Goal: Task Accomplishment & Management: Manage account settings

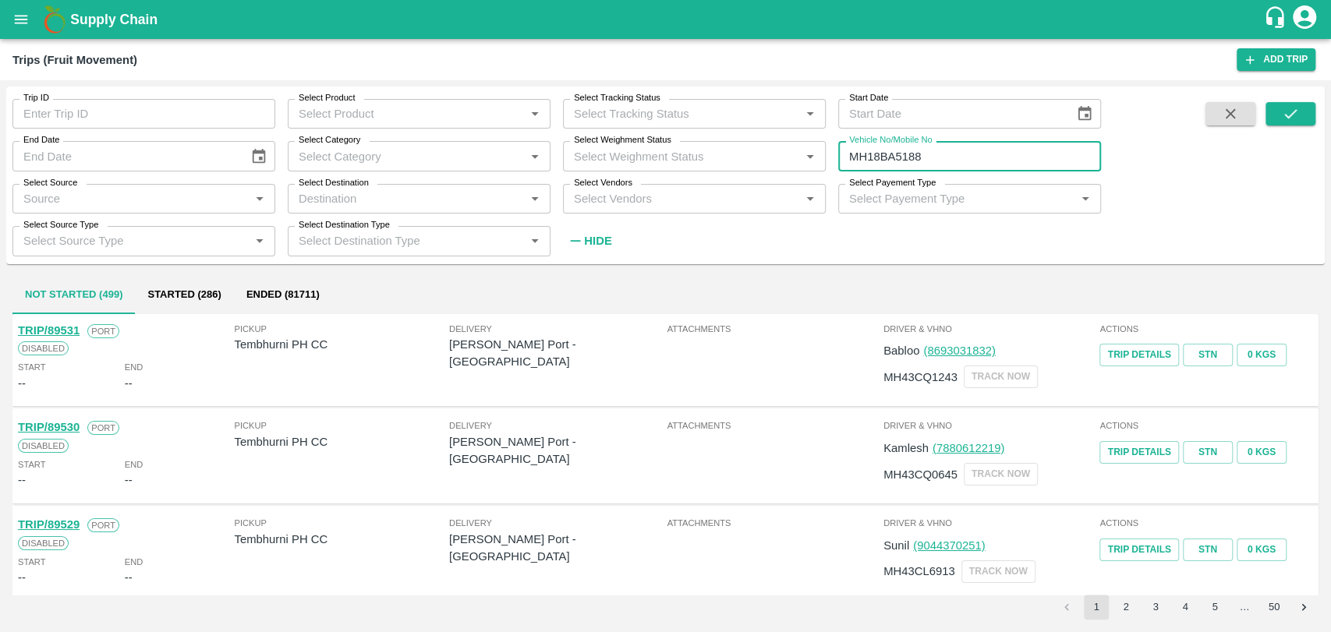
type input "MH18BA5188"
click at [1289, 108] on icon "submit" at bounding box center [1290, 113] width 17 height 17
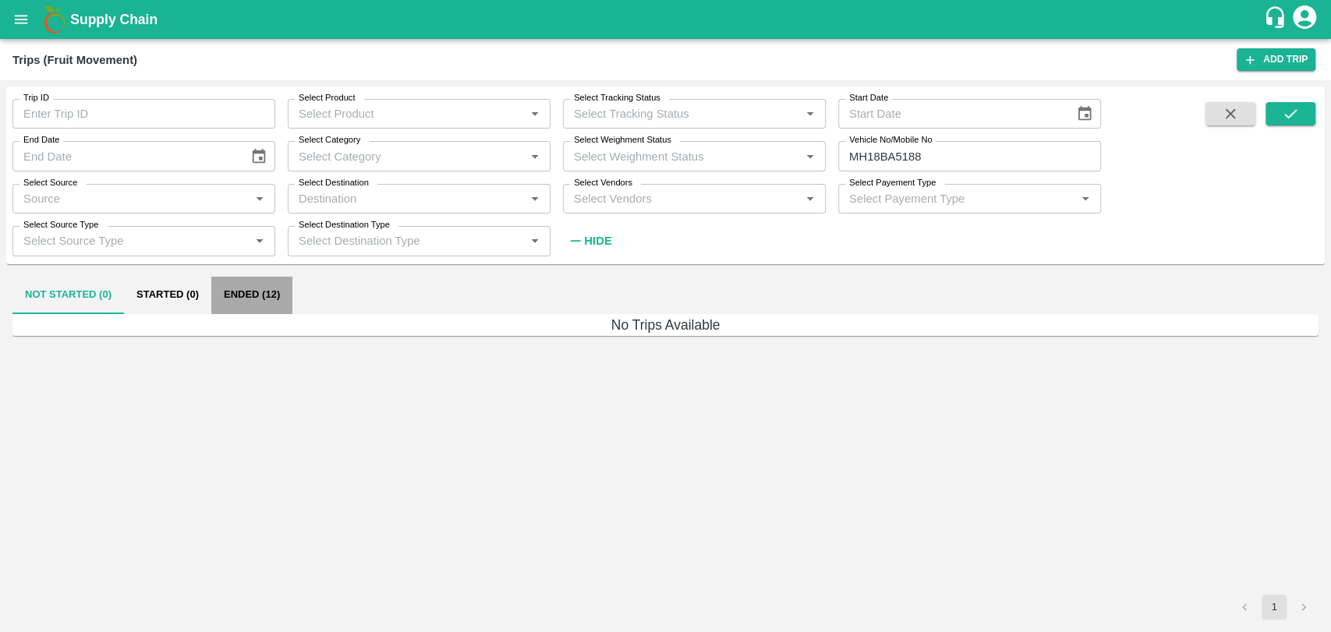
click at [278, 302] on button "Ended (12)" at bounding box center [251, 295] width 81 height 37
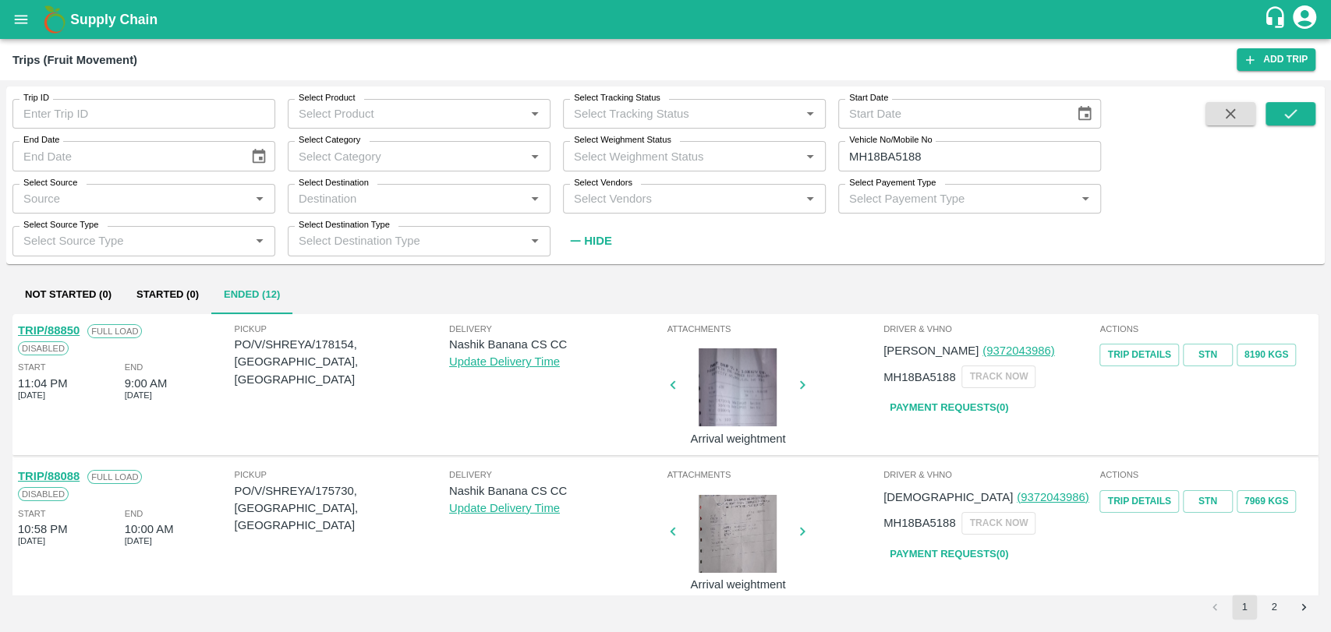
click at [65, 331] on link "TRIP/88850" at bounding box center [49, 330] width 62 height 12
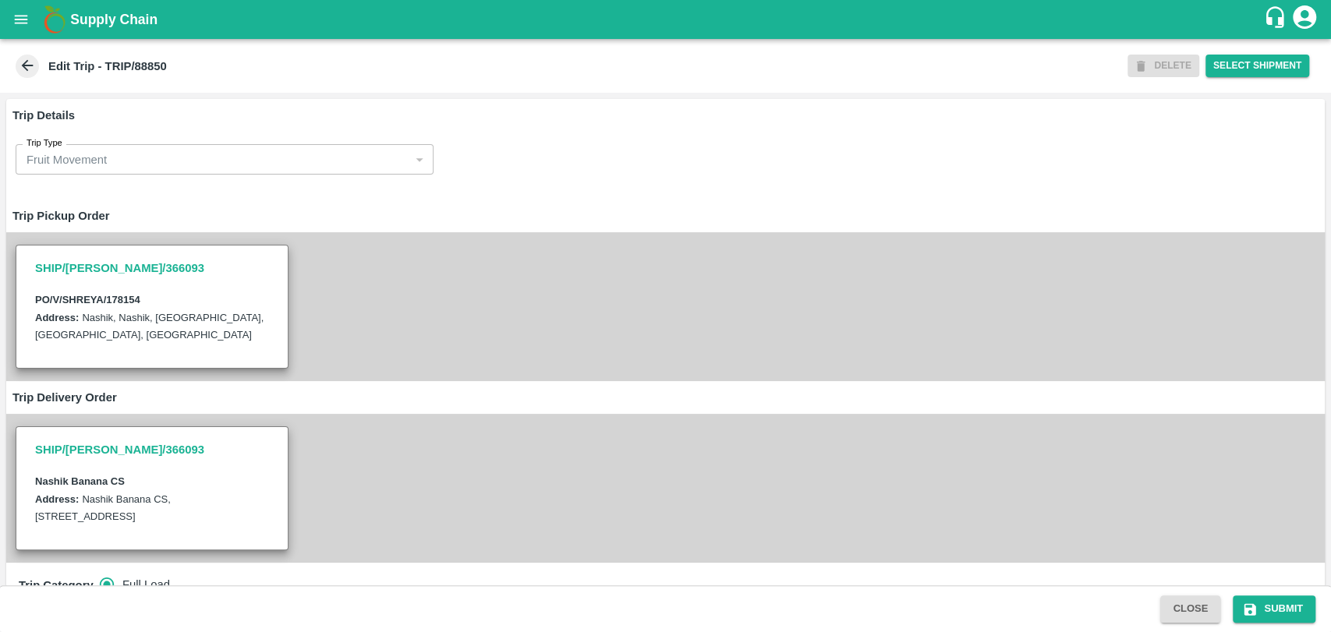
scroll to position [433, 0]
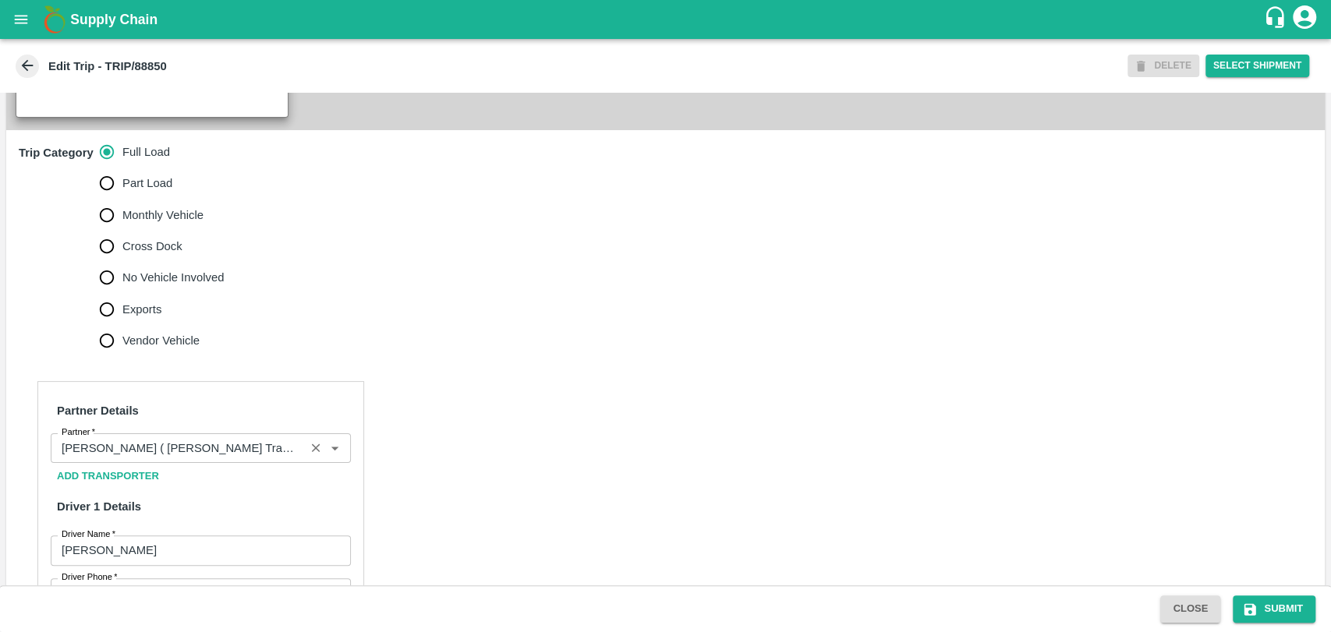
click at [214, 458] on input "Partner   *" at bounding box center [177, 448] width 245 height 20
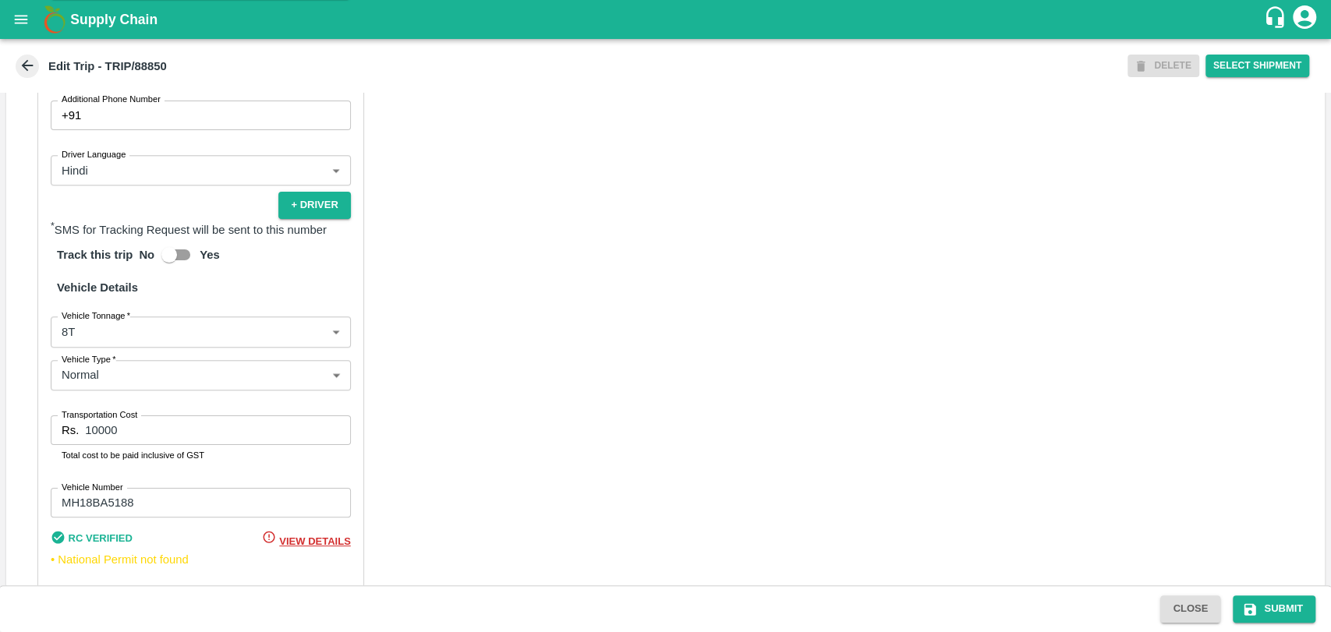
click at [104, 357] on body "Supply Chain Edit Trip - TRIP/88850 DELETE Select Shipment Trip Details Trip Ty…" at bounding box center [665, 316] width 1331 height 632
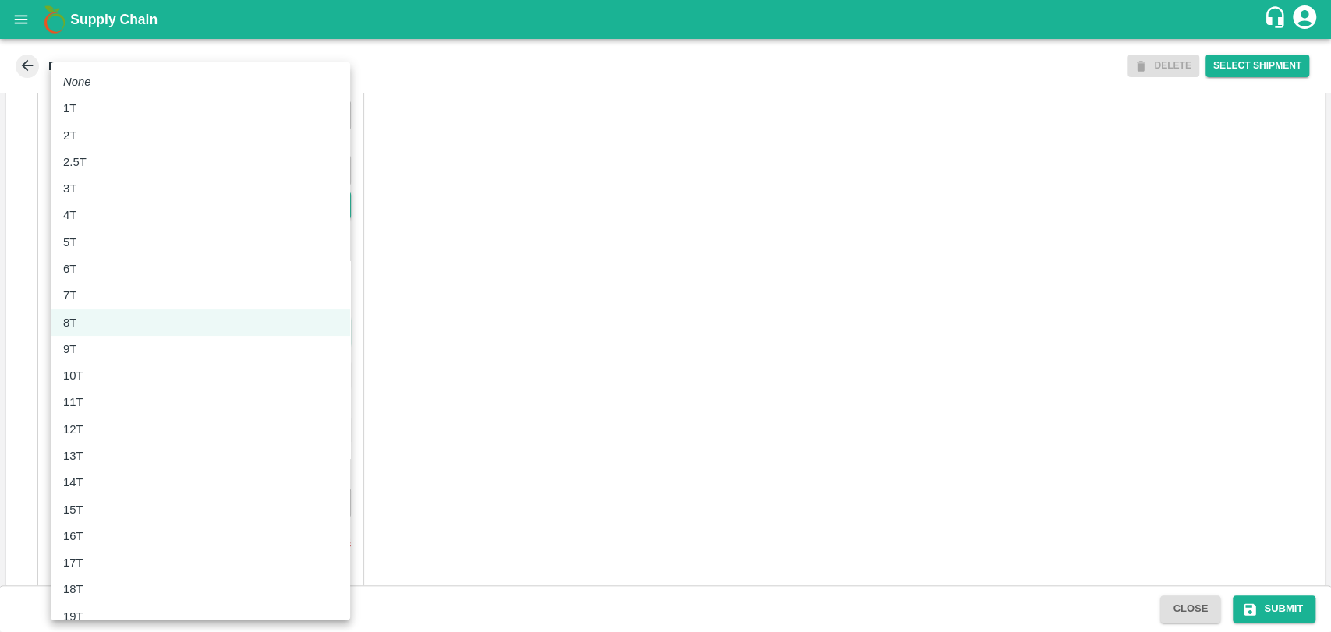
click at [87, 380] on div "10T" at bounding box center [77, 375] width 28 height 17
type input "10000"
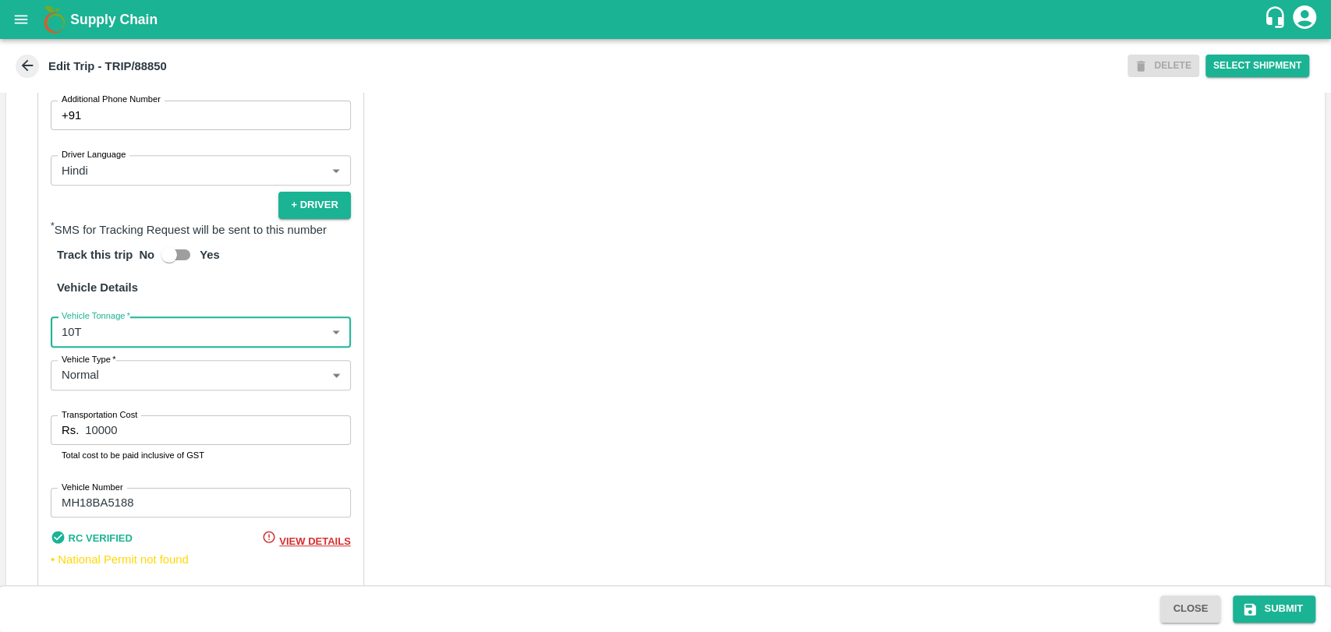
click at [100, 440] on input "10000" at bounding box center [217, 431] width 265 height 30
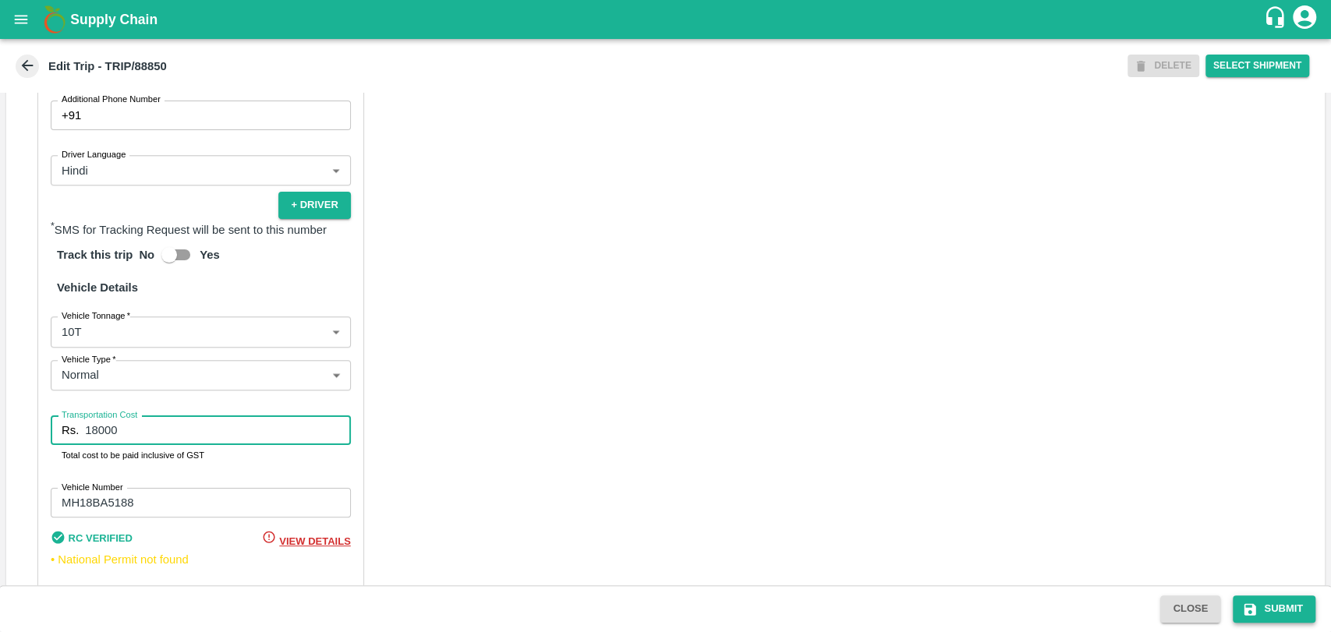
type input "18000"
click at [1273, 598] on button "Submit" at bounding box center [1274, 609] width 83 height 27
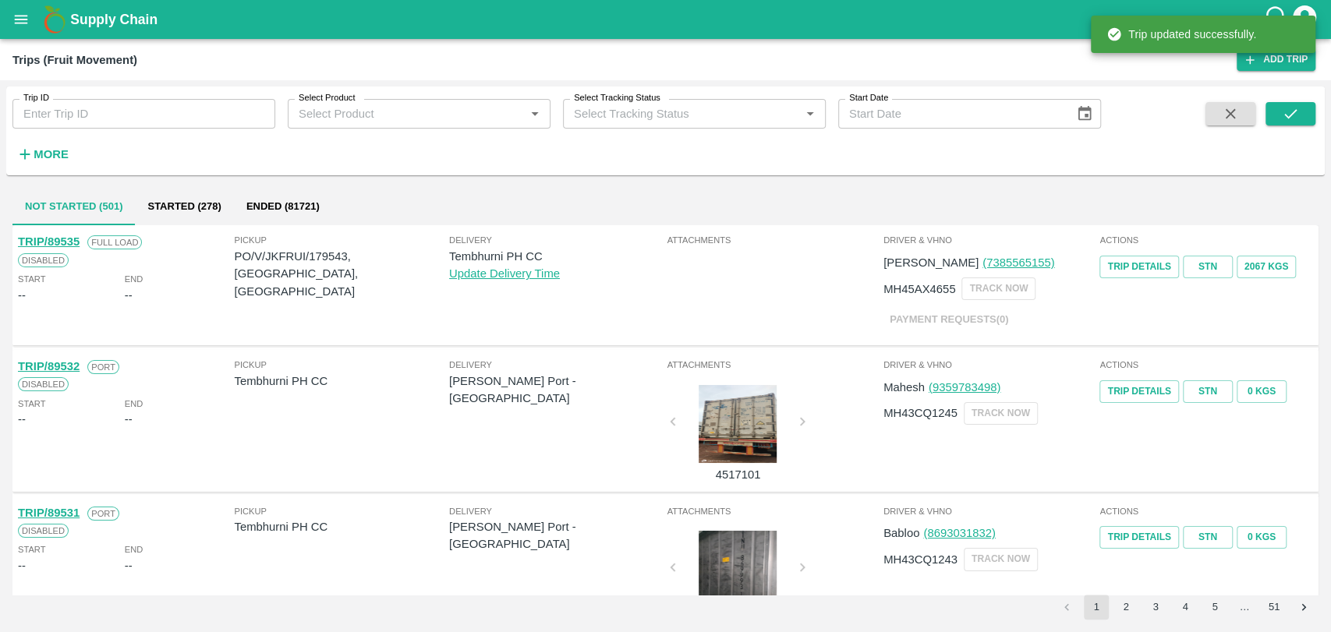
click at [34, 148] on strong "More" at bounding box center [51, 154] width 35 height 12
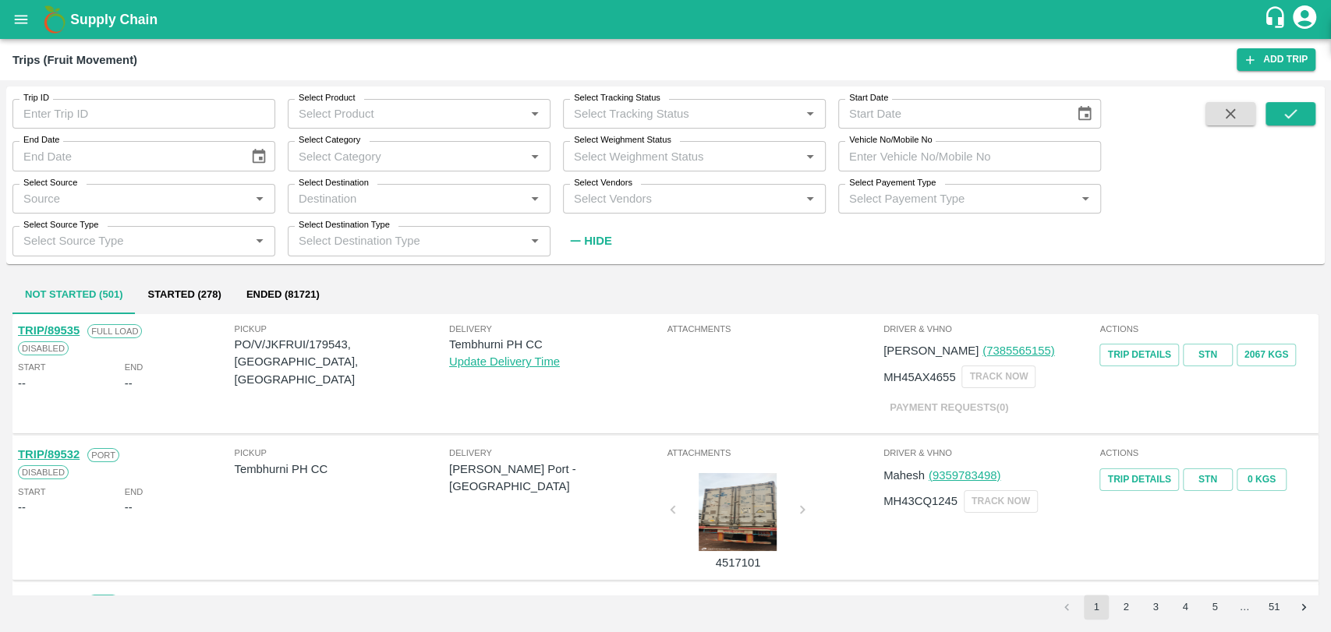
click at [912, 154] on input "Vehicle No/Mobile No" at bounding box center [969, 156] width 263 height 30
paste input "MH19CW7651"
type input "MH19CW7651"
click at [1303, 108] on button "submit" at bounding box center [1290, 113] width 50 height 23
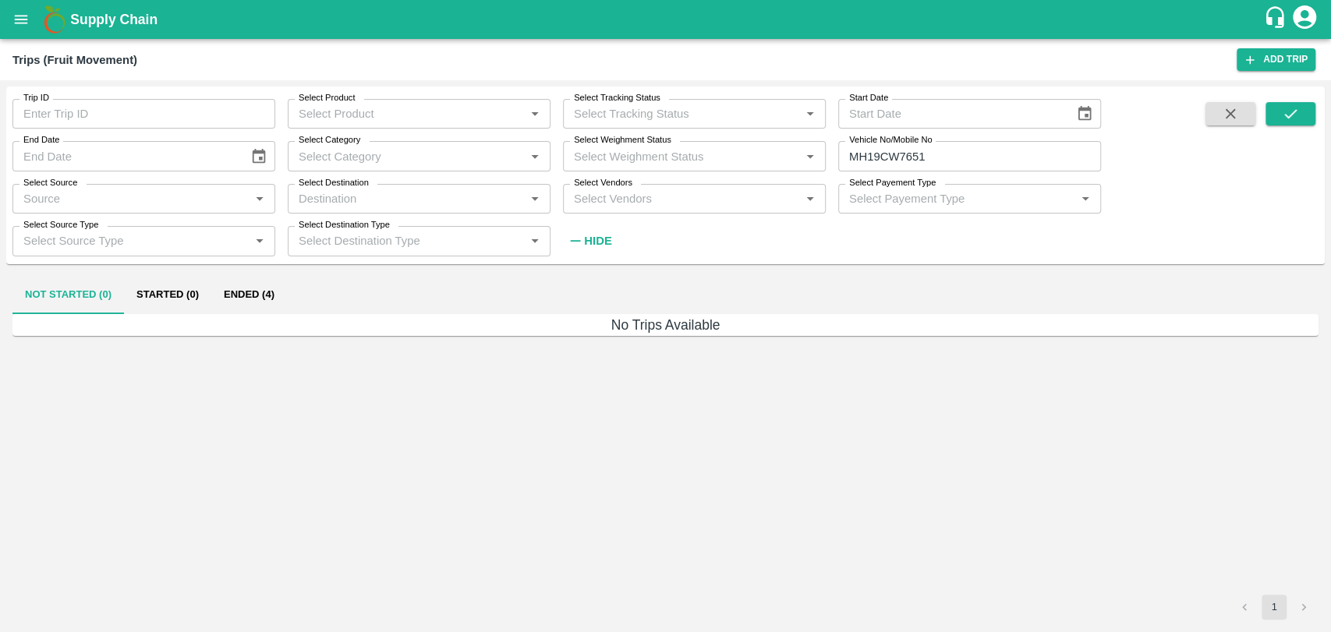
click at [268, 293] on button "Ended (4)" at bounding box center [249, 295] width 76 height 37
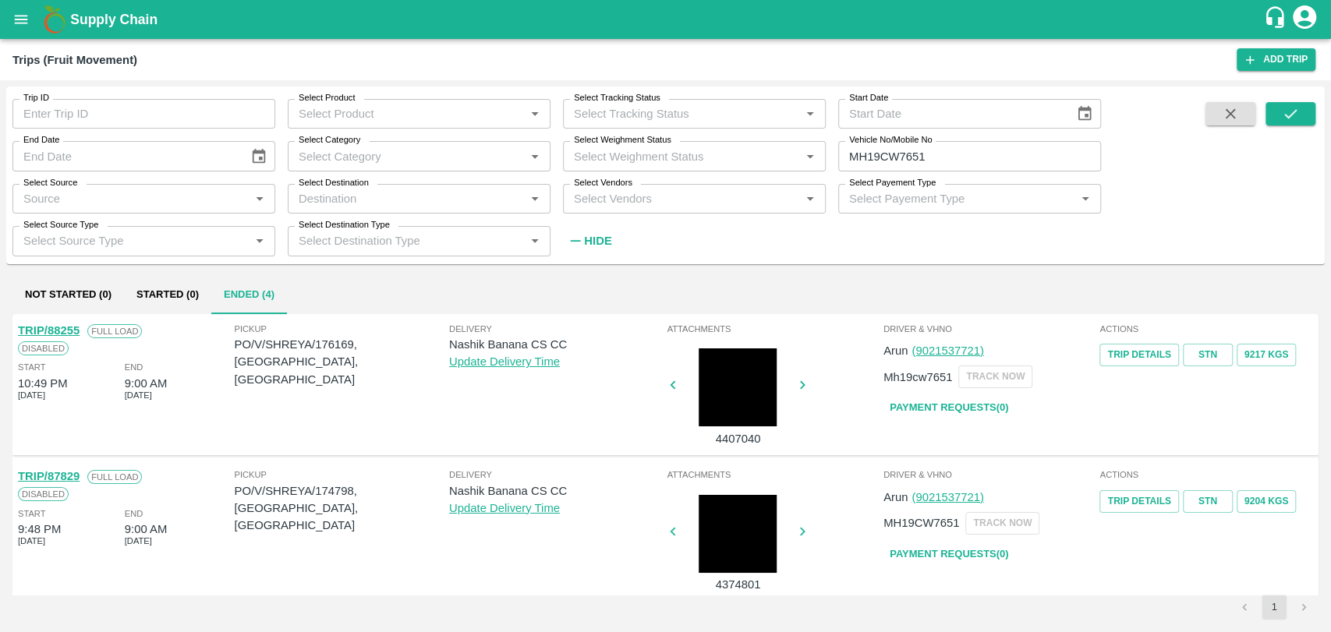
click at [65, 327] on link "TRIP/88255" at bounding box center [49, 330] width 62 height 12
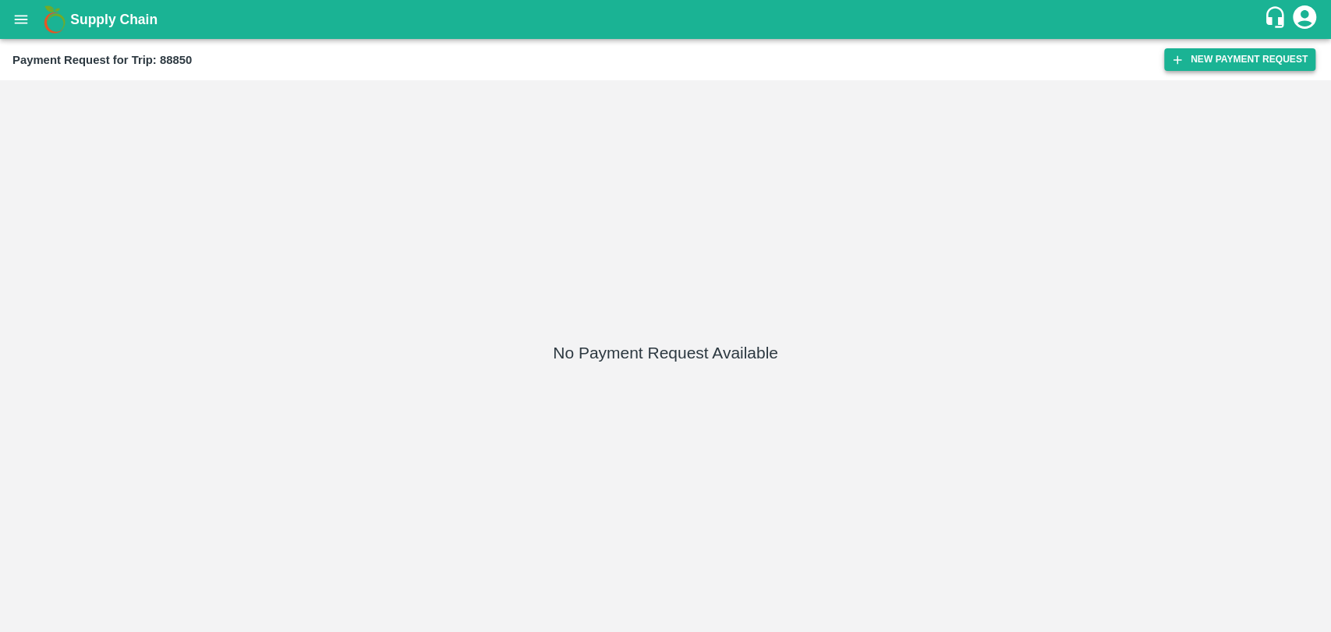
click at [1229, 66] on button "New Payment Request" at bounding box center [1239, 59] width 151 height 23
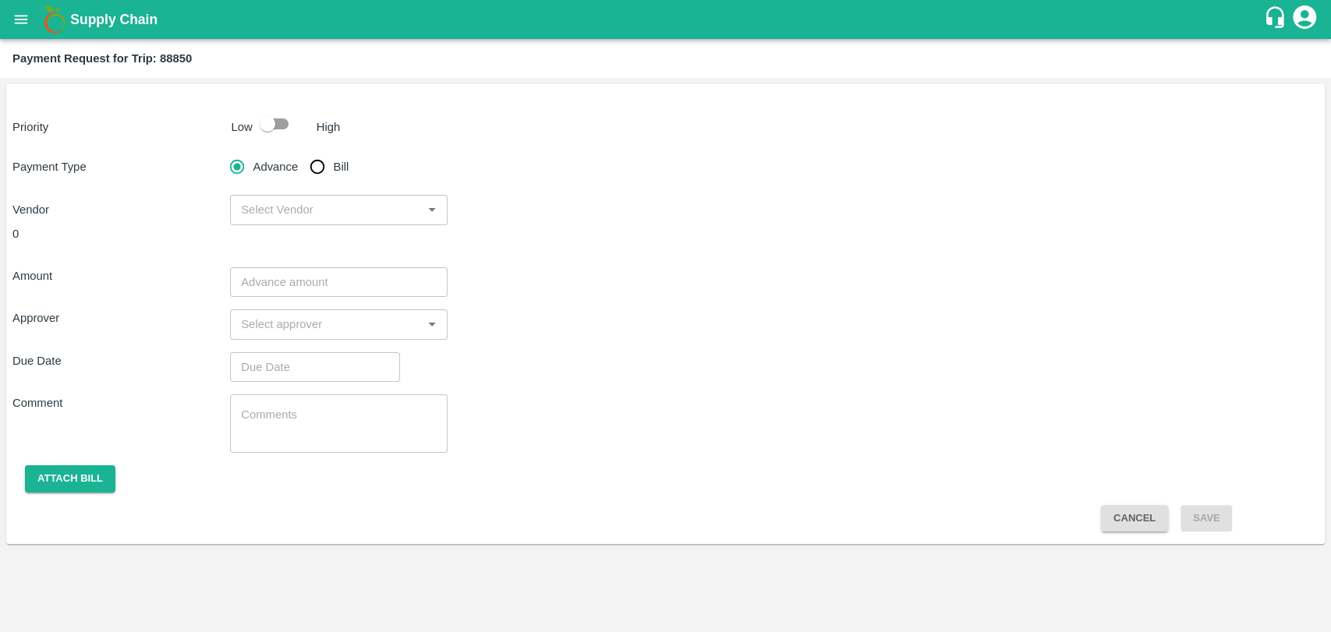
click at [251, 126] on p "Low" at bounding box center [242, 126] width 21 height 17
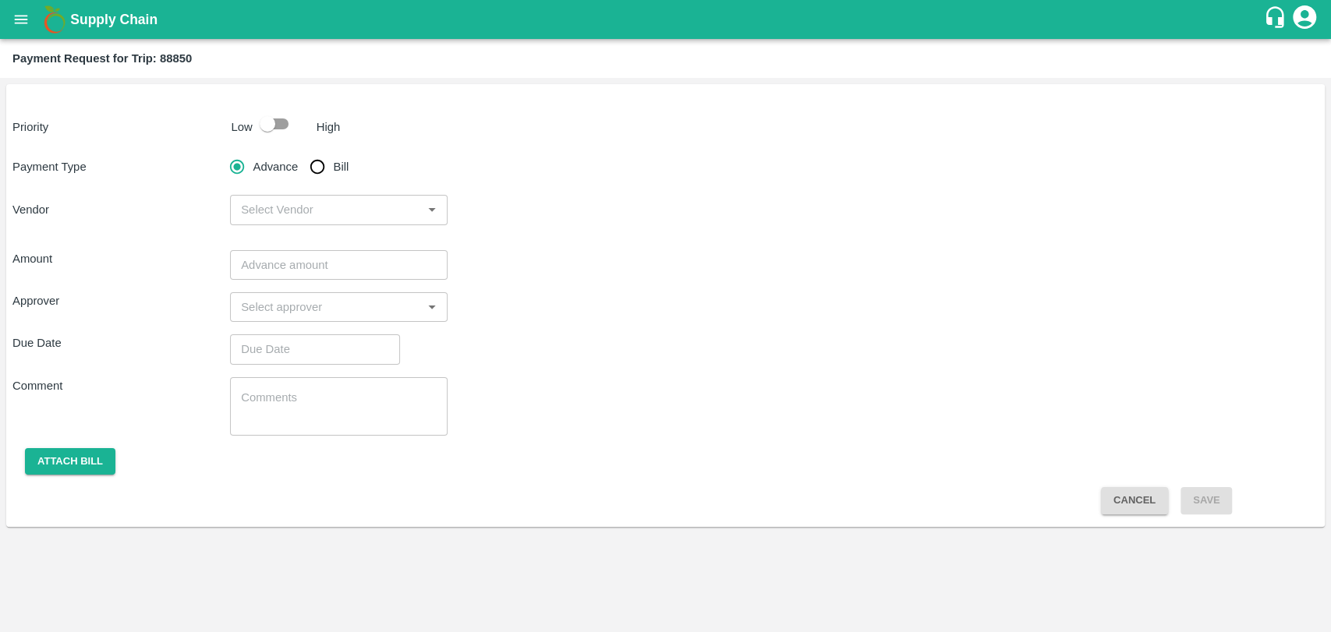
click at [281, 134] on input "checkbox" at bounding box center [267, 124] width 89 height 30
checkbox input "true"
click at [314, 179] on input "Bill" at bounding box center [317, 166] width 31 height 31
radio input "true"
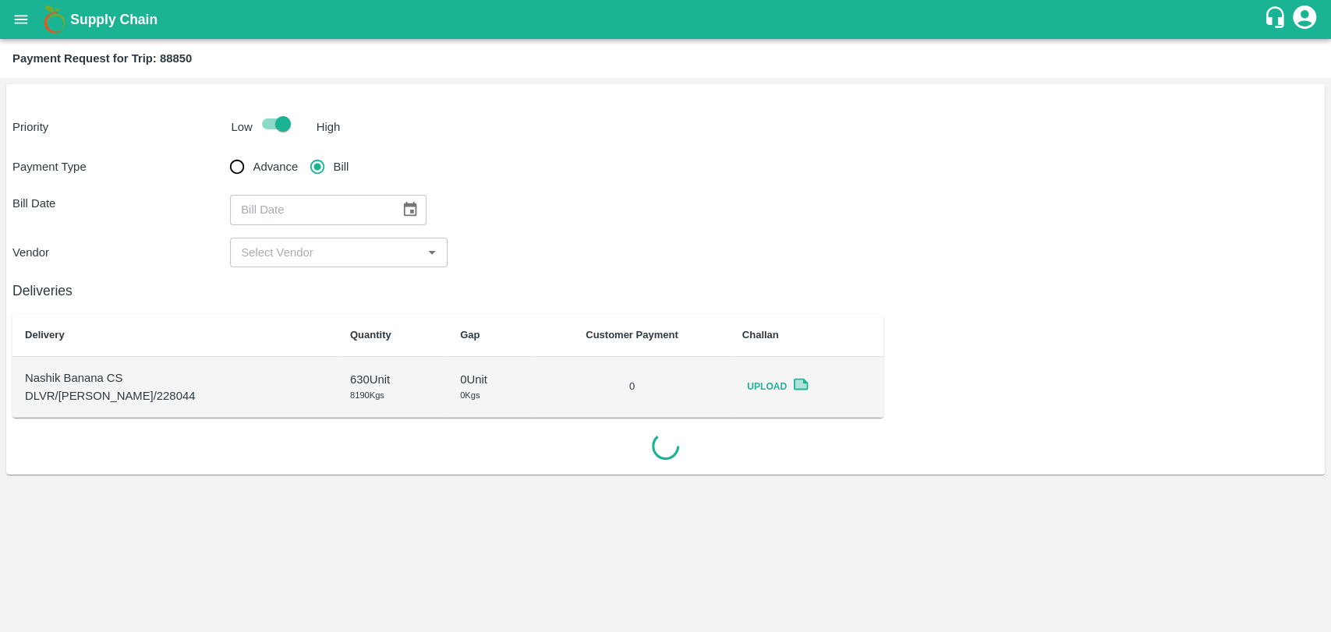
click at [388, 195] on div "​" at bounding box center [328, 210] width 196 height 30
type input "DD/MM/YYYY"
click at [395, 202] on button "Choose date" at bounding box center [410, 210] width 30 height 30
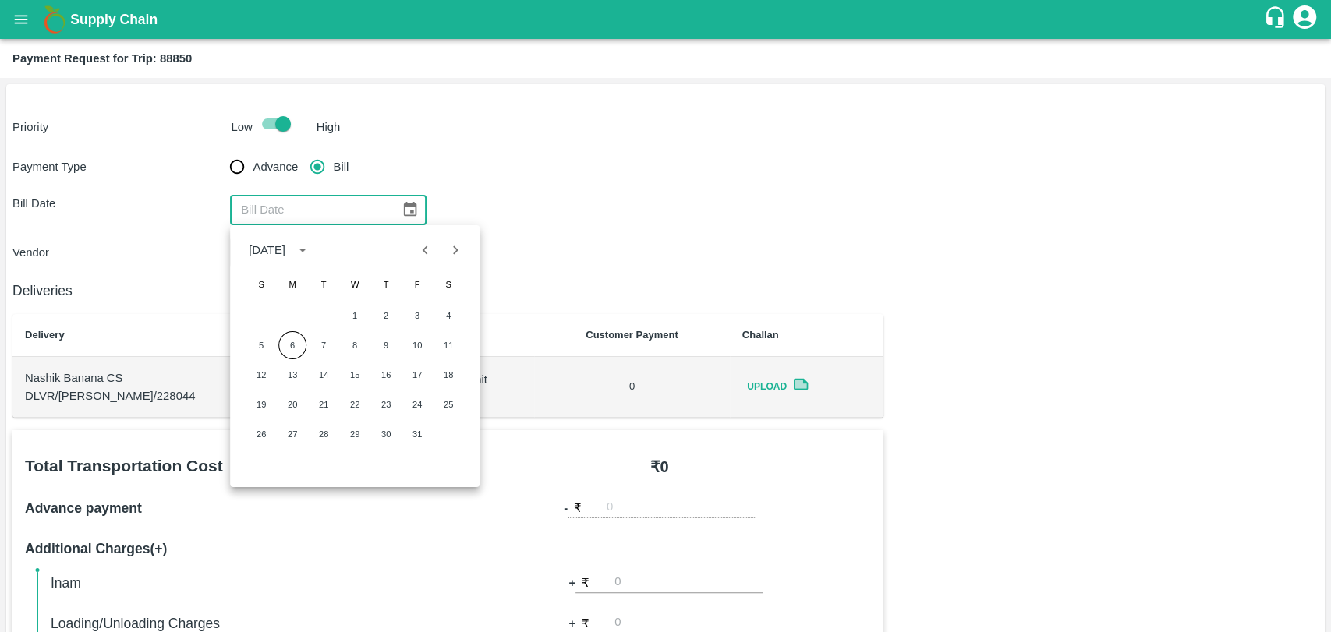
click at [424, 258] on icon "Previous month" at bounding box center [425, 250] width 17 height 17
click at [319, 405] on button "23" at bounding box center [323, 405] width 28 height 28
type input "23/09/2025"
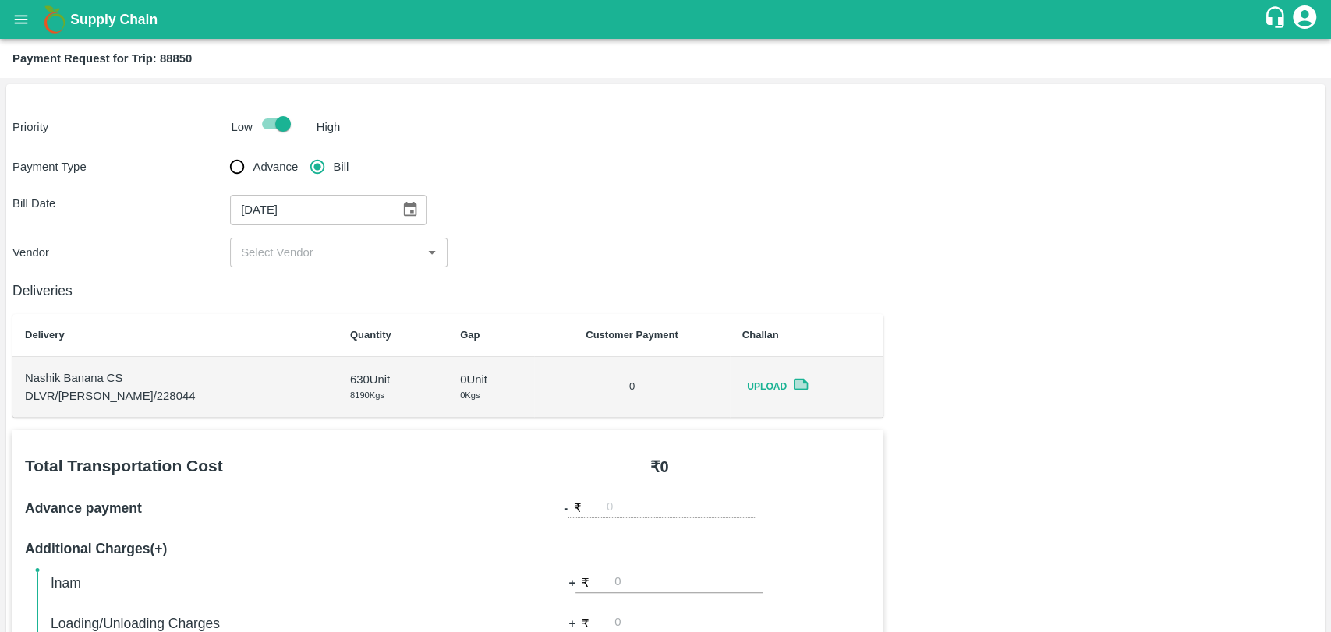
click at [284, 256] on input "input" at bounding box center [326, 252] width 182 height 20
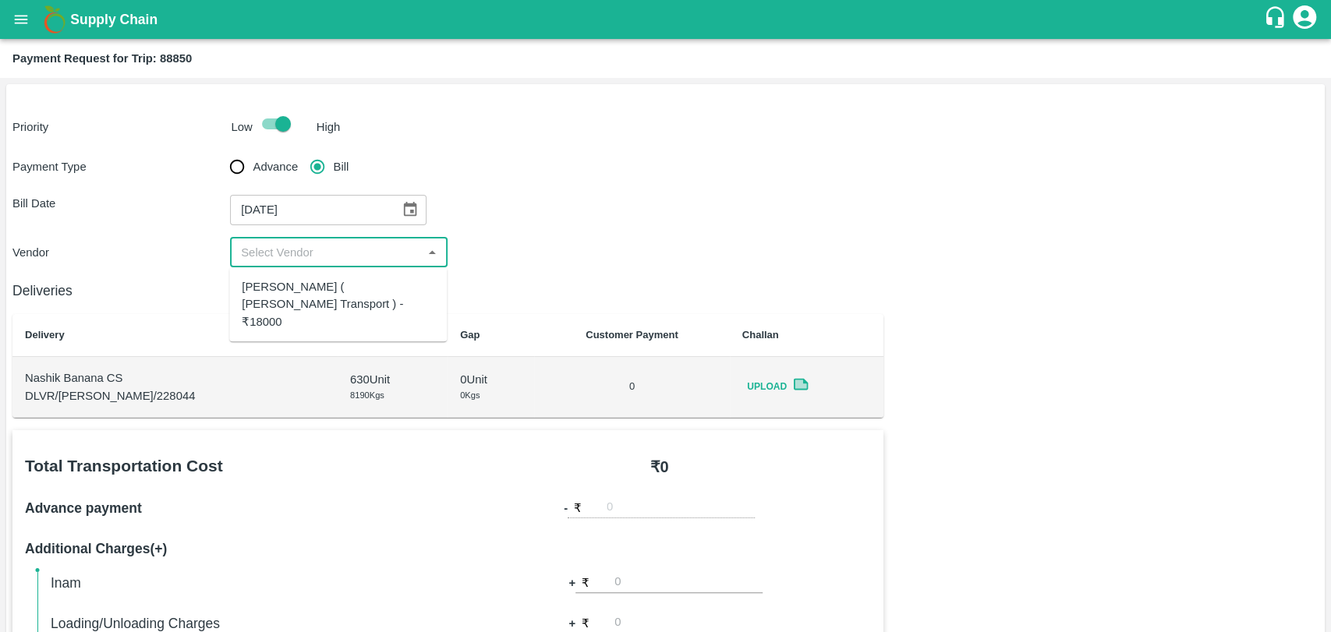
click at [281, 274] on div "Nitin Rasal ( Bhairavnath Transport ) - ₹18000" at bounding box center [338, 305] width 218 height 62
type input "Nitin Rasal ( Bhairavnath Transport ) - ₹18000"
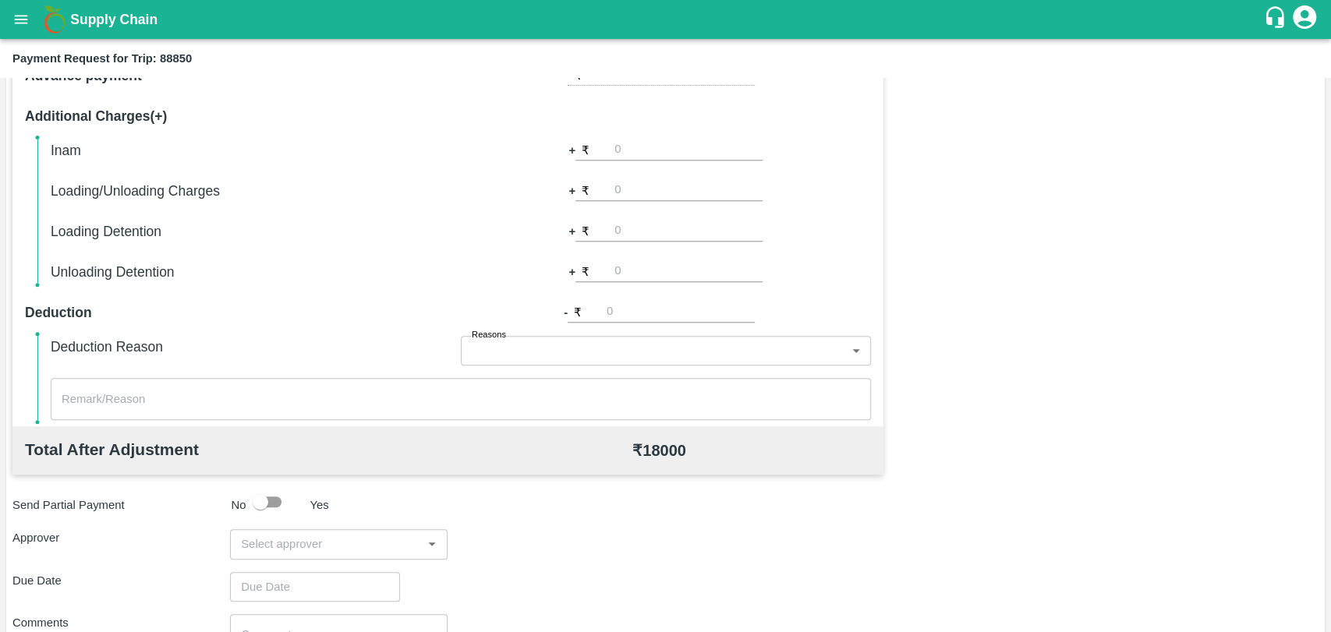
click at [620, 175] on div "Inam + ₹ Loading/Unloading Charges + ₹ Loading Detention + ₹ Unloading Detentio…" at bounding box center [461, 211] width 820 height 143
click at [628, 193] on input "number" at bounding box center [688, 190] width 148 height 21
type input "500"
click at [1078, 260] on div "Total Transportation Cost ₹ 18000 Advance payment - ₹ Additional Charges(+) Ina…" at bounding box center [665, 375] width 1306 height 755
click at [377, 535] on input "input" at bounding box center [326, 544] width 182 height 20
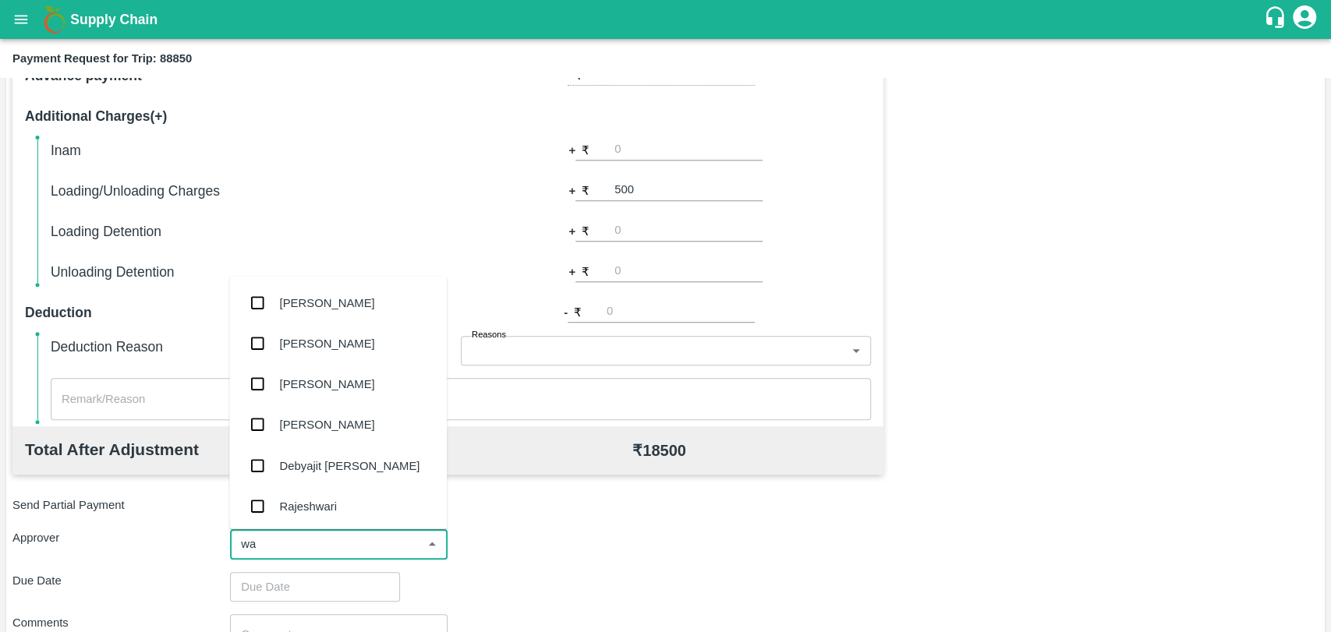
type input "wag"
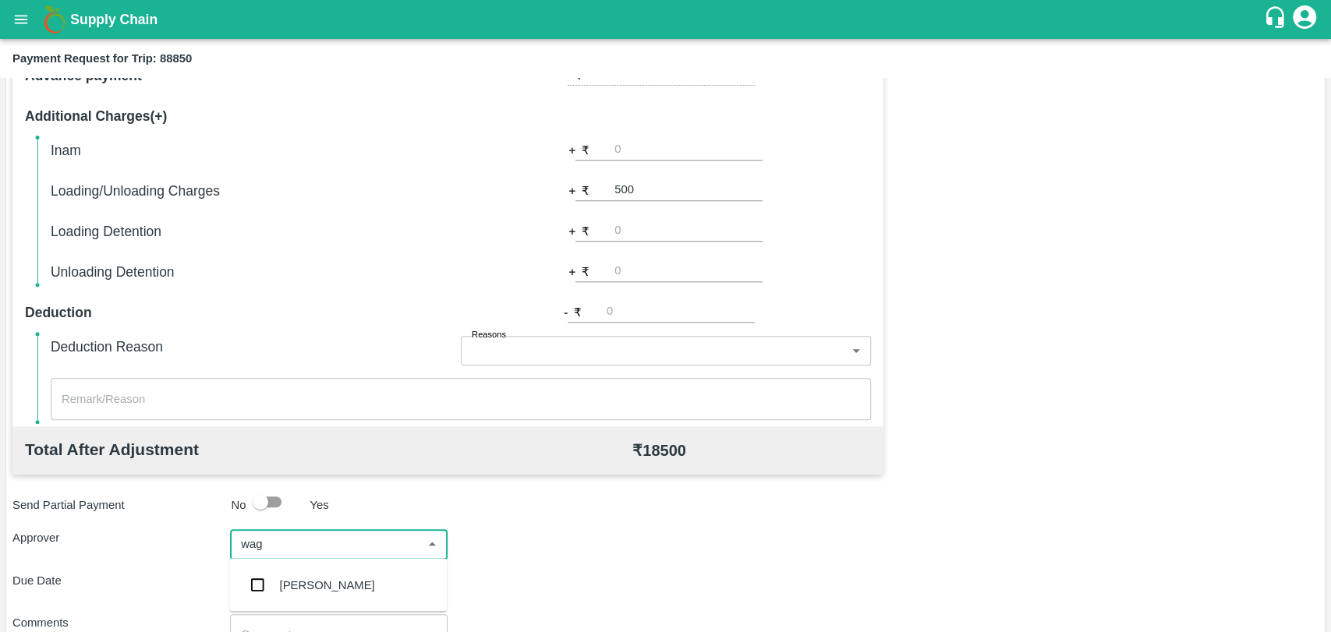
click at [326, 578] on div "[PERSON_NAME]" at bounding box center [327, 584] width 95 height 17
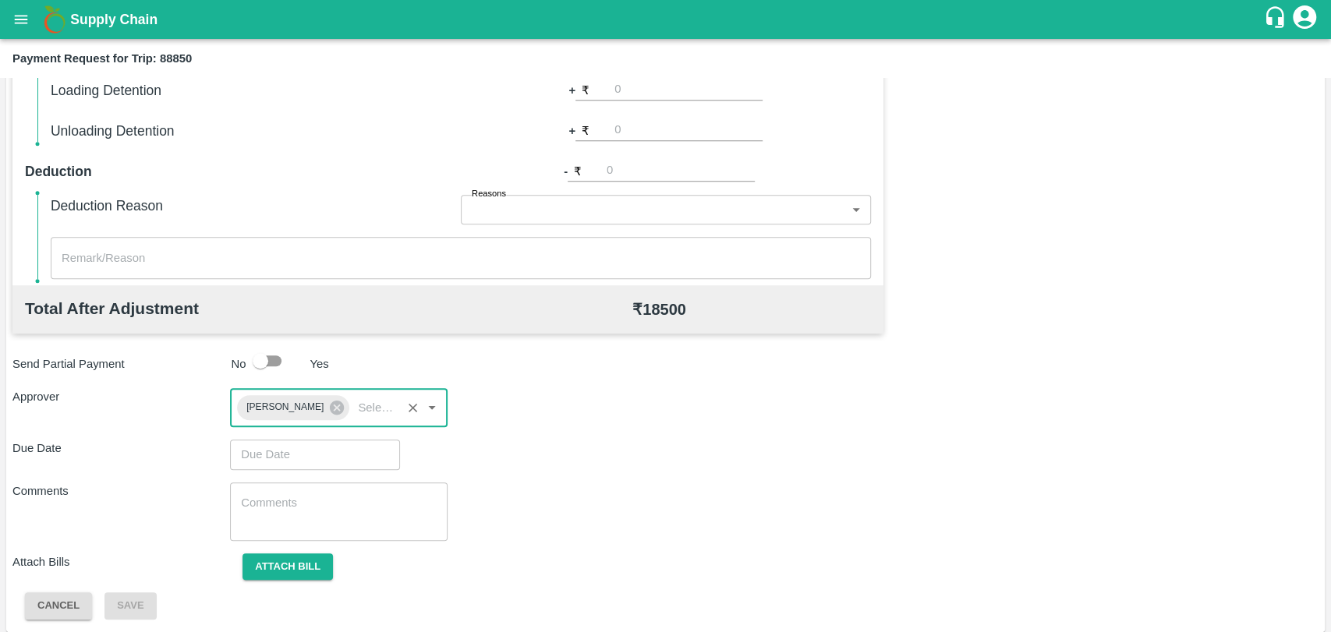
scroll to position [580, 0]
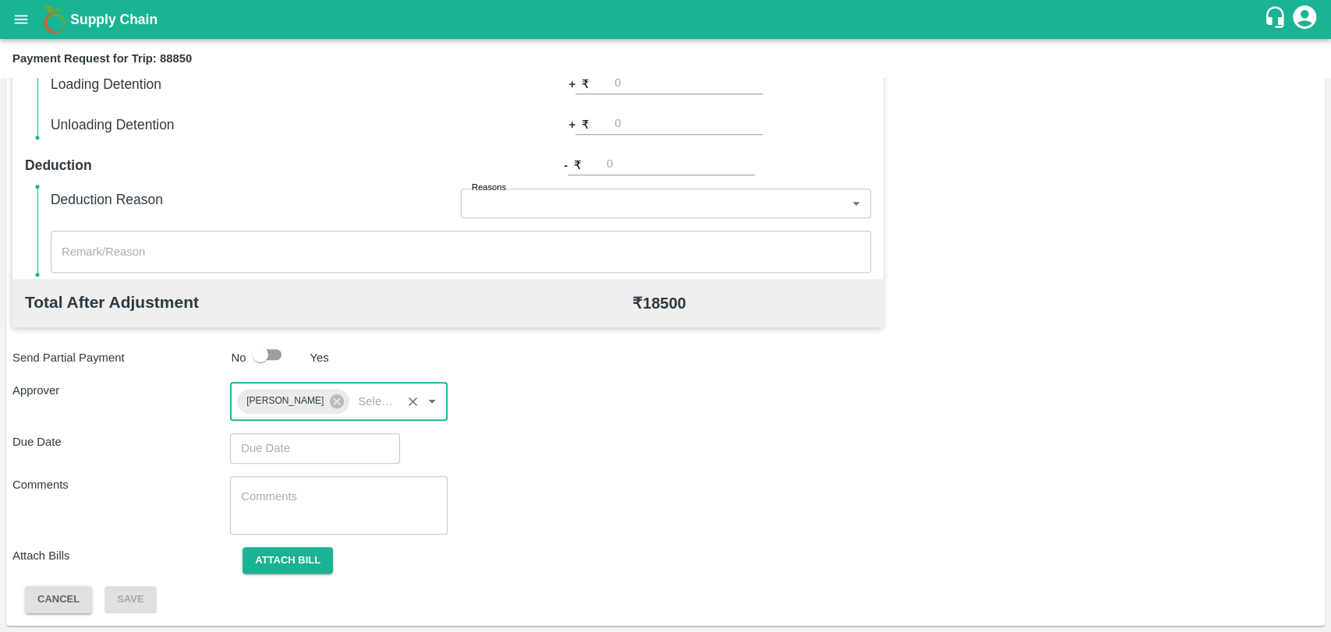
click at [281, 440] on input "Choose date" at bounding box center [309, 448] width 159 height 30
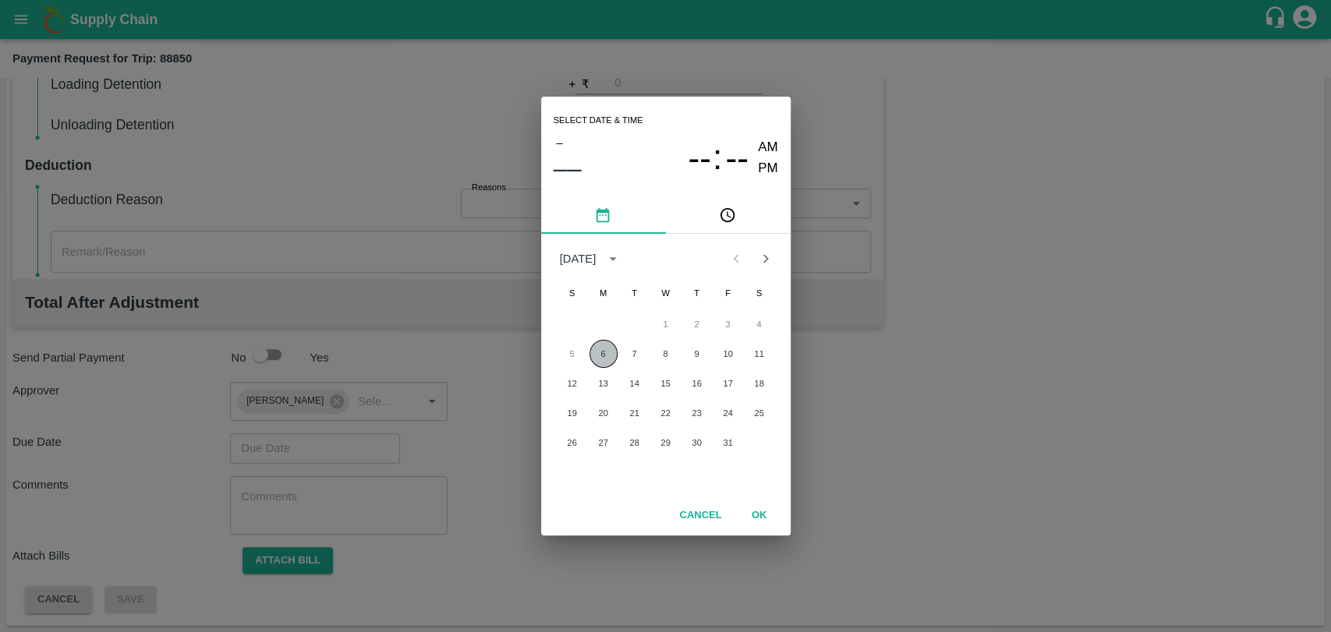
click at [603, 349] on button "6" at bounding box center [603, 354] width 28 height 28
type input "[DATE] 12:00 AM"
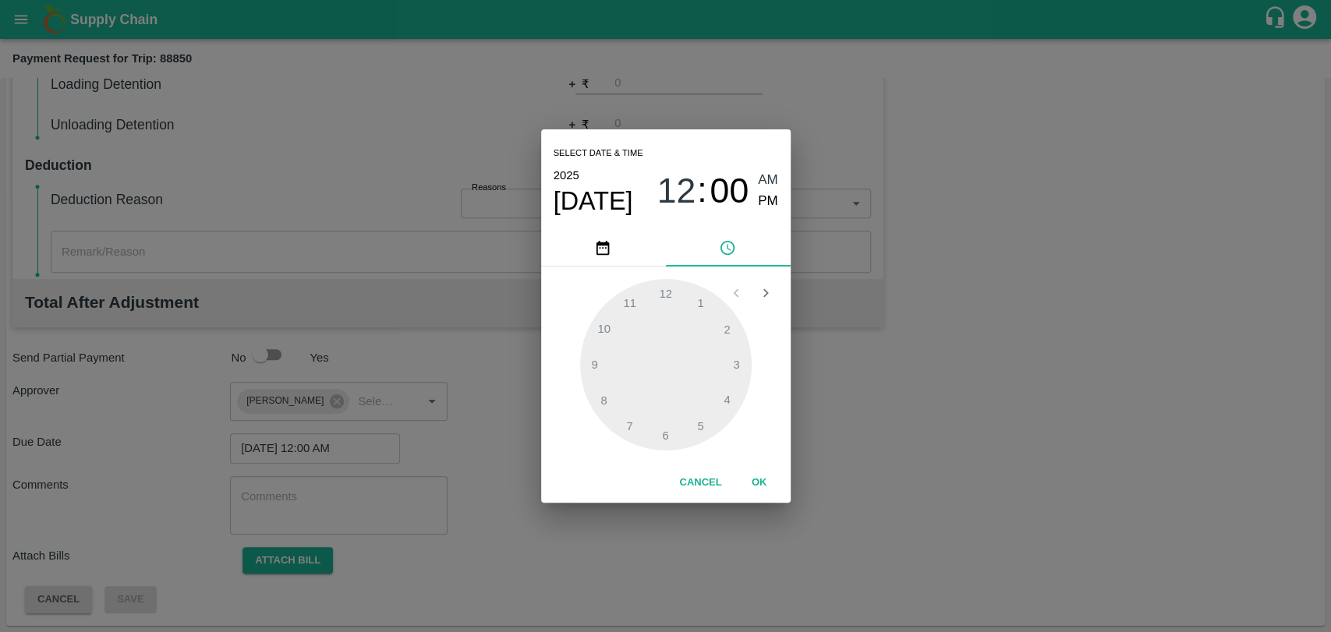
click at [773, 487] on button "OK" at bounding box center [759, 482] width 50 height 27
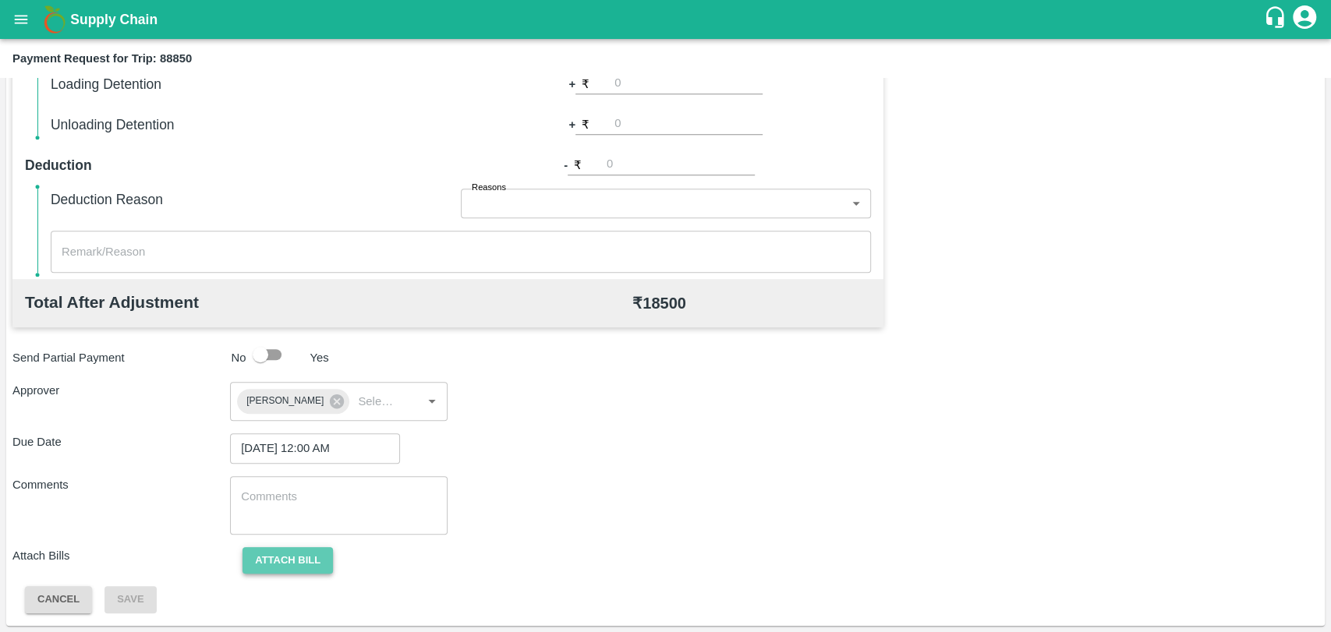
click at [311, 569] on button "Attach bill" at bounding box center [287, 560] width 90 height 27
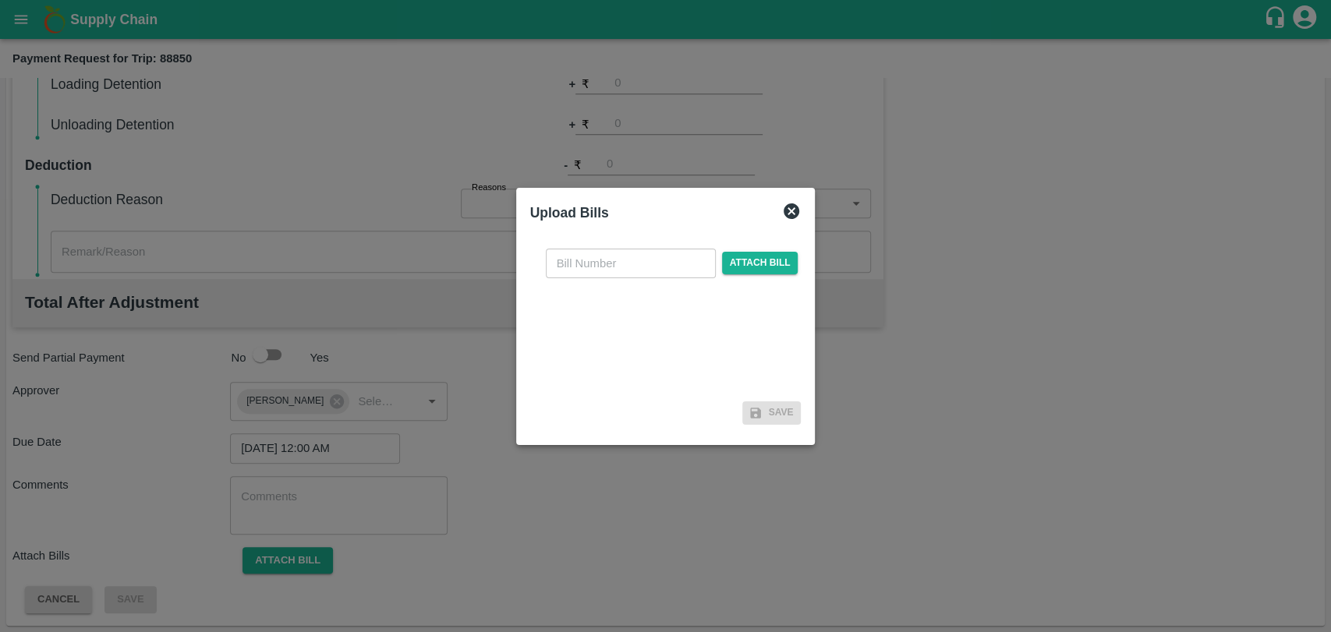
click at [575, 253] on input "text" at bounding box center [631, 264] width 170 height 30
type input "4045"
click at [774, 257] on span "Attach bill" at bounding box center [760, 263] width 76 height 23
click at [0, 0] on input "Attach bill" at bounding box center [0, 0] width 0 height 0
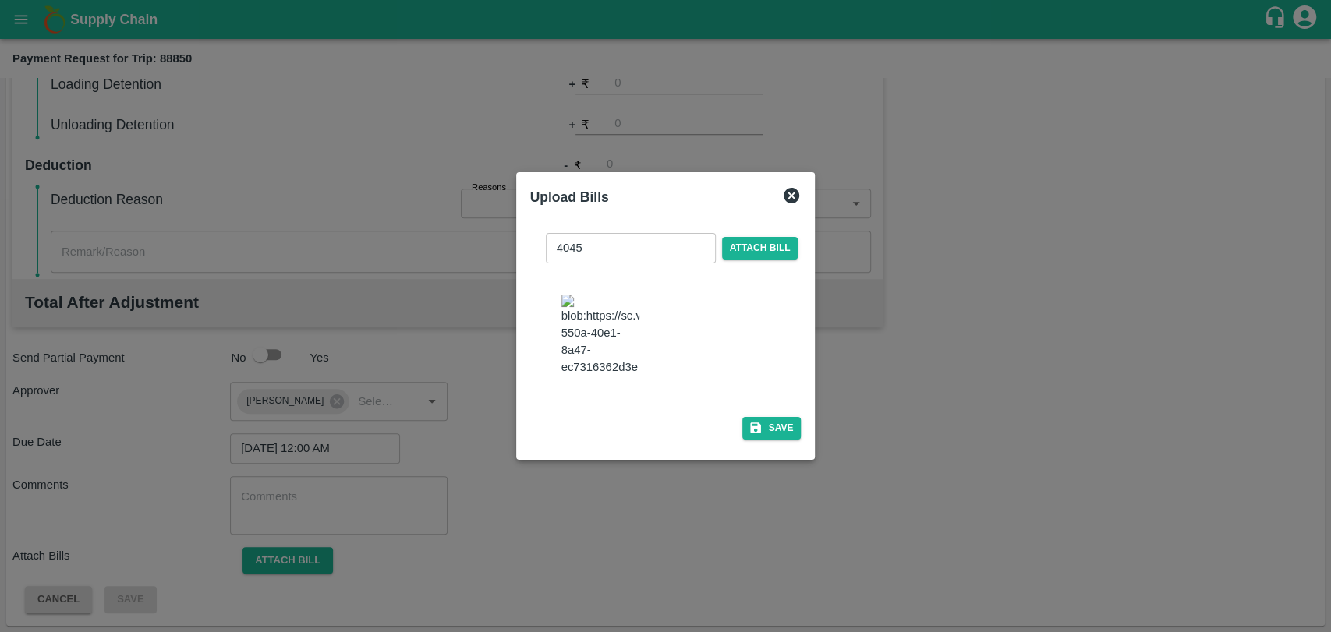
click at [773, 409] on div "4045 ​ Attach bill Save" at bounding box center [665, 333] width 271 height 225
click at [773, 417] on button "Save" at bounding box center [771, 428] width 59 height 23
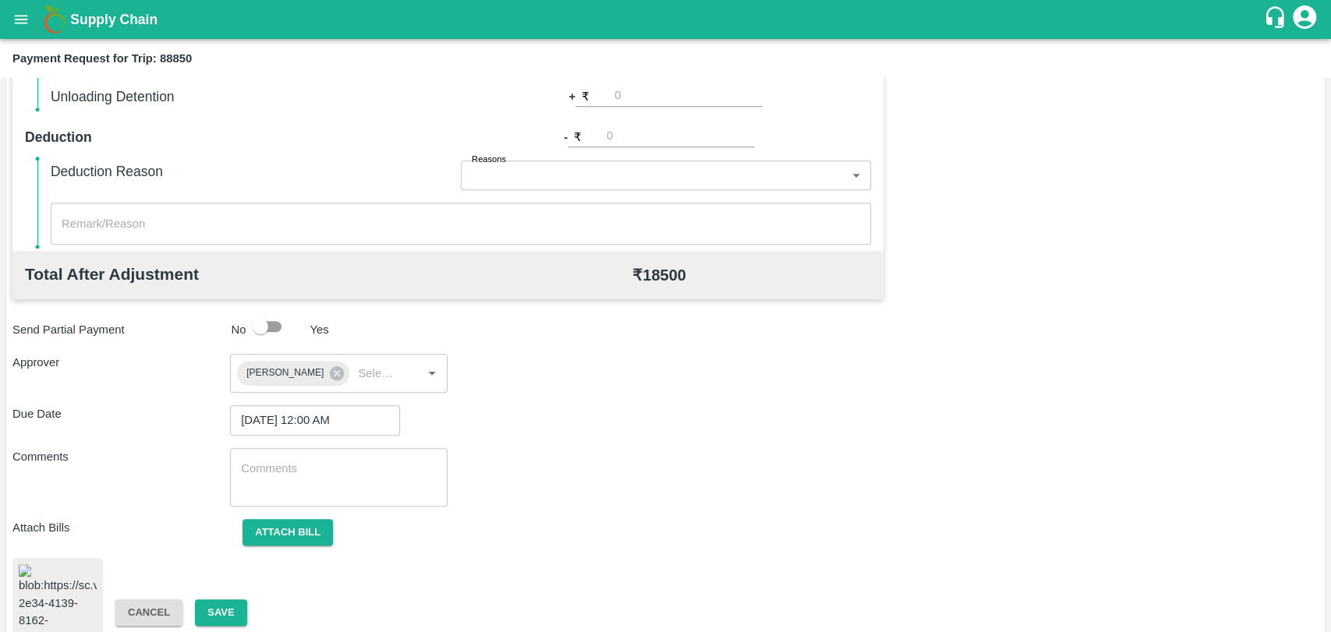
scroll to position [651, 0]
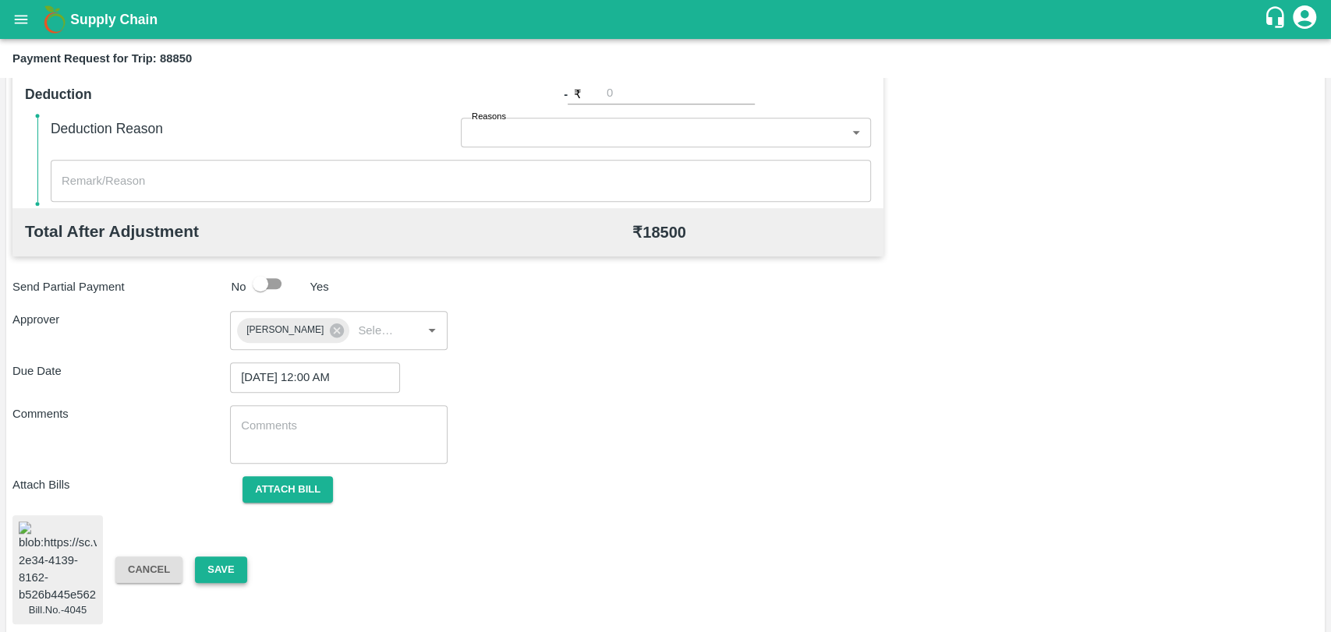
click at [232, 571] on button "Save" at bounding box center [220, 570] width 51 height 27
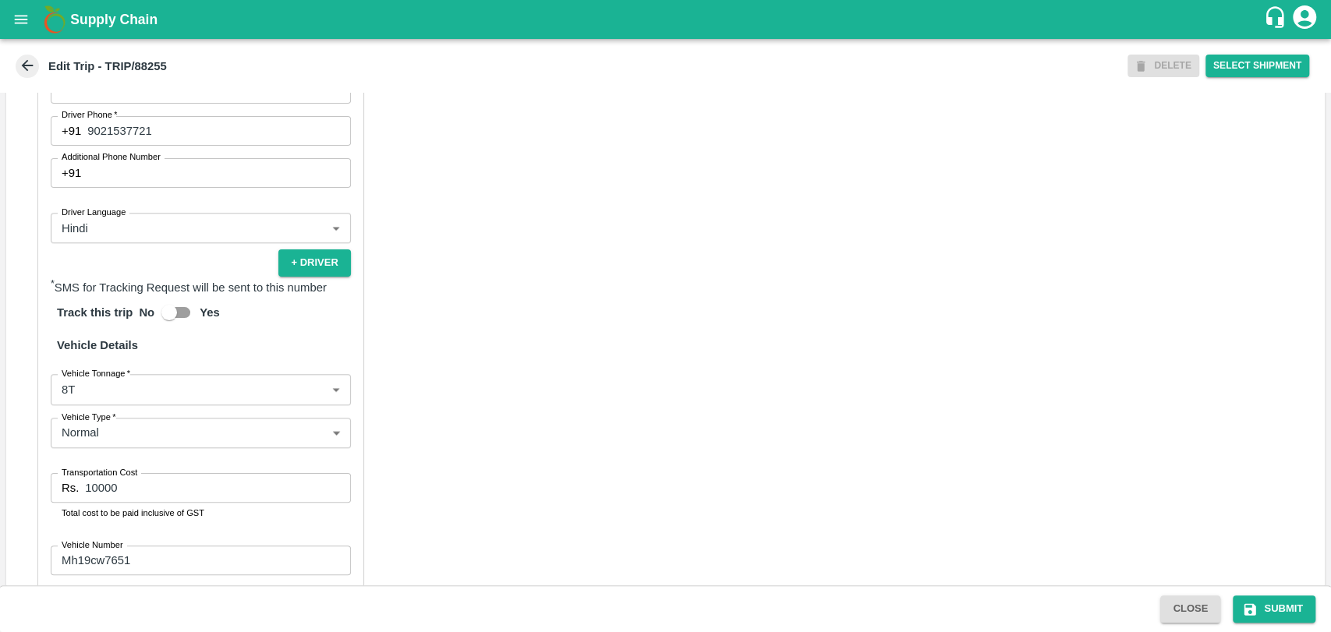
scroll to position [953, 0]
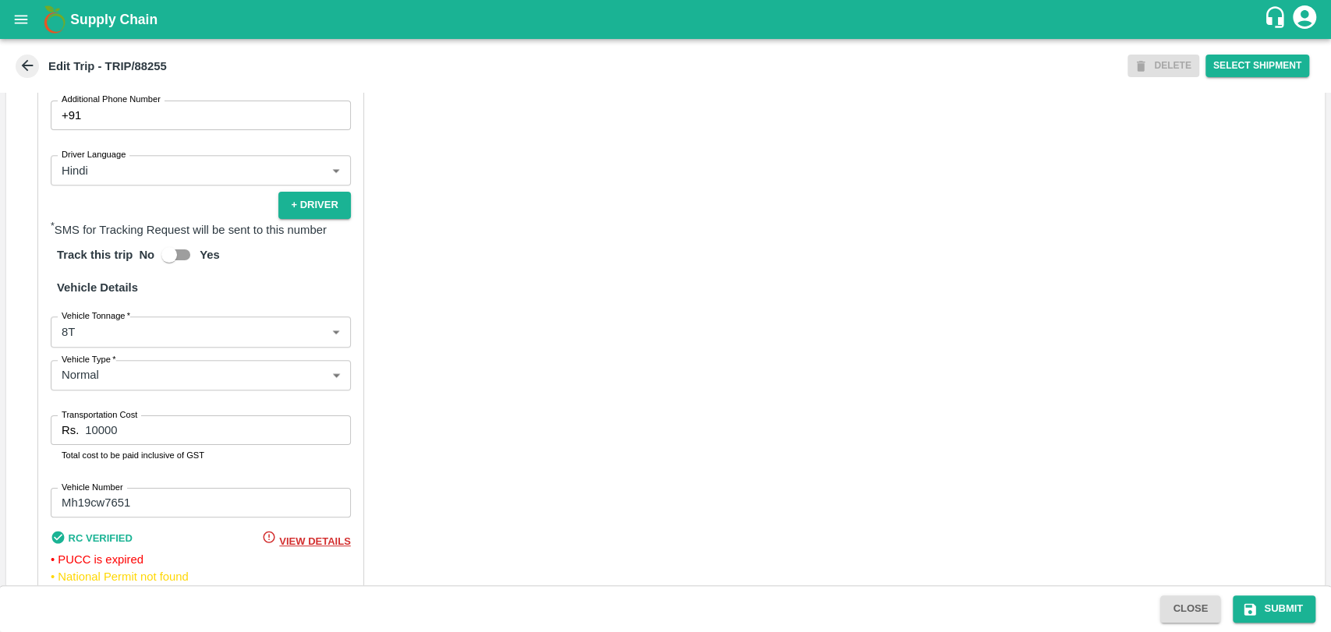
click at [90, 363] on body "Supply Chain Edit Trip - TRIP/88255 DELETE Select Shipment Trip Details Trip Ty…" at bounding box center [665, 316] width 1331 height 632
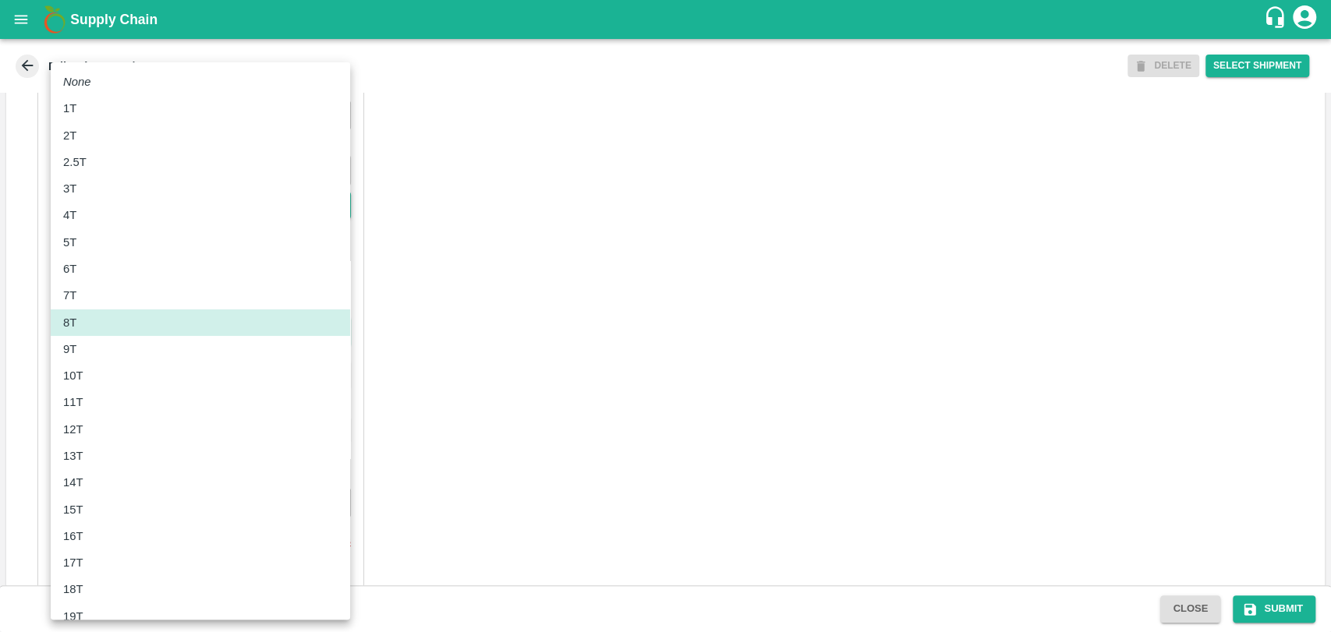
click at [90, 378] on div "10T" at bounding box center [77, 375] width 28 height 17
type input "10000"
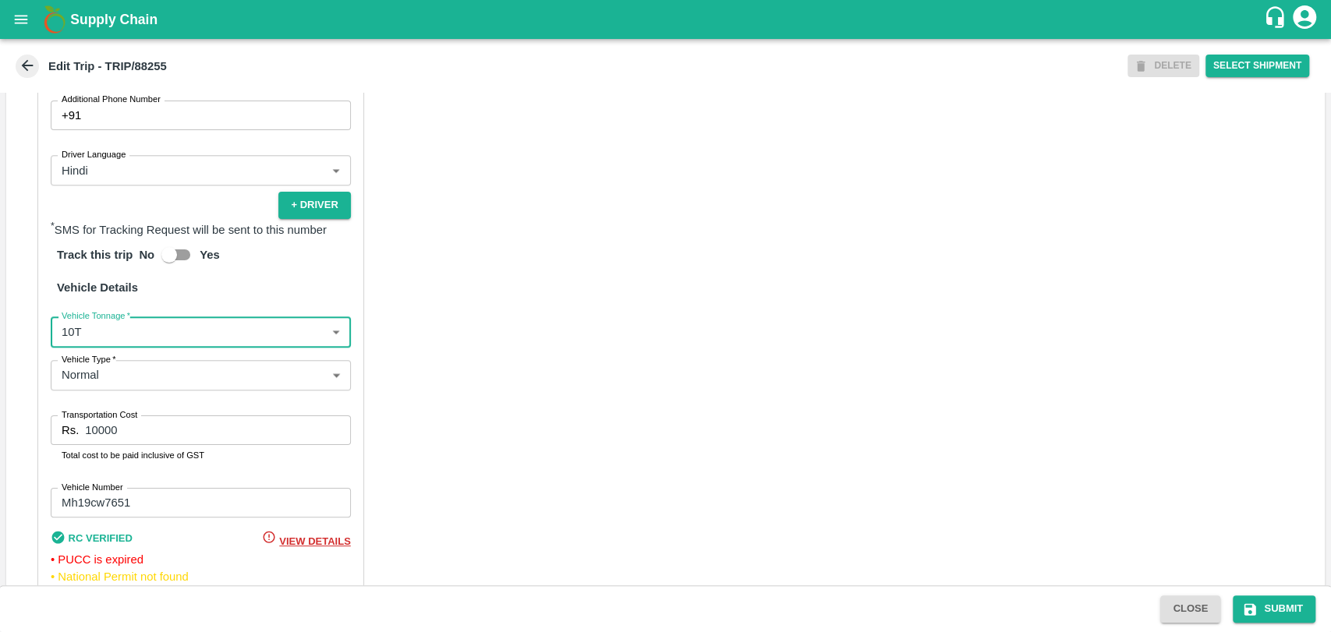
click at [91, 440] on input "10000" at bounding box center [217, 431] width 265 height 30
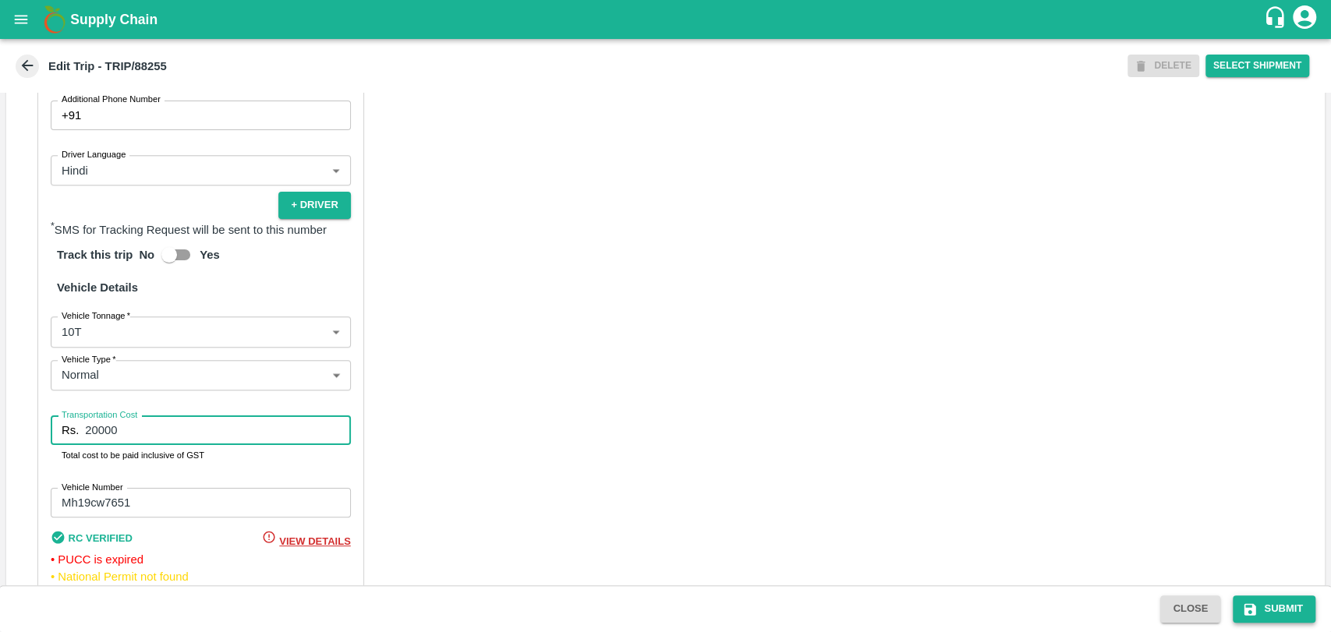
type input "20000"
click at [1245, 609] on icon "submit" at bounding box center [1250, 609] width 12 height 12
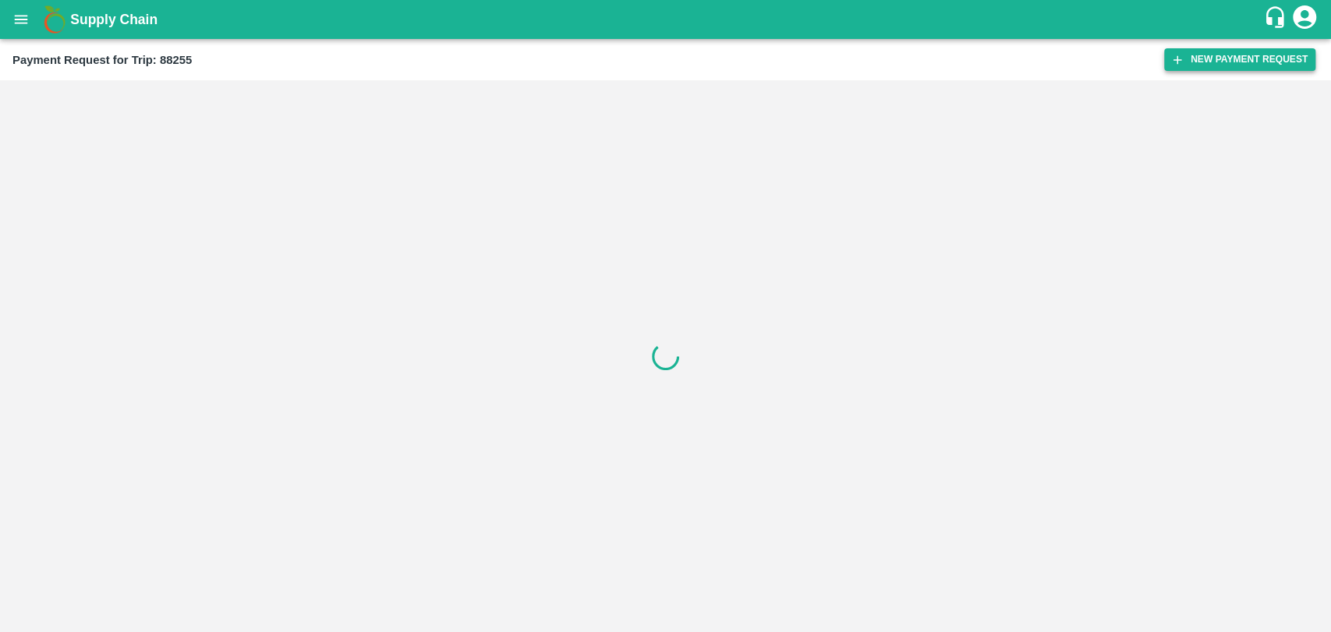
click at [1300, 56] on button "New Payment Request" at bounding box center [1239, 59] width 151 height 23
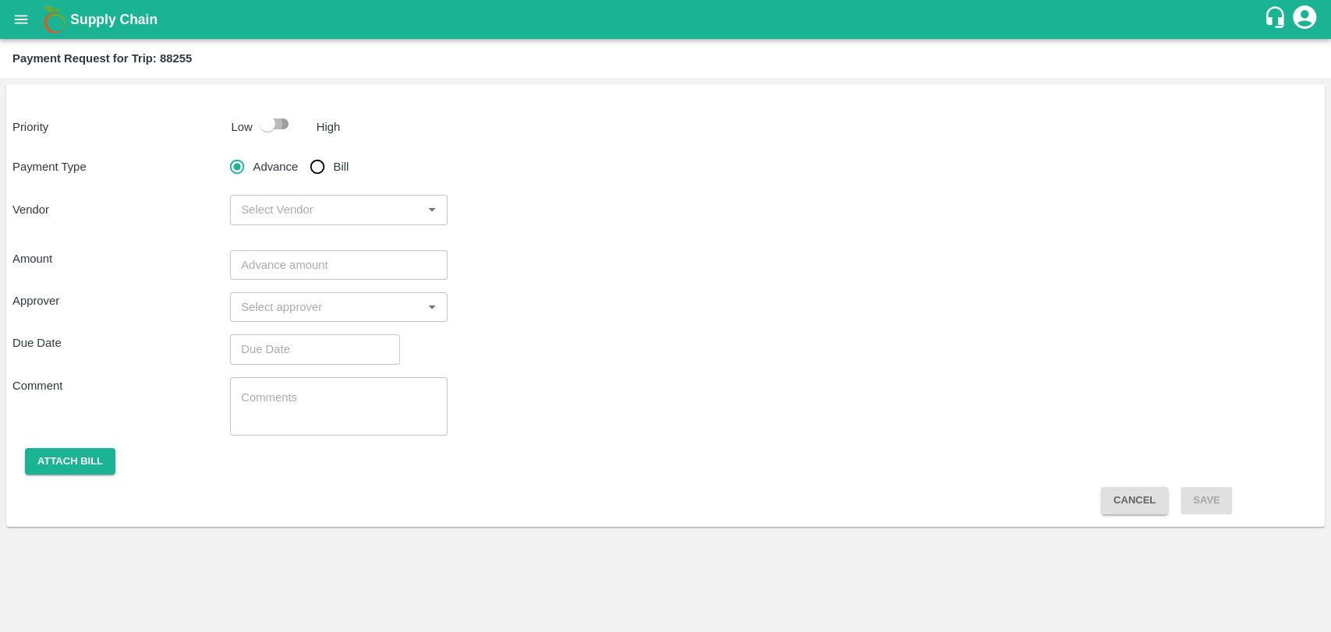
click at [256, 132] on input "checkbox" at bounding box center [267, 124] width 89 height 30
checkbox input "true"
click at [300, 168] on div "Advance Bill" at bounding box center [339, 166] width 218 height 31
click at [306, 165] on input "Bill" at bounding box center [317, 166] width 31 height 31
radio input "true"
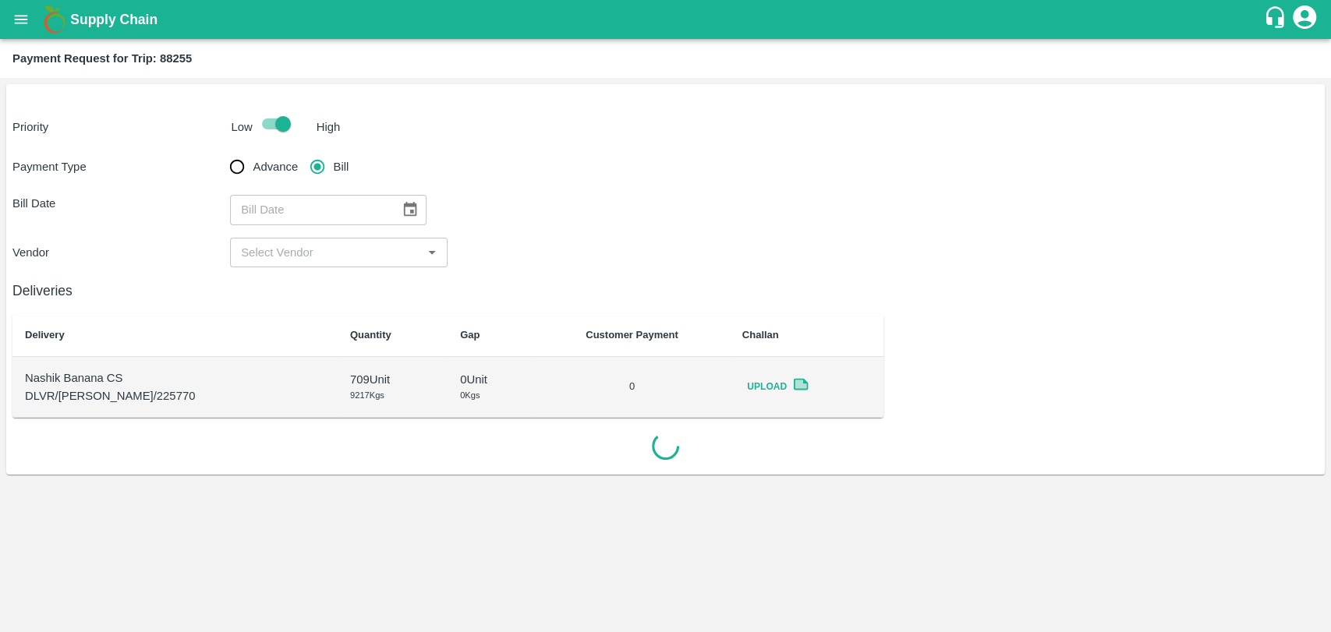
click at [319, 172] on input "Bill" at bounding box center [317, 166] width 31 height 31
click at [408, 220] on button "Choose date" at bounding box center [410, 210] width 30 height 30
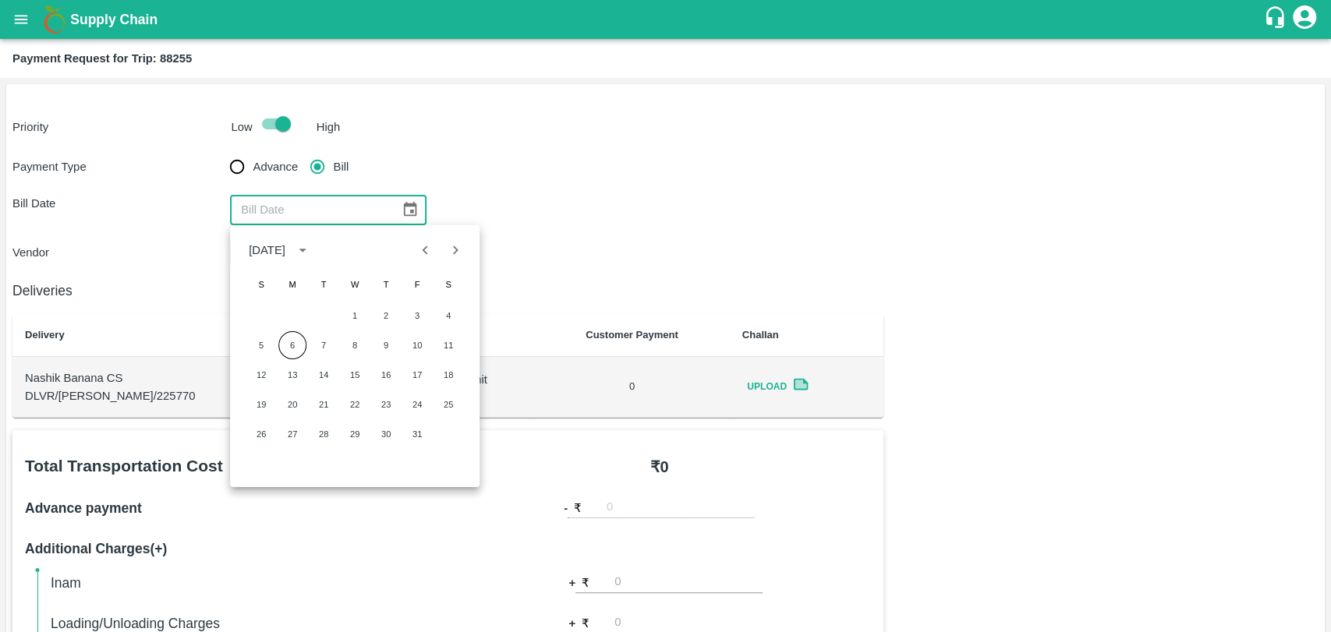
click at [421, 251] on icon "Previous month" at bounding box center [425, 250] width 17 height 17
click at [278, 370] on button "15" at bounding box center [292, 375] width 28 height 28
type input "[DATE]"
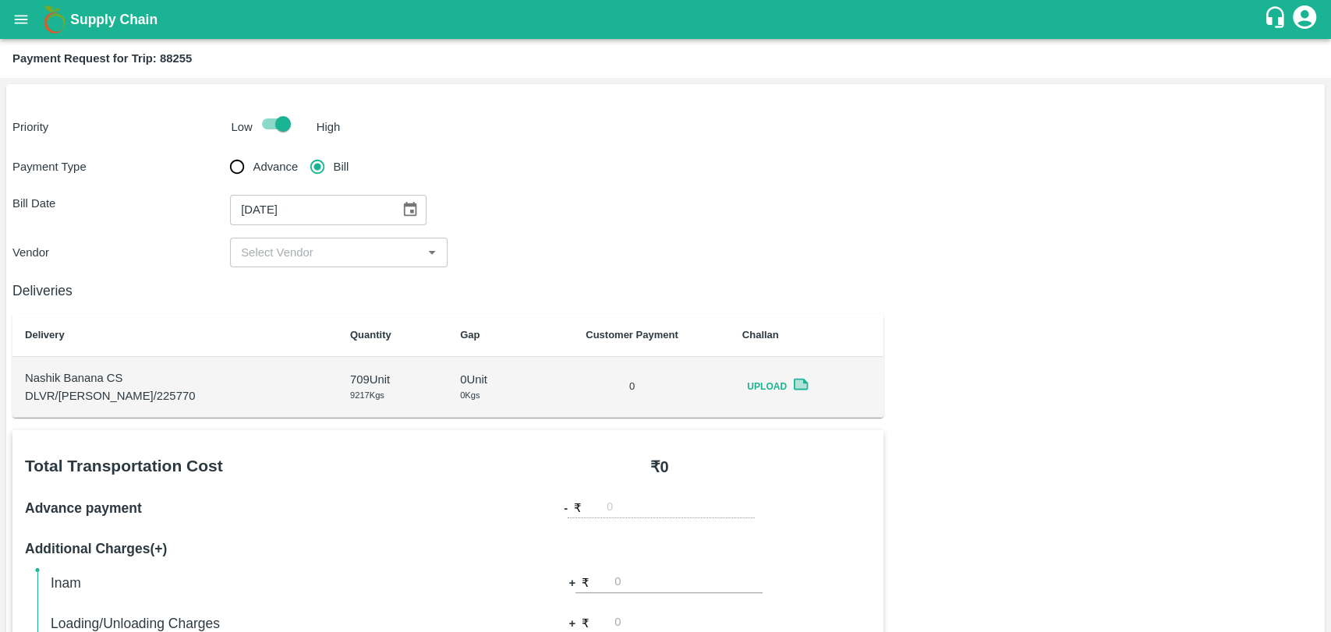
click at [271, 244] on input "input" at bounding box center [326, 252] width 182 height 20
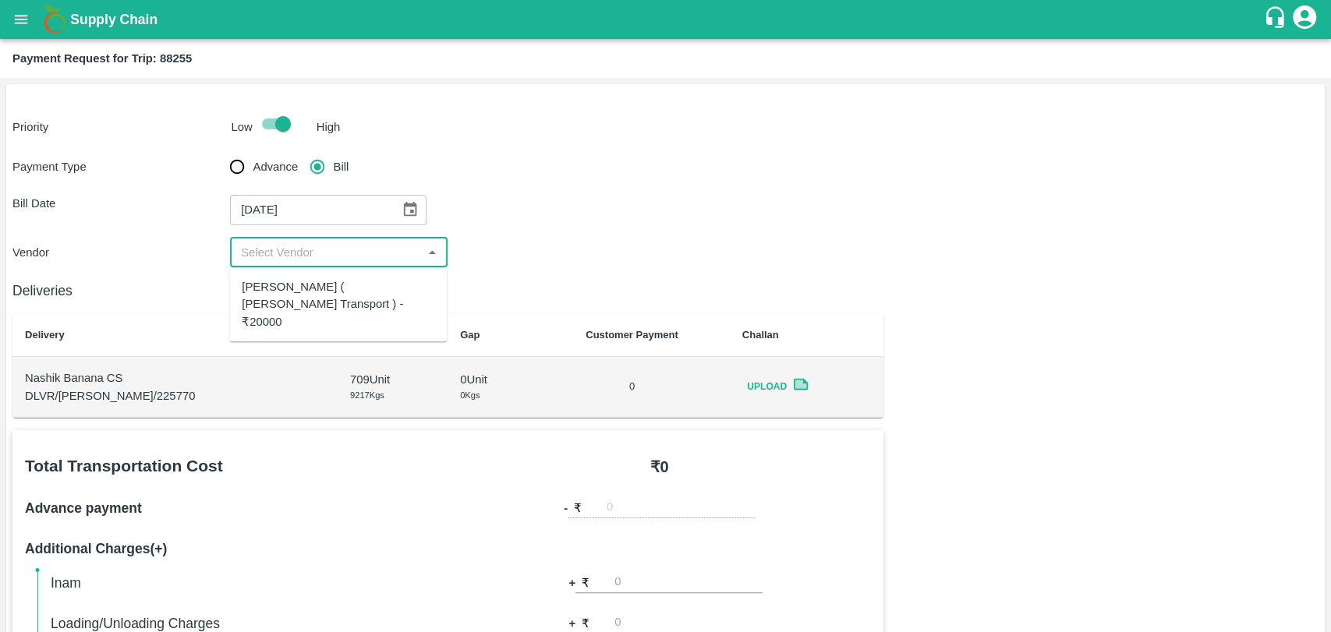
click at [271, 291] on div "[PERSON_NAME] ( [PERSON_NAME] Transport ) - ₹20000" at bounding box center [338, 304] width 193 height 52
type input "[PERSON_NAME] ( [PERSON_NAME] Transport ) - ₹20000"
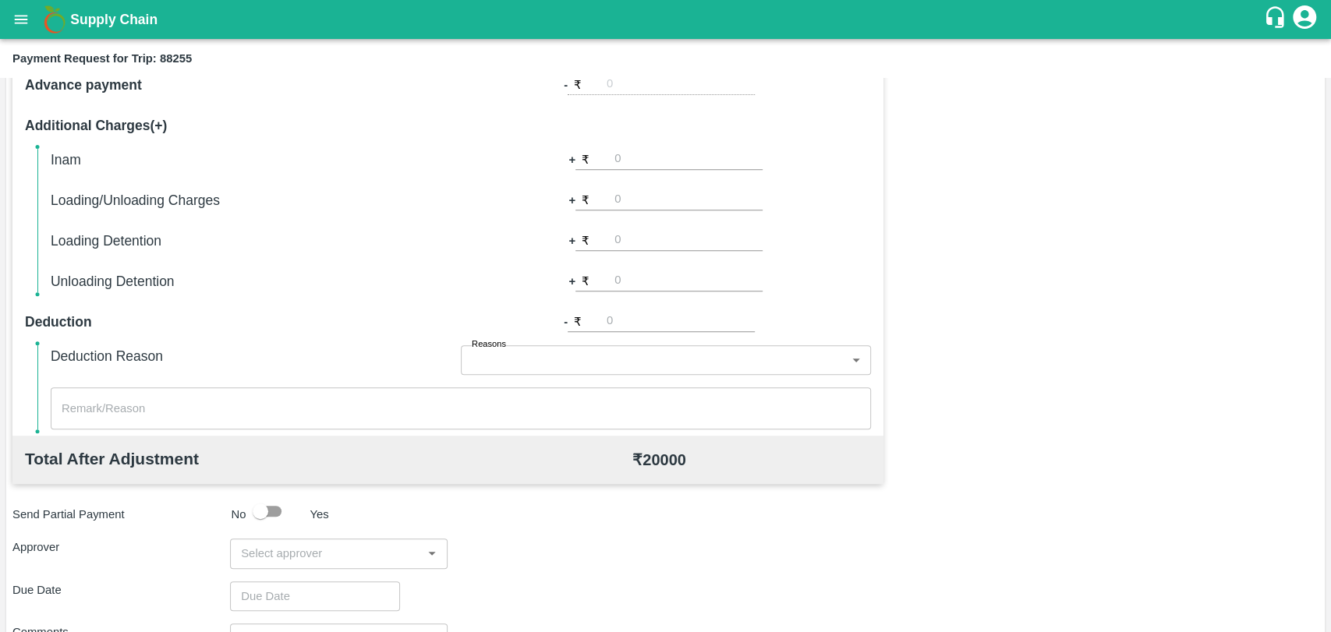
scroll to position [433, 0]
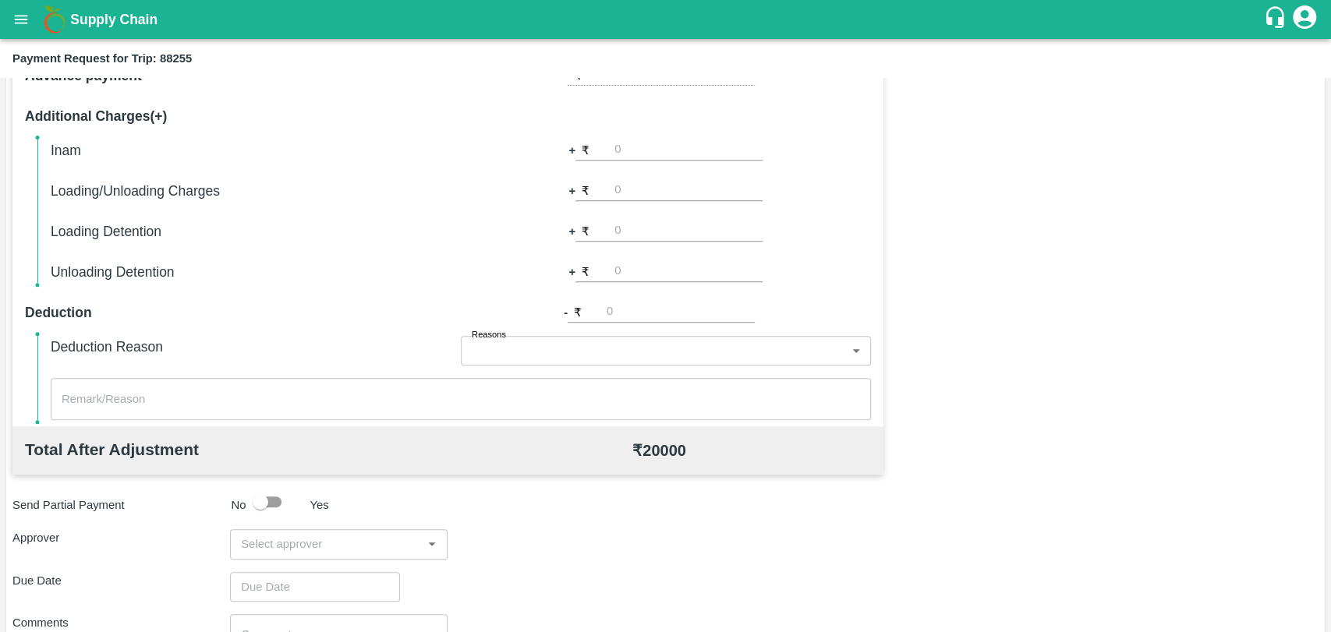
click at [655, 231] on input "number" at bounding box center [688, 231] width 148 height 21
type input "2000"
click at [1011, 257] on div "Total Transportation Cost ₹ 20000 Advance payment - ₹ Additional Charges(+) Ina…" at bounding box center [665, 375] width 1306 height 755
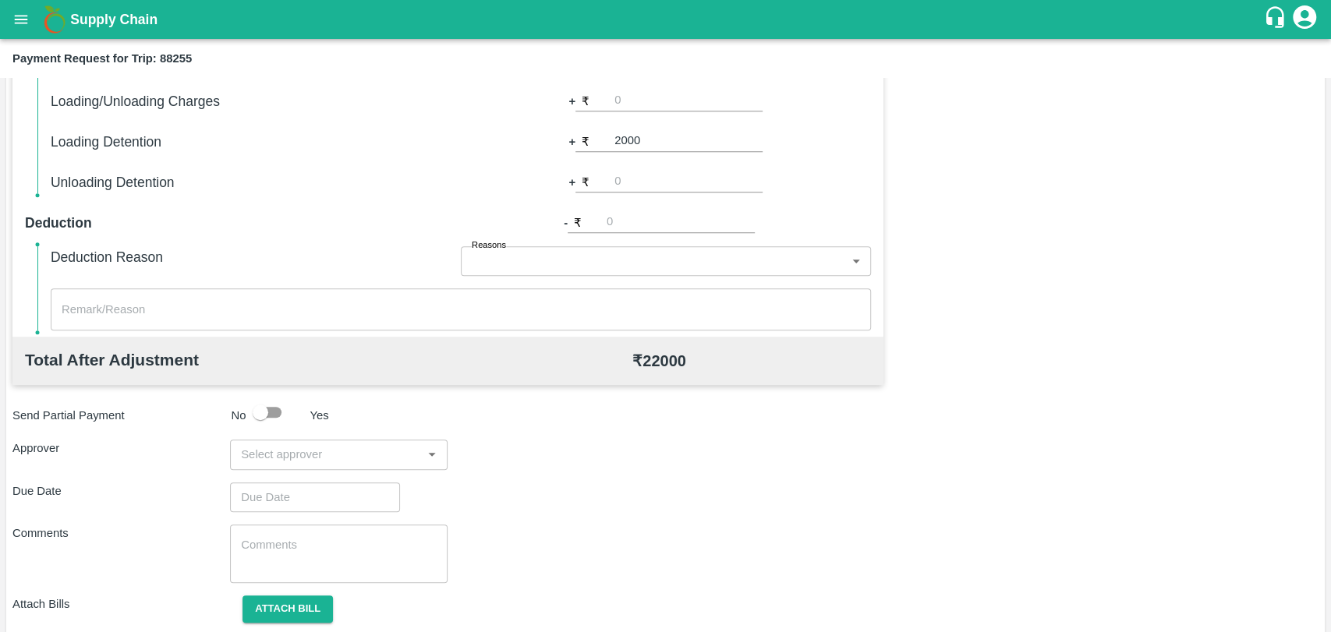
scroll to position [571, 0]
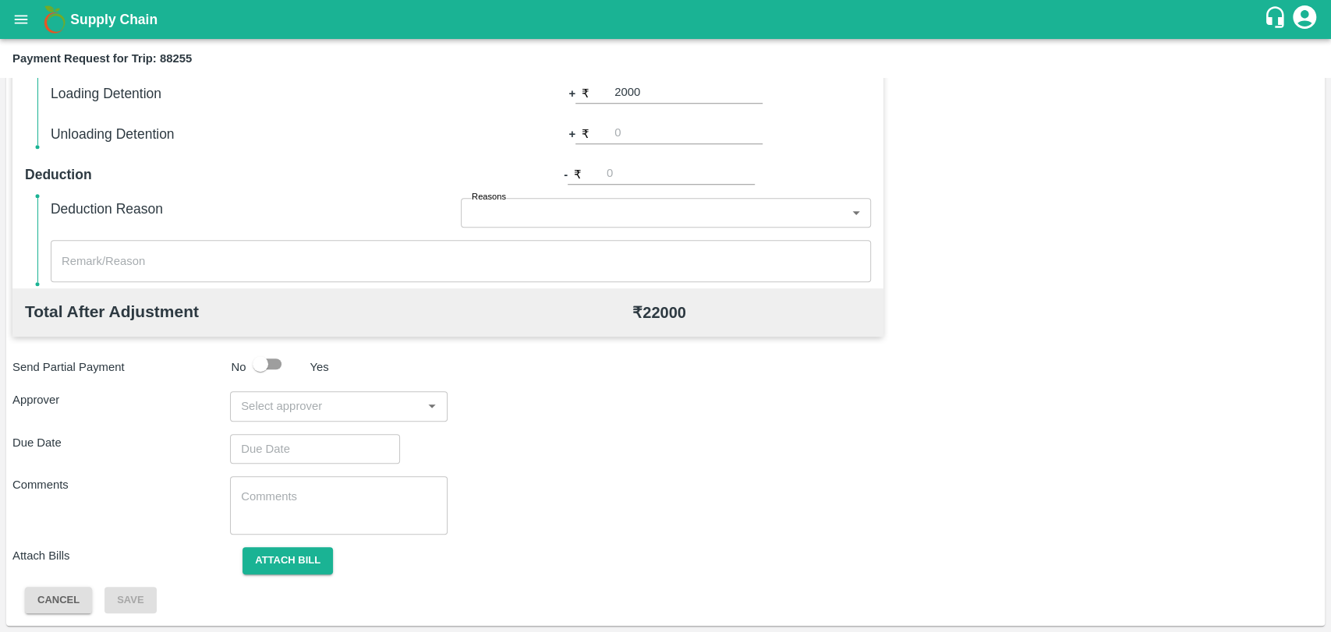
click at [278, 412] on input "input" at bounding box center [326, 406] width 182 height 20
type input "wag"
click at [253, 476] on div "x ​" at bounding box center [339, 505] width 218 height 58
click at [249, 457] on input "Choose date" at bounding box center [309, 449] width 159 height 30
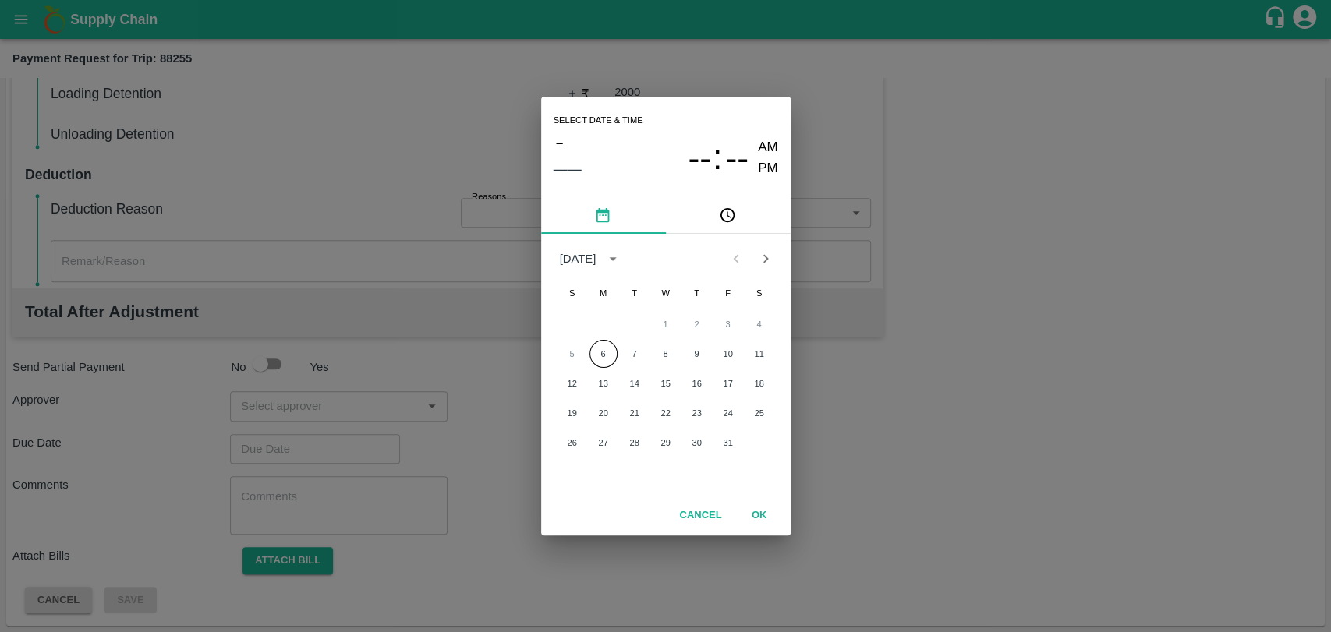
click at [263, 411] on div "Select date & time – –– -- : -- AM PM [DATE] S M T W T F S 1 2 3 4 5 6 7 8 9 10…" at bounding box center [665, 316] width 1331 height 632
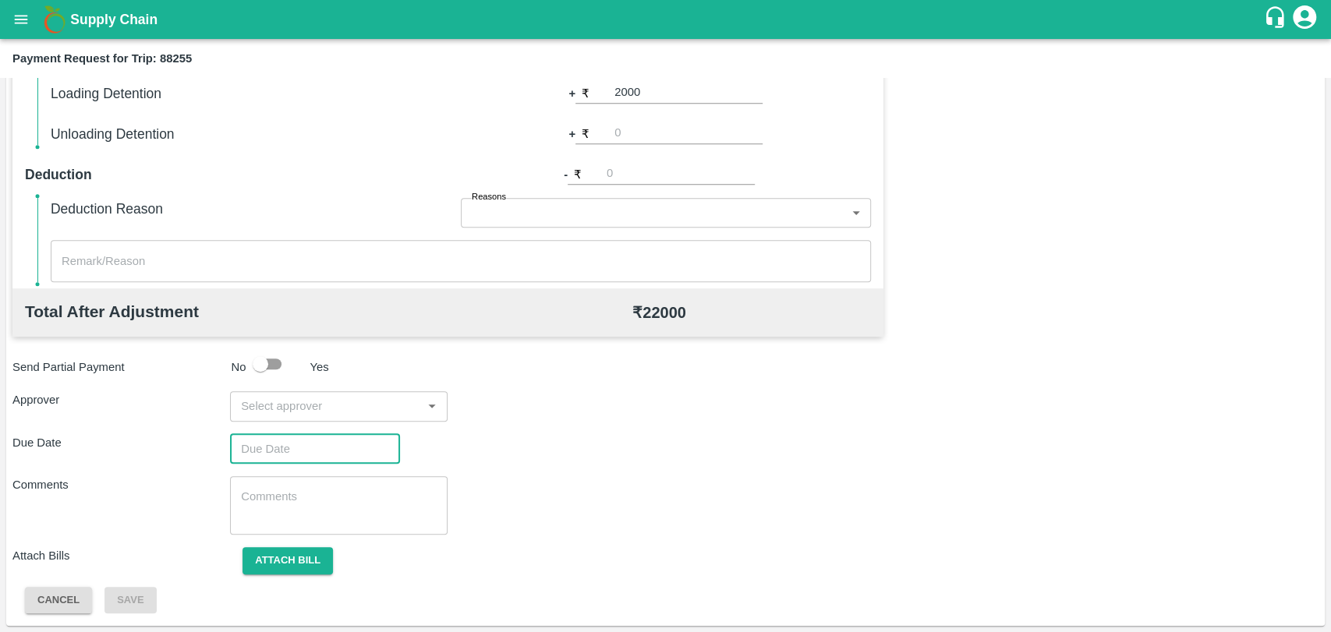
click at [266, 401] on input "input" at bounding box center [326, 406] width 182 height 20
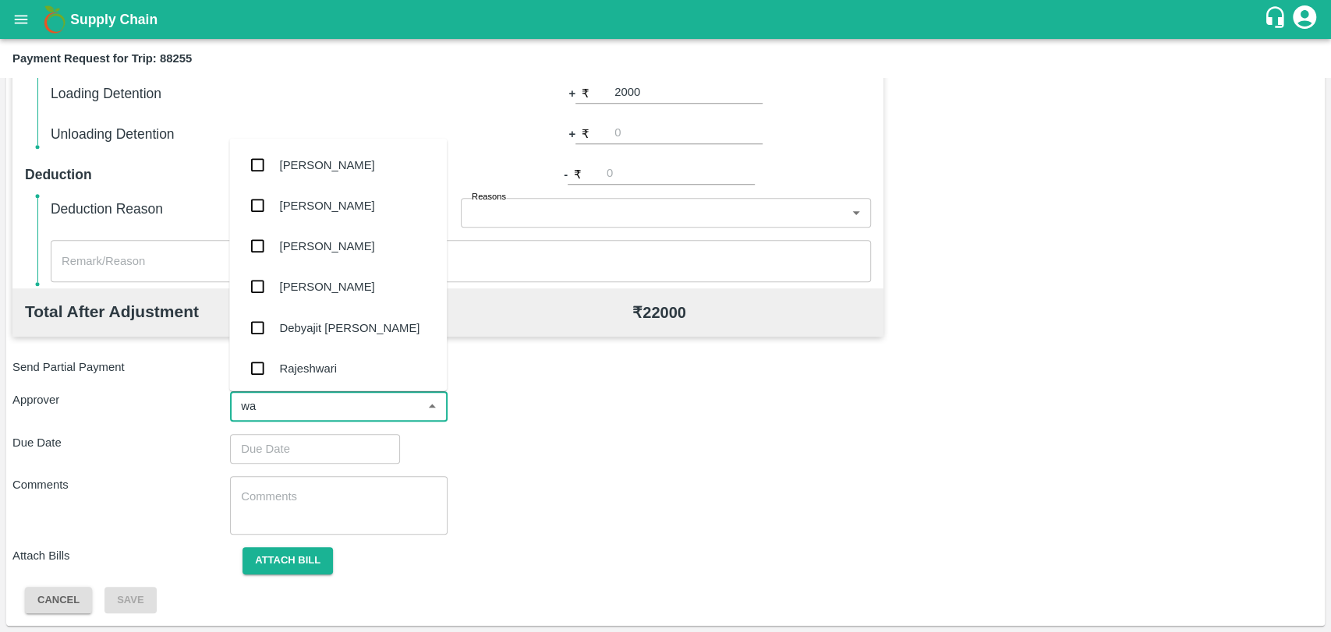
type input "wag"
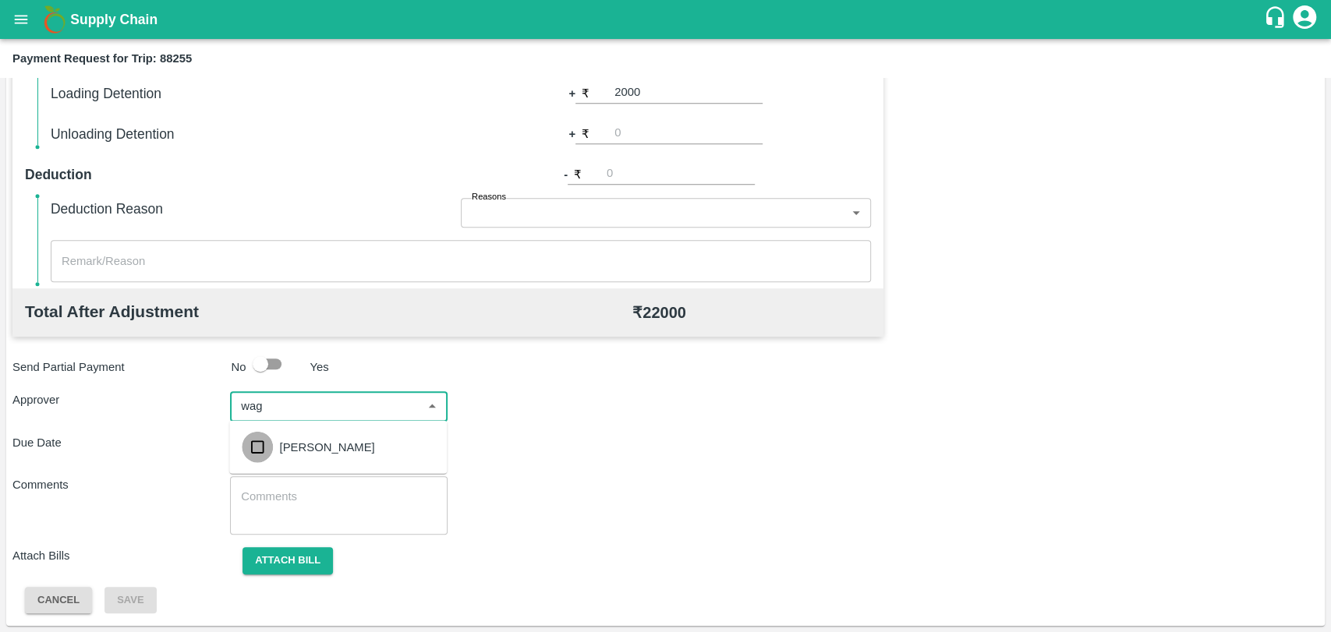
click at [269, 437] on input "checkbox" at bounding box center [257, 447] width 31 height 31
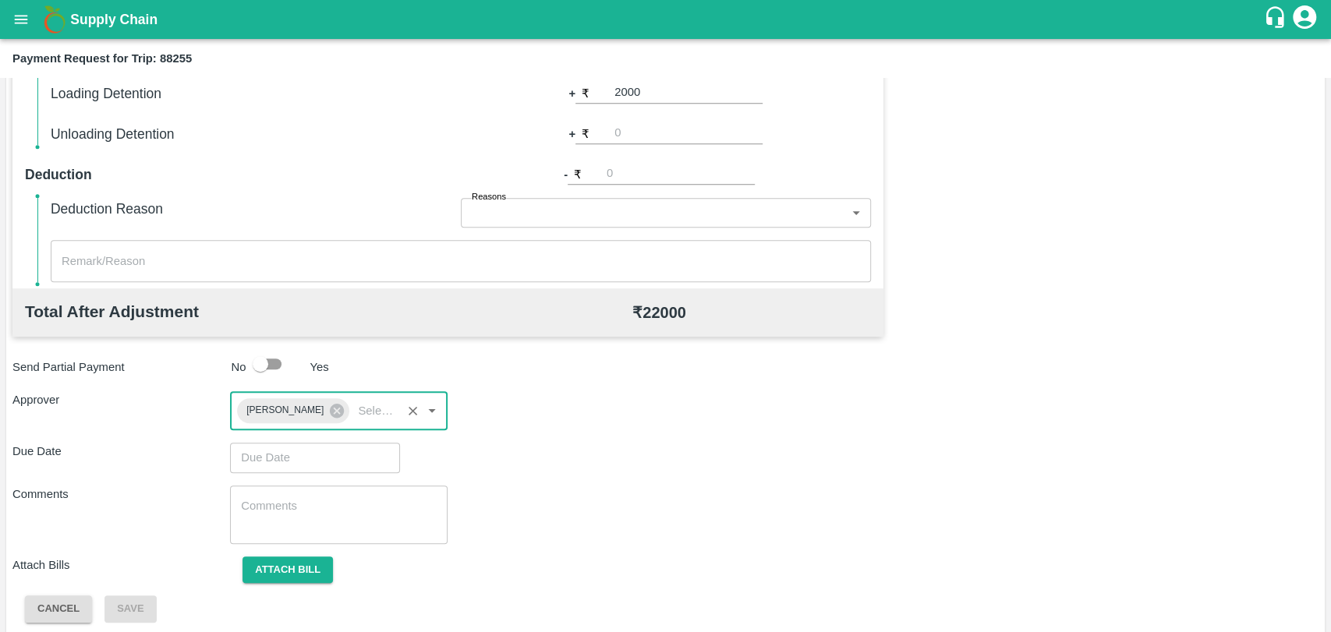
click at [269, 449] on input "Choose date" at bounding box center [309, 458] width 159 height 30
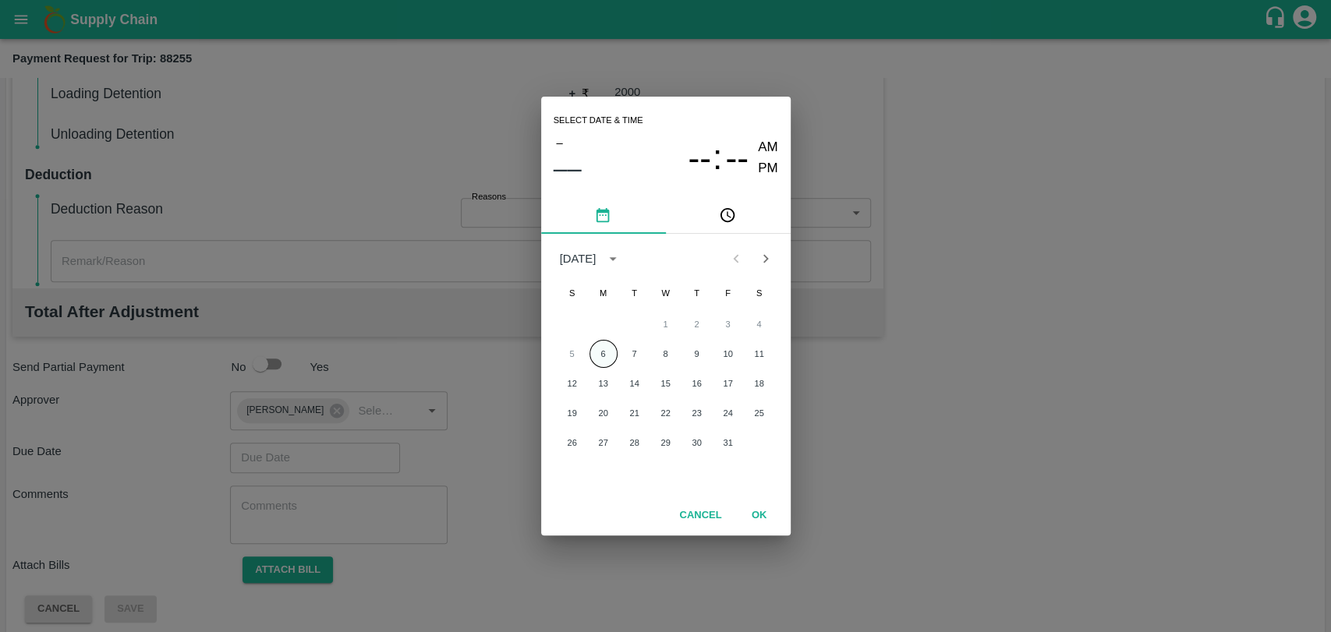
click at [600, 353] on button "6" at bounding box center [603, 354] width 28 height 28
type input "[DATE] 12:00 AM"
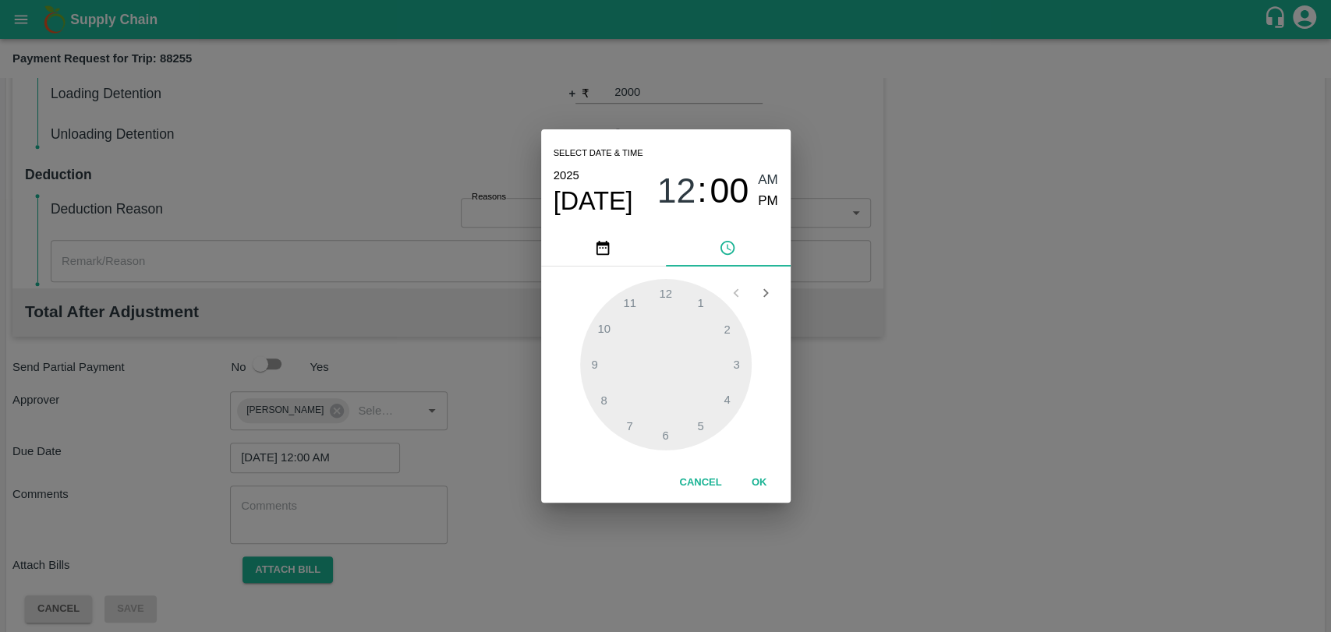
click at [757, 472] on button "OK" at bounding box center [759, 482] width 50 height 27
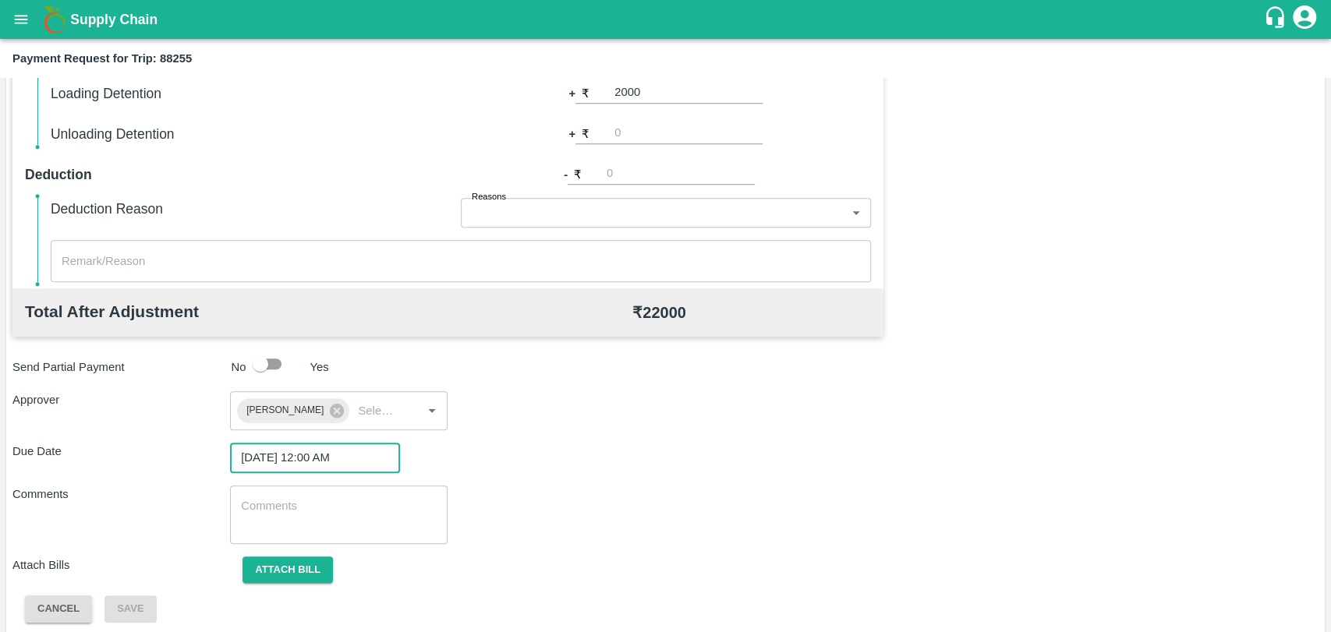
click at [231, 582] on div "Attach bill" at bounding box center [339, 570] width 218 height 27
click at [308, 565] on button "Attach bill" at bounding box center [287, 570] width 90 height 27
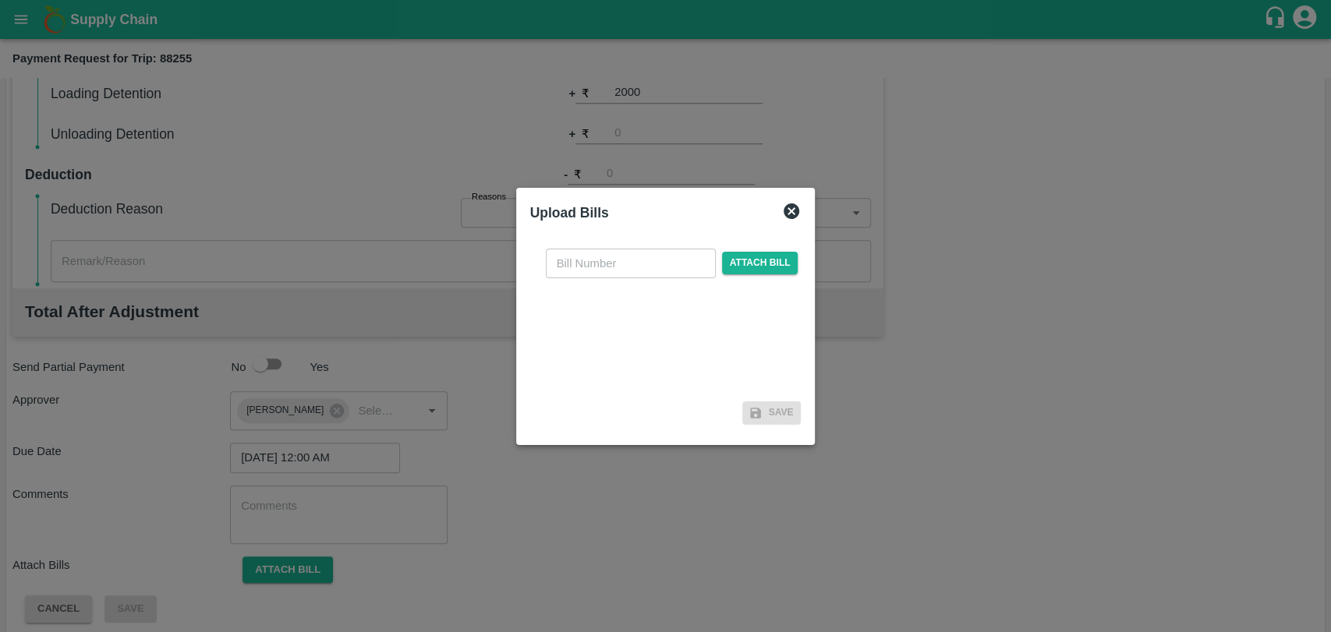
click at [592, 274] on input "text" at bounding box center [631, 264] width 170 height 30
type input "4007"
click at [741, 257] on span "Attach bill" at bounding box center [760, 263] width 76 height 23
click at [0, 0] on input "Attach bill" at bounding box center [0, 0] width 0 height 0
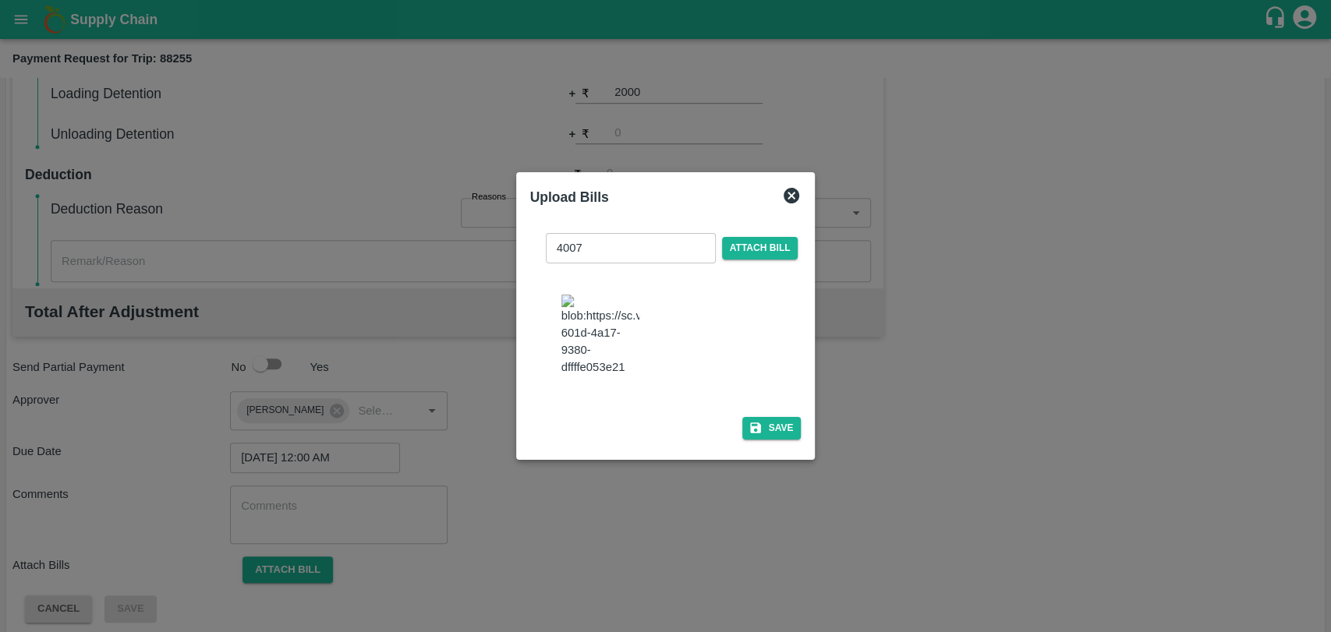
click at [755, 438] on div "4007 ​ Attach bill Save" at bounding box center [665, 333] width 271 height 225
click at [755, 433] on button "Save" at bounding box center [771, 428] width 59 height 23
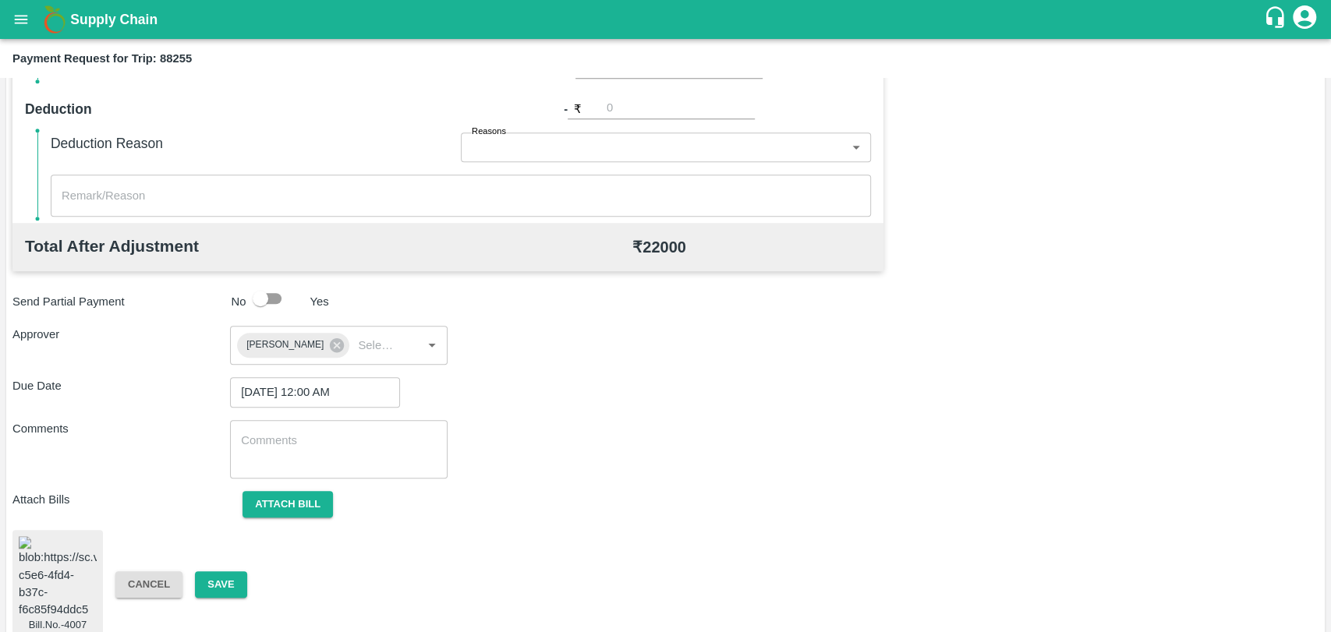
scroll to position [652, 0]
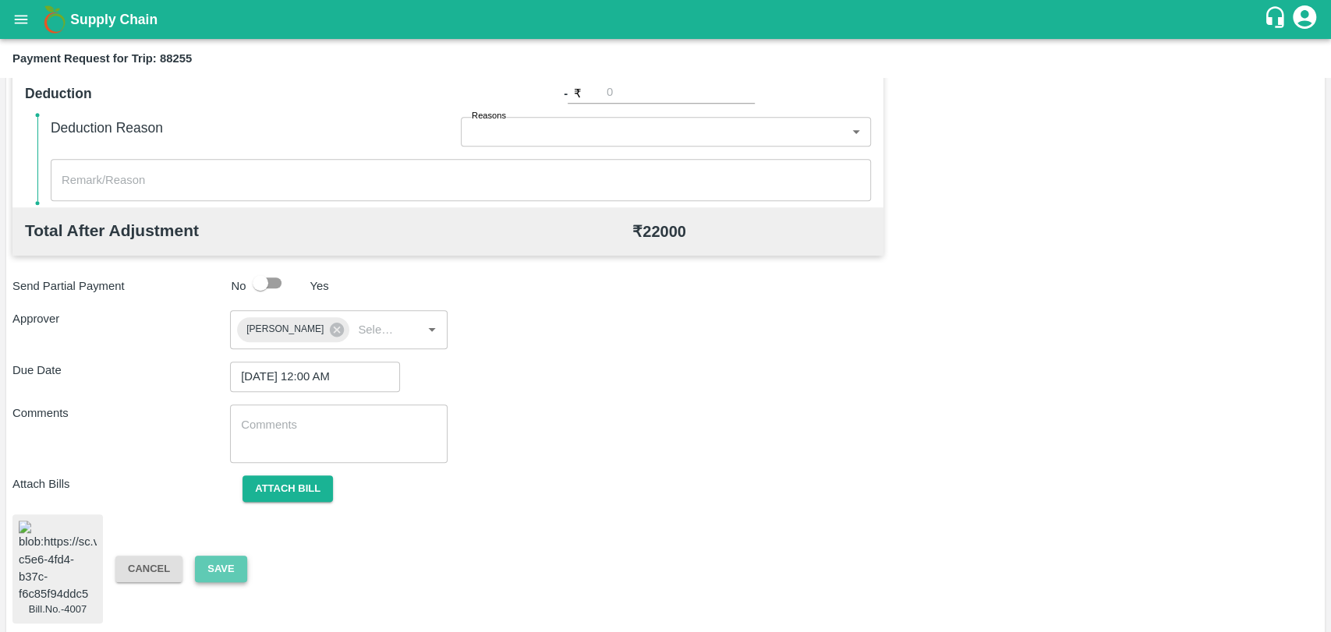
click at [218, 557] on button "Save" at bounding box center [220, 569] width 51 height 27
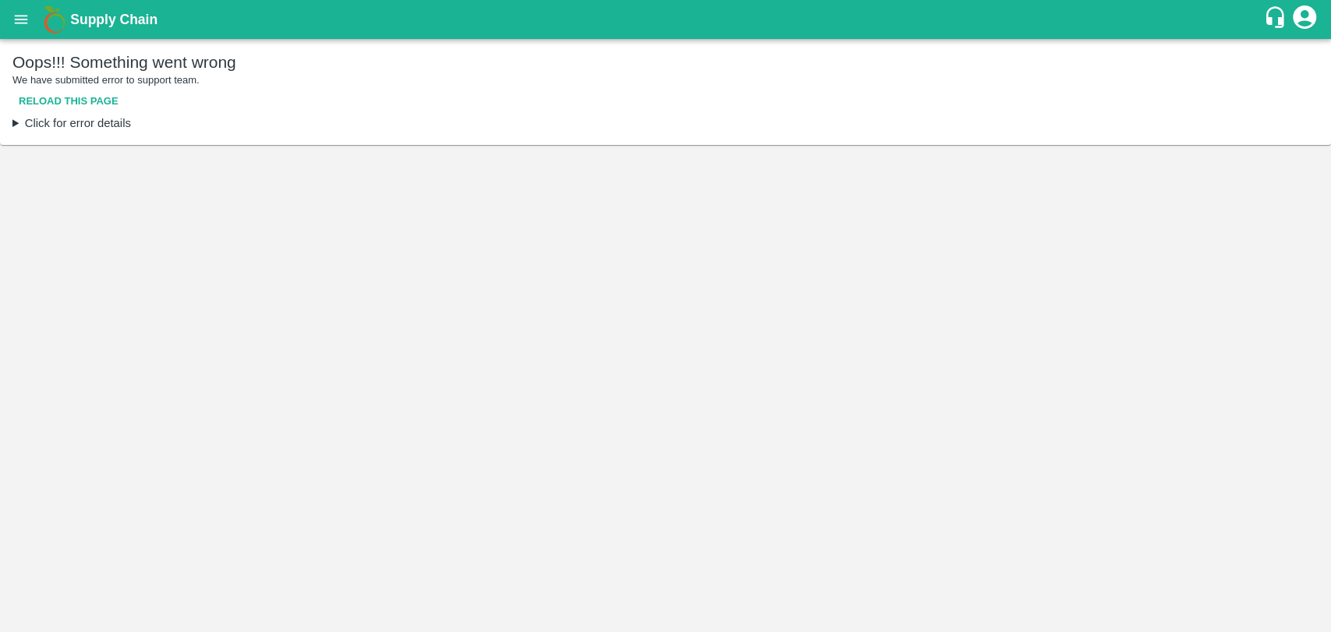
click at [92, 101] on button "Reload this page" at bounding box center [68, 101] width 112 height 27
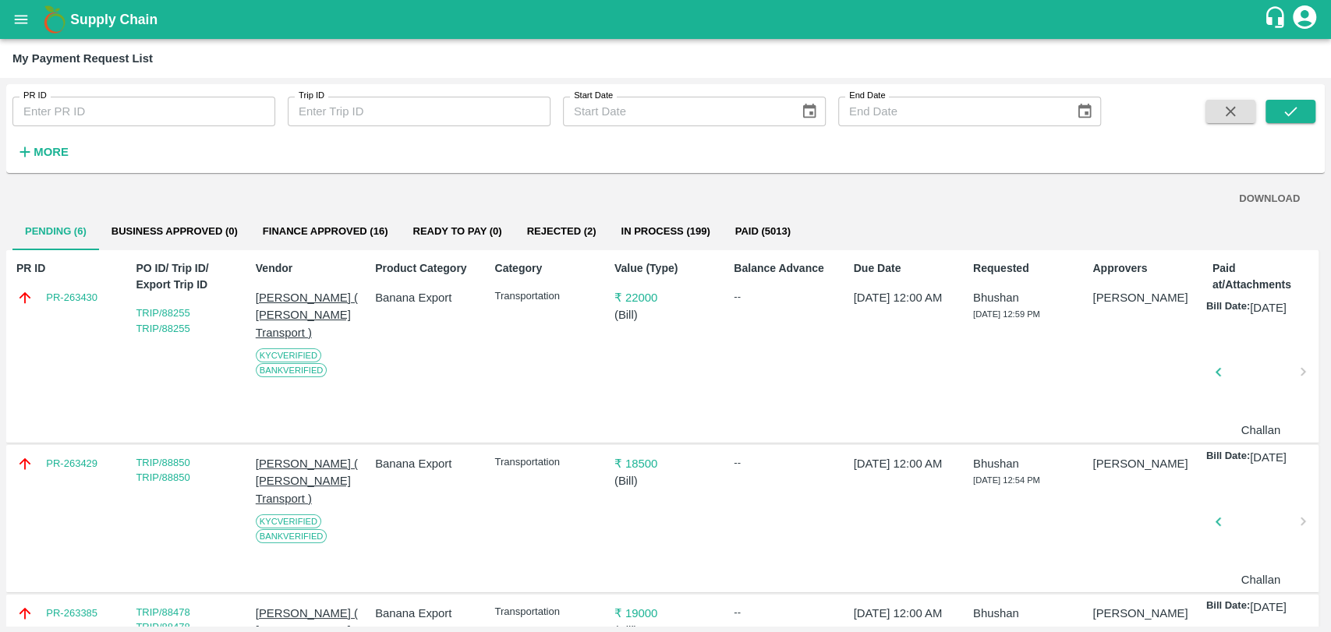
click at [554, 228] on button "Rejected (2)" at bounding box center [562, 231] width 94 height 37
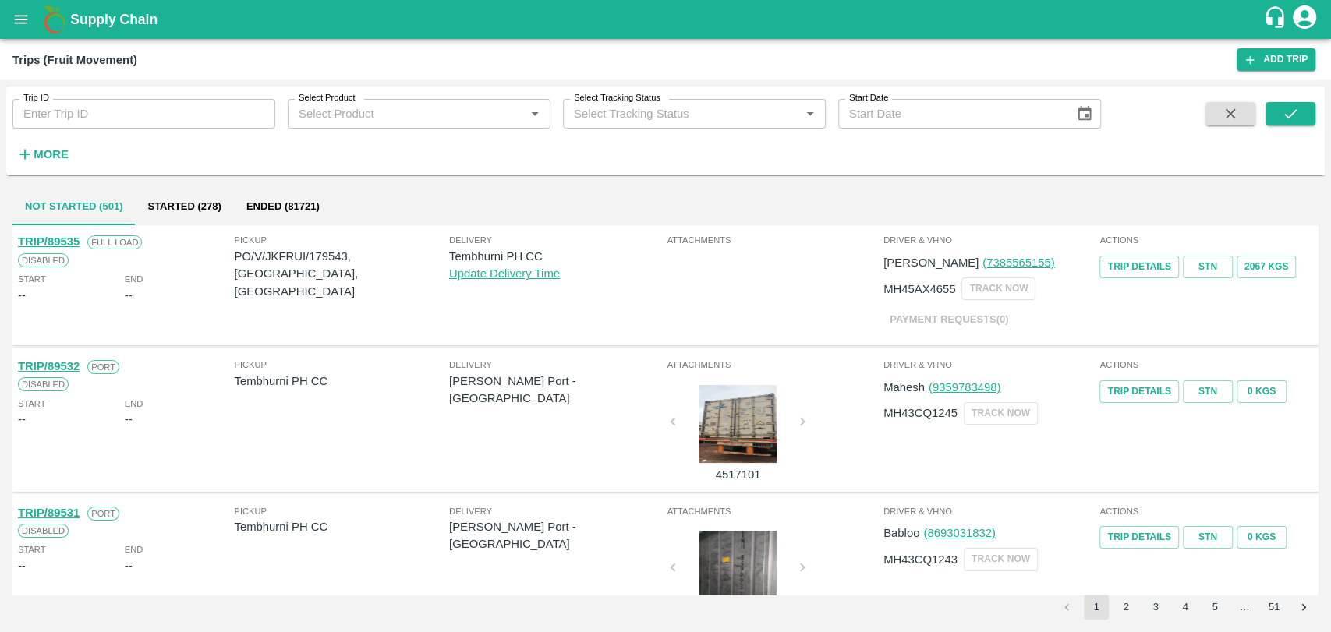
click at [40, 164] on h6 "More" at bounding box center [51, 154] width 35 height 20
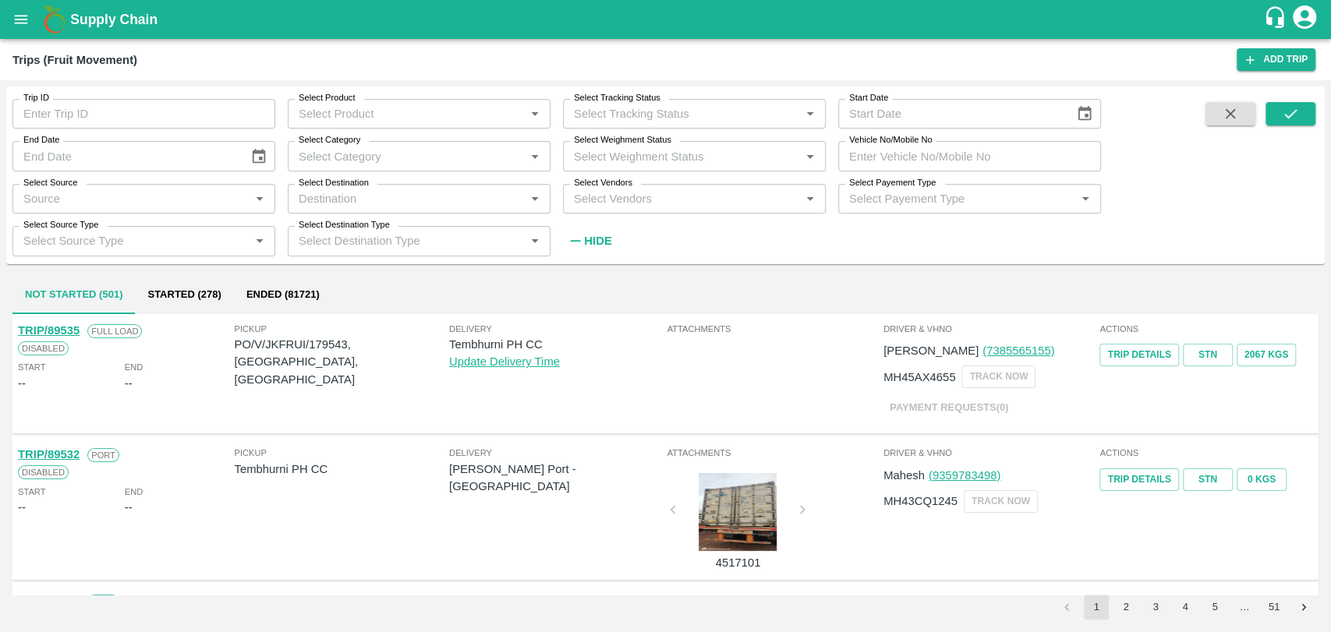
click at [909, 145] on label "Vehicle No/Mobile No" at bounding box center [890, 140] width 83 height 12
click at [909, 145] on input "Vehicle No/Mobile No" at bounding box center [969, 156] width 263 height 30
paste input "MH15GG8616"
type input "MH15GG8616"
click at [1288, 118] on icon "submit" at bounding box center [1290, 113] width 12 height 9
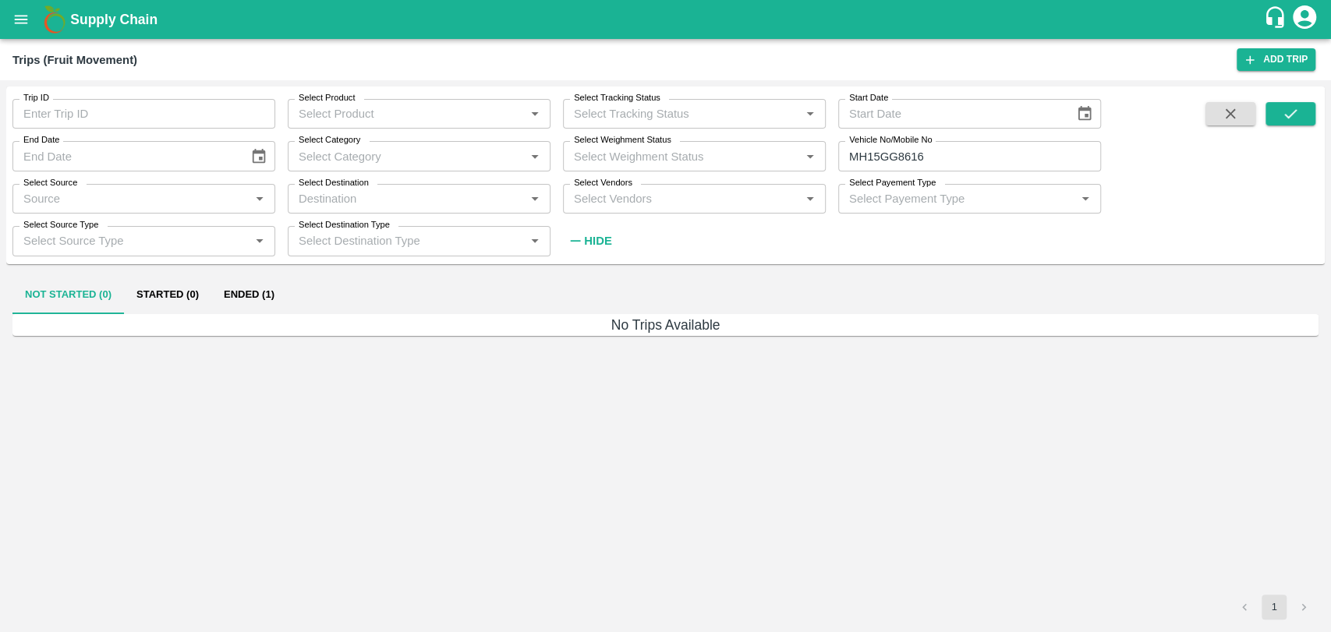
click at [226, 295] on button "Ended (1)" at bounding box center [249, 295] width 76 height 37
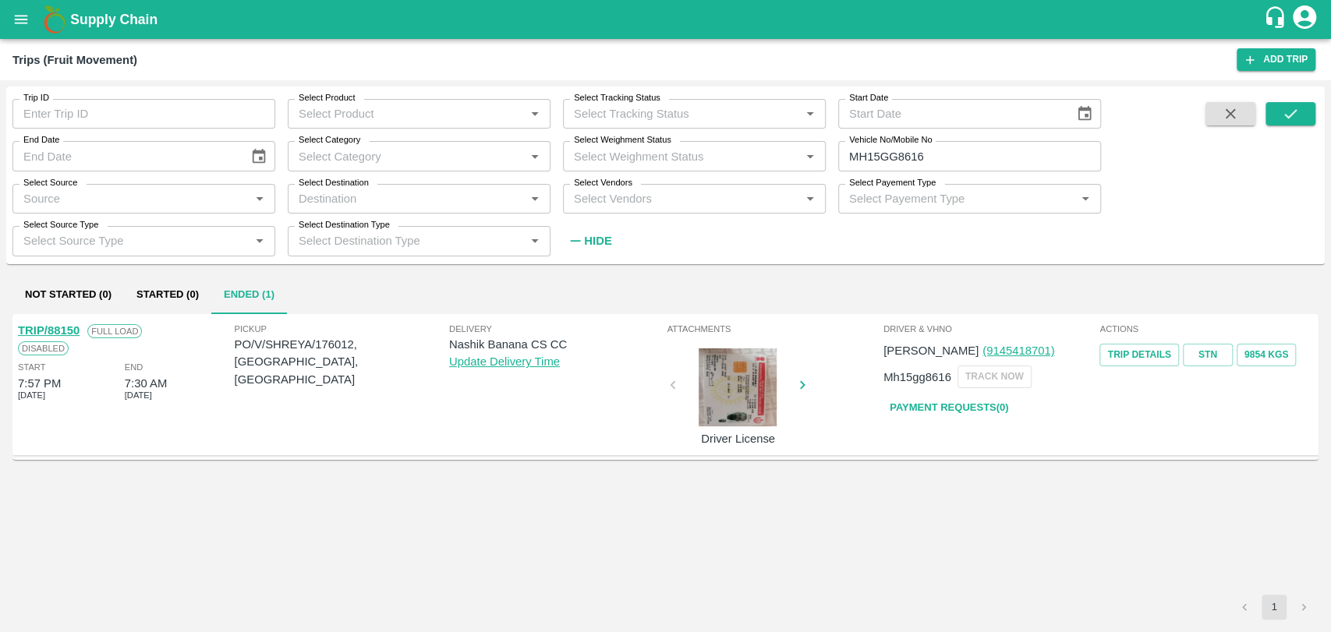
click at [70, 329] on link "TRIP/88150" at bounding box center [49, 330] width 62 height 12
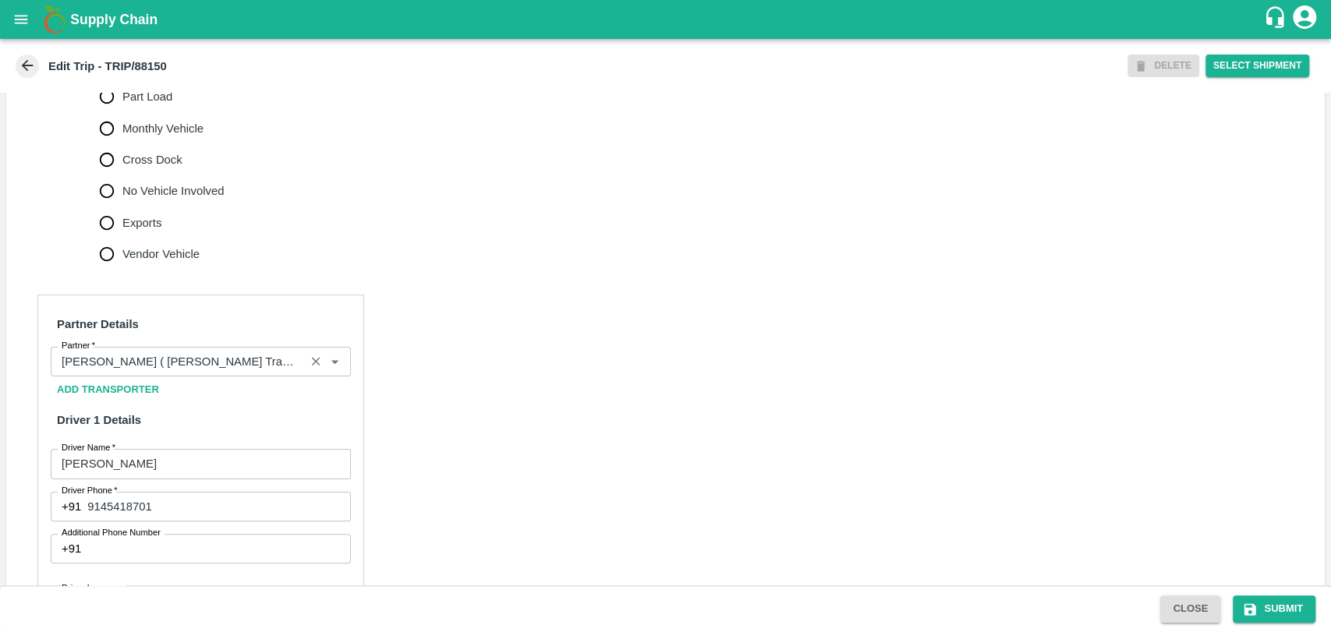
scroll to position [996, 0]
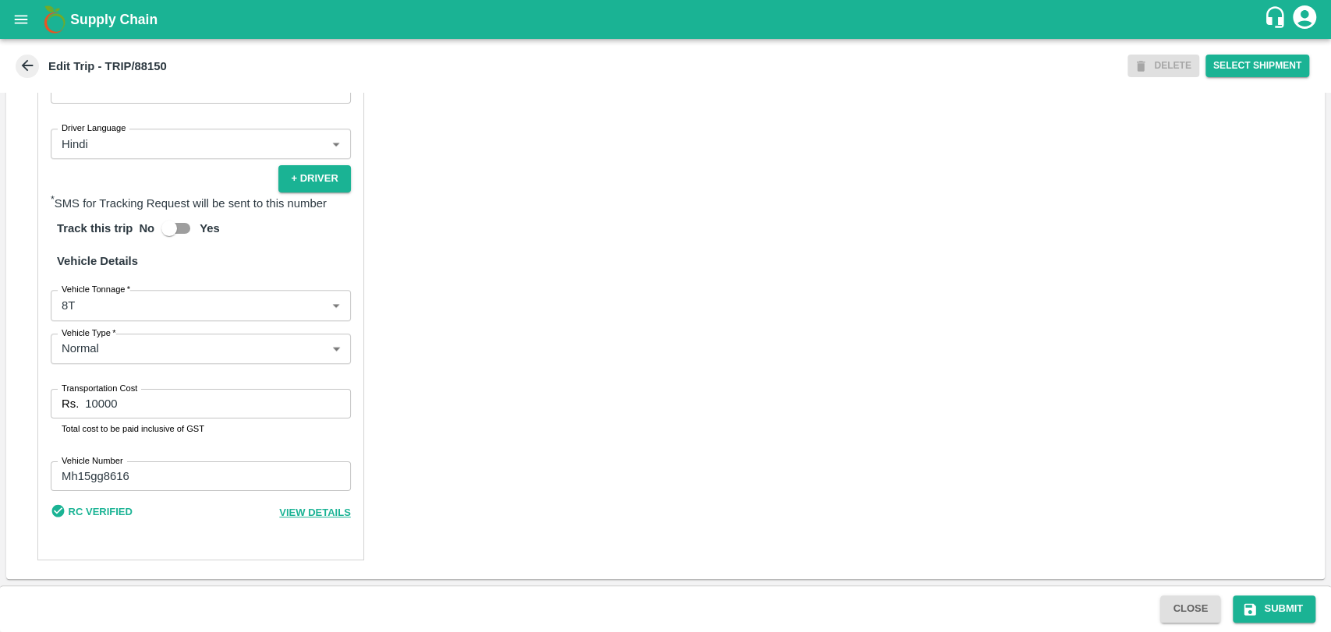
click at [149, 302] on body "Supply Chain Edit Trip - TRIP/88150 DELETE Select Shipment Trip Details Trip Ty…" at bounding box center [665, 316] width 1331 height 632
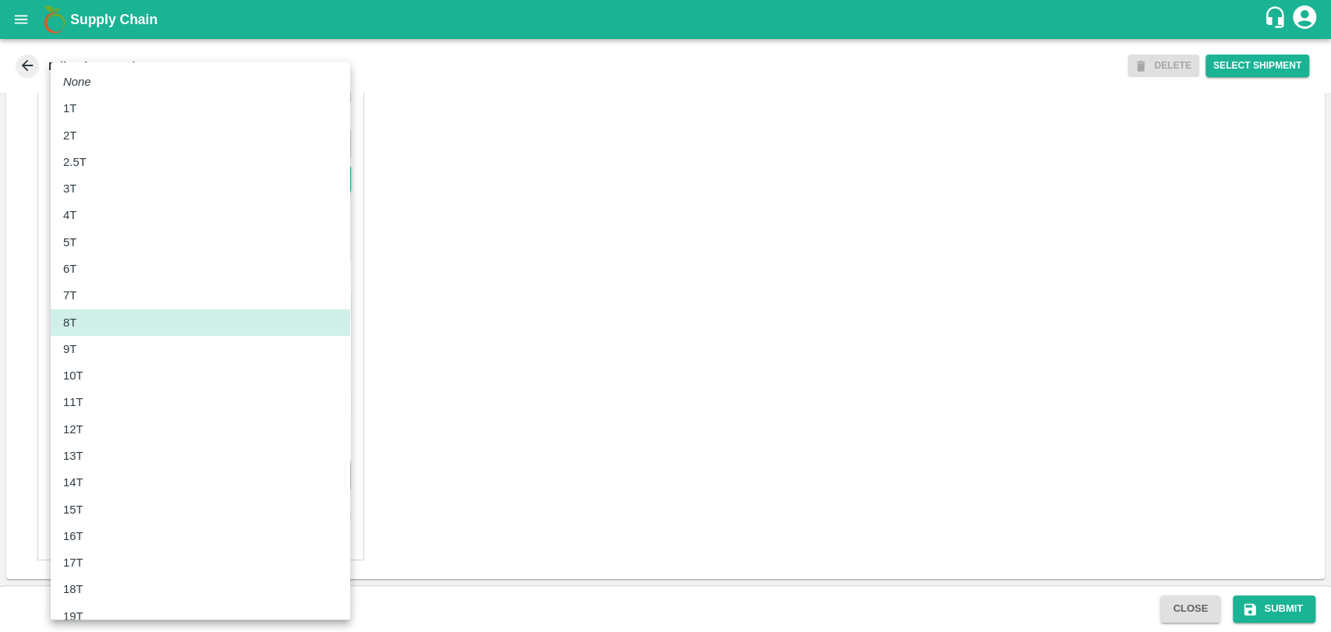
click at [81, 409] on p "11T" at bounding box center [73, 402] width 20 height 17
type input "11000"
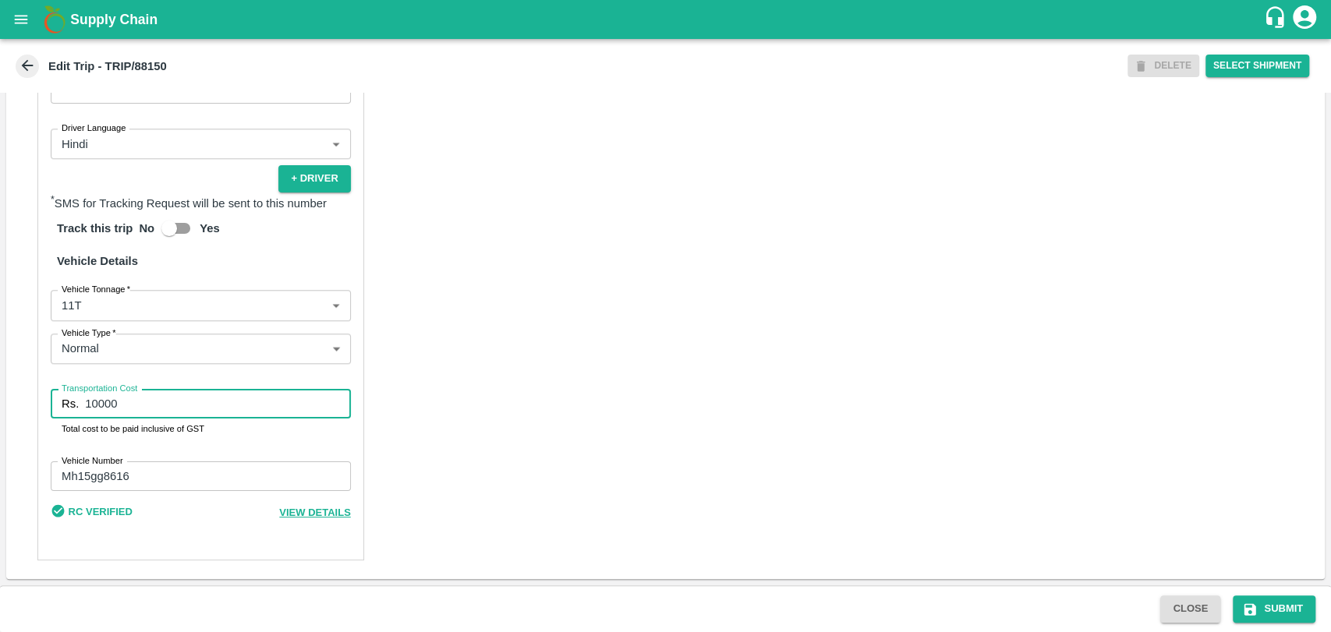
drag, startPoint x: 131, startPoint y: 411, endPoint x: 23, endPoint y: 408, distance: 108.4
click at [26, 407] on div "Partner Details Partner   * Partner Add Transporter Driver 1 Details Driver Nam…" at bounding box center [665, 197] width 1318 height 763
type input "21000"
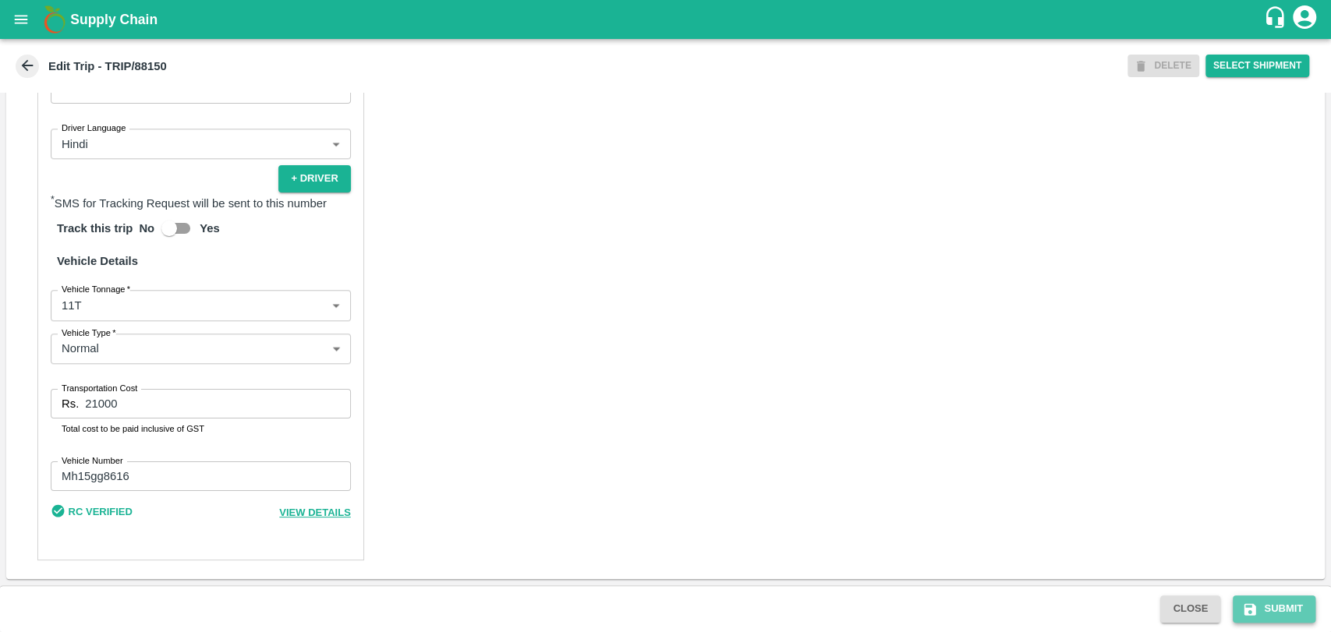
click at [1278, 609] on button "Submit" at bounding box center [1274, 609] width 83 height 27
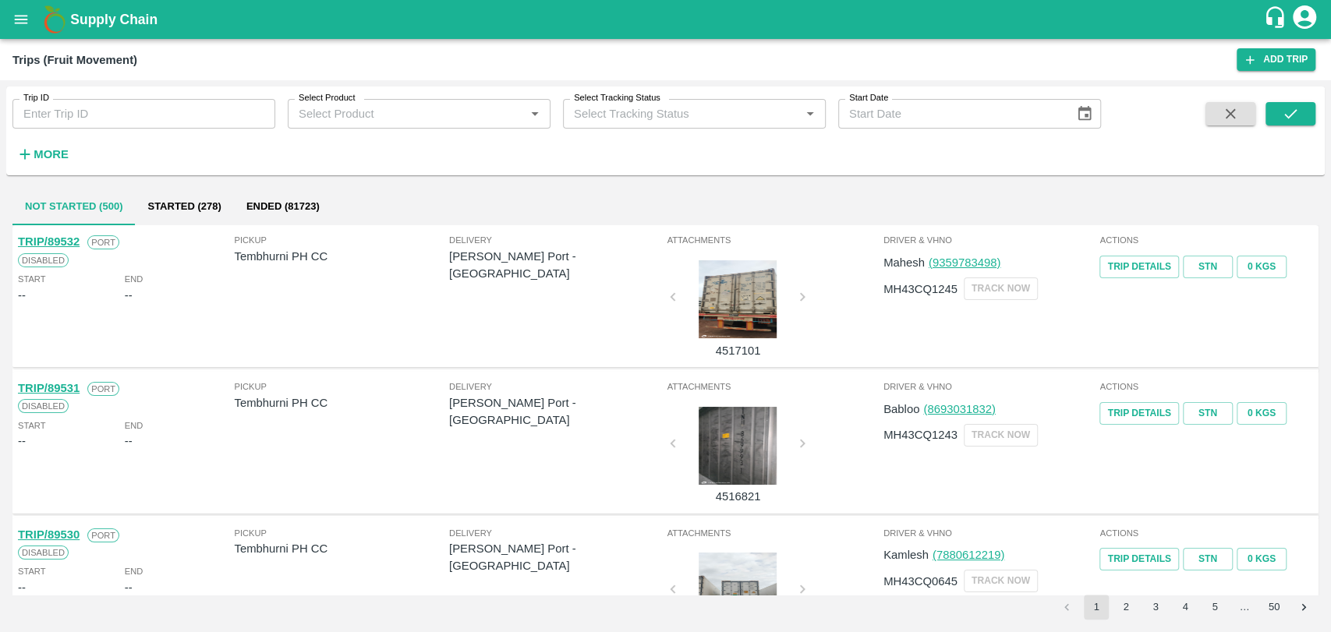
click at [75, 153] on div "Trip ID Trip ID Select Product Select Product   * Select Tracking Status Select…" at bounding box center [550, 127] width 1101 height 81
click at [56, 153] on strong "More" at bounding box center [51, 154] width 35 height 12
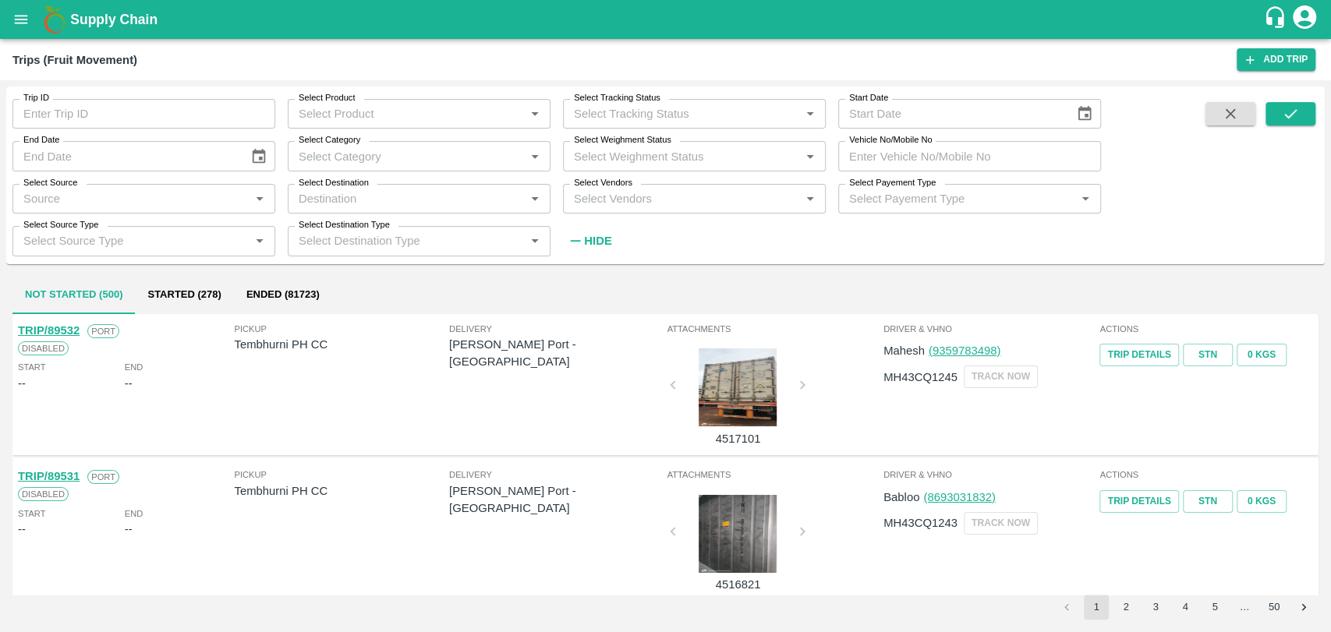
click at [985, 169] on input "Vehicle No/Mobile No" at bounding box center [969, 156] width 263 height 30
paste input "MH18BA5188"
type input "MH18BA5188"
click at [1305, 113] on button "submit" at bounding box center [1290, 113] width 50 height 23
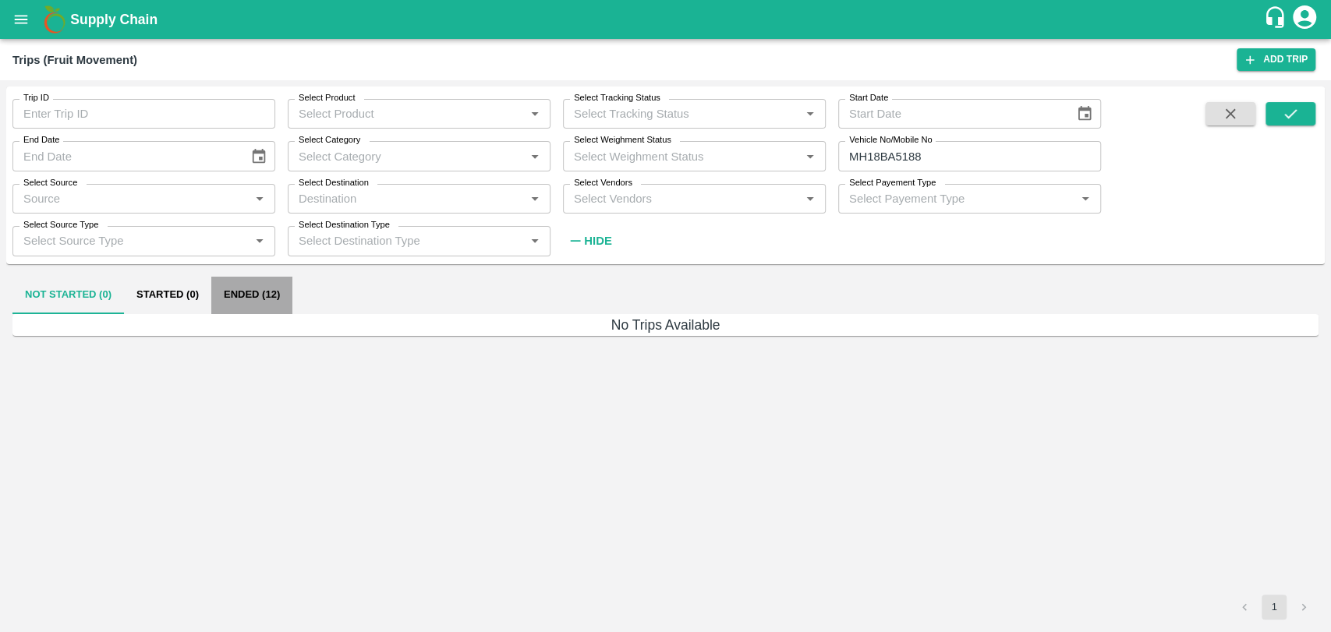
click at [243, 301] on button "Ended (12)" at bounding box center [251, 295] width 81 height 37
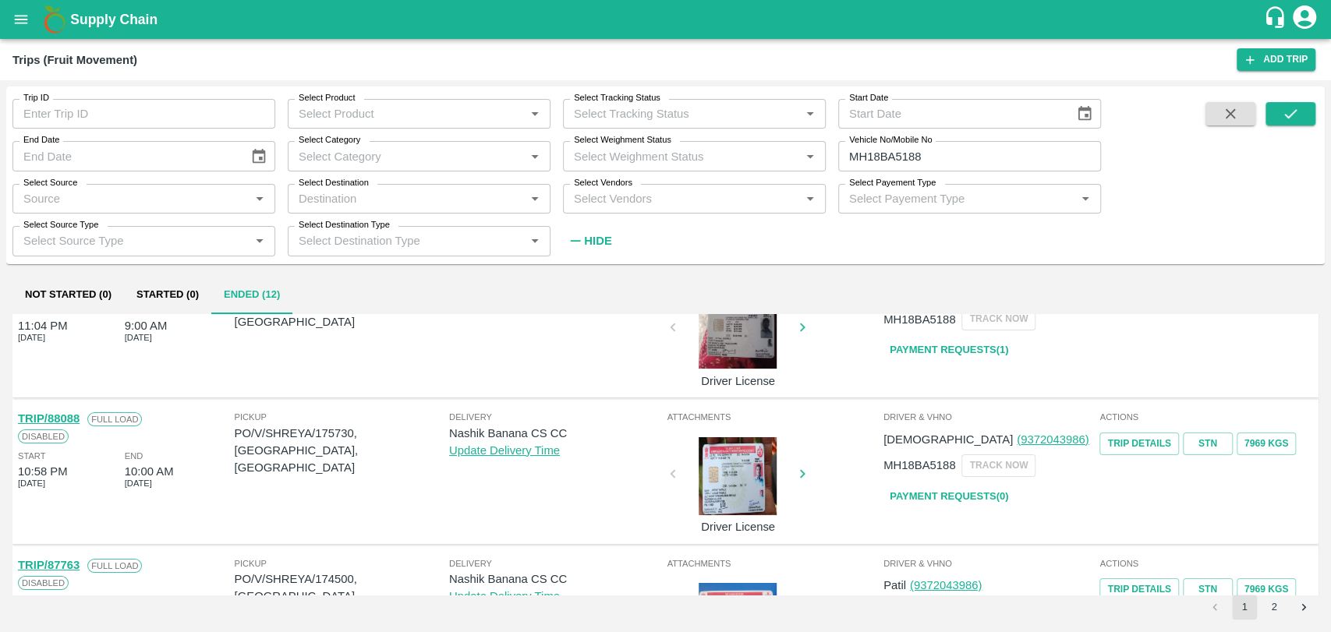
scroll to position [87, 0]
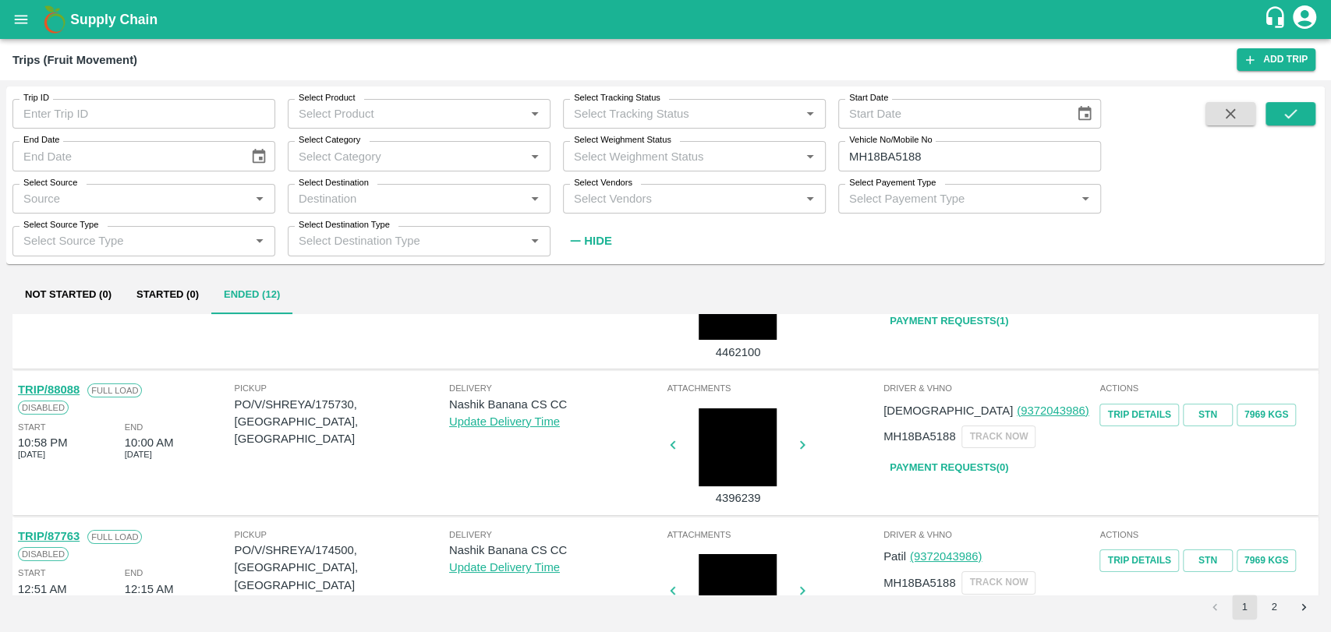
click at [72, 391] on link "TRIP/88088" at bounding box center [49, 390] width 62 height 12
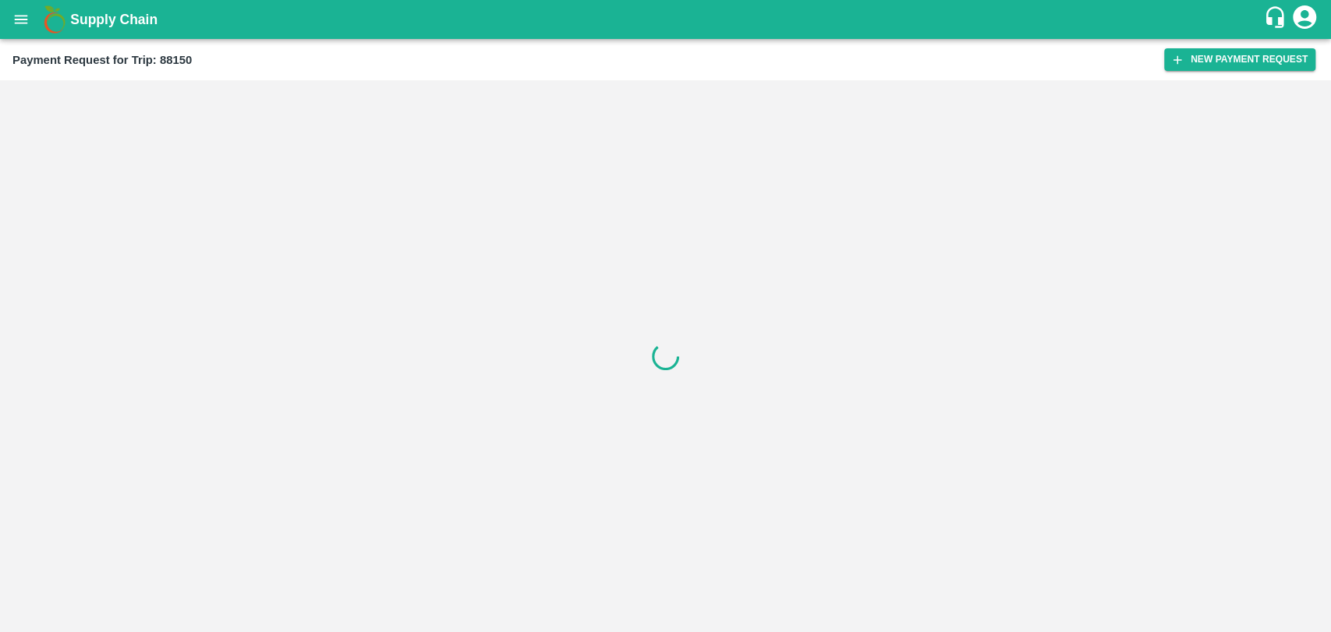
click at [1224, 55] on button "New Payment Request" at bounding box center [1239, 59] width 151 height 23
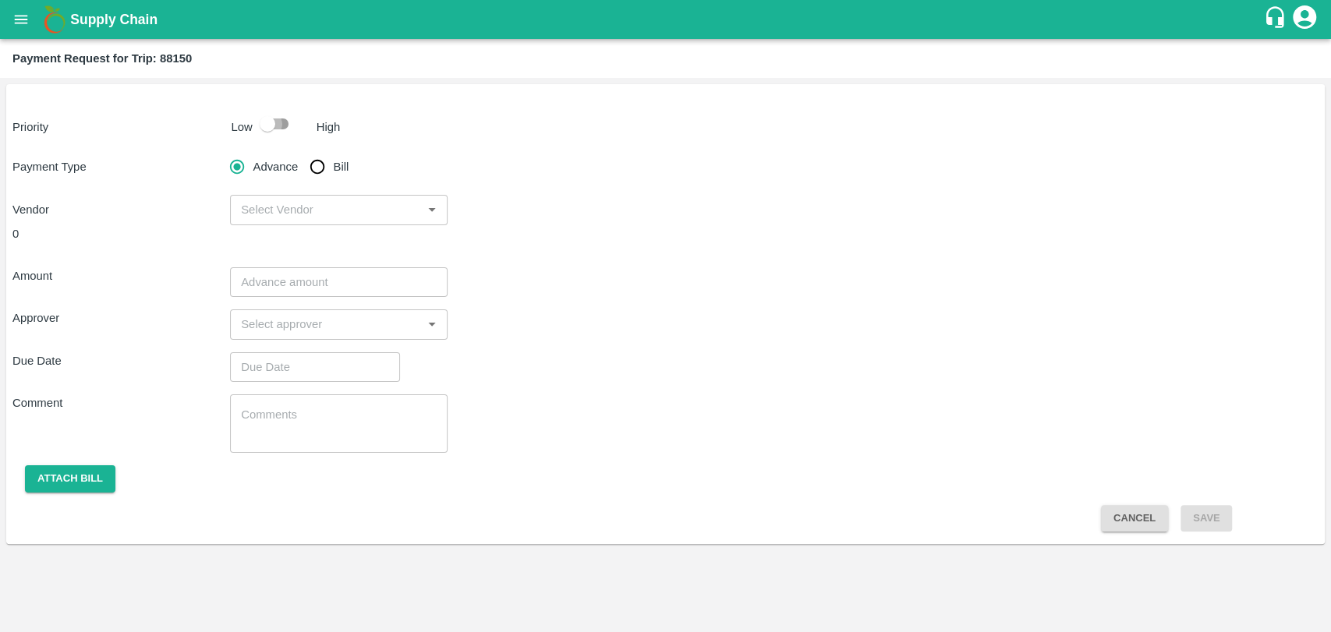
click at [252, 133] on input "checkbox" at bounding box center [267, 124] width 89 height 30
checkbox input "true"
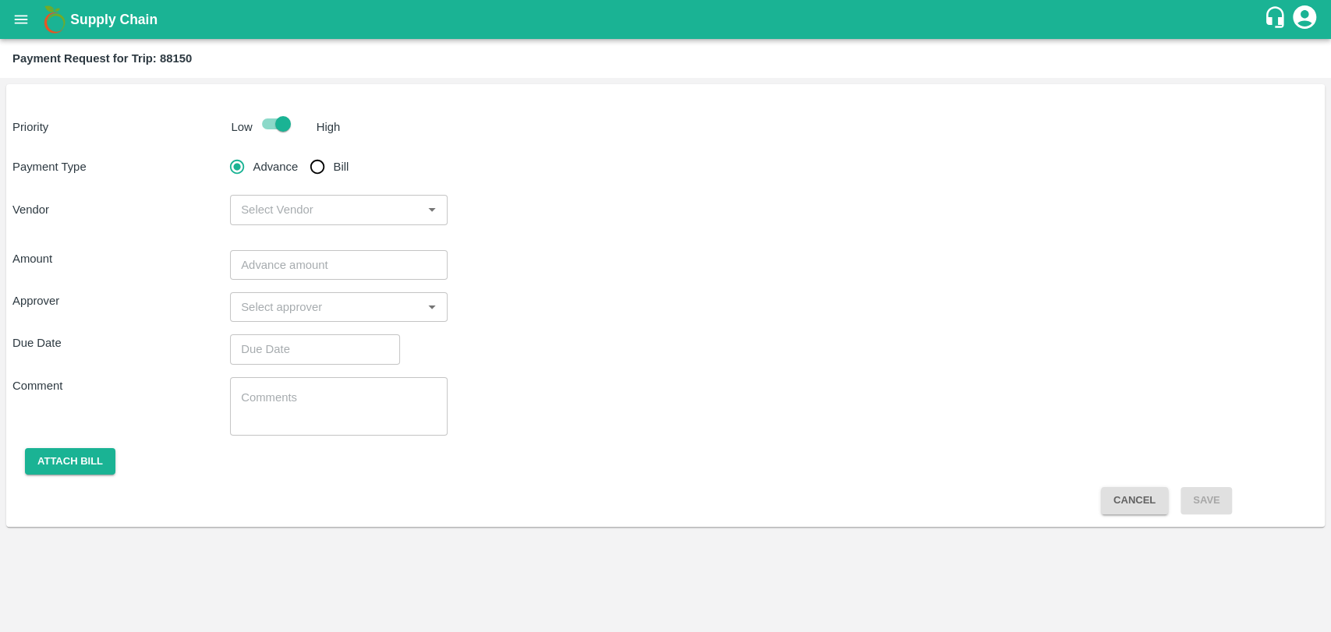
click at [323, 166] on input "Bill" at bounding box center [317, 166] width 31 height 31
radio input "true"
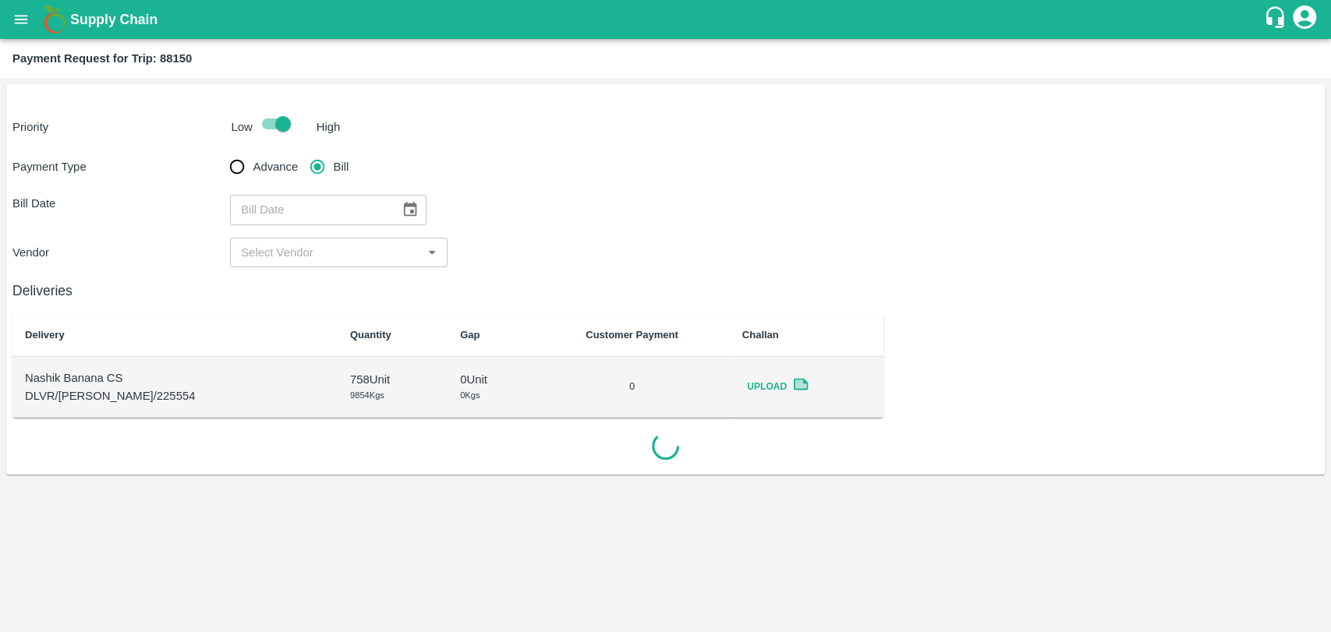
click at [403, 190] on div "Payment Type Advance Bill Bill Date ​ Vendor ​" at bounding box center [665, 209] width 1306 height 116
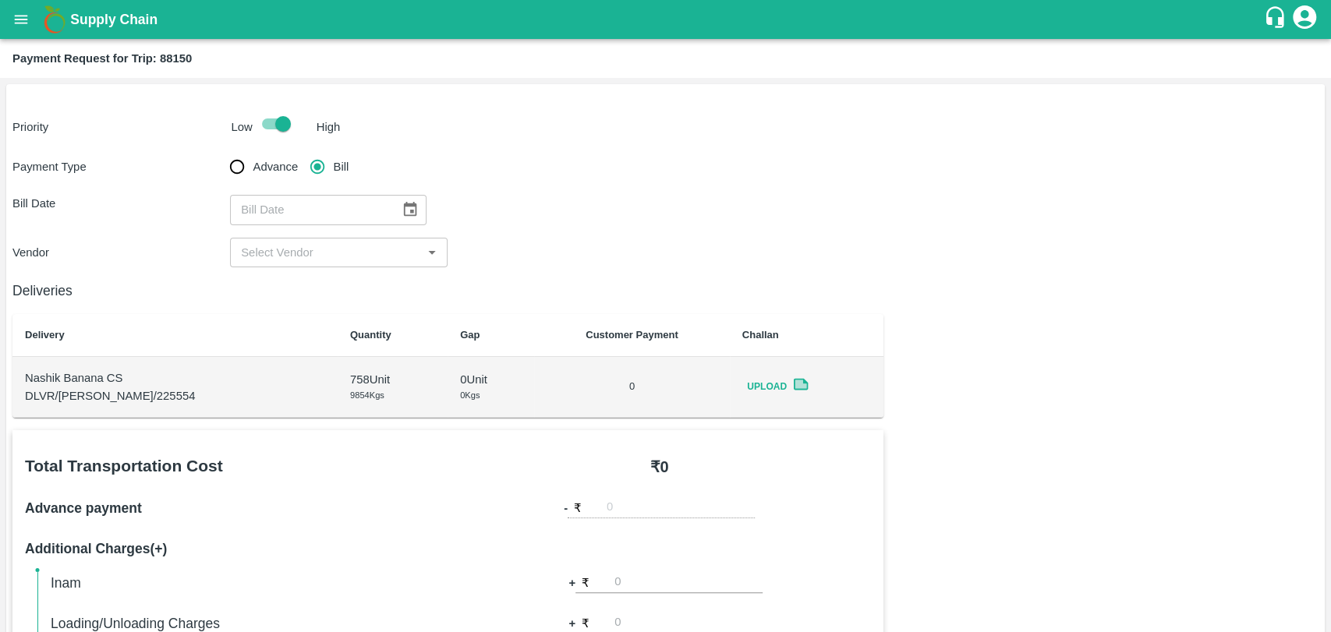
click at [405, 202] on icon "Choose date" at bounding box center [409, 209] width 17 height 17
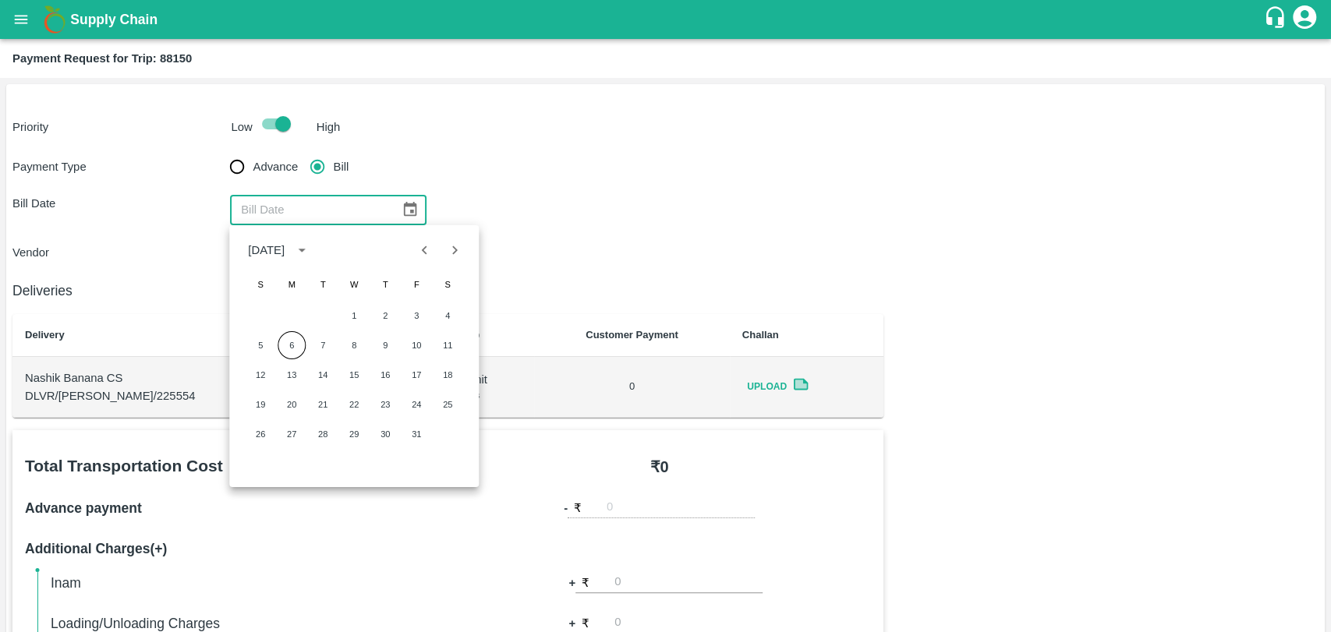
click at [414, 258] on button "Previous month" at bounding box center [425, 250] width 30 height 30
click at [298, 379] on button "15" at bounding box center [292, 375] width 28 height 28
type input "15/09/2025"
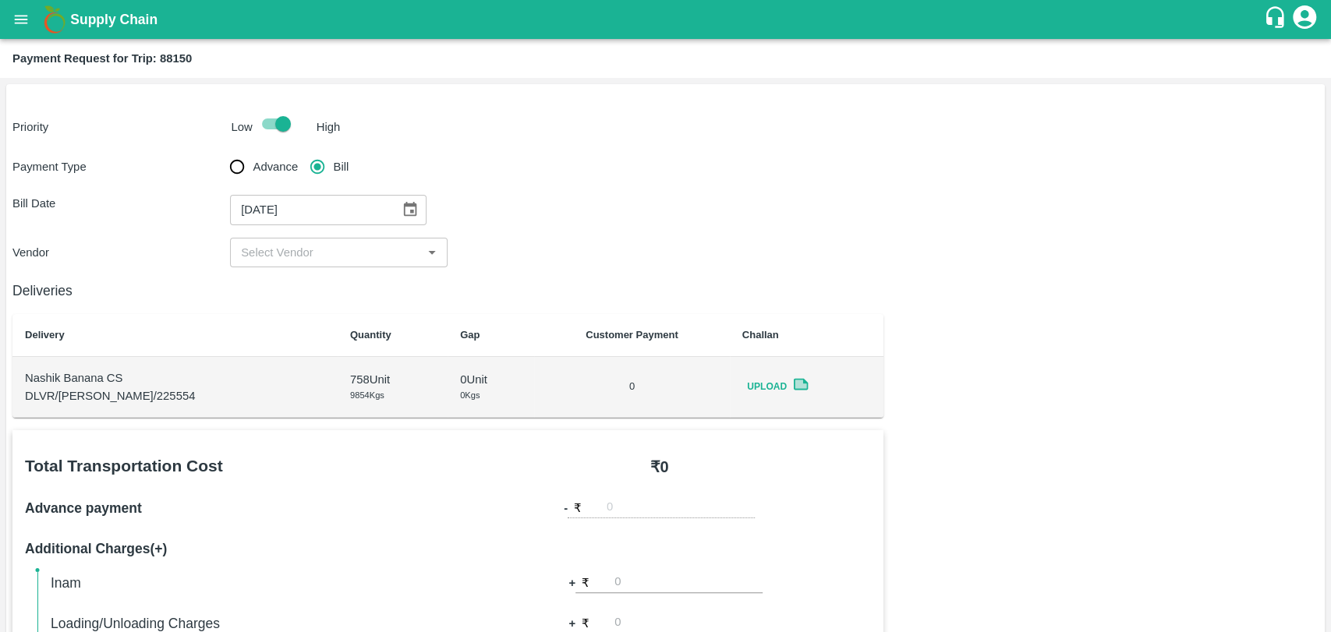
click at [306, 255] on input "input" at bounding box center [326, 252] width 182 height 20
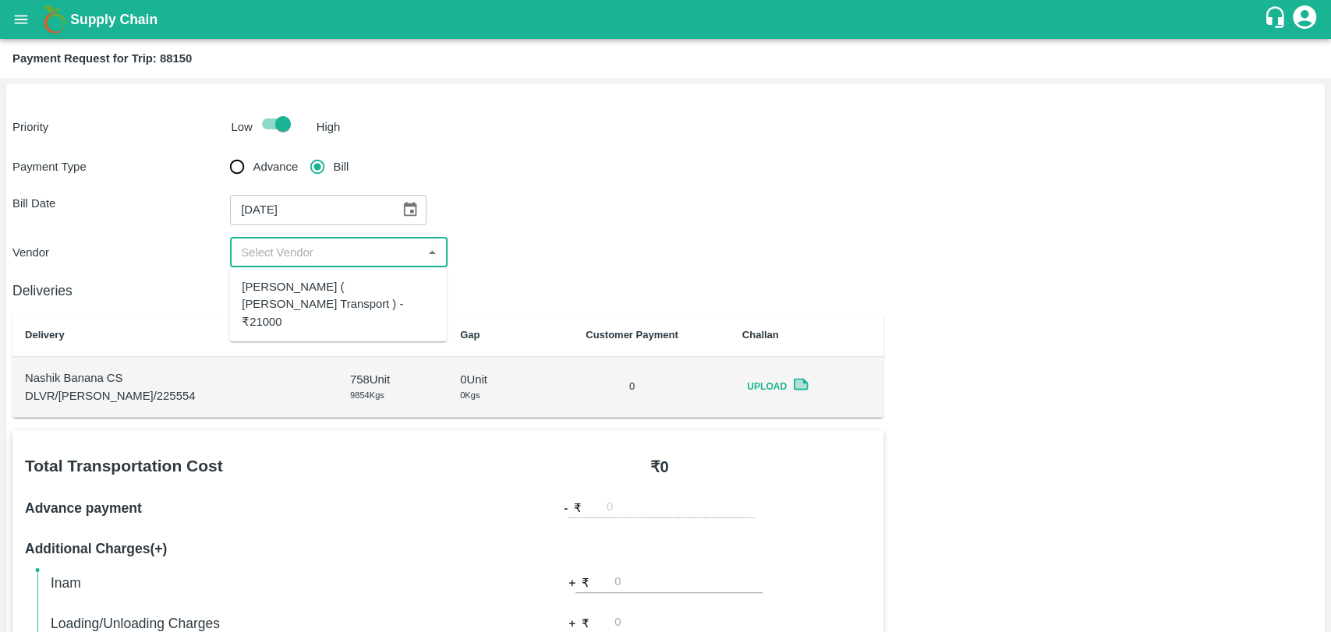
click at [298, 287] on div "Nitin Rasal ( Bhairavnath Transport ) - ₹21000" at bounding box center [338, 304] width 193 height 52
type input "Nitin Rasal ( Bhairavnath Transport ) - ₹21000"
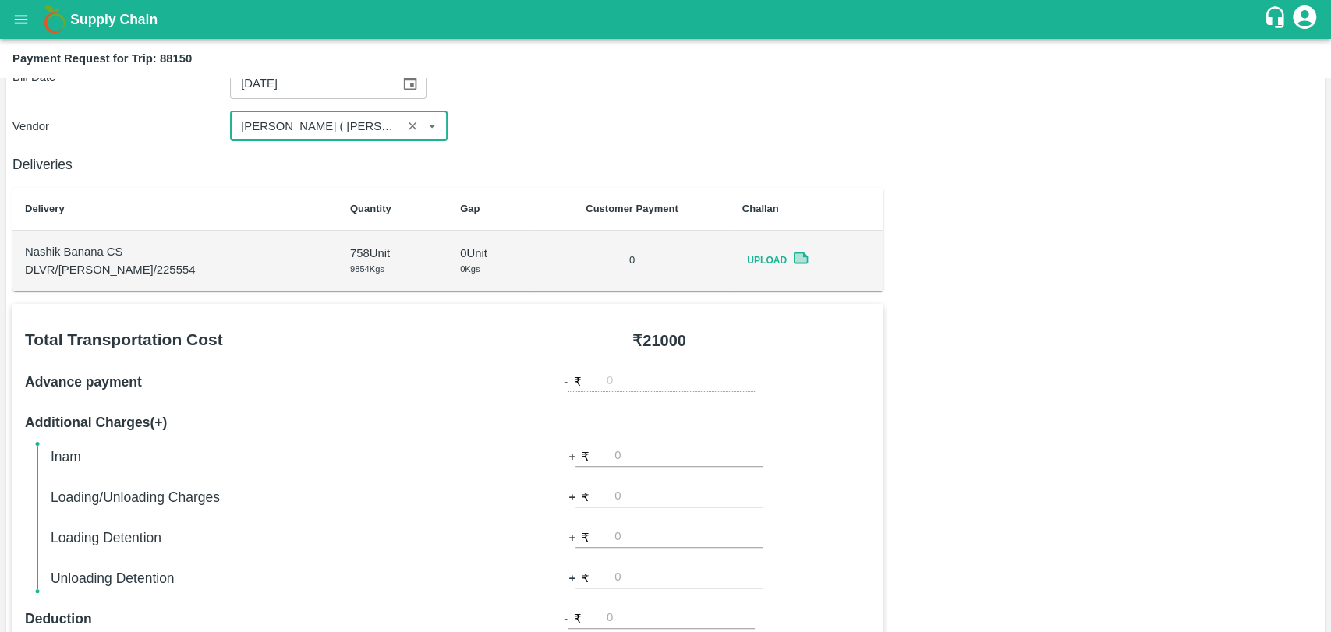
scroll to position [260, 0]
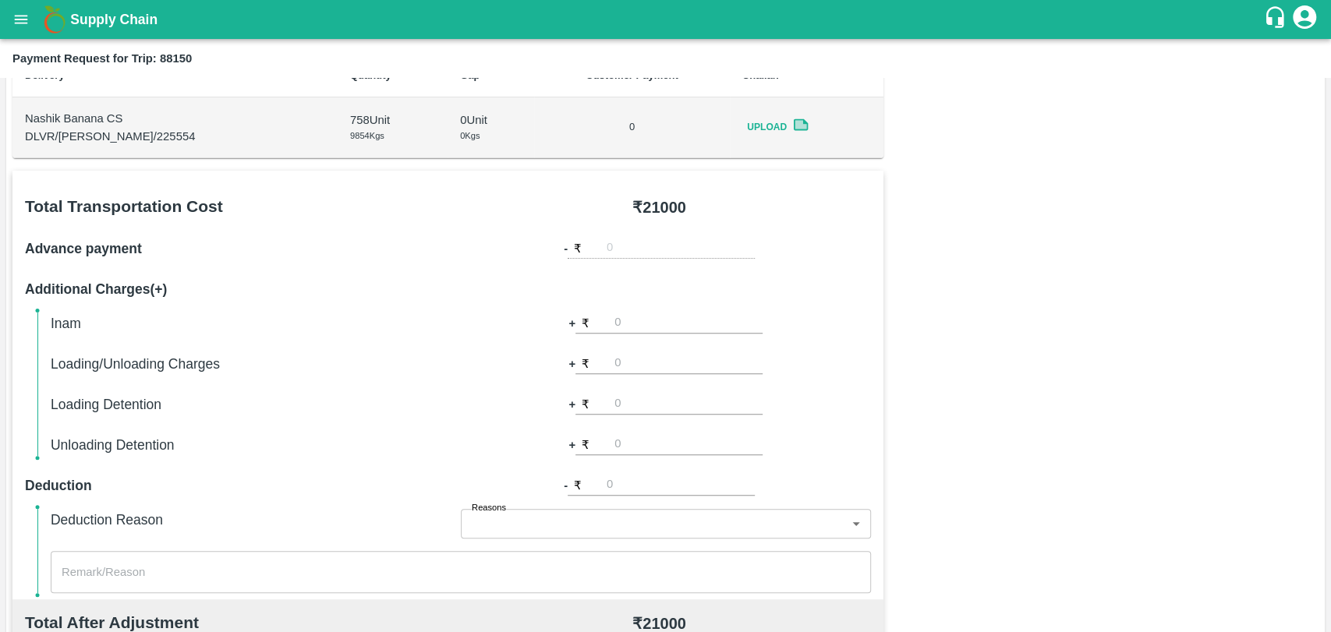
click at [621, 362] on input "number" at bounding box center [688, 363] width 148 height 21
type input "500"
click at [731, 313] on input "number" at bounding box center [688, 323] width 148 height 21
type input "-1"
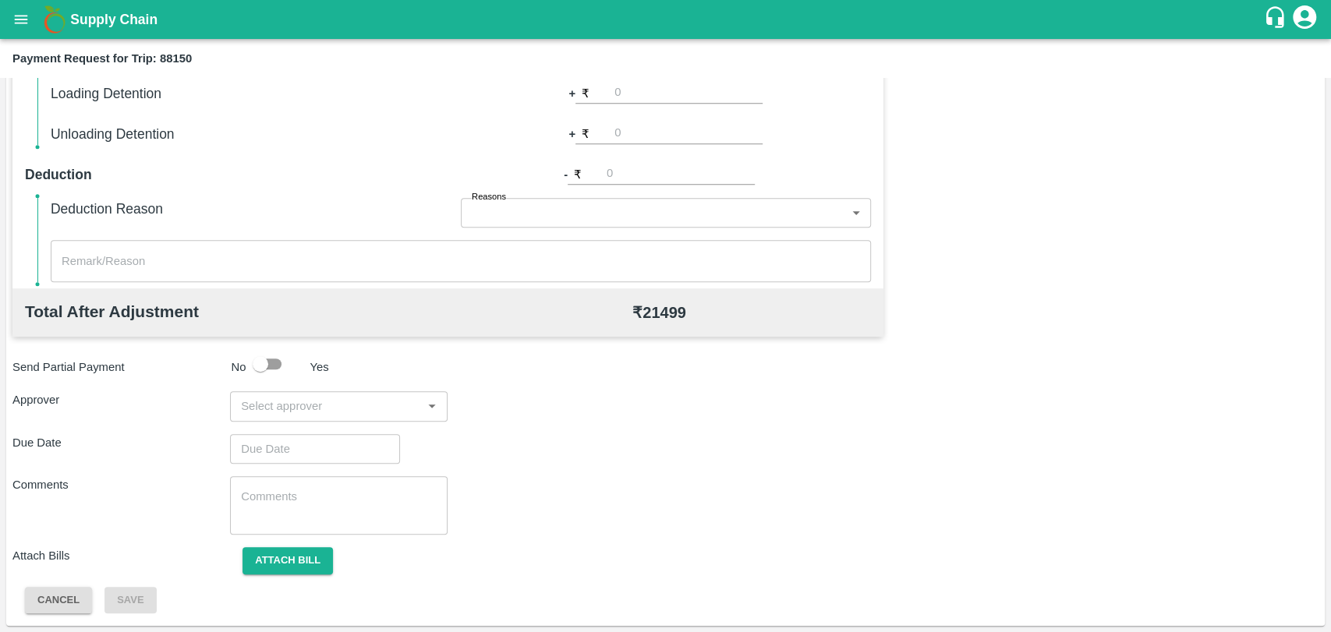
scroll to position [398, 0]
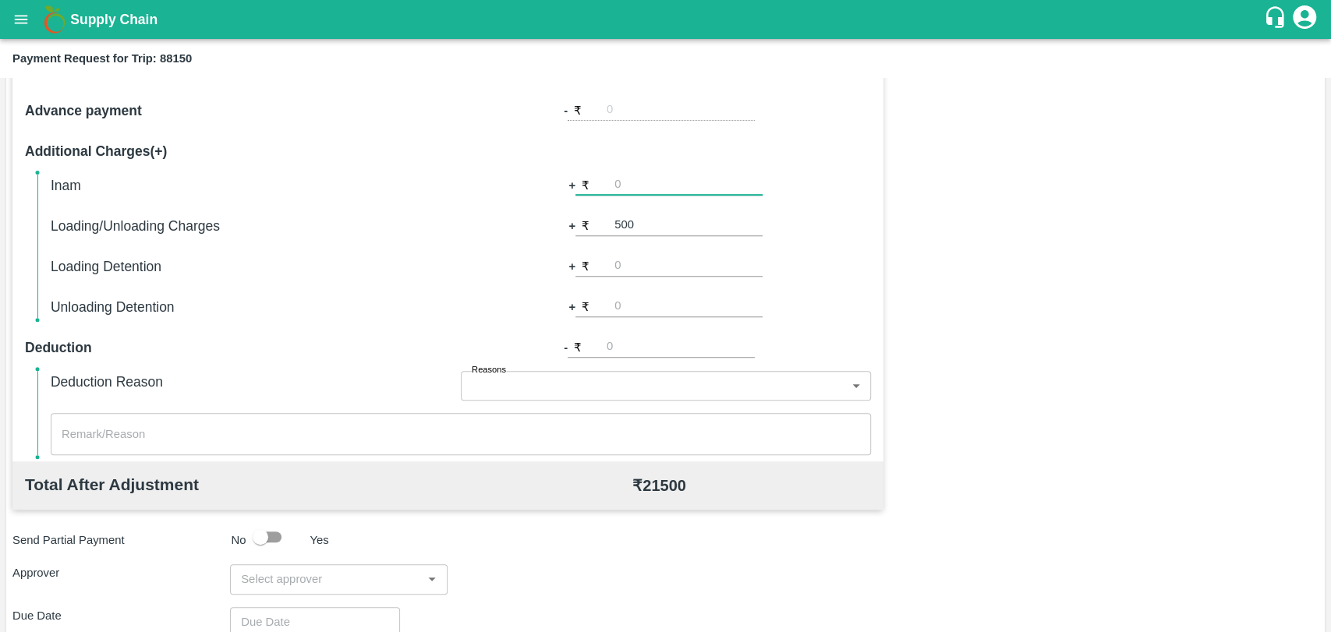
click at [258, 580] on input "input" at bounding box center [326, 579] width 182 height 20
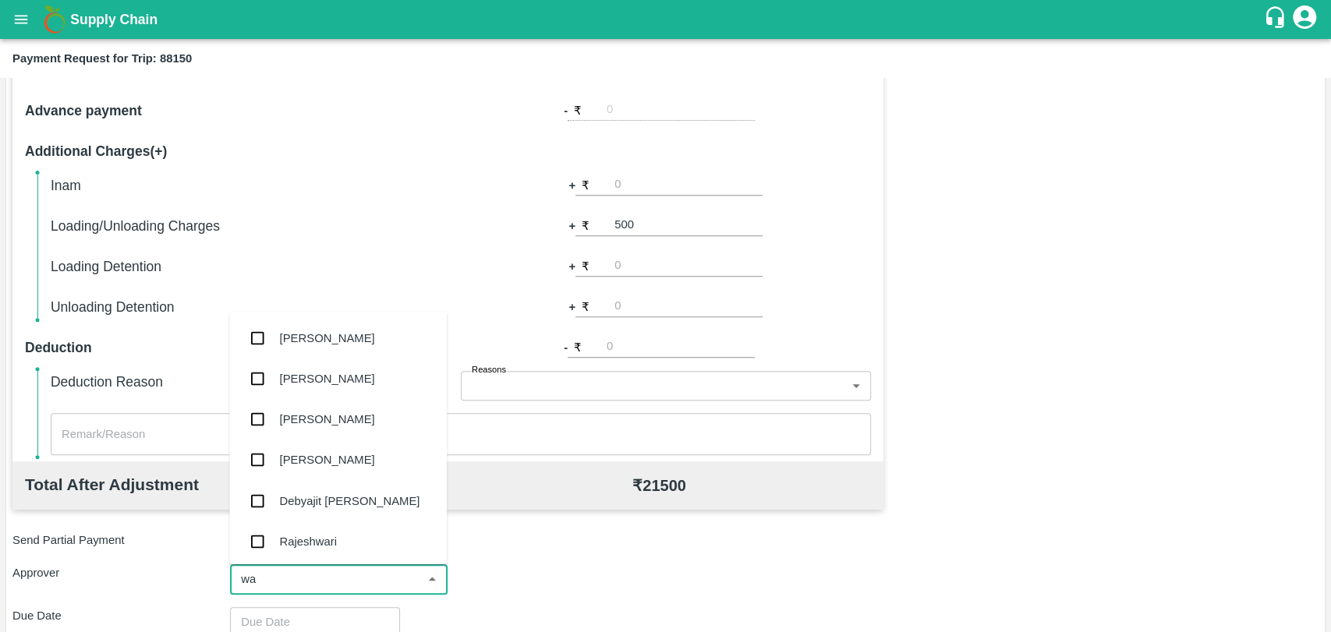
type input "wag"
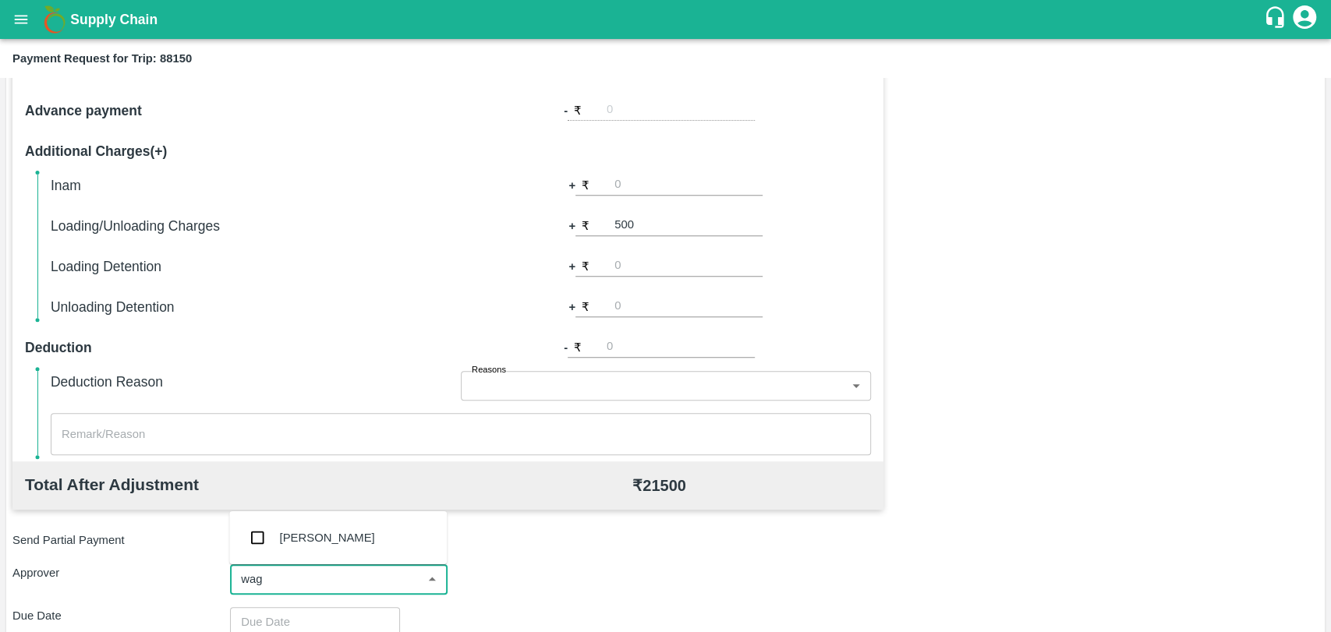
click at [285, 542] on div "Prasad Waghade" at bounding box center [327, 537] width 95 height 17
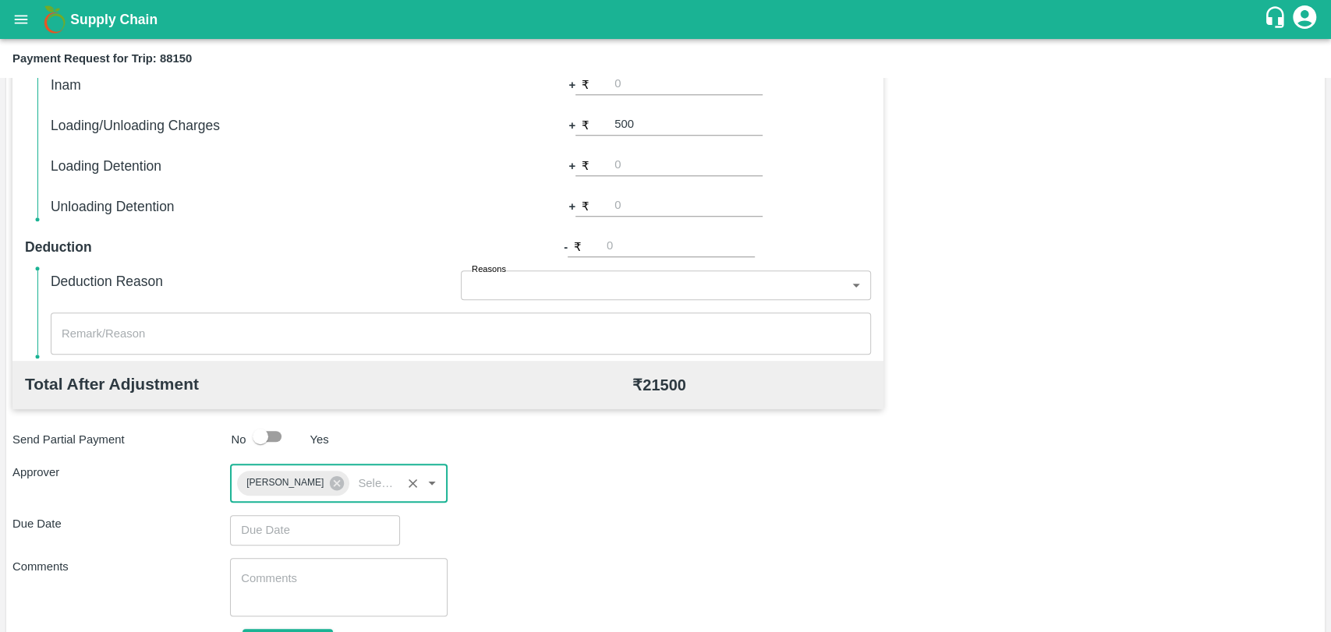
scroll to position [580, 0]
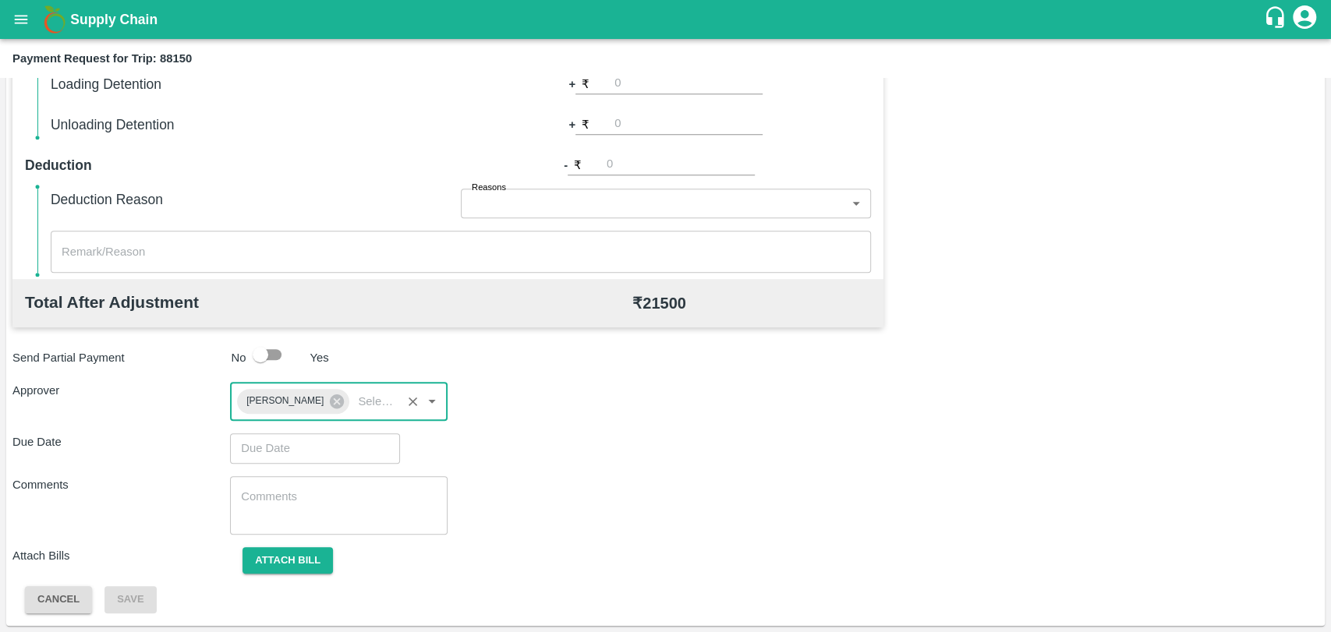
click at [292, 444] on input "Choose date" at bounding box center [309, 448] width 159 height 30
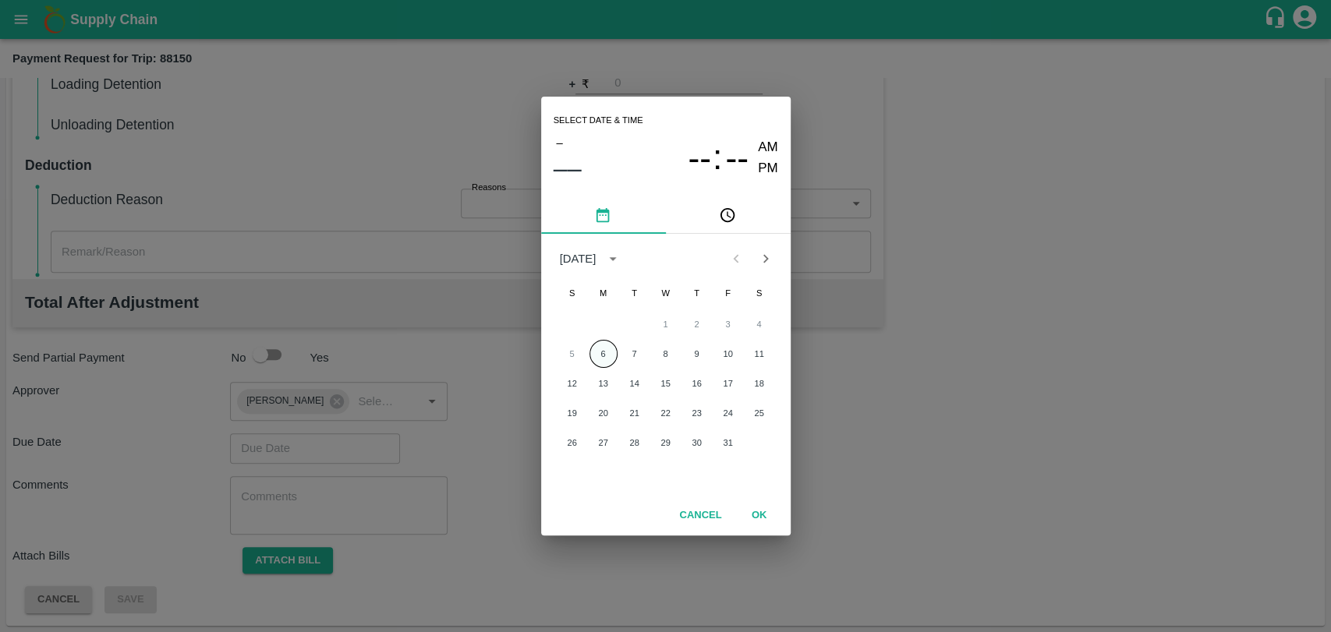
click at [600, 355] on button "6" at bounding box center [603, 354] width 28 height 28
type input "06/10/2025 12:00 AM"
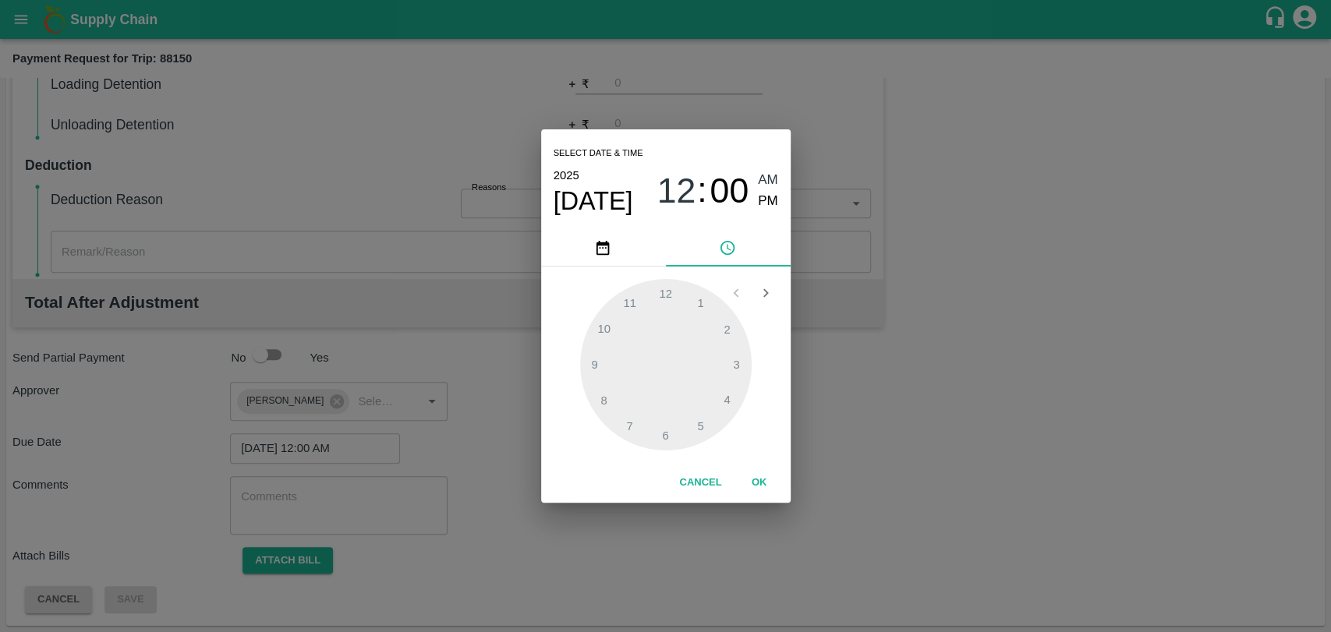
click at [742, 482] on button "OK" at bounding box center [759, 482] width 50 height 27
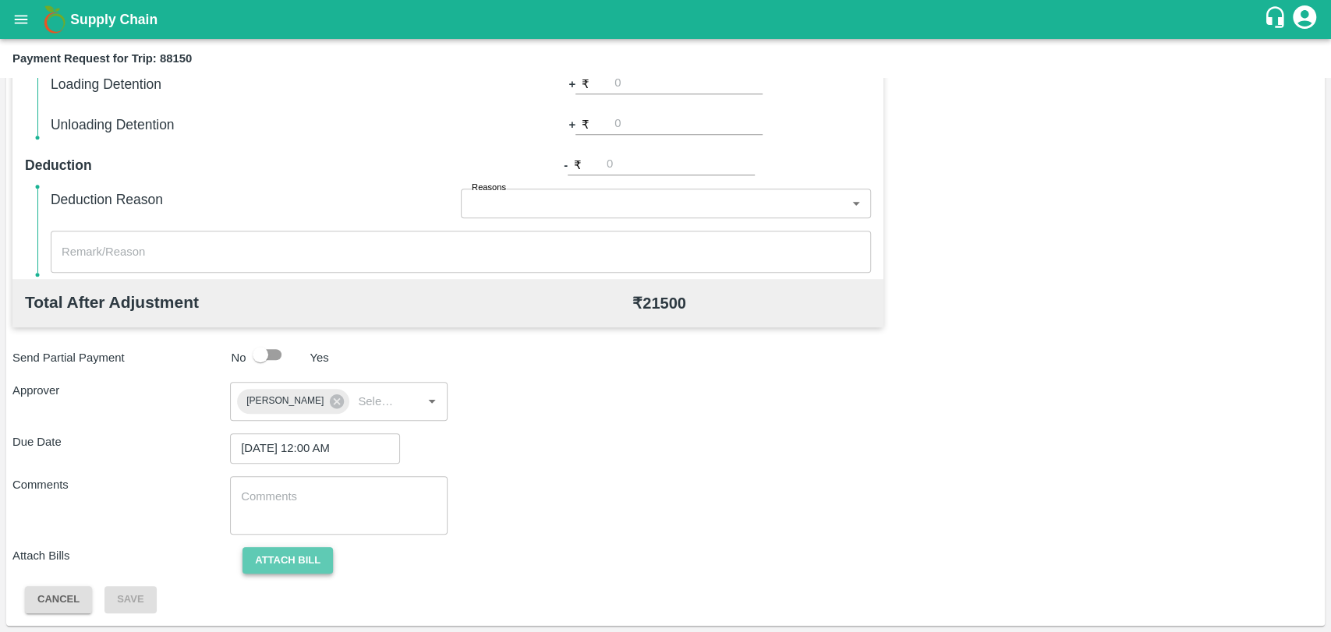
click at [309, 565] on button "Attach bill" at bounding box center [287, 560] width 90 height 27
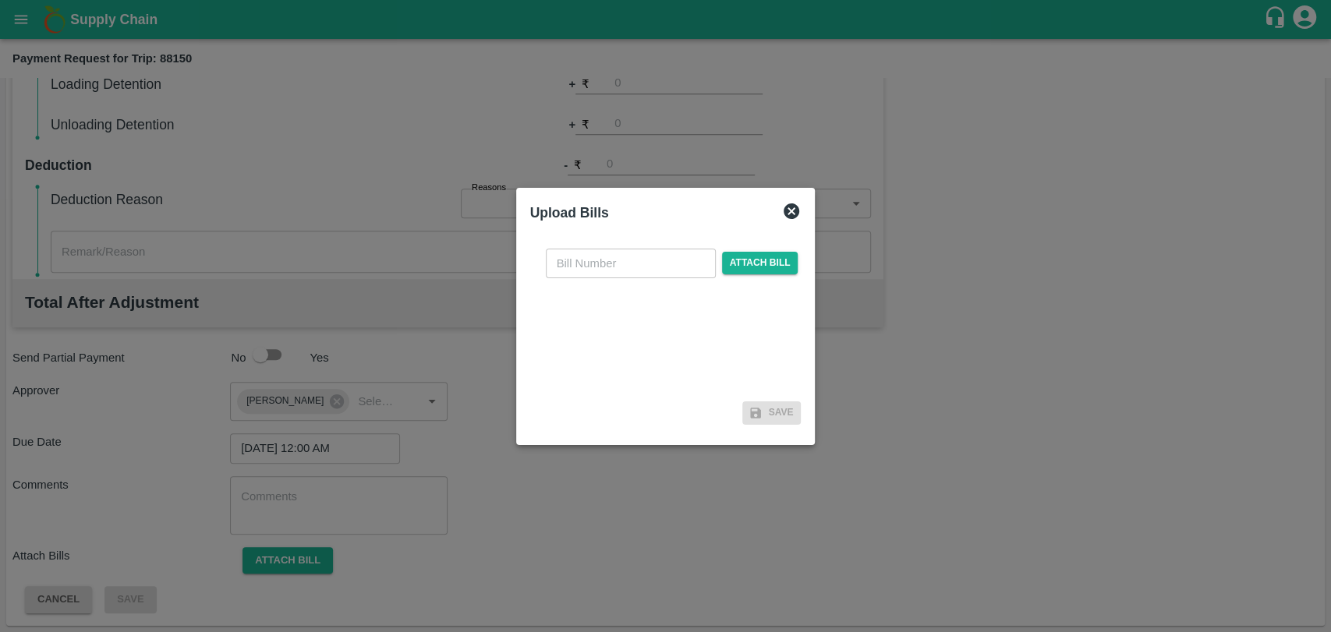
click at [594, 245] on div "​ Attach bill" at bounding box center [665, 316] width 271 height 160
click at [599, 277] on input "text" at bounding box center [631, 264] width 170 height 30
click at [711, 252] on input "4003" at bounding box center [631, 264] width 170 height 30
type input "4003"
click at [730, 258] on span "Attach bill" at bounding box center [760, 263] width 76 height 23
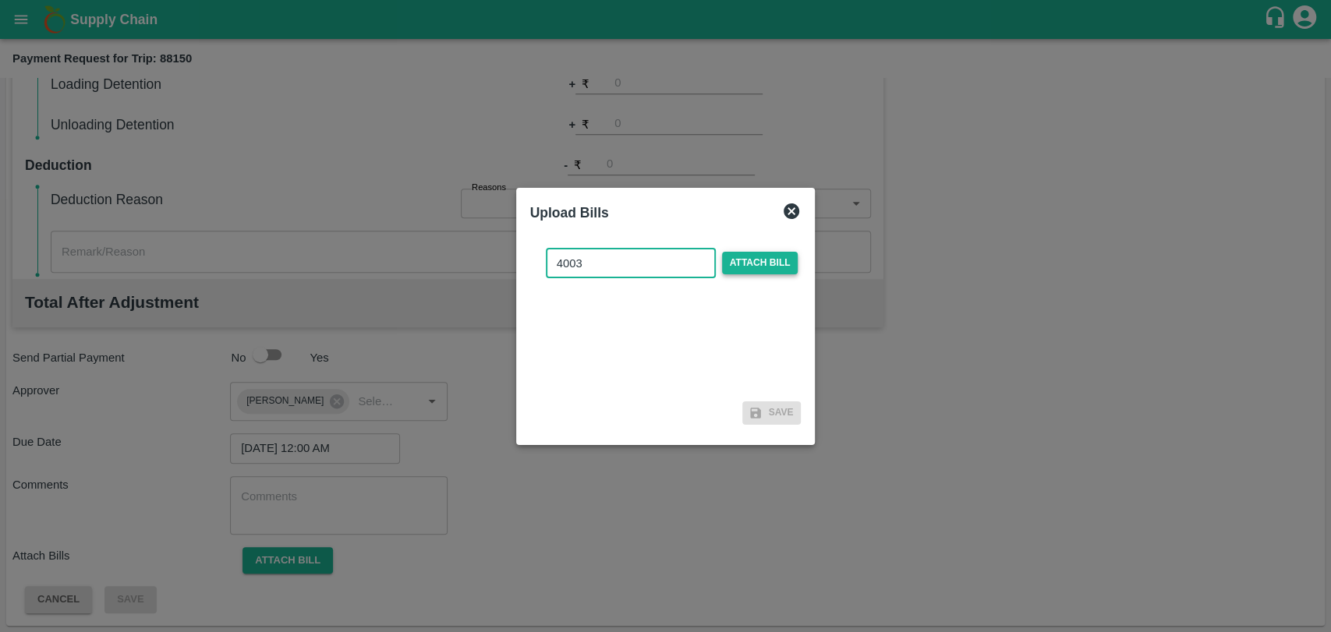
click at [0, 0] on input "Attach bill" at bounding box center [0, 0] width 0 height 0
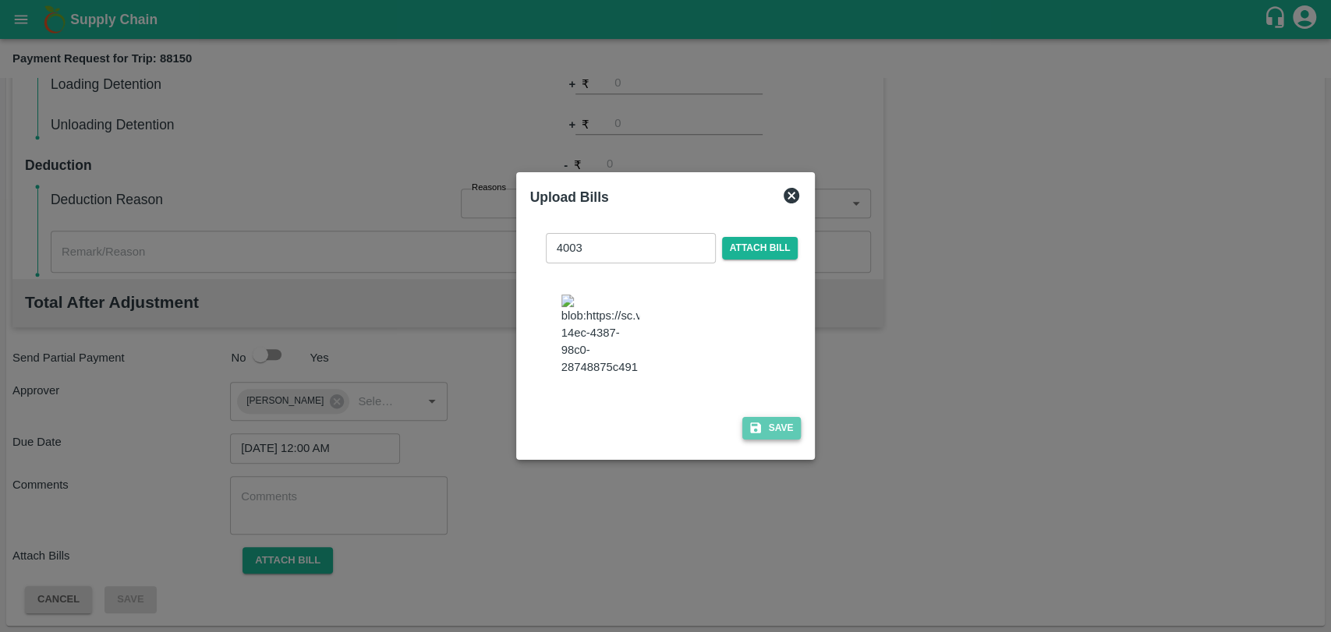
click at [766, 423] on button "Save" at bounding box center [771, 428] width 59 height 23
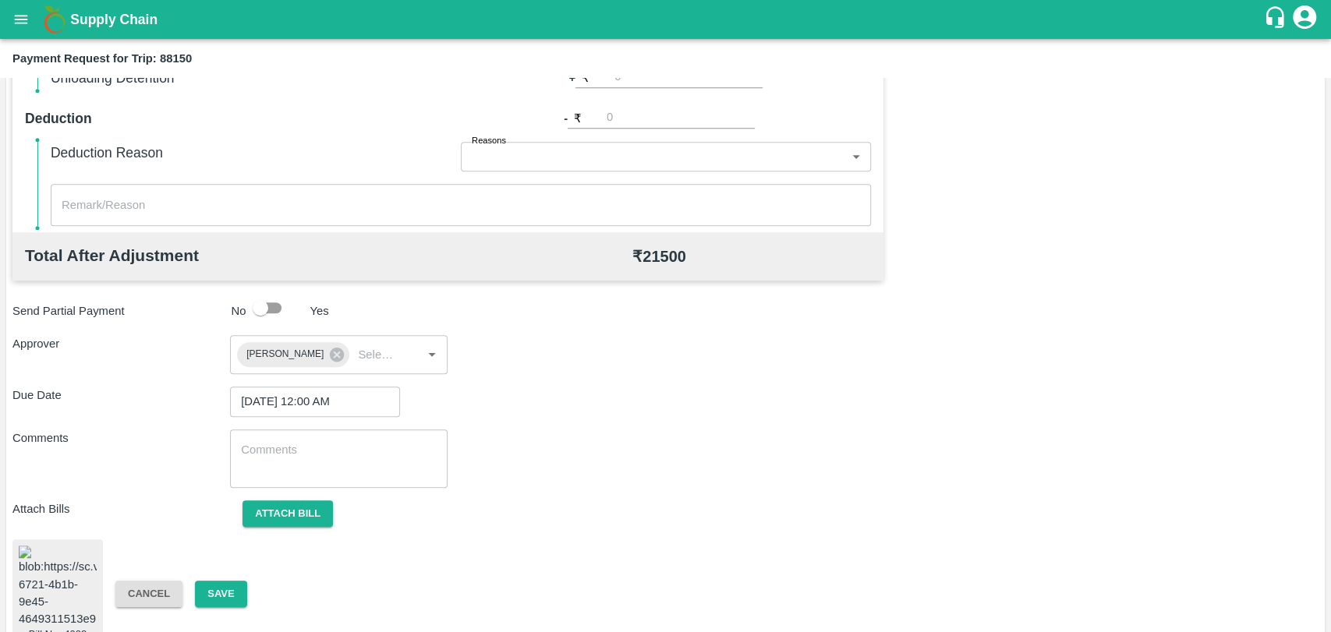
scroll to position [653, 0]
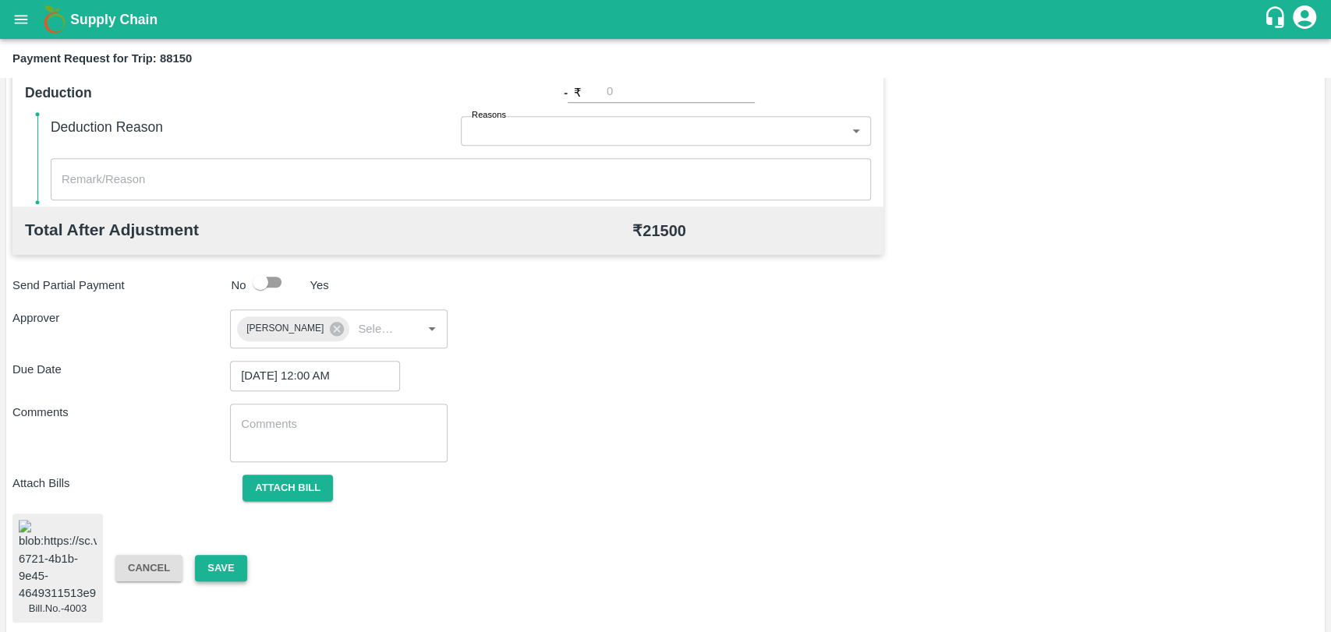
click at [229, 561] on button "Save" at bounding box center [220, 568] width 51 height 27
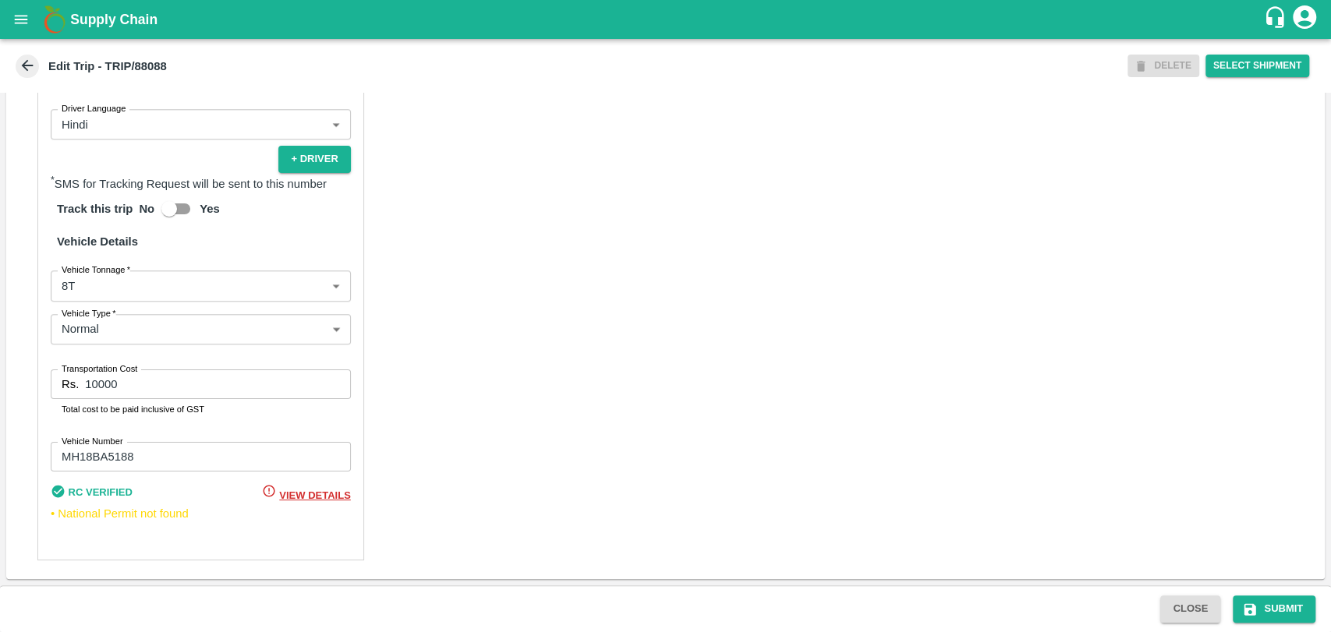
scroll to position [1015, 0]
click at [107, 295] on body "Supply Chain Edit Trip - TRIP/88088 DELETE Select Shipment Trip Details Trip Ty…" at bounding box center [665, 316] width 1331 height 632
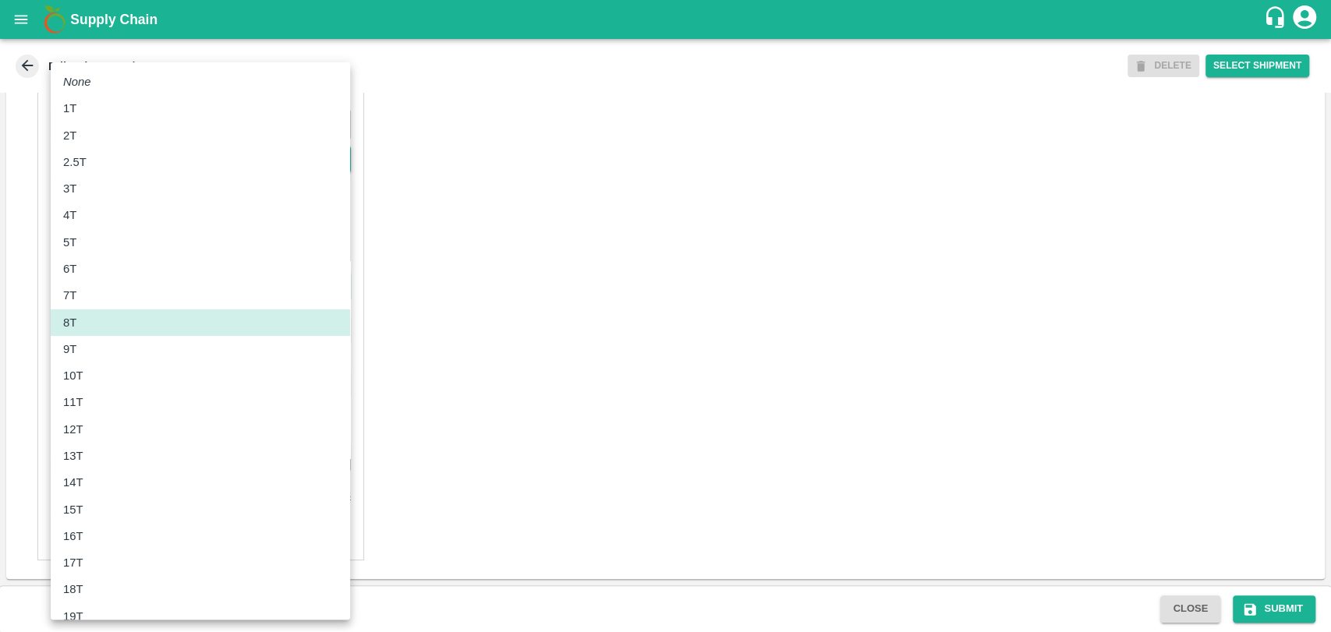
click at [87, 372] on div "10T" at bounding box center [77, 375] width 28 height 17
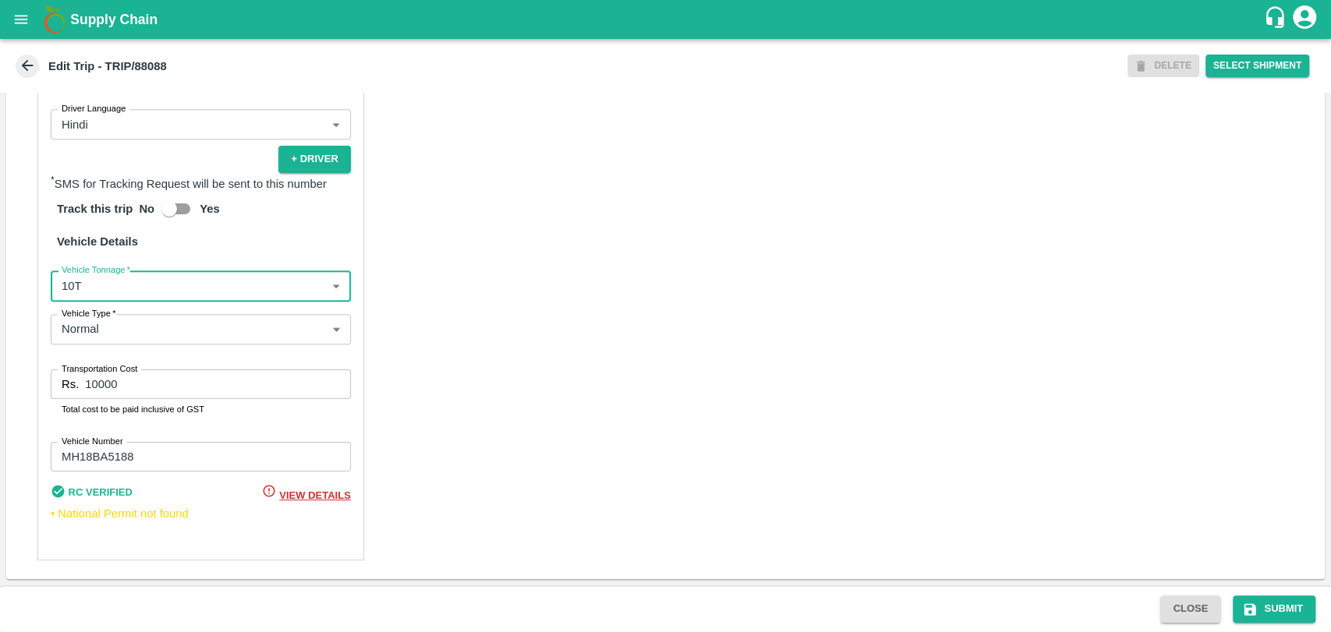
type input "10000"
click at [94, 382] on input "10000" at bounding box center [217, 385] width 265 height 30
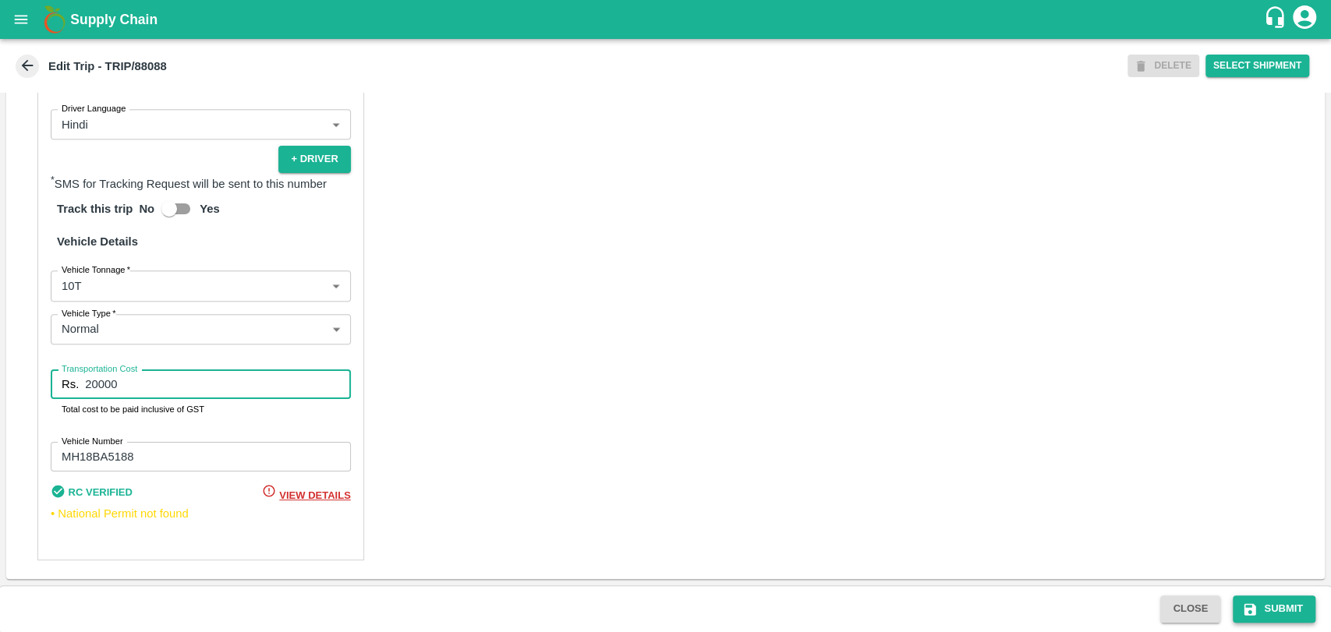
type input "20000"
click at [1297, 597] on button "Submit" at bounding box center [1274, 609] width 83 height 27
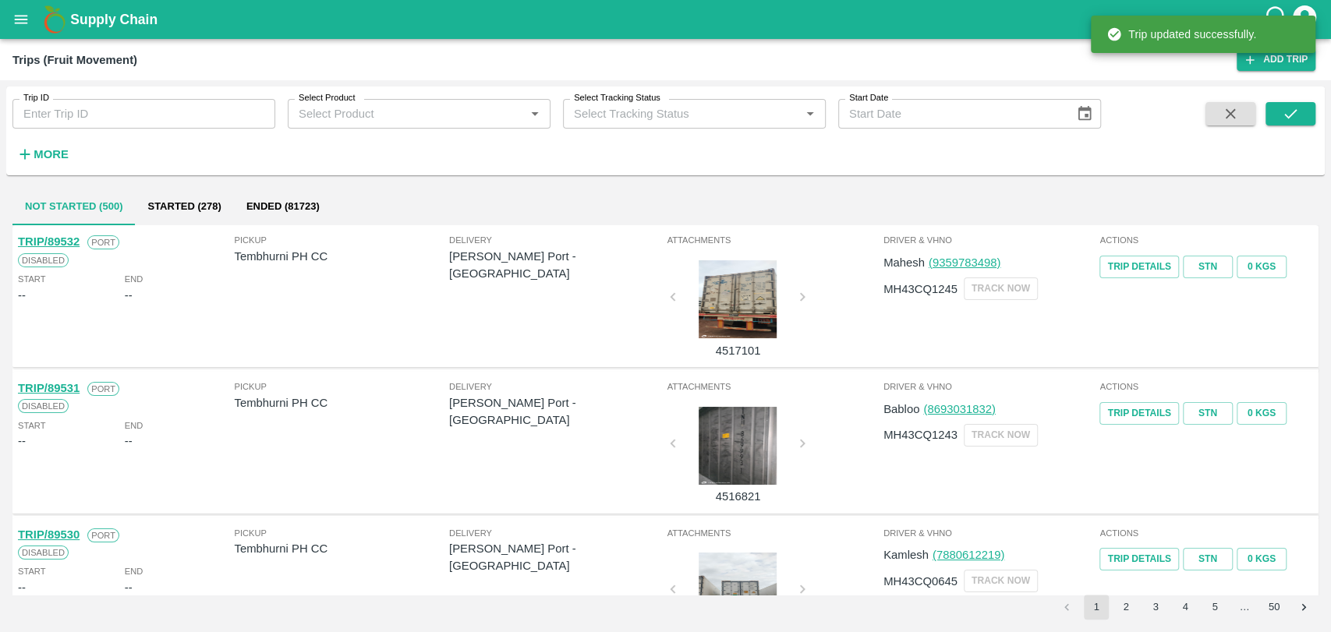
click at [48, 169] on div "Trip ID Trip ID Select Product Select Product   * Select Tracking Status Select…" at bounding box center [665, 131] width 1318 height 76
click at [48, 152] on strong "More" at bounding box center [51, 154] width 35 height 12
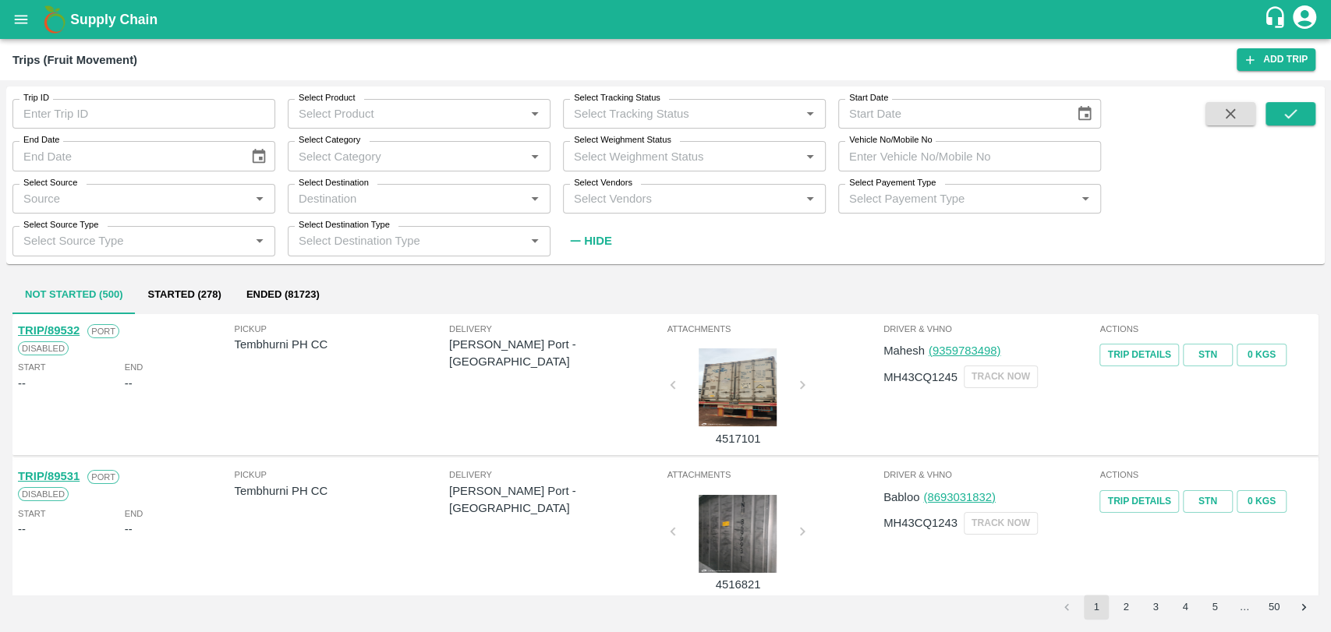
click at [852, 158] on input "Vehicle No/Mobile No" at bounding box center [969, 156] width 263 height 30
paste input "MH18BG9551"
type input "MH18BG9551"
click at [1265, 119] on button "submit" at bounding box center [1290, 113] width 50 height 23
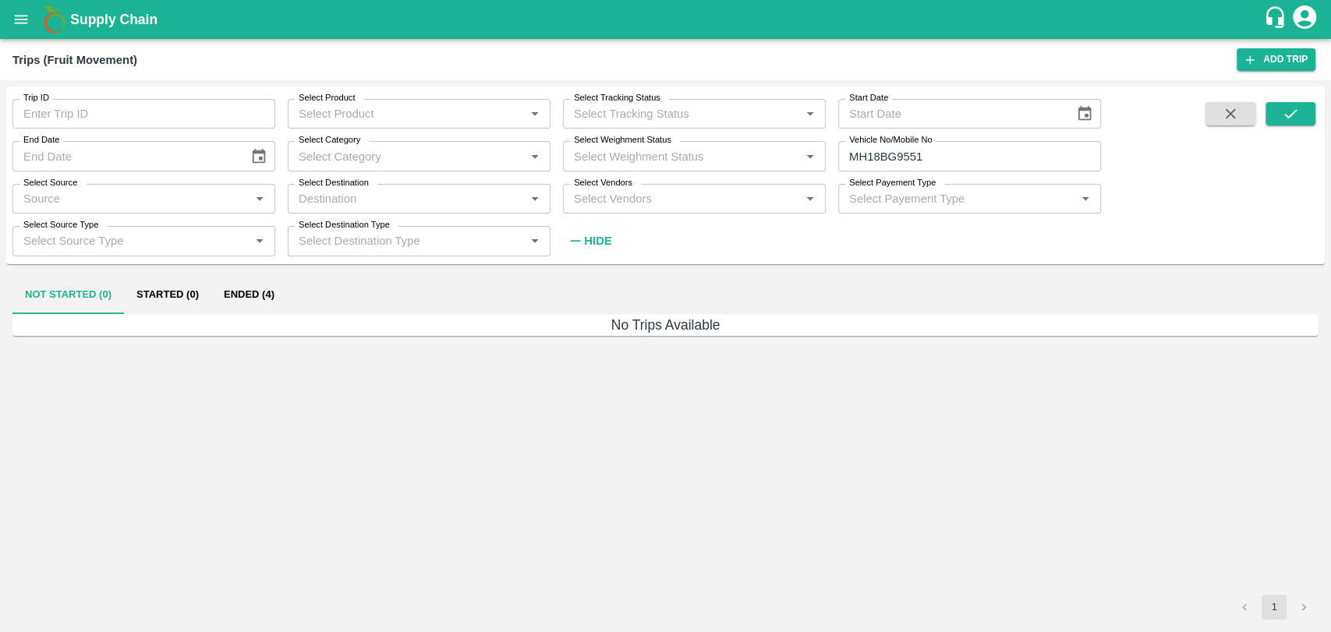
click at [261, 295] on button "Ended (4)" at bounding box center [249, 295] width 76 height 37
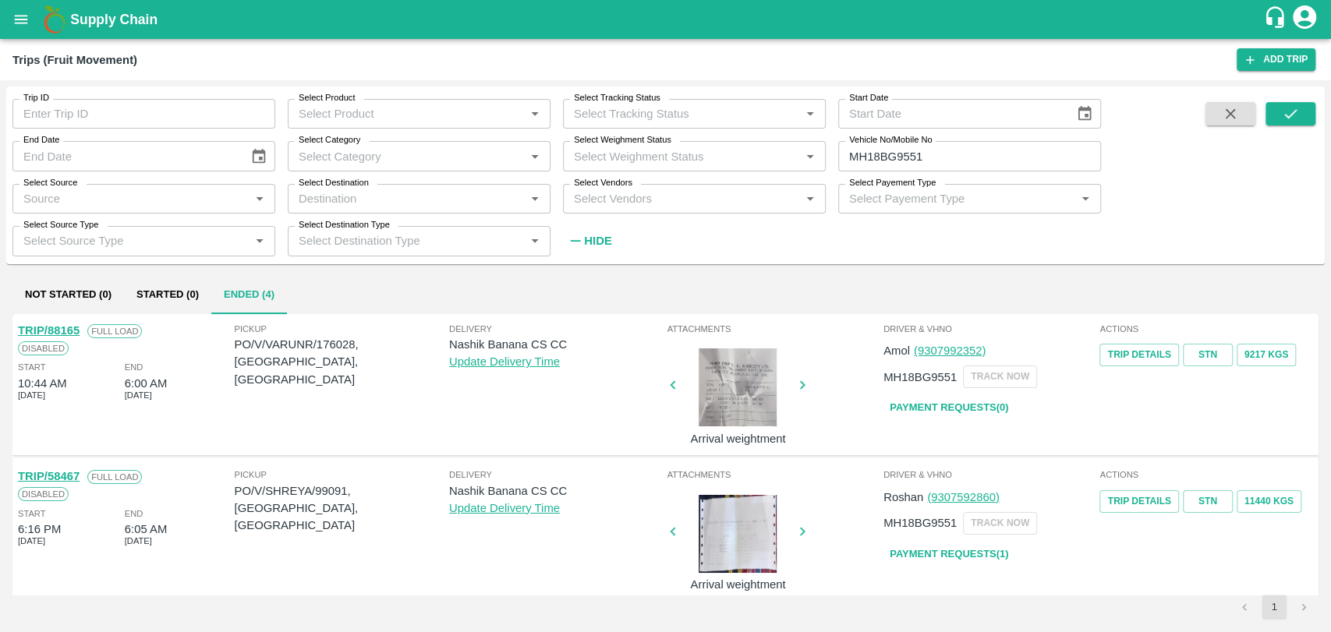
click at [70, 327] on link "TRIP/88165" at bounding box center [49, 330] width 62 height 12
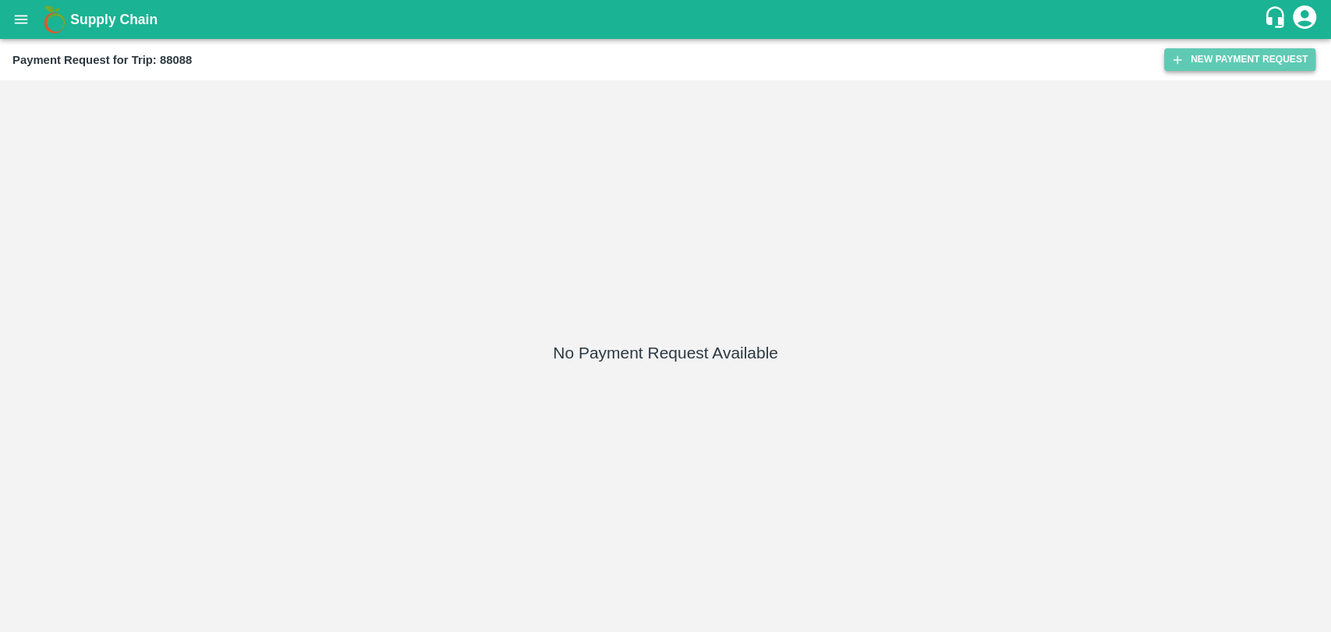
click at [1250, 51] on button "New Payment Request" at bounding box center [1239, 59] width 151 height 23
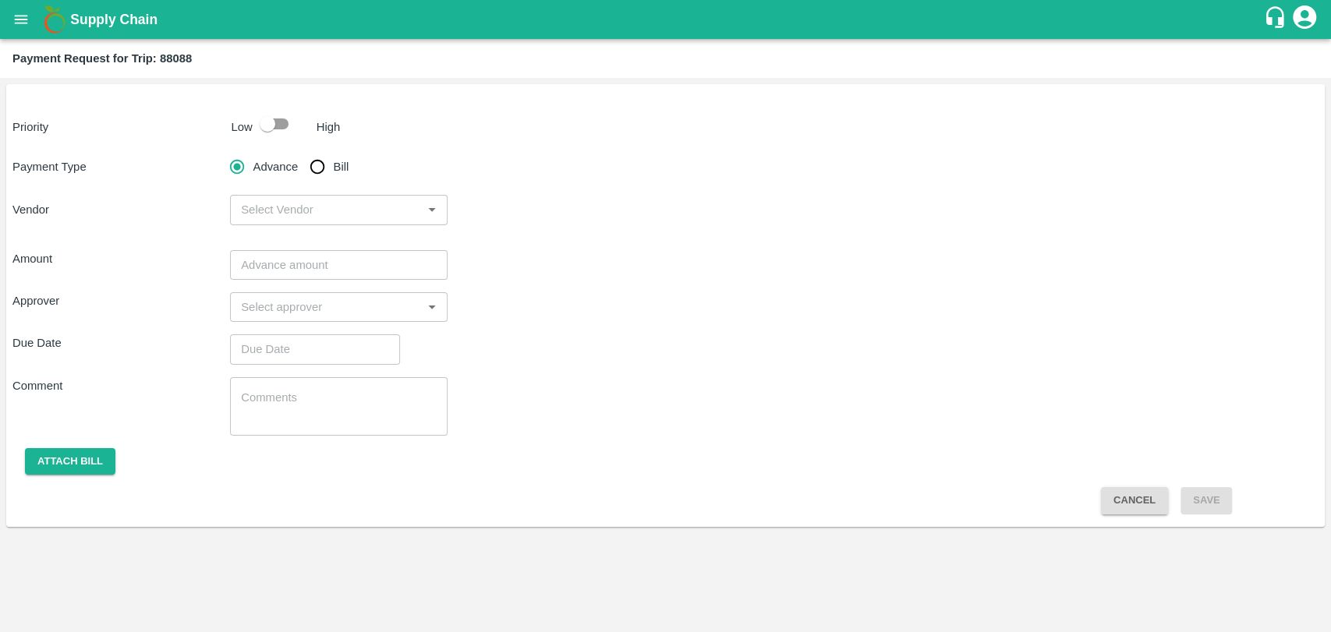
click at [278, 129] on input "checkbox" at bounding box center [267, 124] width 89 height 30
checkbox input "true"
click at [334, 164] on span "Bill" at bounding box center [342, 166] width 16 height 17
click at [333, 164] on input "Bill" at bounding box center [317, 166] width 31 height 31
radio input "true"
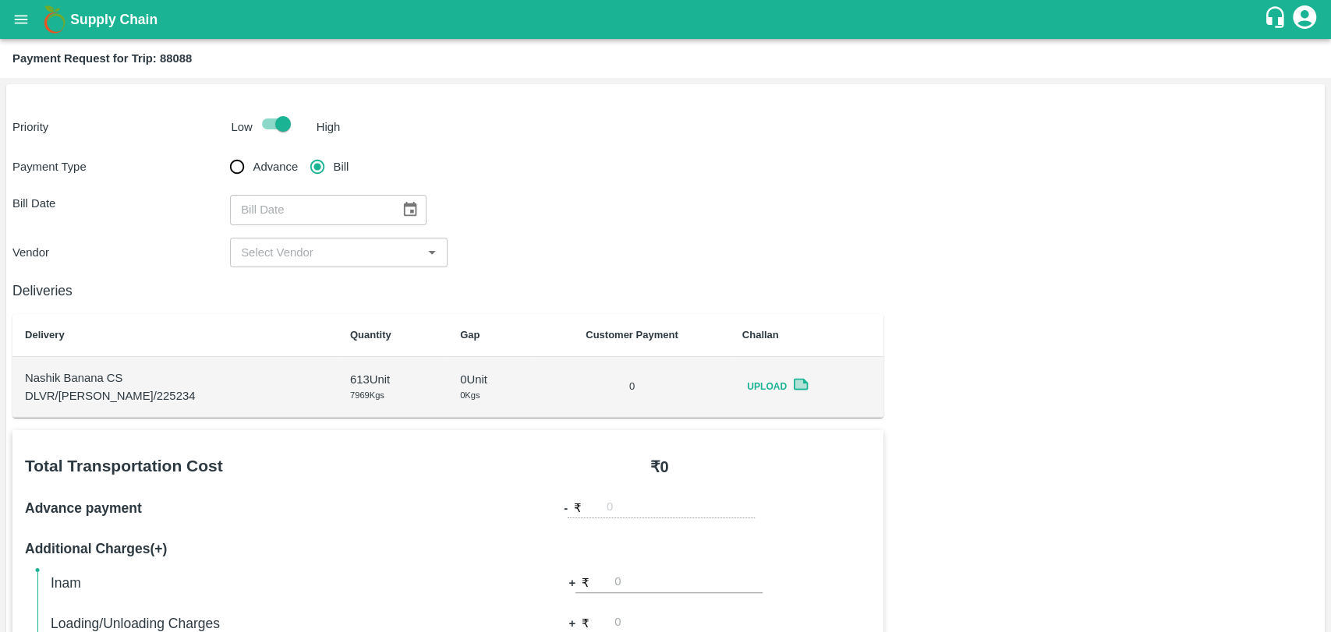
click at [387, 200] on div "​" at bounding box center [328, 210] width 196 height 30
type input "DD/MM/YYYY"
click at [395, 203] on button "Choose date" at bounding box center [410, 210] width 30 height 30
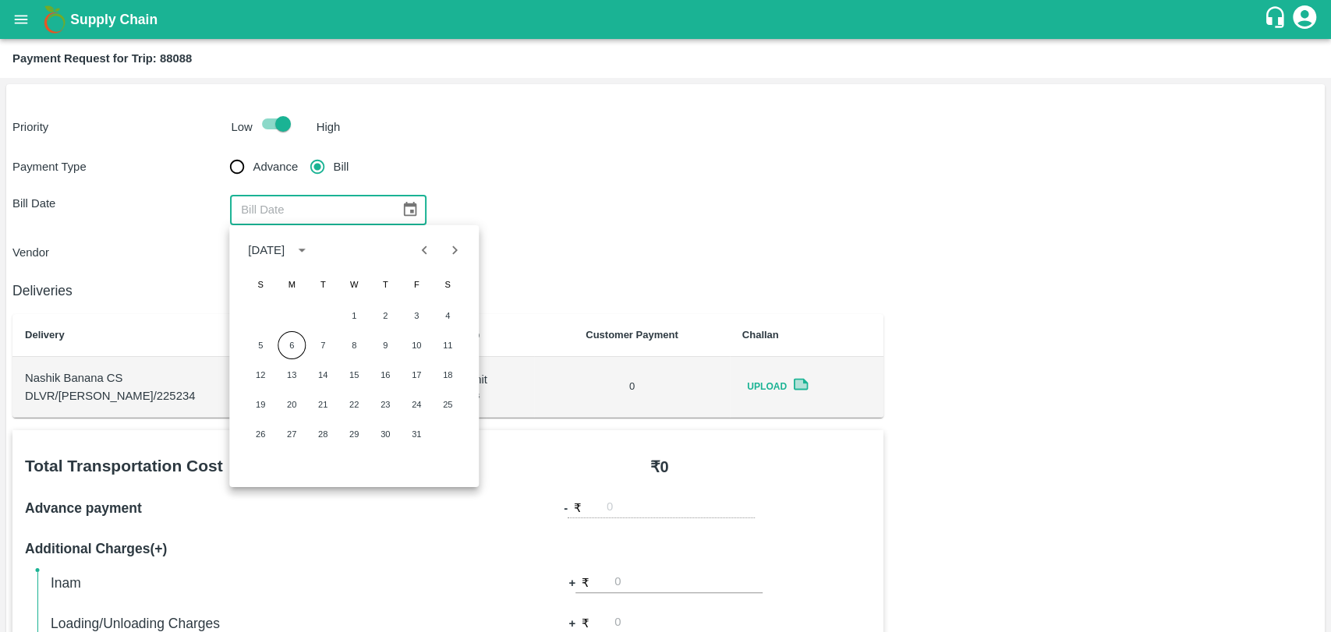
click at [419, 250] on icon "Previous month" at bounding box center [424, 250] width 17 height 17
click at [295, 368] on button "15" at bounding box center [292, 375] width 28 height 28
type input "15/09/2025"
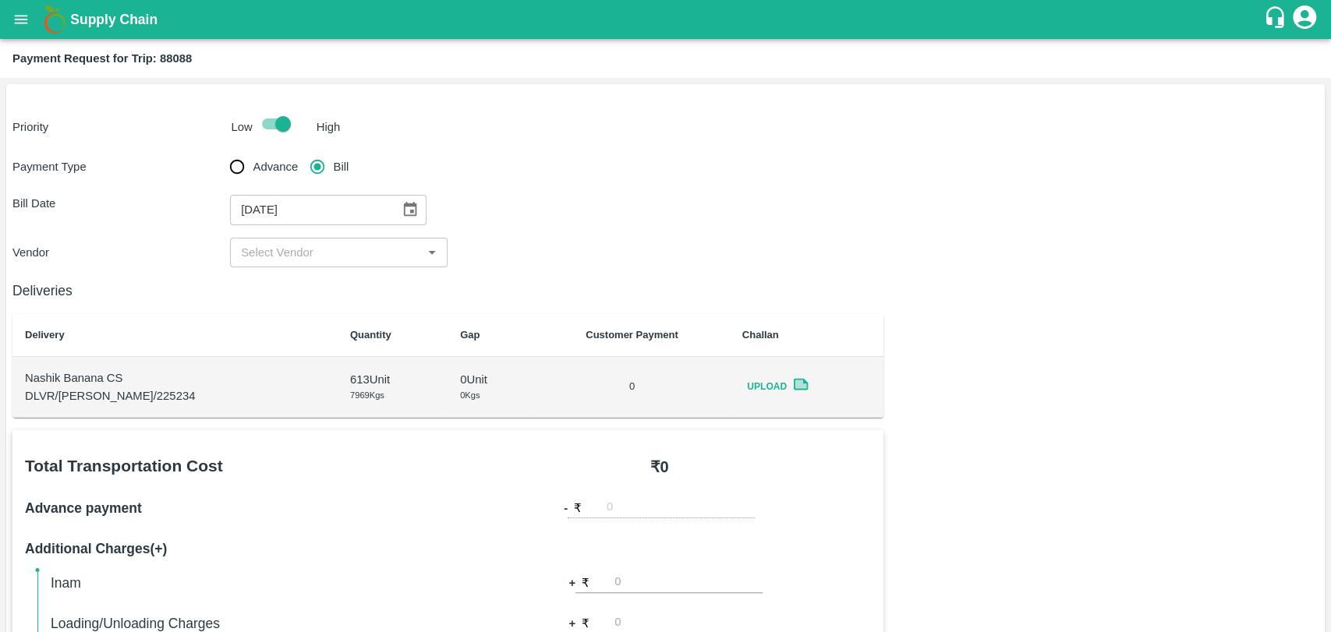
click at [265, 251] on input "input" at bounding box center [326, 252] width 182 height 20
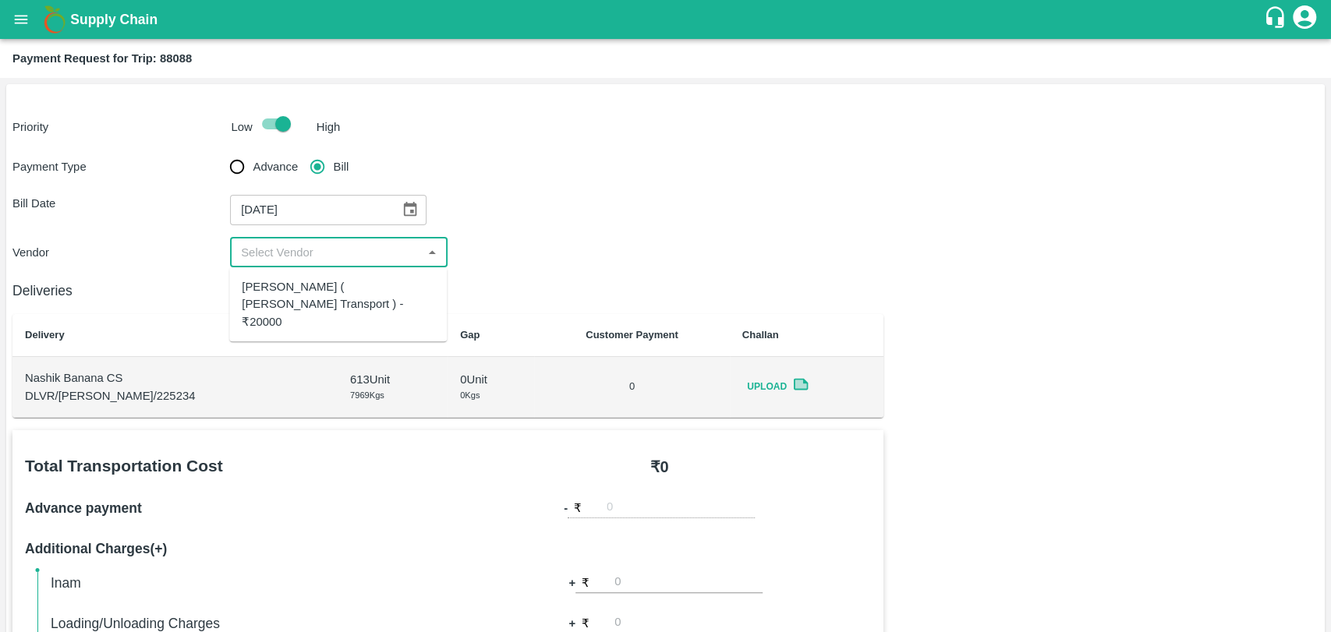
click at [266, 291] on div "Nitin Rasal ( Bhairavnath Transport ) - ₹20000" at bounding box center [338, 304] width 193 height 52
type input "Nitin Rasal ( Bhairavnath Transport ) - ₹20000"
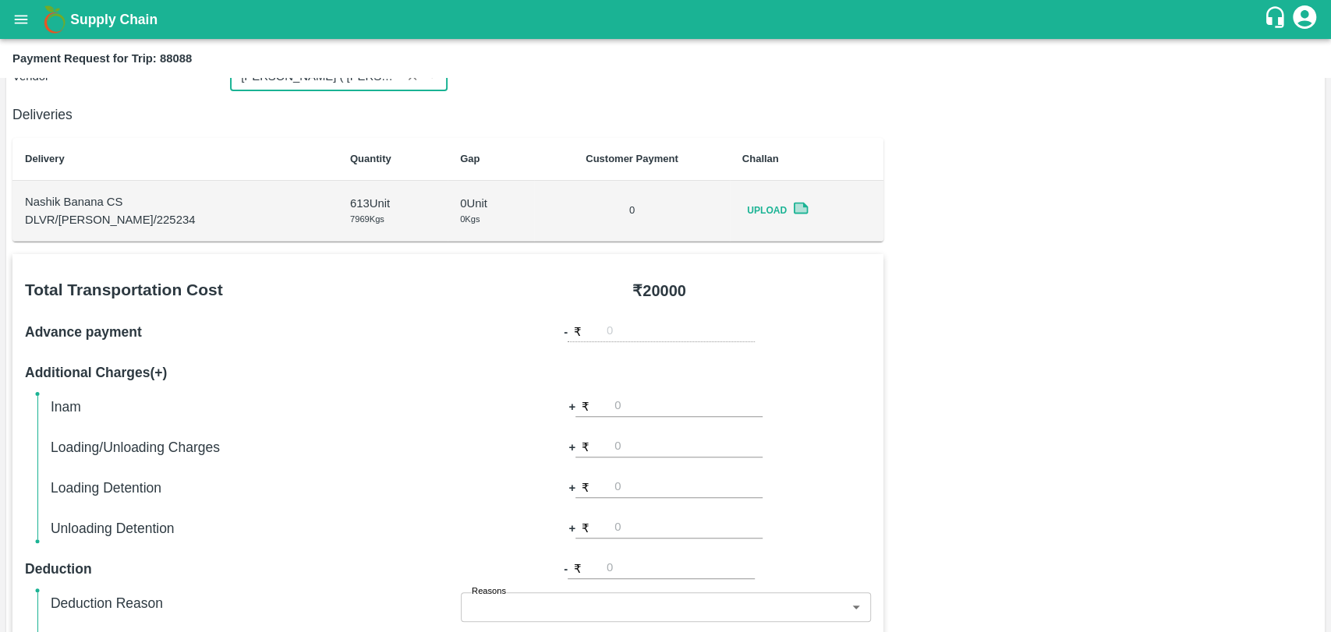
scroll to position [260, 0]
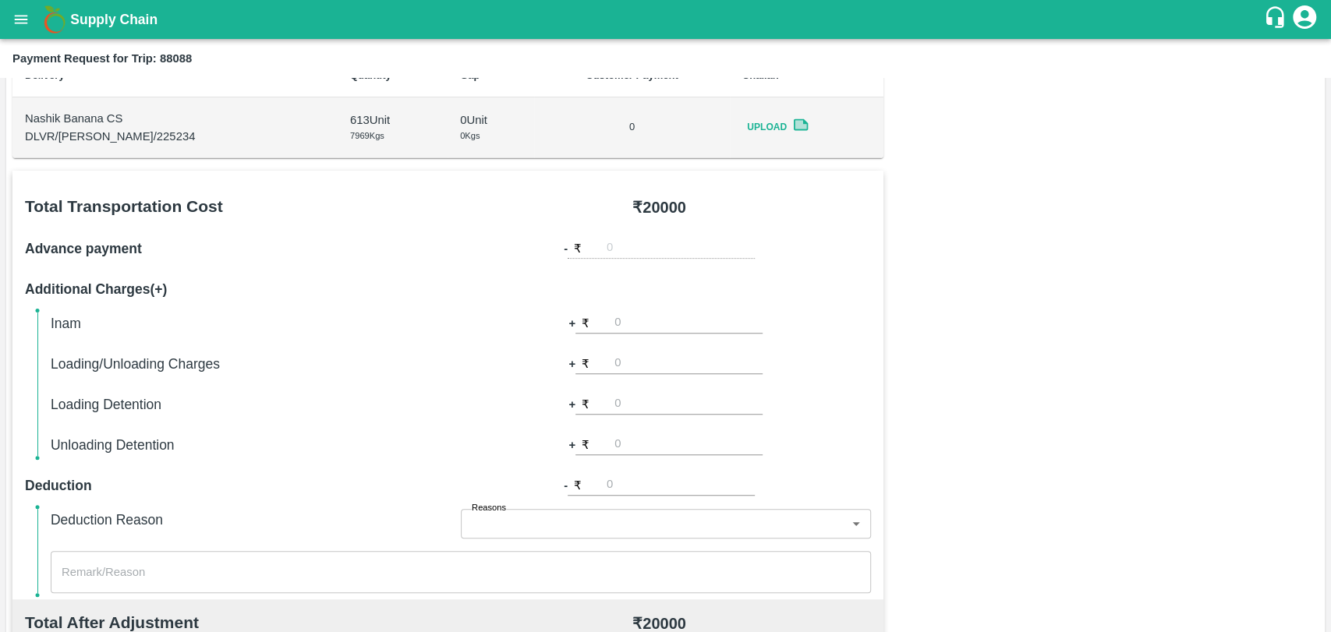
click at [633, 362] on input "number" at bounding box center [688, 363] width 148 height 21
type input "500"
type input "1000"
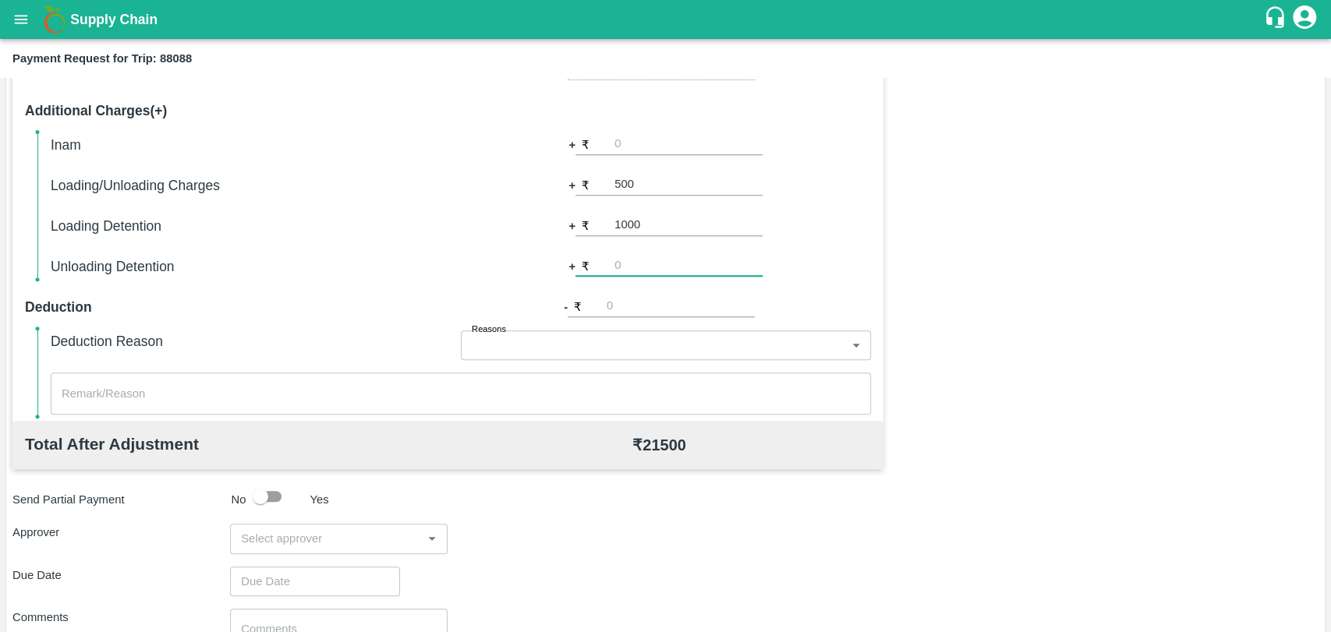
scroll to position [571, 0]
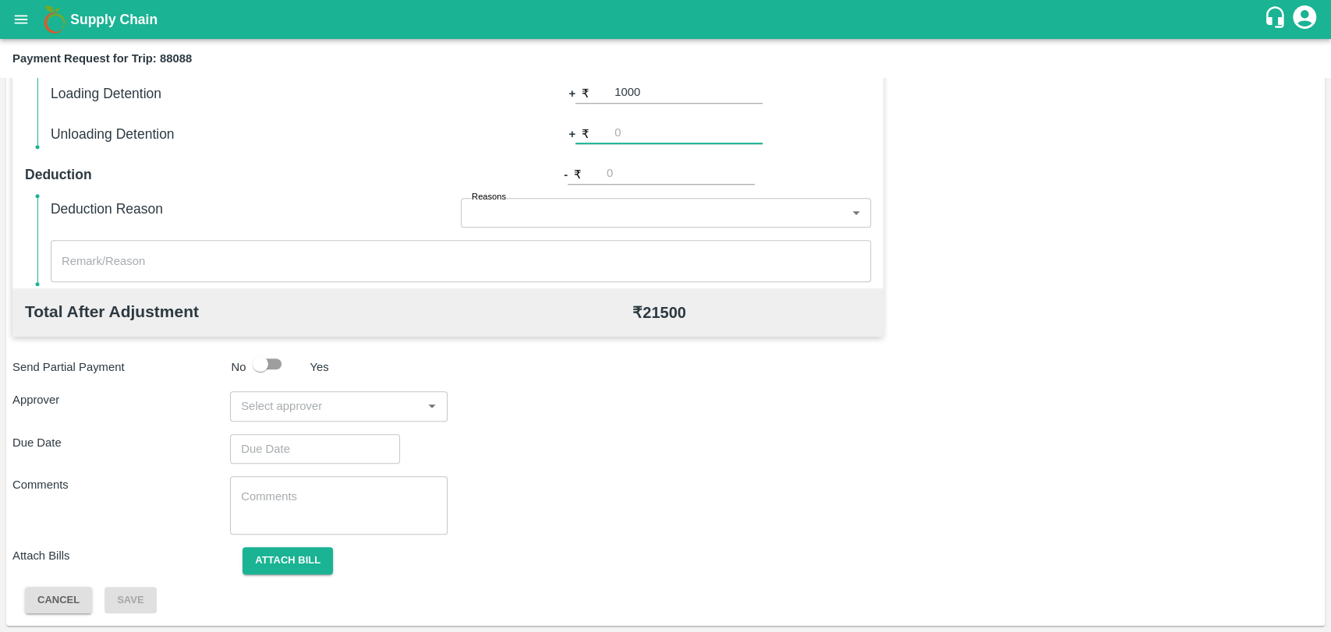
click at [293, 406] on input "input" at bounding box center [326, 406] width 182 height 20
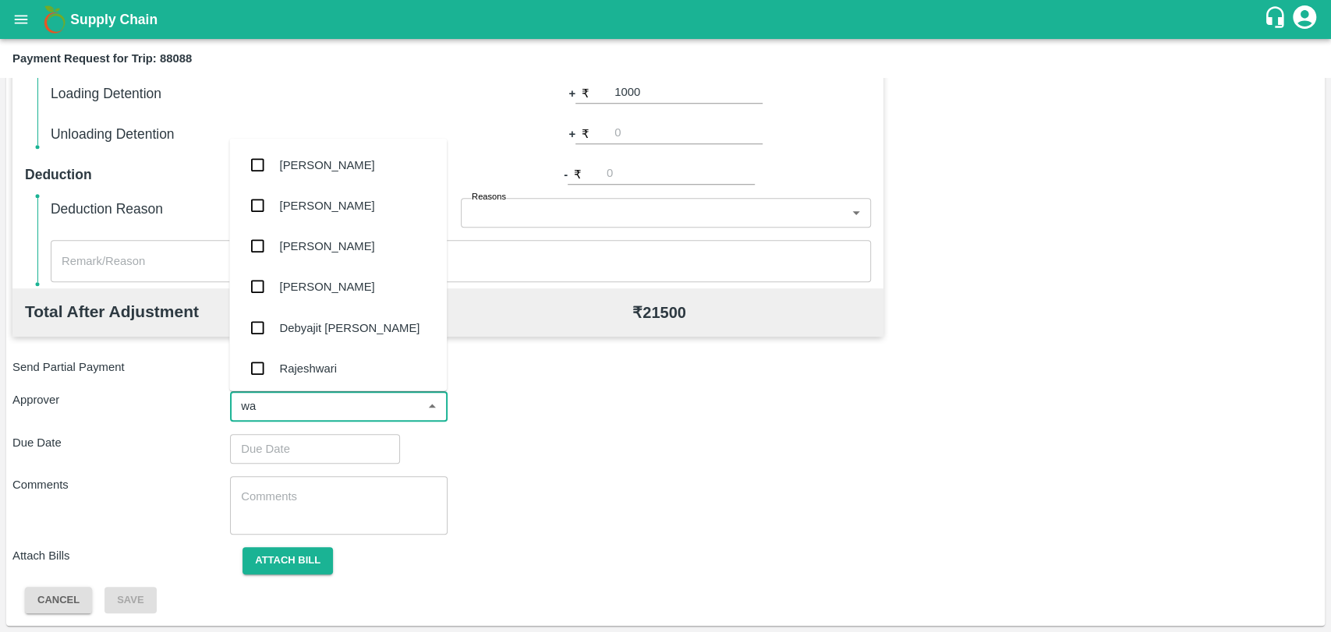
type input "wag"
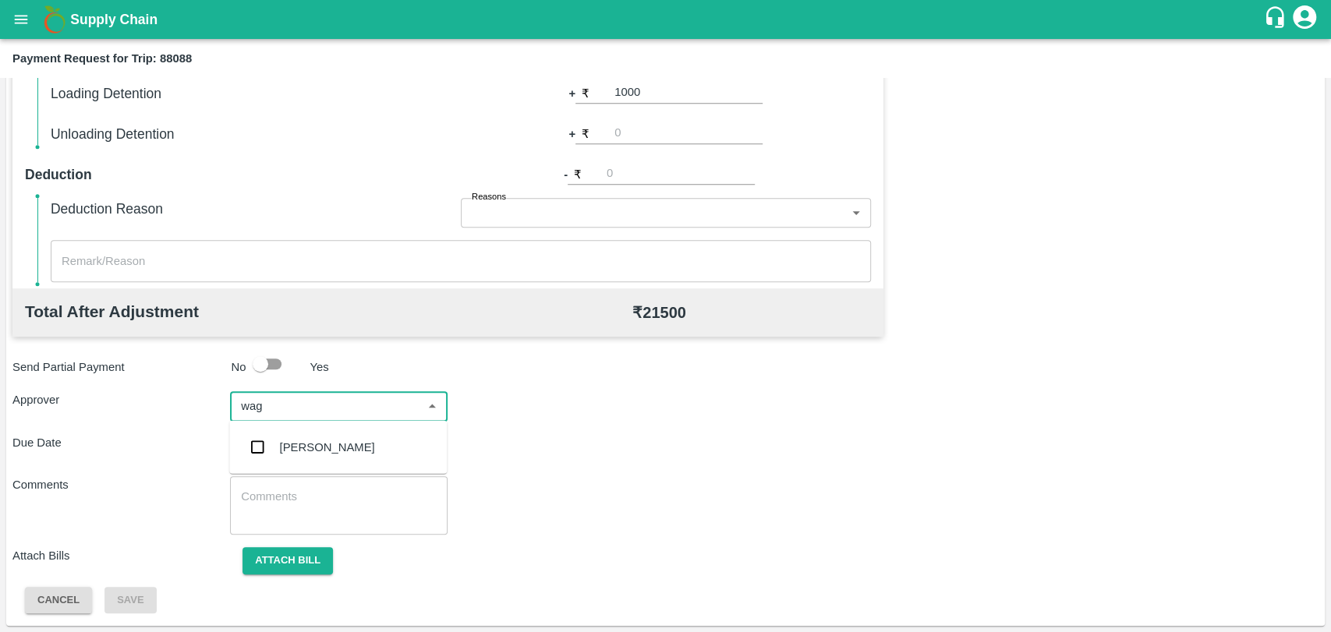
click at [290, 444] on div "Prasad Waghade" at bounding box center [327, 447] width 95 height 17
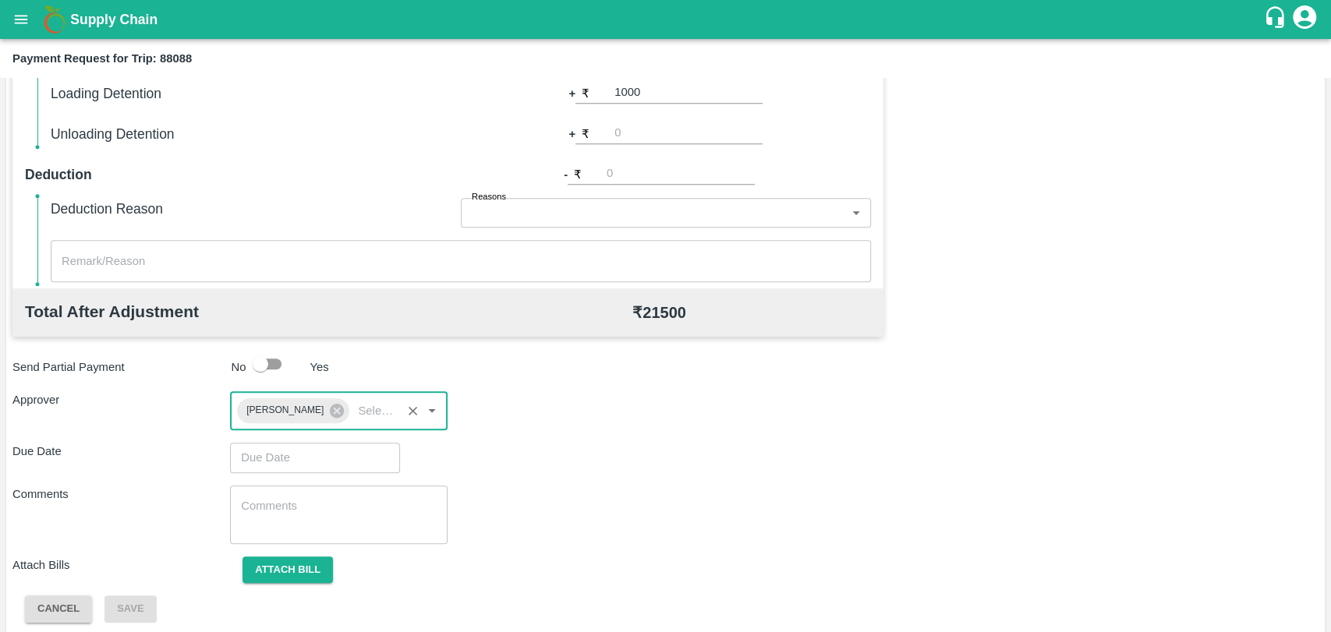
type input "DD/MM/YYYY hh:mm aa"
click at [287, 451] on input "DD/MM/YYYY hh:mm aa" at bounding box center [309, 458] width 159 height 30
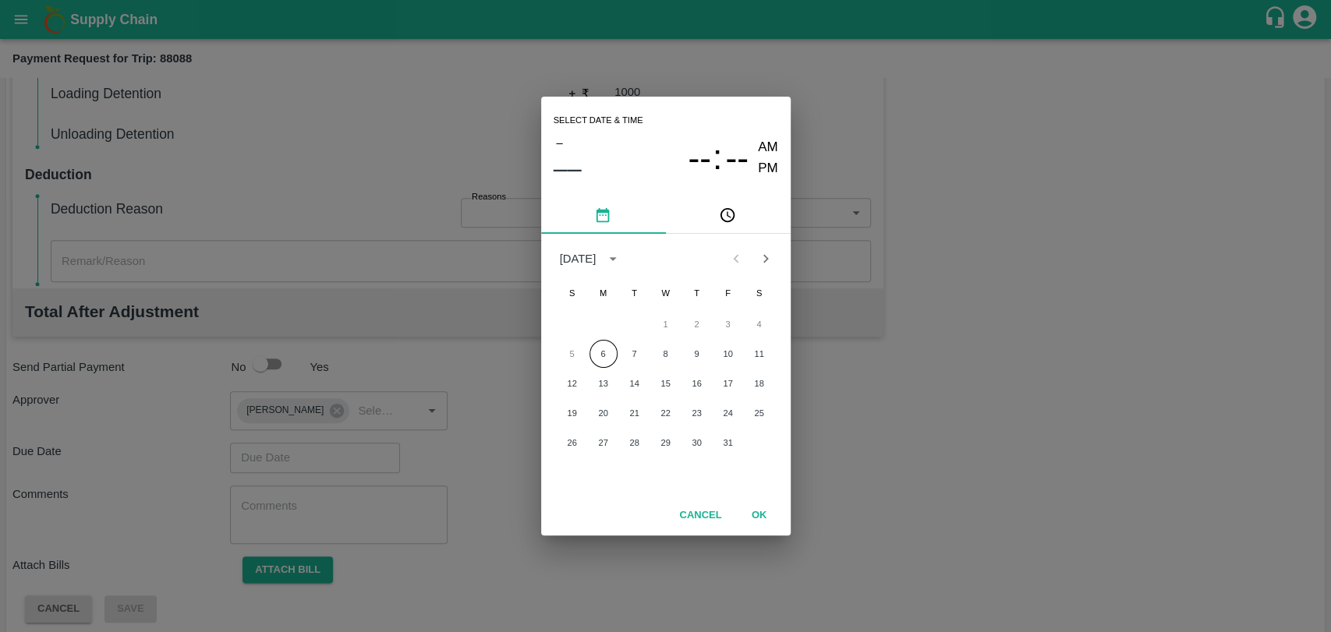
click at [599, 336] on div "1 2 3 4" at bounding box center [665, 324] width 249 height 28
click at [604, 351] on button "6" at bounding box center [603, 354] width 28 height 28
type input "06/10/2025 12:00 AM"
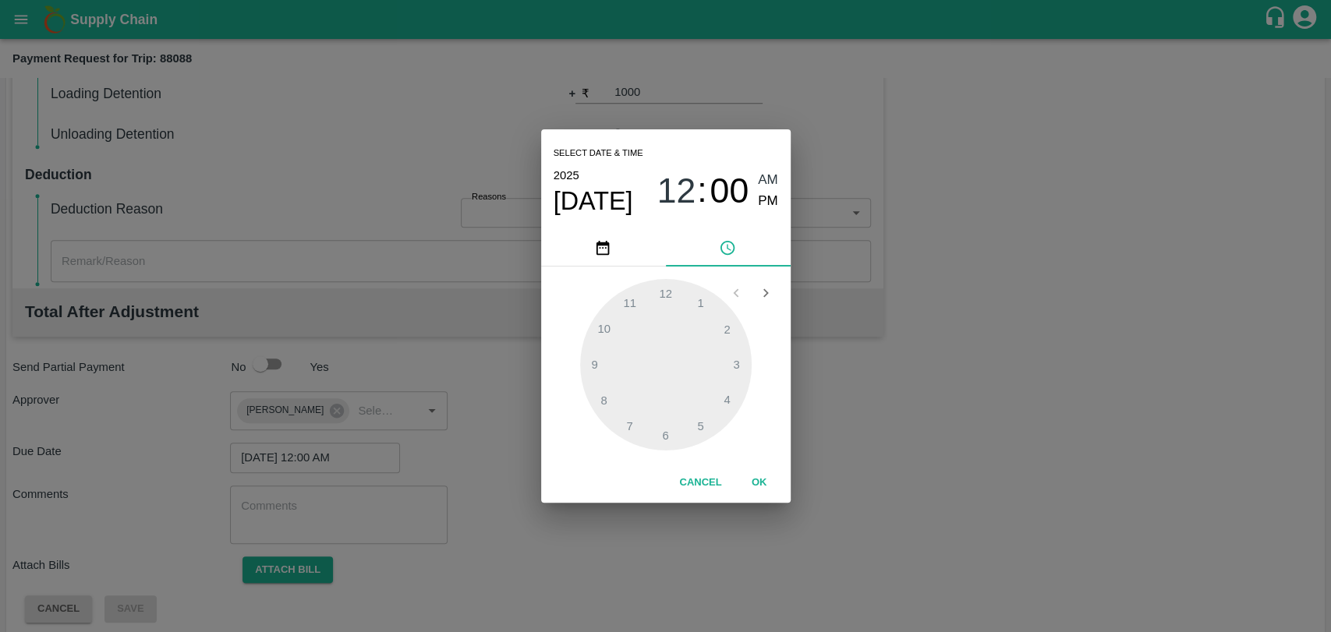
click at [761, 489] on button "OK" at bounding box center [759, 482] width 50 height 27
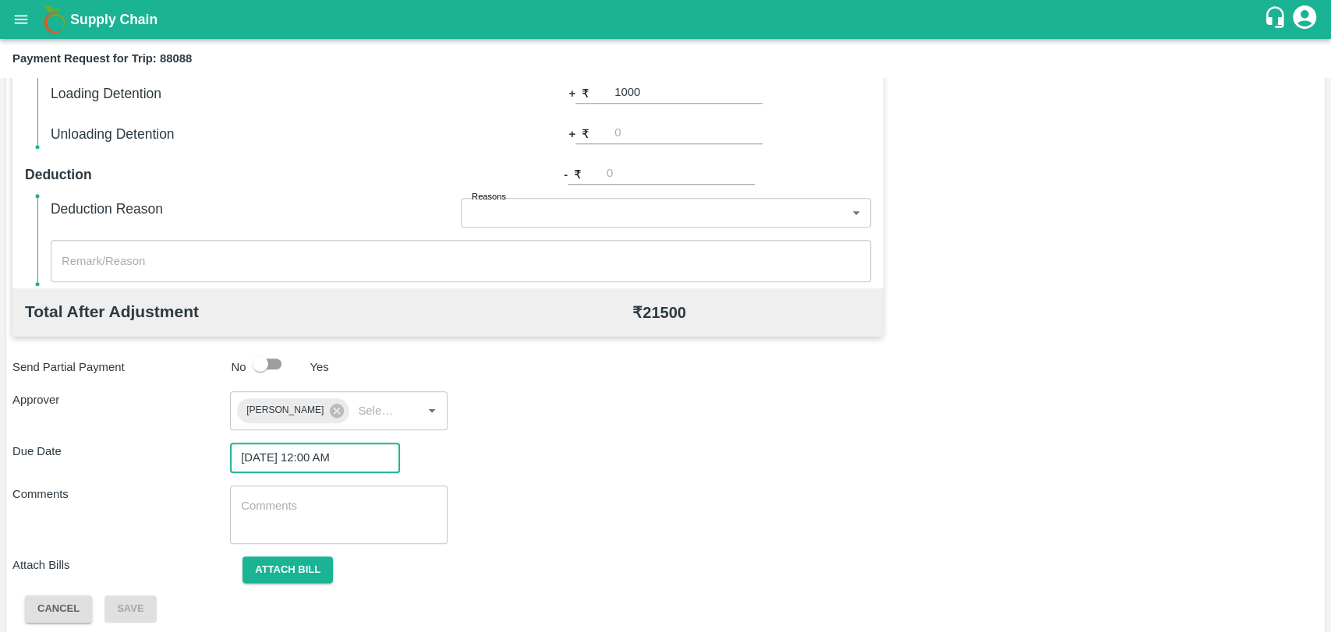
click at [336, 564] on span "Attach bill" at bounding box center [287, 569] width 115 height 12
click at [331, 568] on button "Attach bill" at bounding box center [287, 570] width 90 height 27
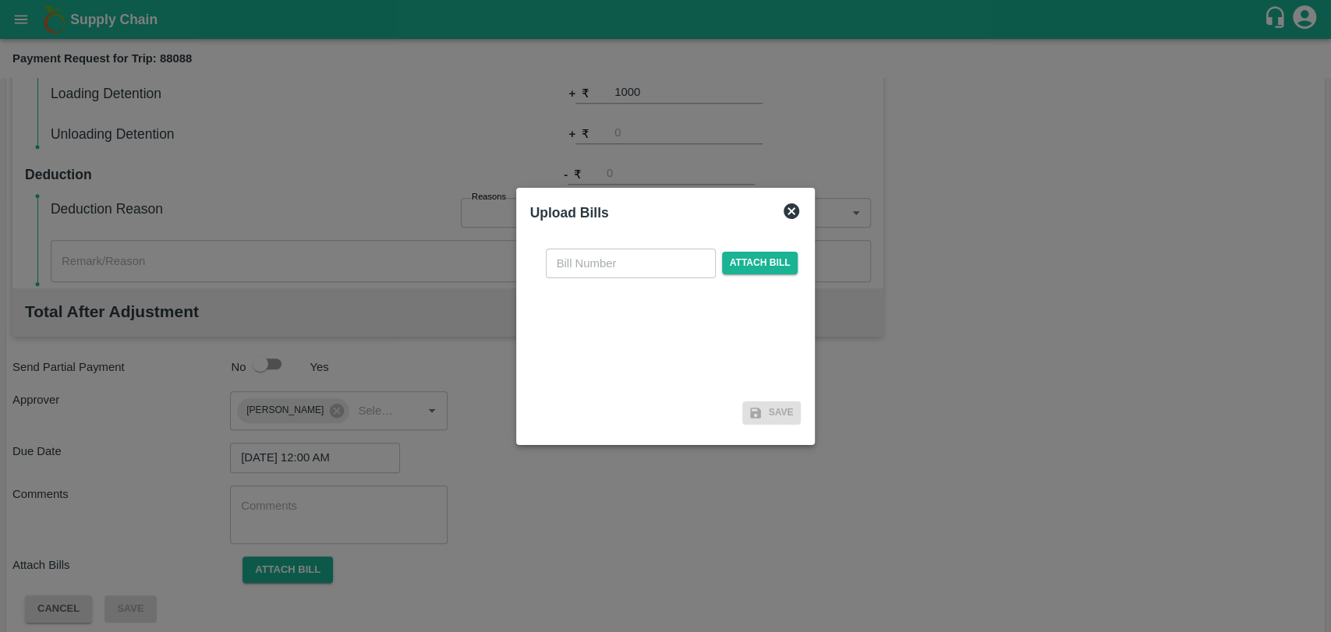
click at [634, 214] on div "Upload Bills" at bounding box center [647, 209] width 259 height 41
click at [611, 263] on input "text" at bounding box center [631, 264] width 170 height 30
type input "3999"
click at [769, 268] on span "Attach bill" at bounding box center [760, 263] width 76 height 23
click at [0, 0] on input "Attach bill" at bounding box center [0, 0] width 0 height 0
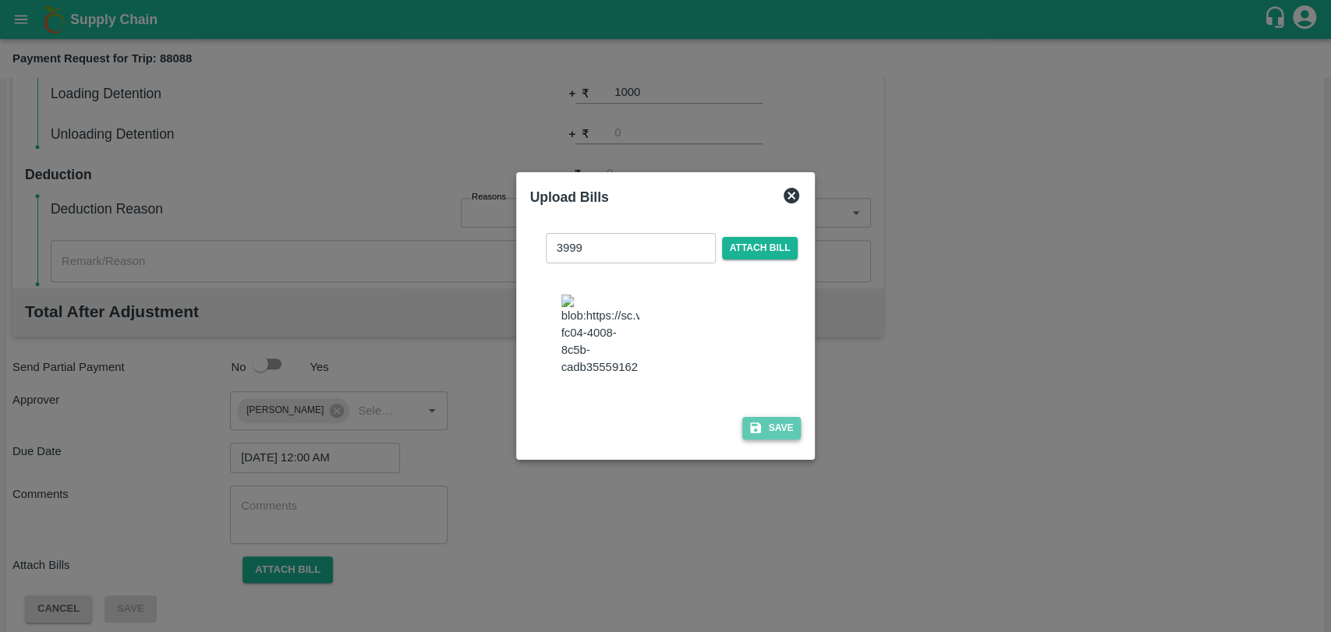
click at [761, 424] on button "Save" at bounding box center [771, 428] width 59 height 23
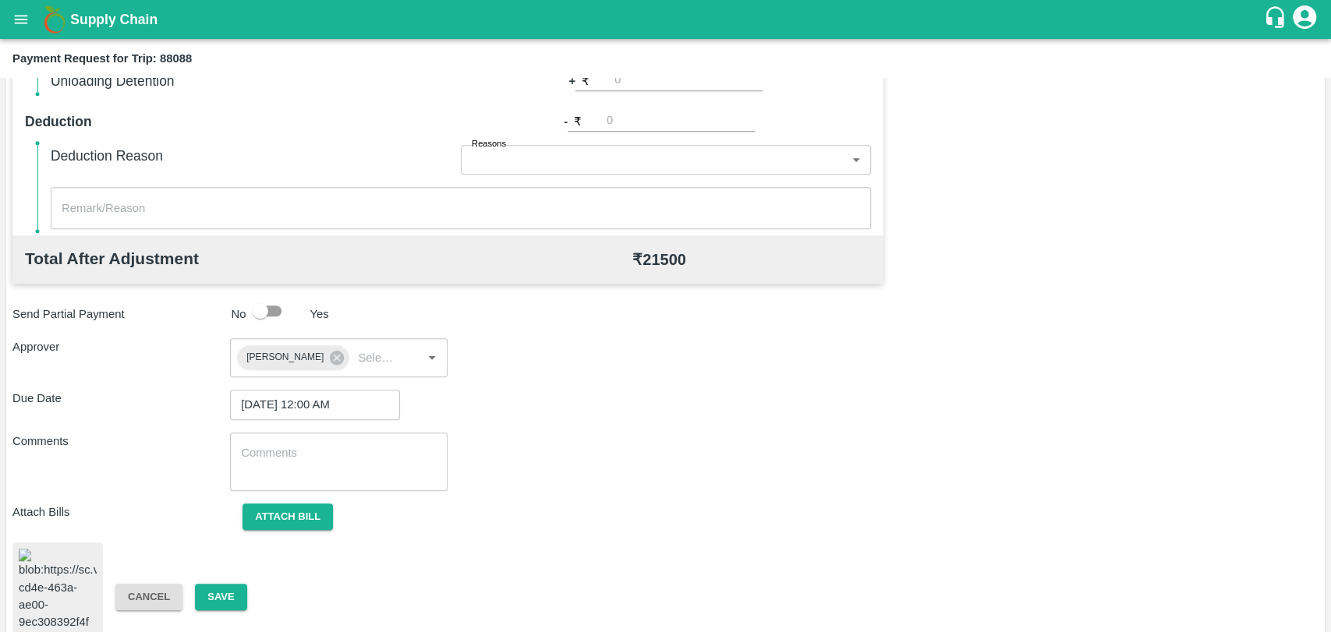
scroll to position [652, 0]
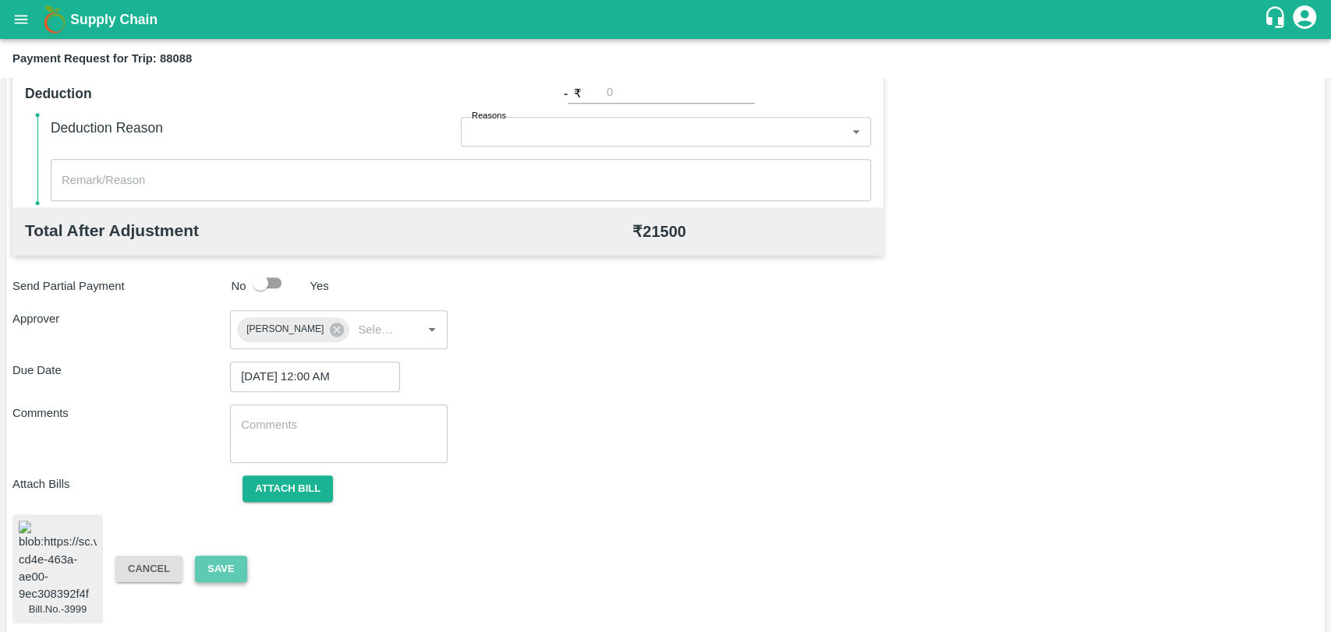
click at [214, 556] on button "Save" at bounding box center [220, 569] width 51 height 27
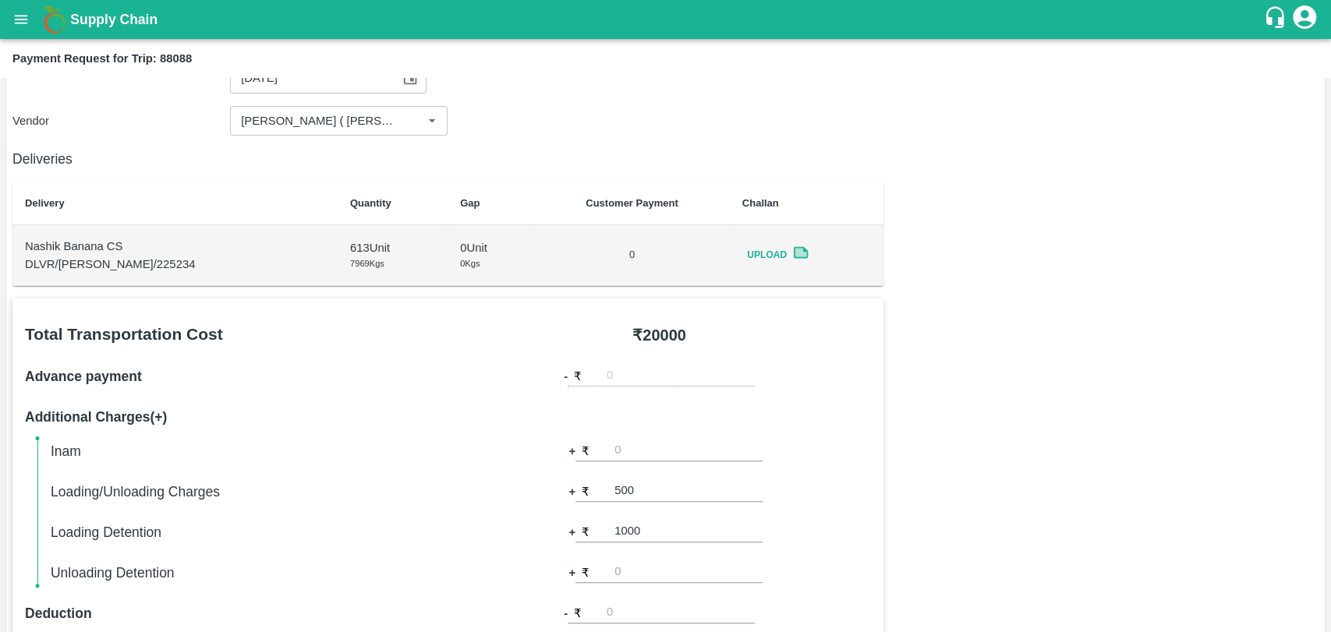
scroll to position [0, 0]
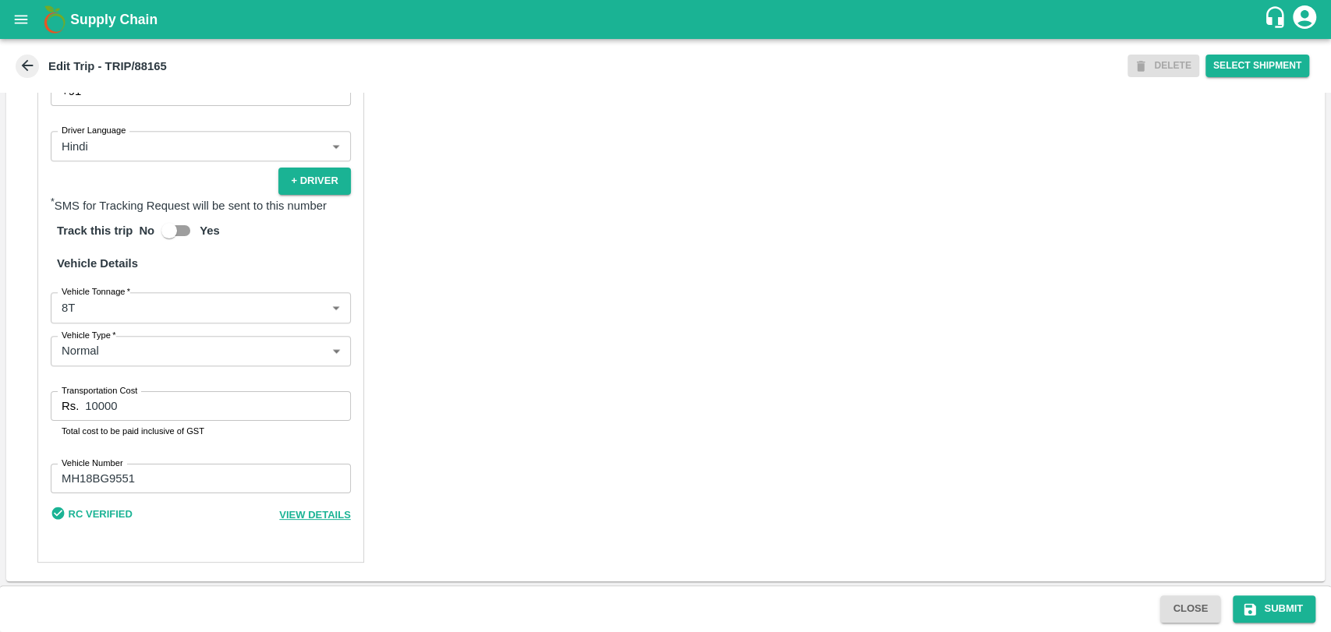
scroll to position [978, 0]
click at [144, 324] on div "Partner Details Partner   * Partner Add Transporter Driver 1 Details Driver Nam…" at bounding box center [200, 199] width 327 height 726
click at [142, 312] on body "Supply Chain Edit Trip - TRIP/88165 DELETE Select Shipment Trip Details Trip Ty…" at bounding box center [665, 316] width 1331 height 632
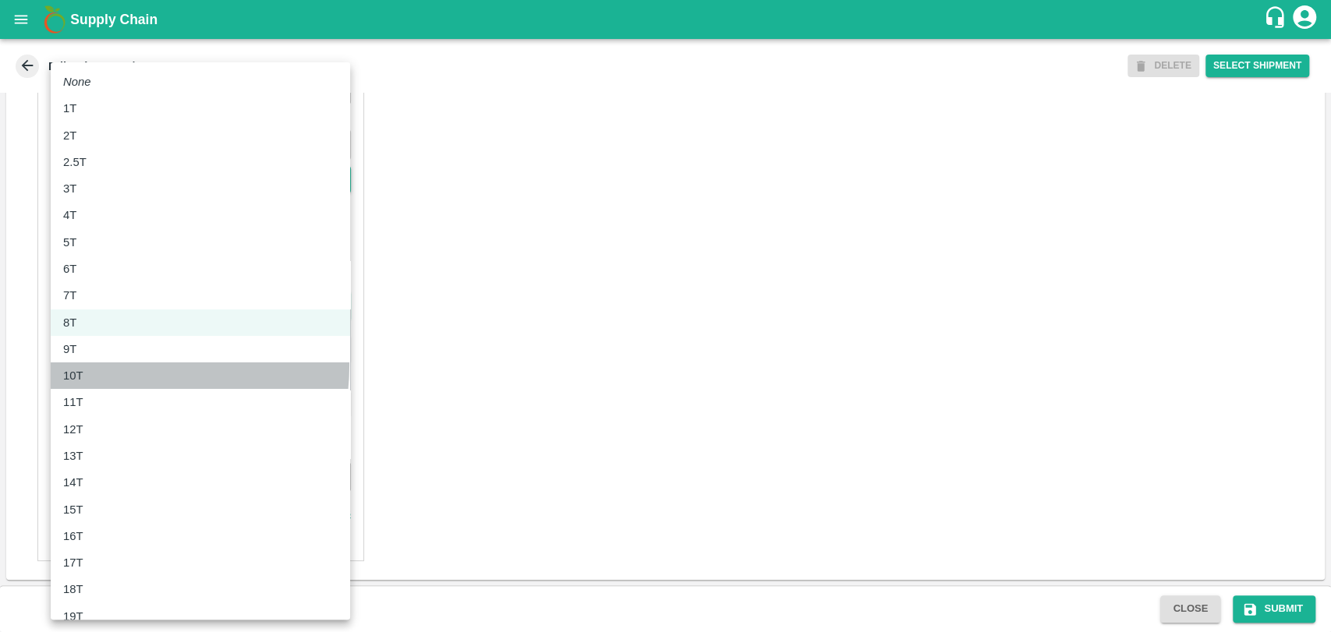
click at [100, 365] on li "10T" at bounding box center [200, 376] width 299 height 27
type input "10000"
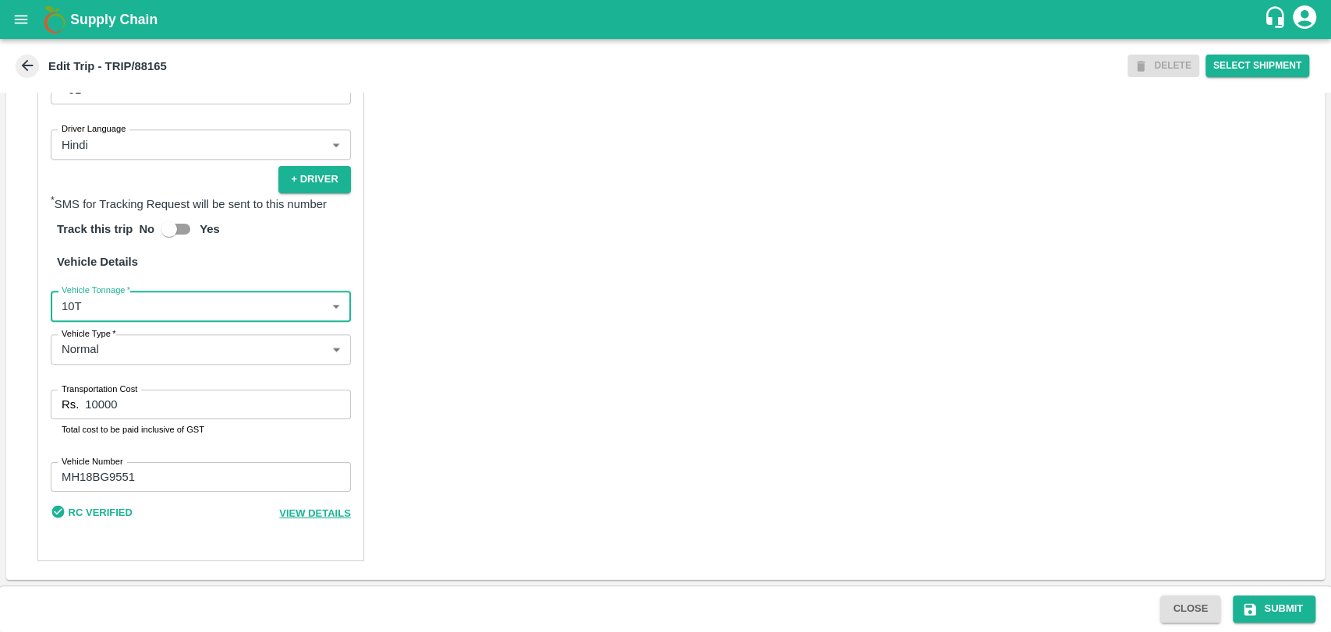
click at [93, 404] on input "10000" at bounding box center [217, 405] width 265 height 30
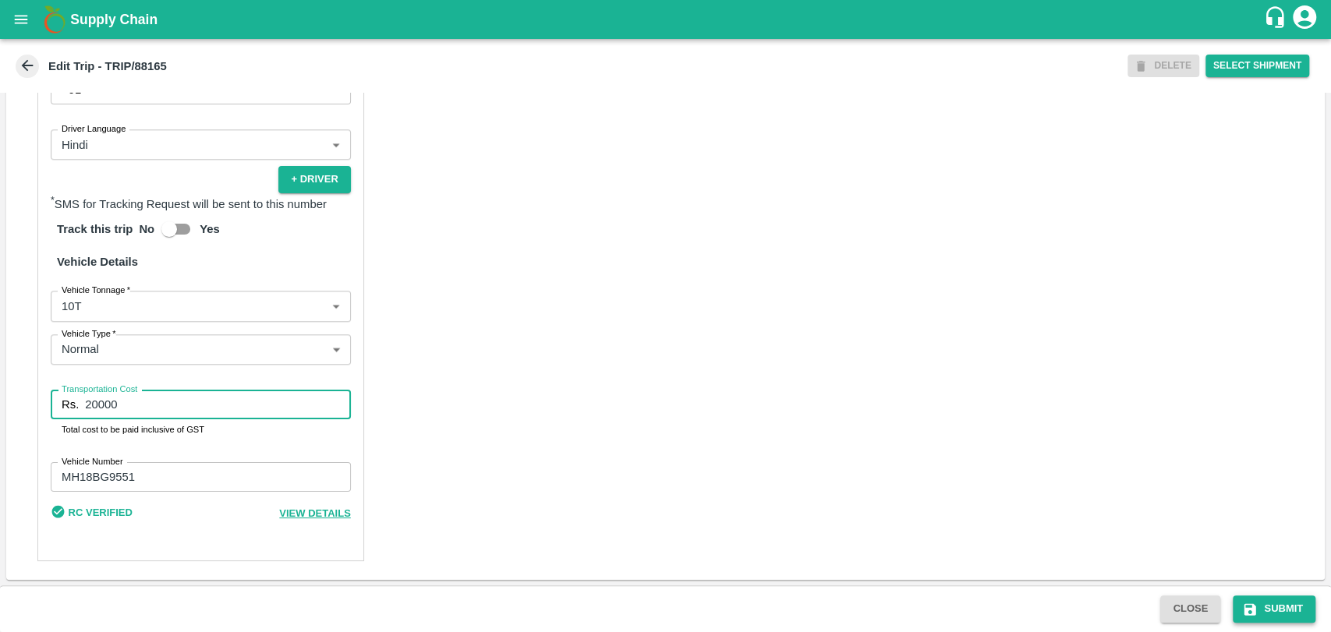
type input "20000"
click at [1251, 604] on icon "submit" at bounding box center [1250, 609] width 12 height 12
click at [1300, 594] on div "Close Submit" at bounding box center [665, 608] width 1331 height 47
click at [1286, 603] on button "Submit" at bounding box center [1274, 609] width 83 height 27
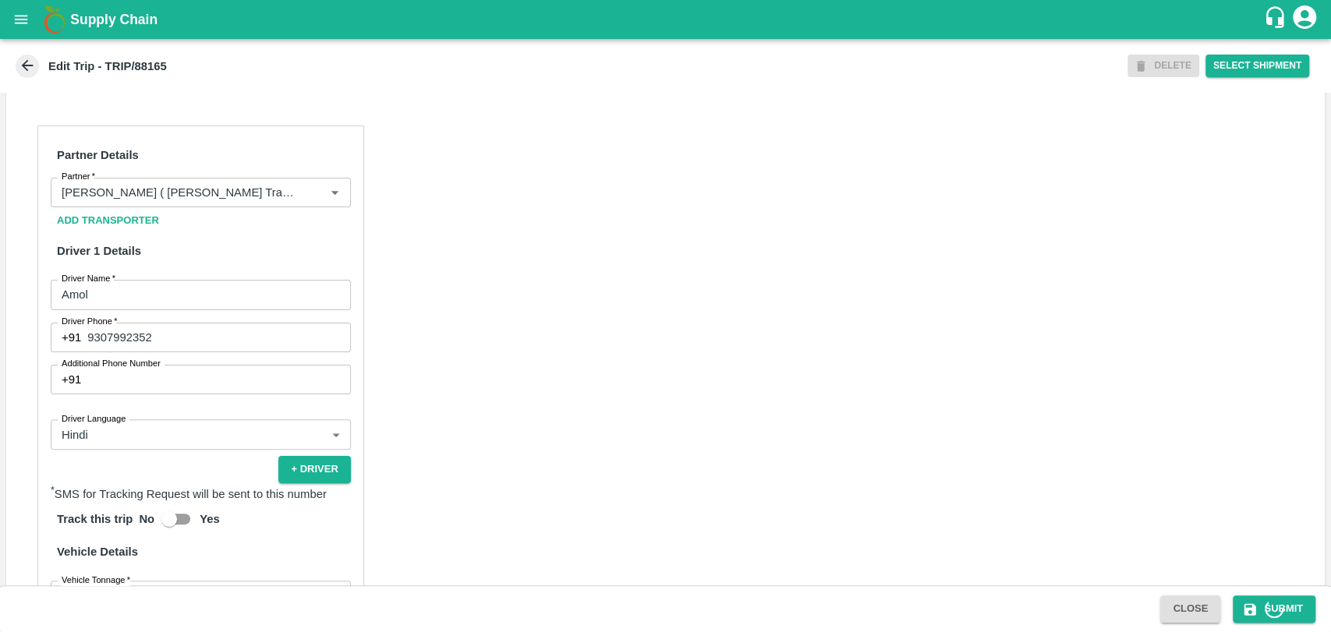
scroll to position [458, 0]
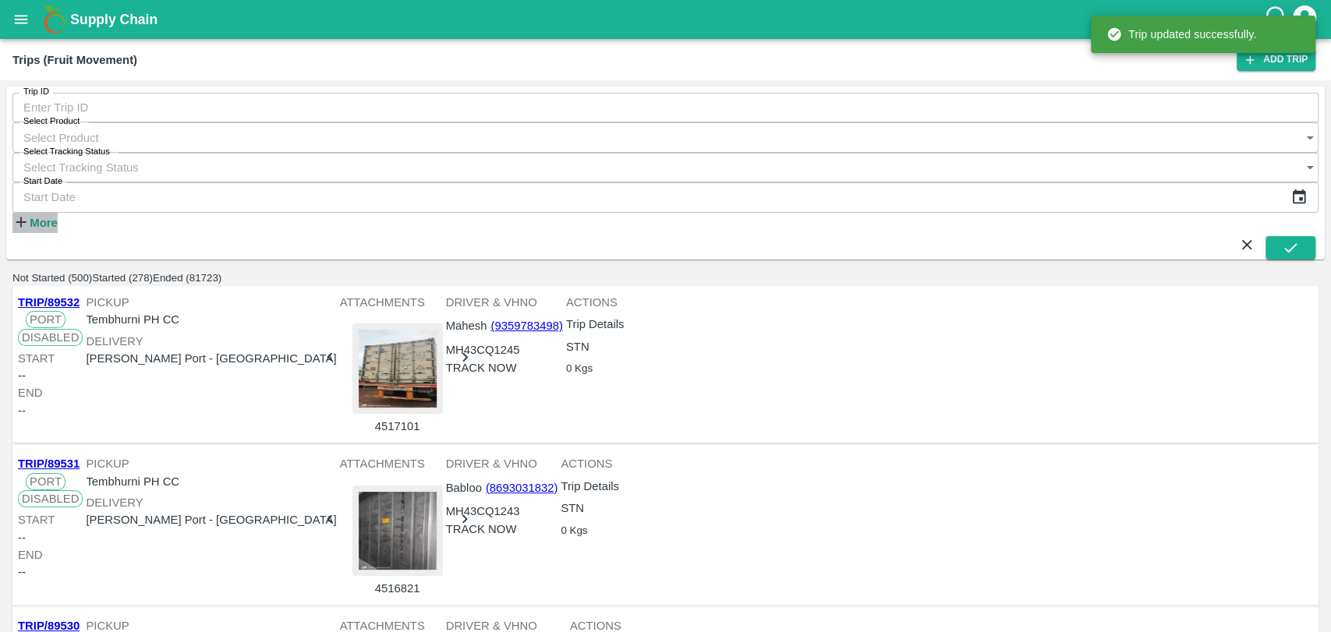
click at [37, 213] on h6 "More" at bounding box center [43, 223] width 27 height 20
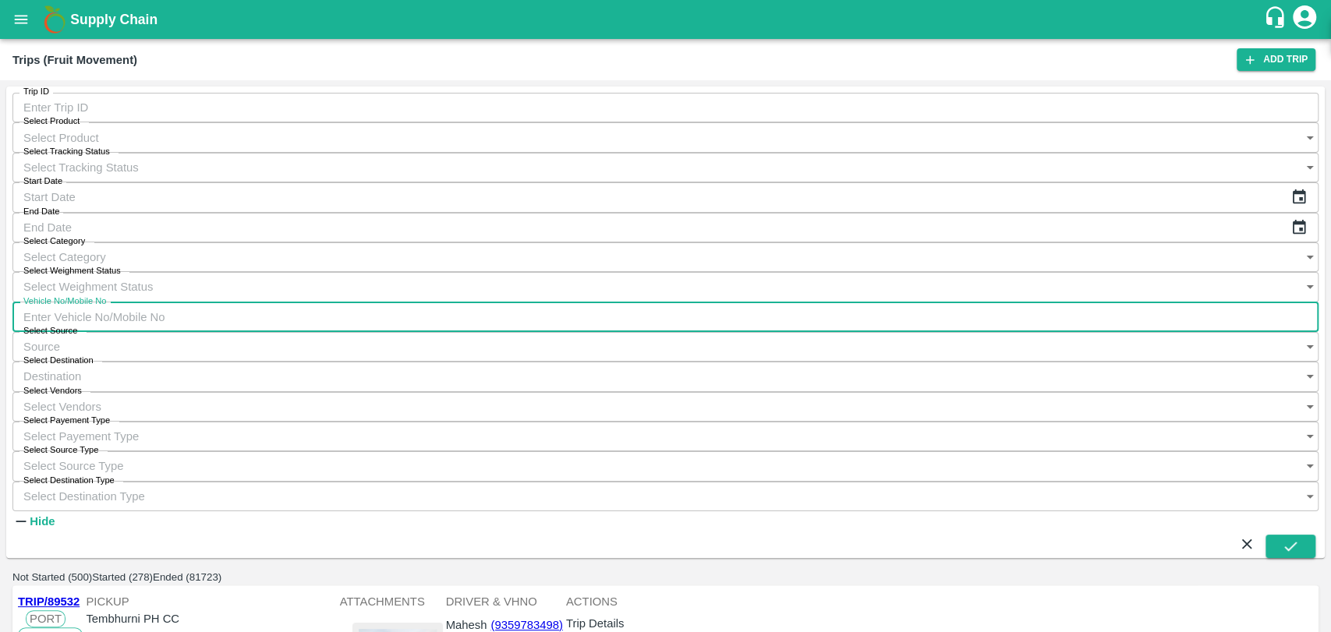
click at [996, 302] on input "Vehicle No/Mobile No" at bounding box center [665, 317] width 1306 height 30
paste input "MH04KF3551"
type input "MH04KF3551"
click at [1279, 535] on button "submit" at bounding box center [1290, 546] width 50 height 23
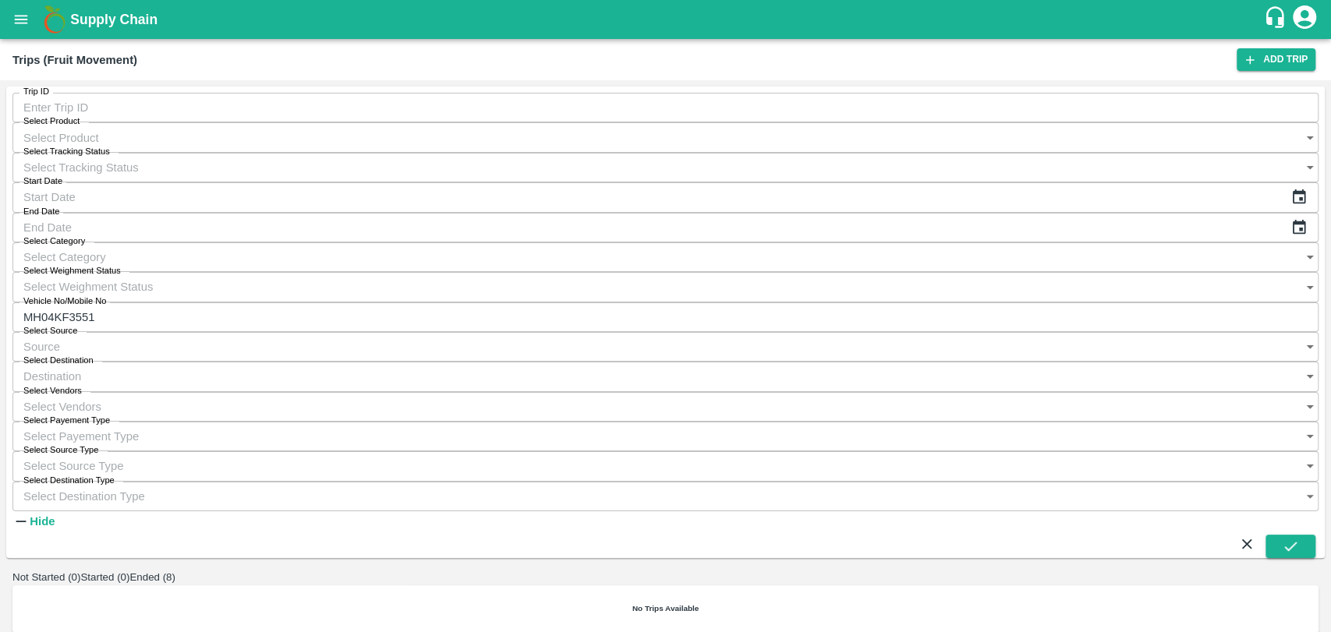
click at [175, 571] on button "Ended (8)" at bounding box center [152, 577] width 46 height 12
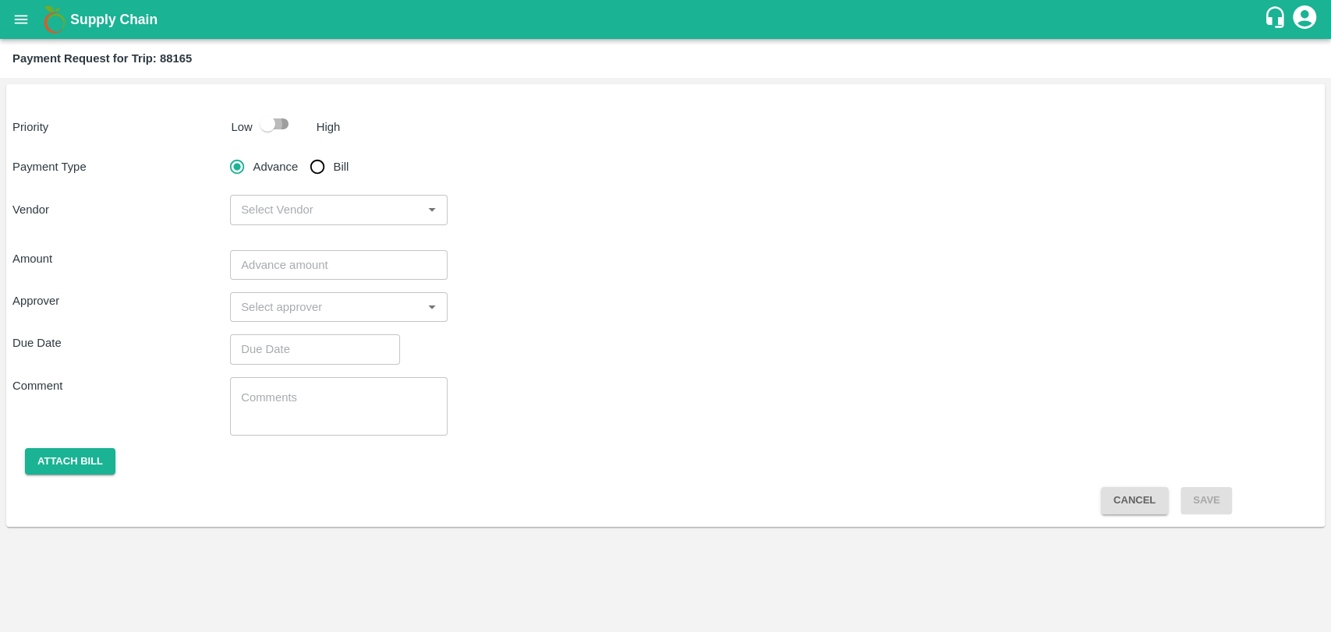
click at [269, 133] on input "checkbox" at bounding box center [267, 124] width 89 height 30
checkbox input "true"
click at [309, 159] on input "Bill" at bounding box center [317, 166] width 31 height 31
radio input "true"
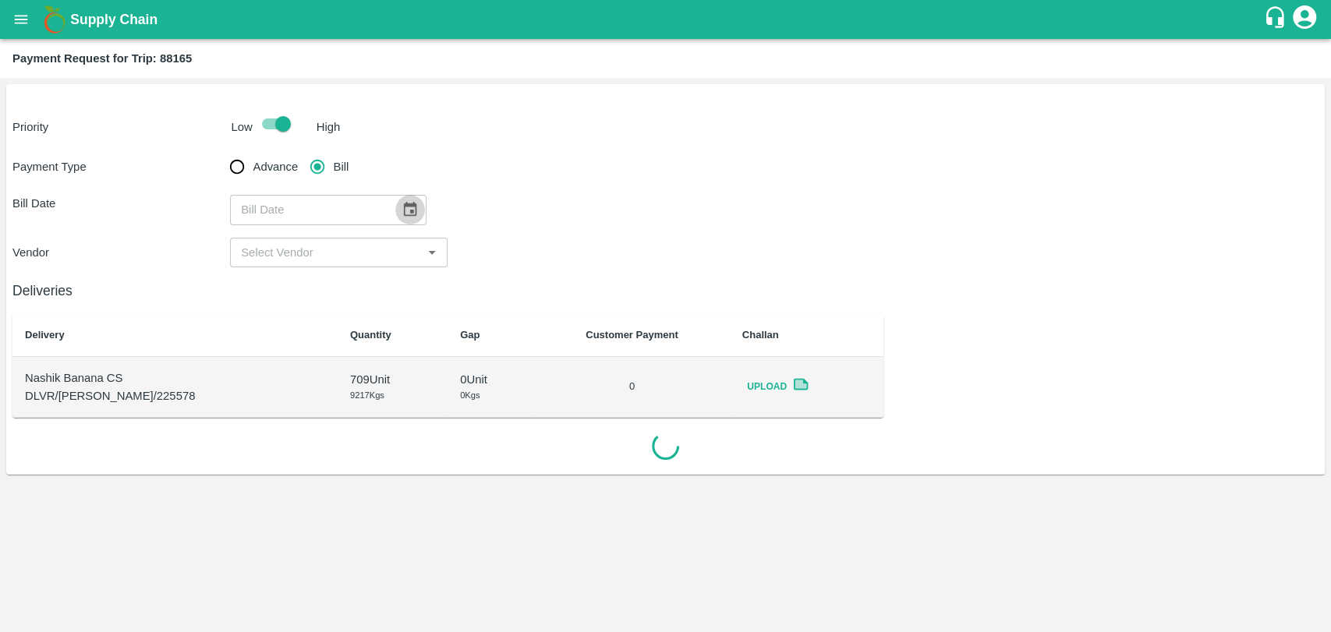
click at [395, 207] on button "Choose date" at bounding box center [410, 210] width 30 height 30
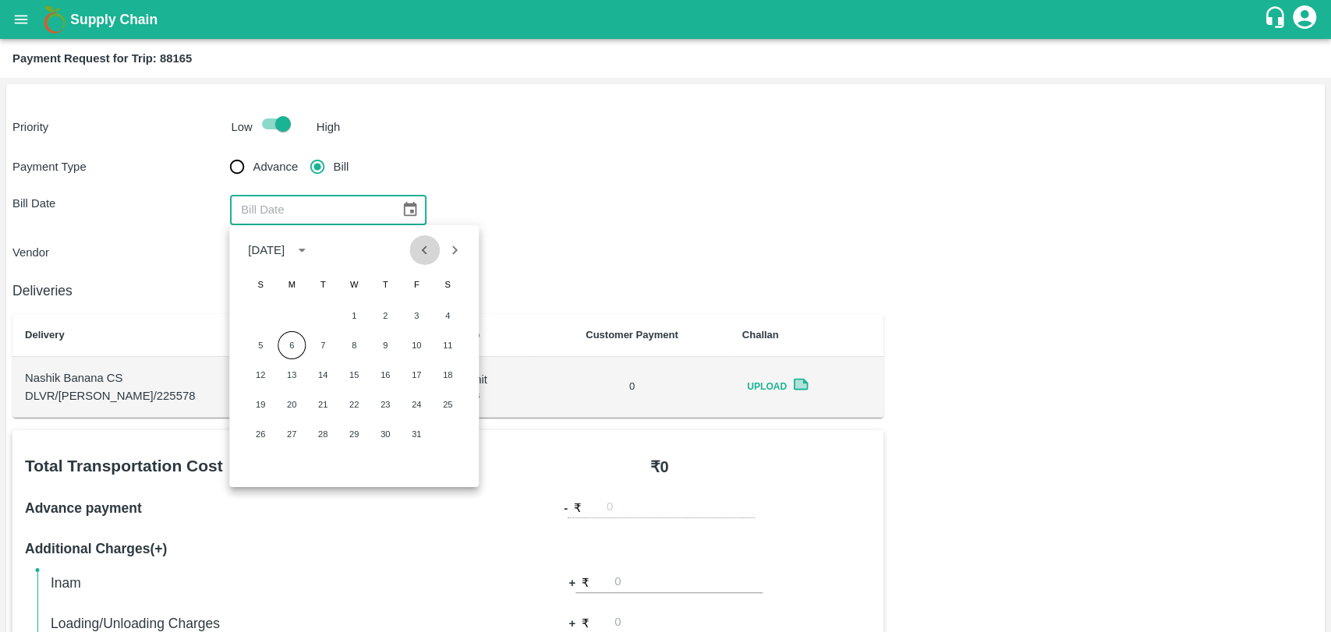
click at [416, 260] on button "Previous month" at bounding box center [425, 250] width 30 height 30
drag, startPoint x: 293, startPoint y: 376, endPoint x: 293, endPoint y: 367, distance: 8.6
click at [293, 376] on button "15" at bounding box center [292, 375] width 28 height 28
type input "[DATE]"
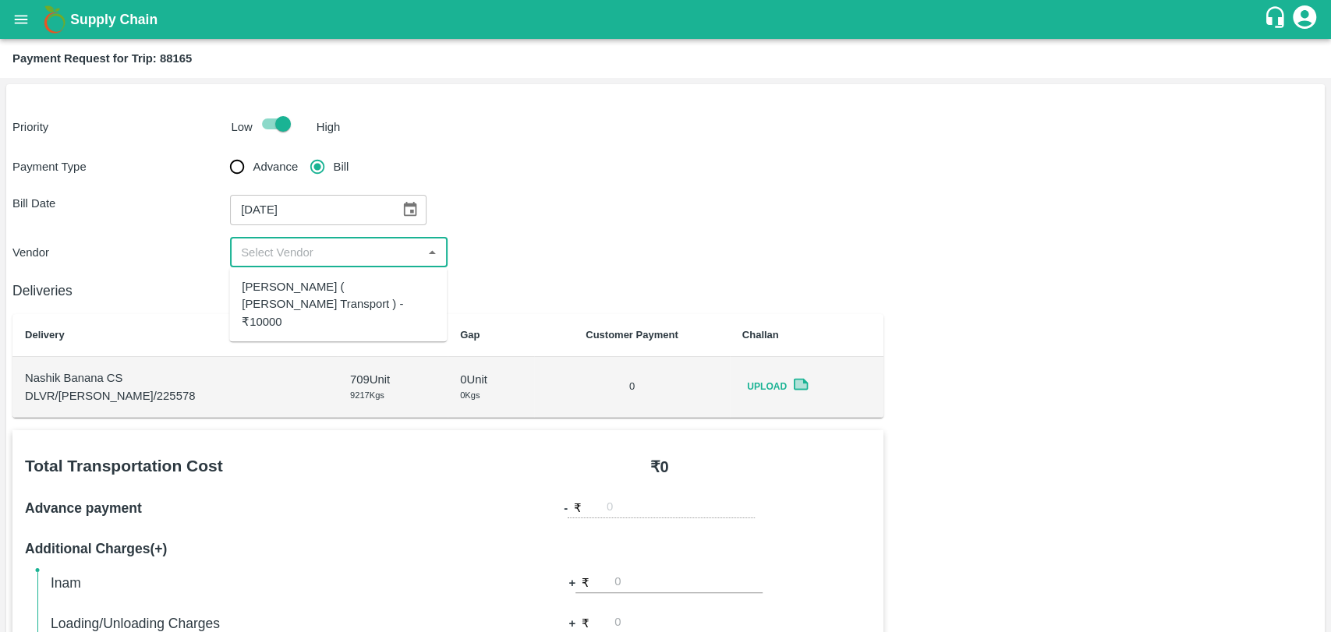
click at [267, 253] on input "input" at bounding box center [326, 252] width 182 height 20
click at [268, 288] on div "Nitin Rasal ( Bhairavnath Transport ) - ₹10000" at bounding box center [338, 304] width 193 height 52
type input "Nitin Rasal ( Bhairavnath Transport ) - ₹10000"
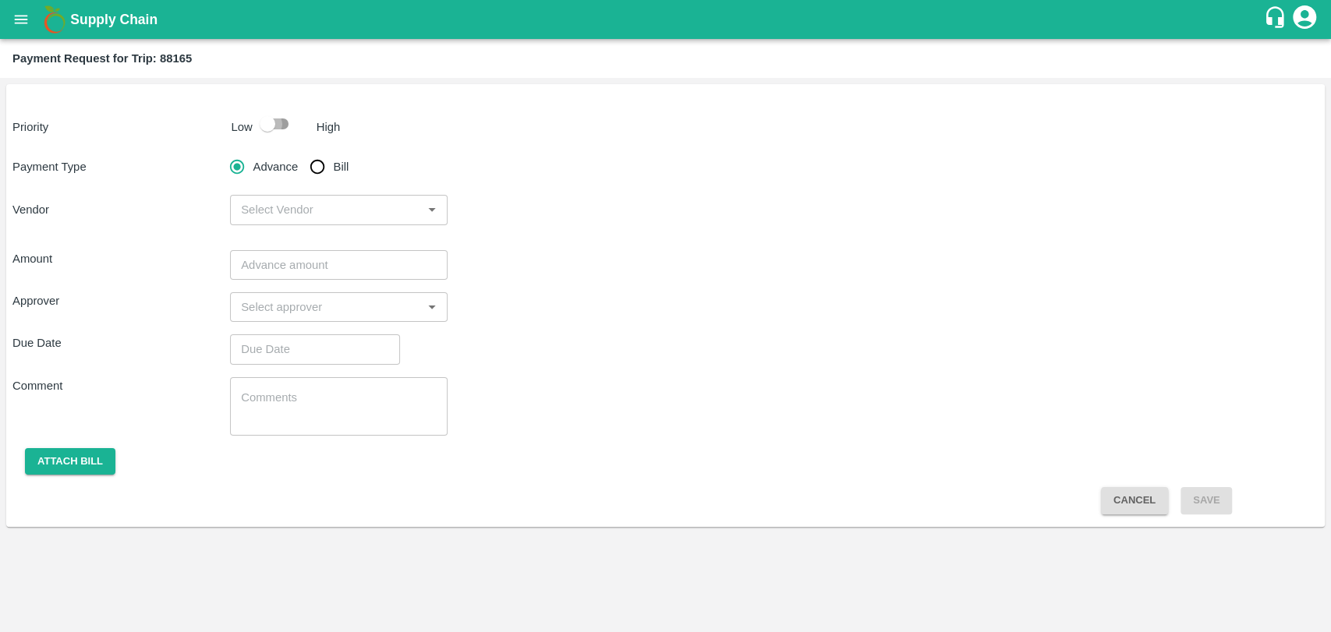
click at [266, 112] on input "checkbox" at bounding box center [267, 124] width 89 height 30
checkbox input "true"
click at [320, 175] on input "Bill" at bounding box center [317, 166] width 31 height 31
radio input "true"
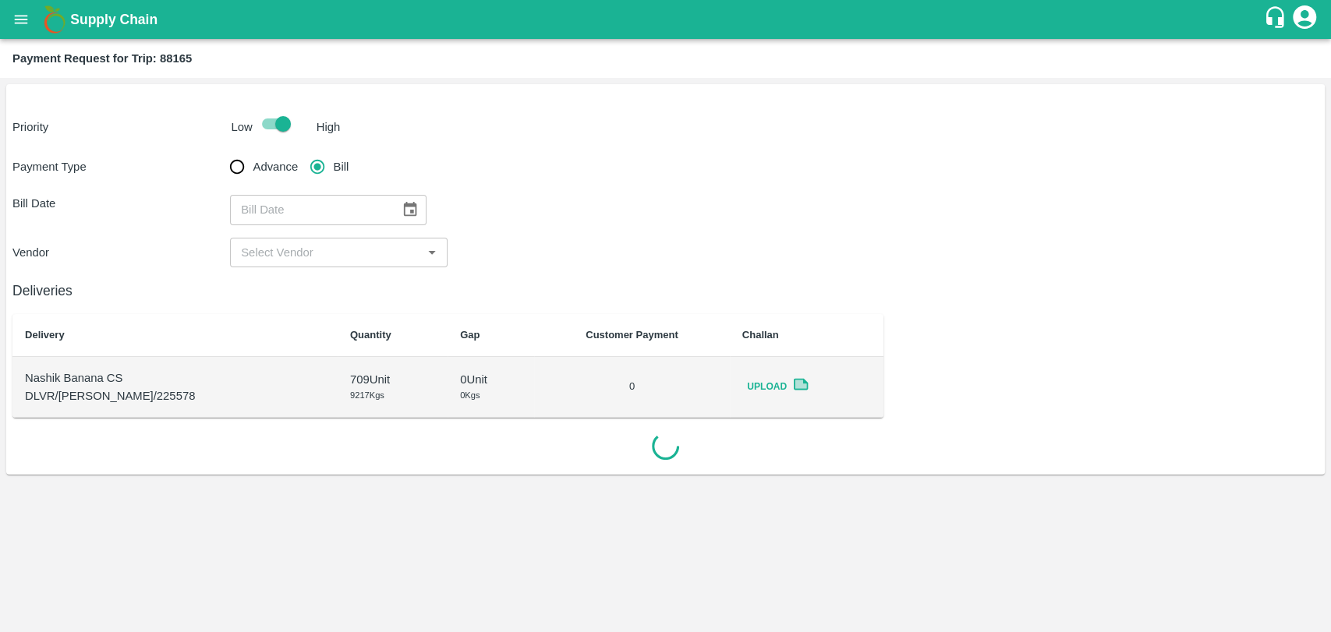
click at [404, 207] on icon "Choose date" at bounding box center [410, 209] width 13 height 15
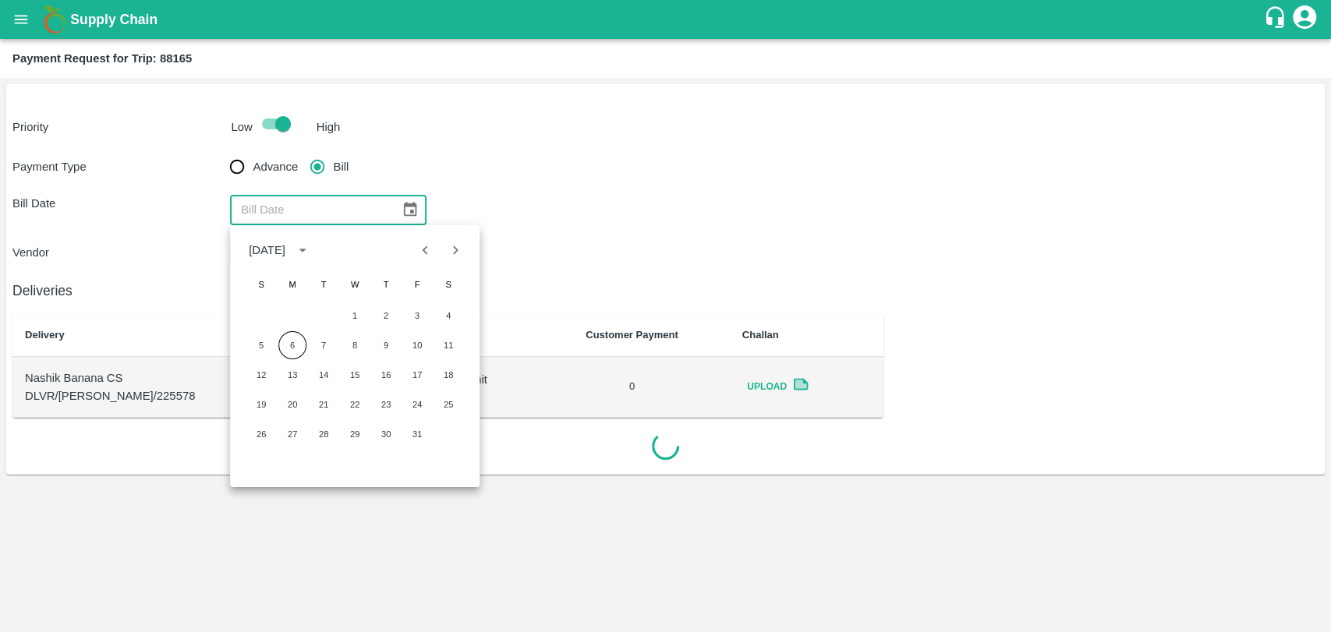
click at [414, 246] on button "Previous month" at bounding box center [426, 250] width 30 height 30
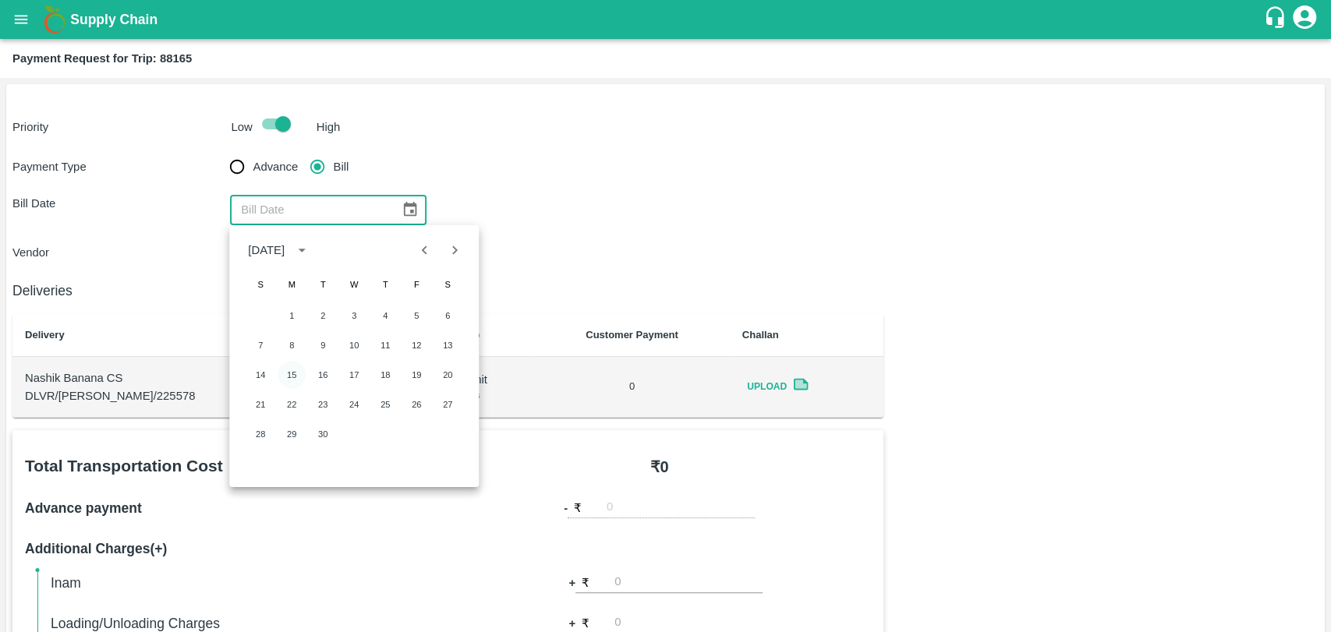
click at [287, 370] on button "15" at bounding box center [292, 375] width 28 height 28
type input "[DATE]"
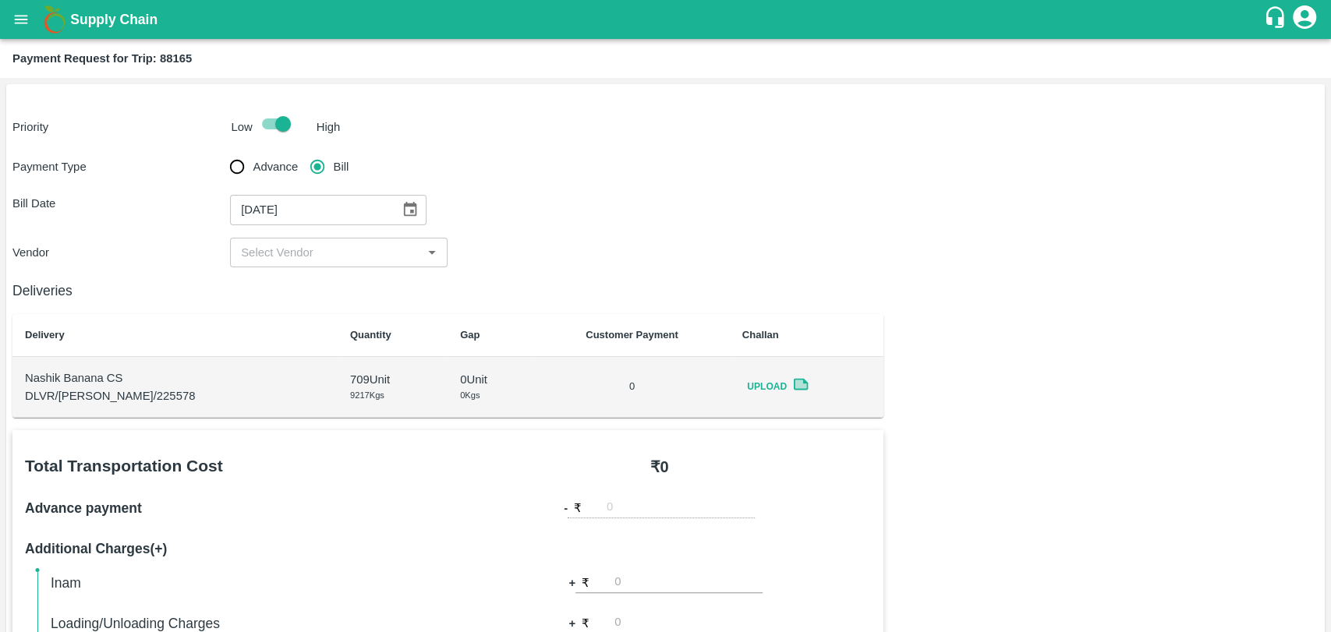
click at [254, 251] on input "input" at bounding box center [326, 252] width 182 height 20
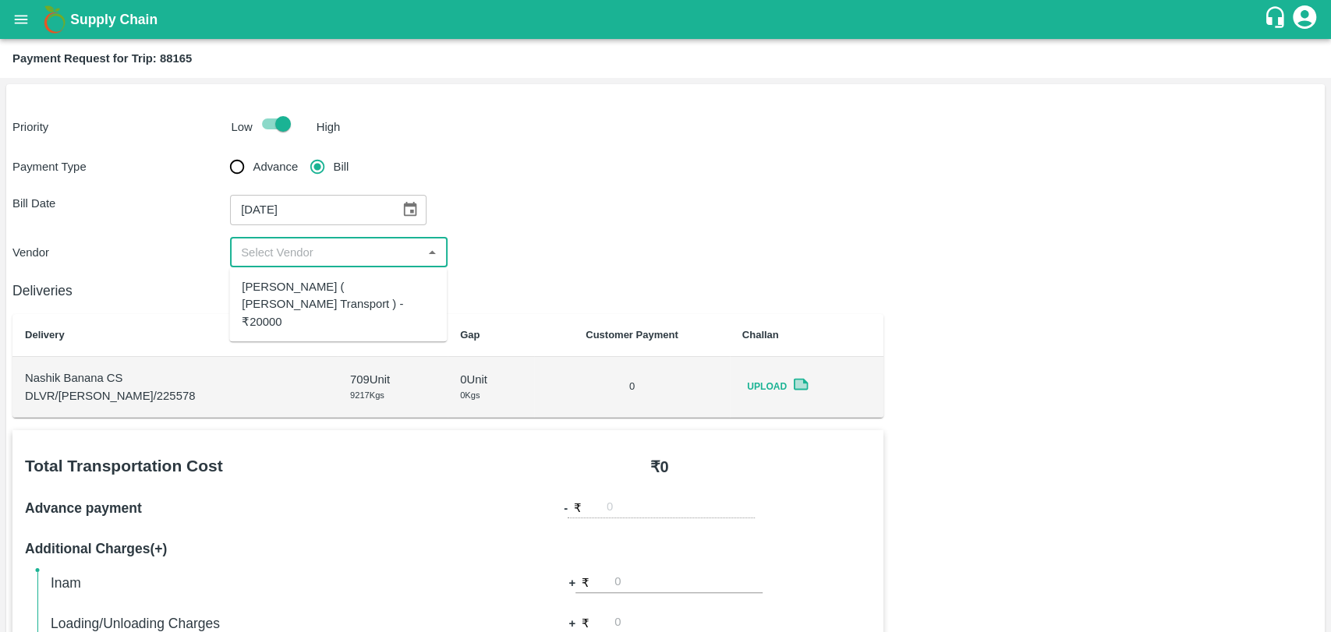
click at [265, 285] on div "[PERSON_NAME] ( [PERSON_NAME] Transport ) - ₹20000" at bounding box center [338, 304] width 193 height 52
type input "[PERSON_NAME] ( [PERSON_NAME] Transport ) - ₹20000"
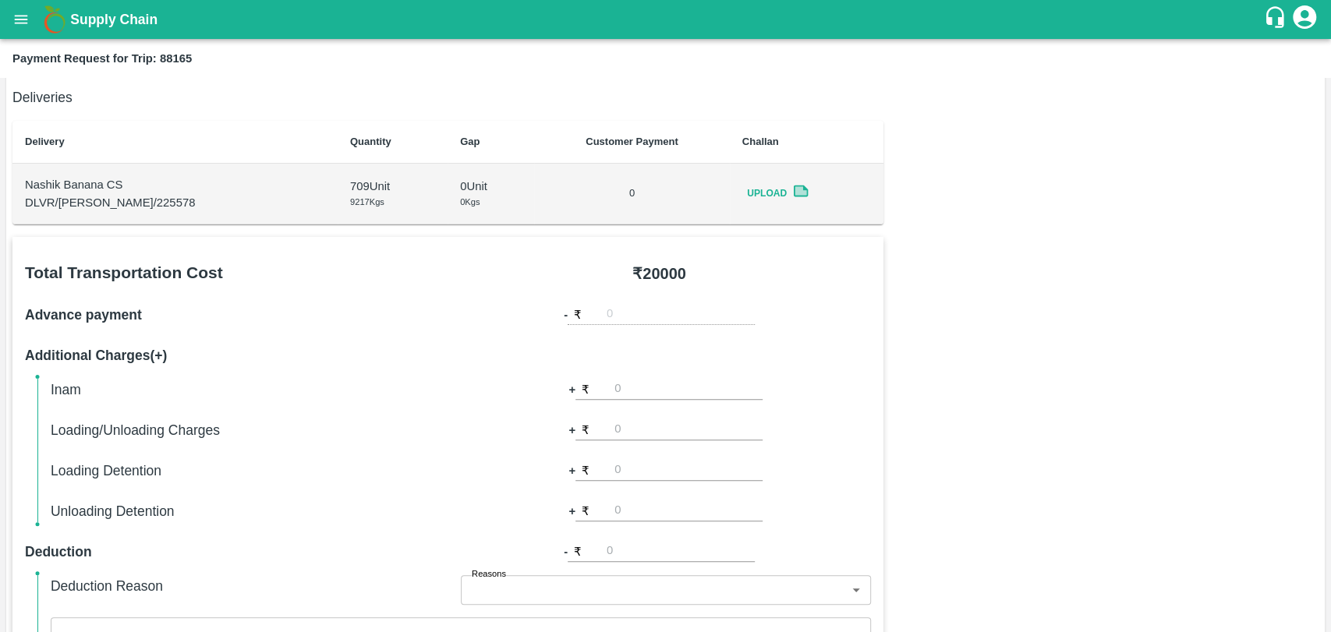
scroll to position [519, 0]
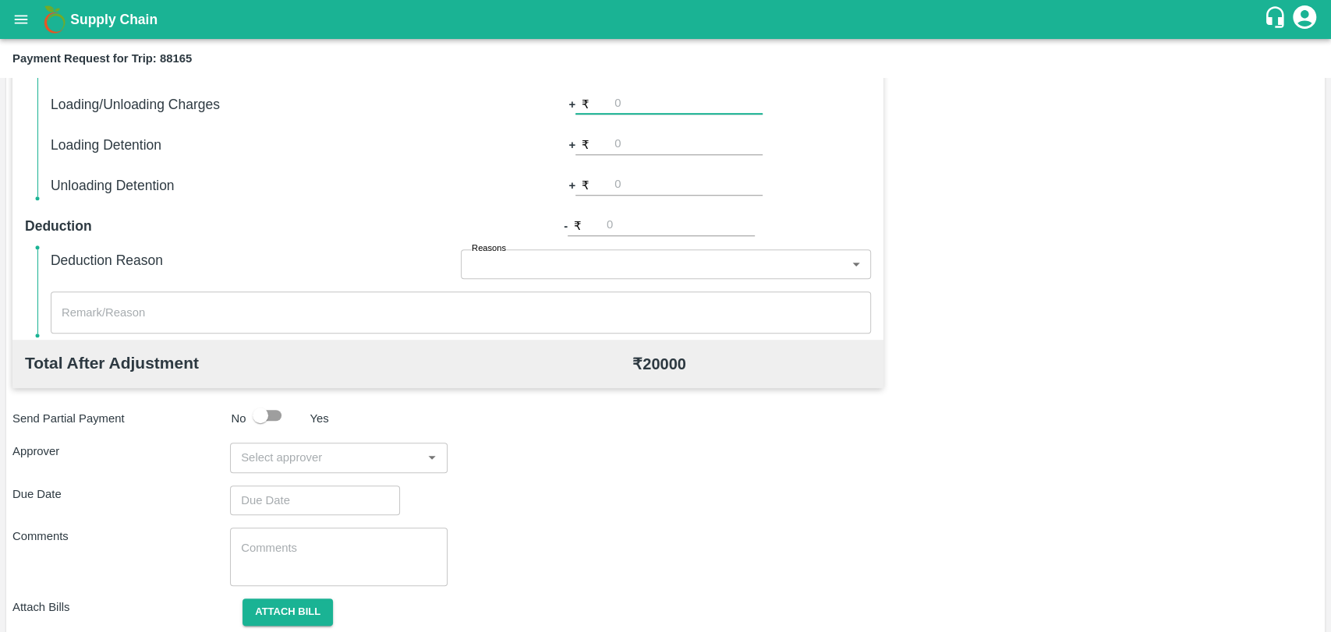
click at [626, 110] on input "number" at bounding box center [688, 104] width 148 height 21
type input "500"
type input "1000"
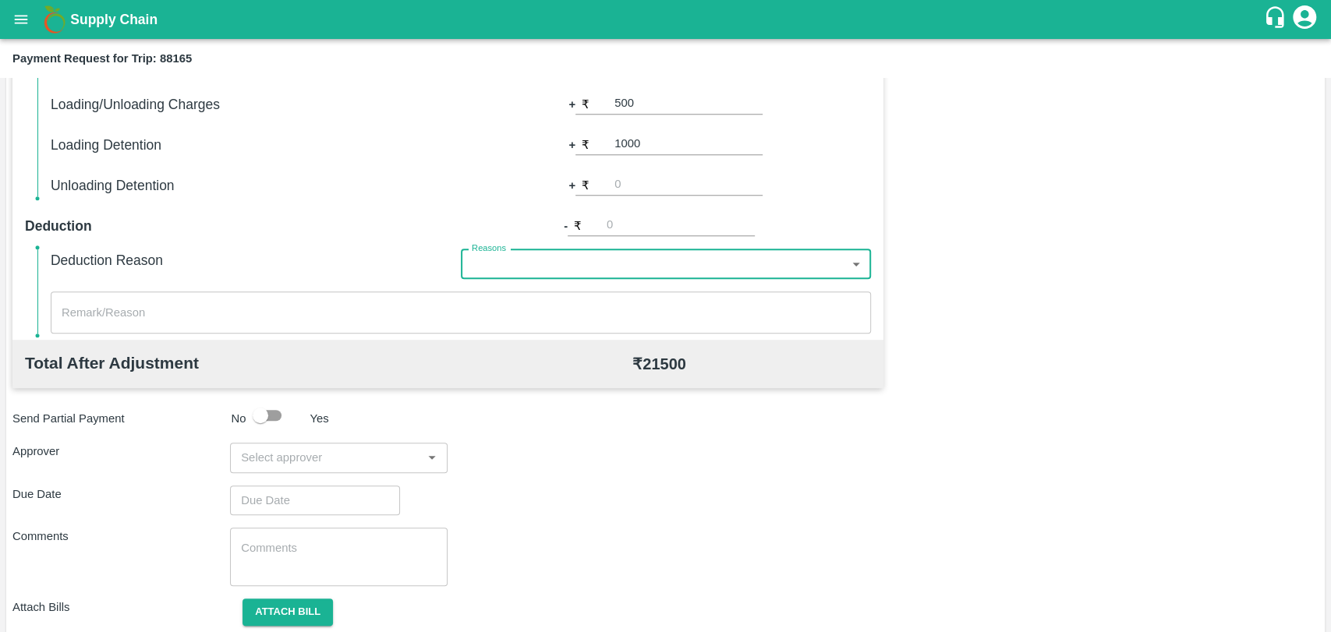
click at [271, 455] on input "input" at bounding box center [326, 457] width 182 height 20
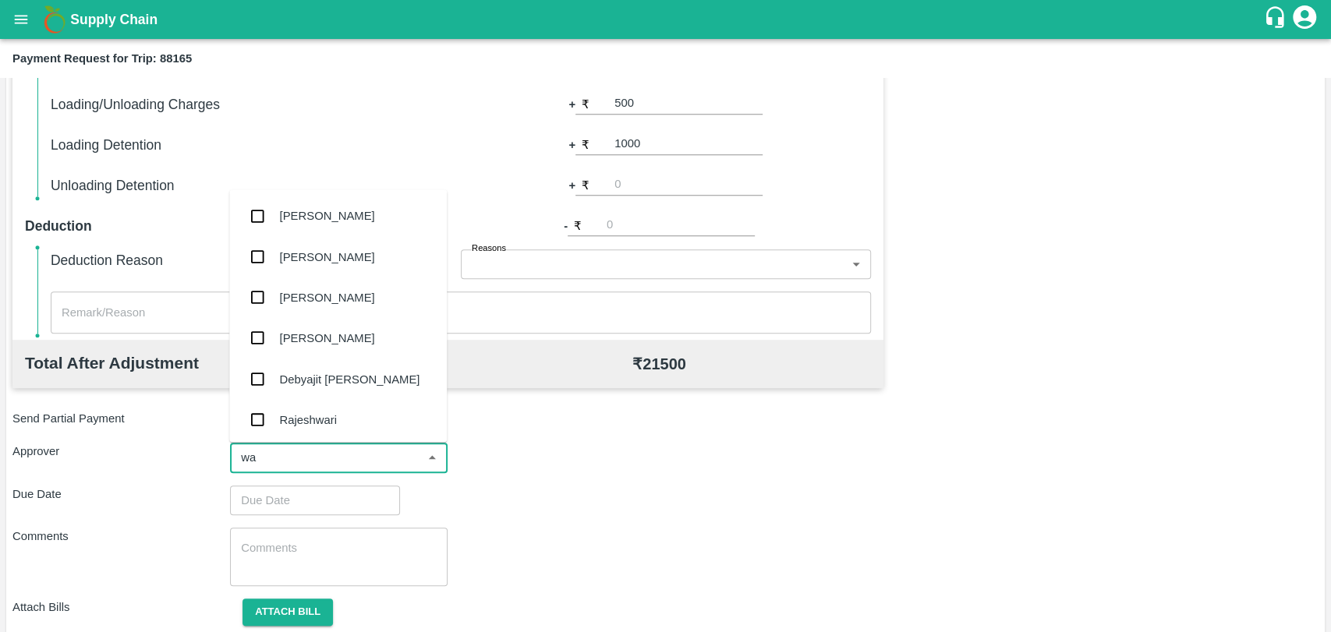
type input "wag"
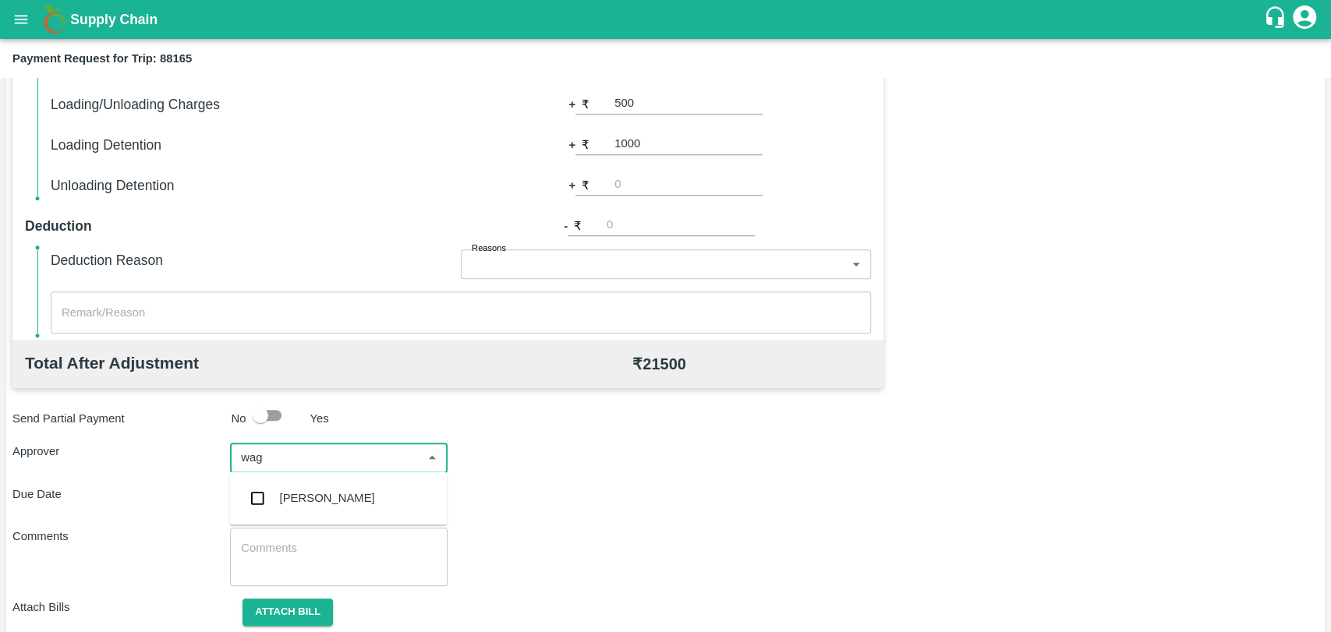
click at [281, 500] on div "Prasad Waghade" at bounding box center [327, 498] width 95 height 17
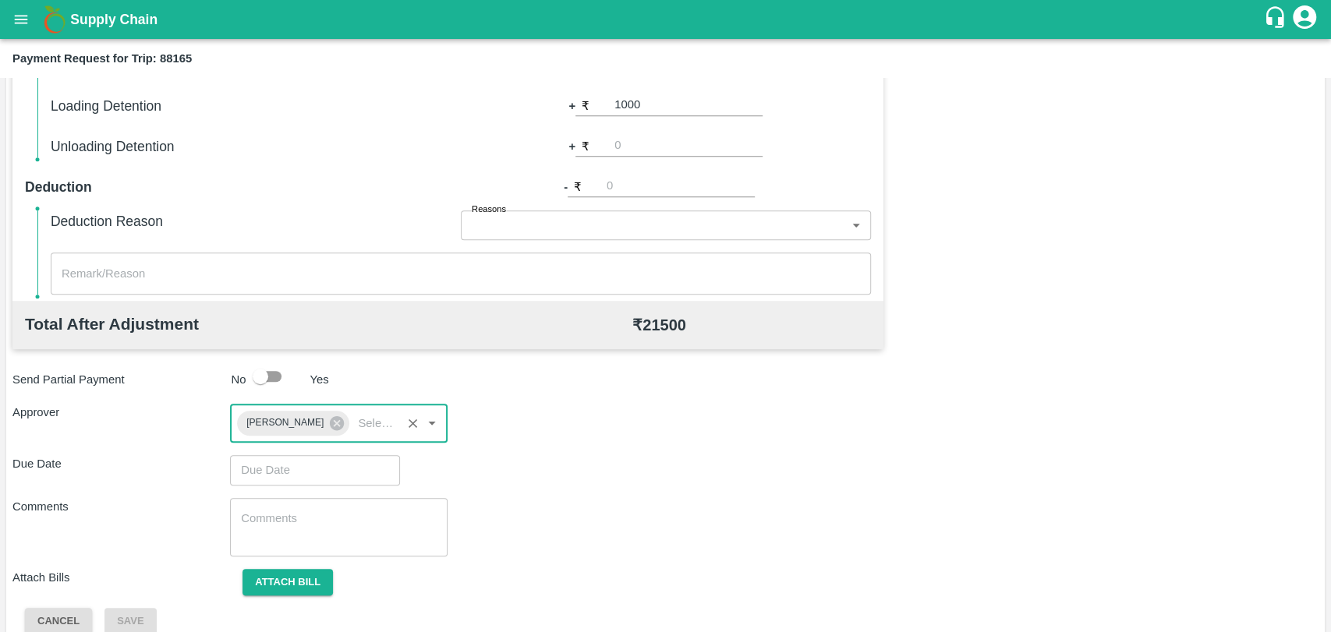
scroll to position [580, 0]
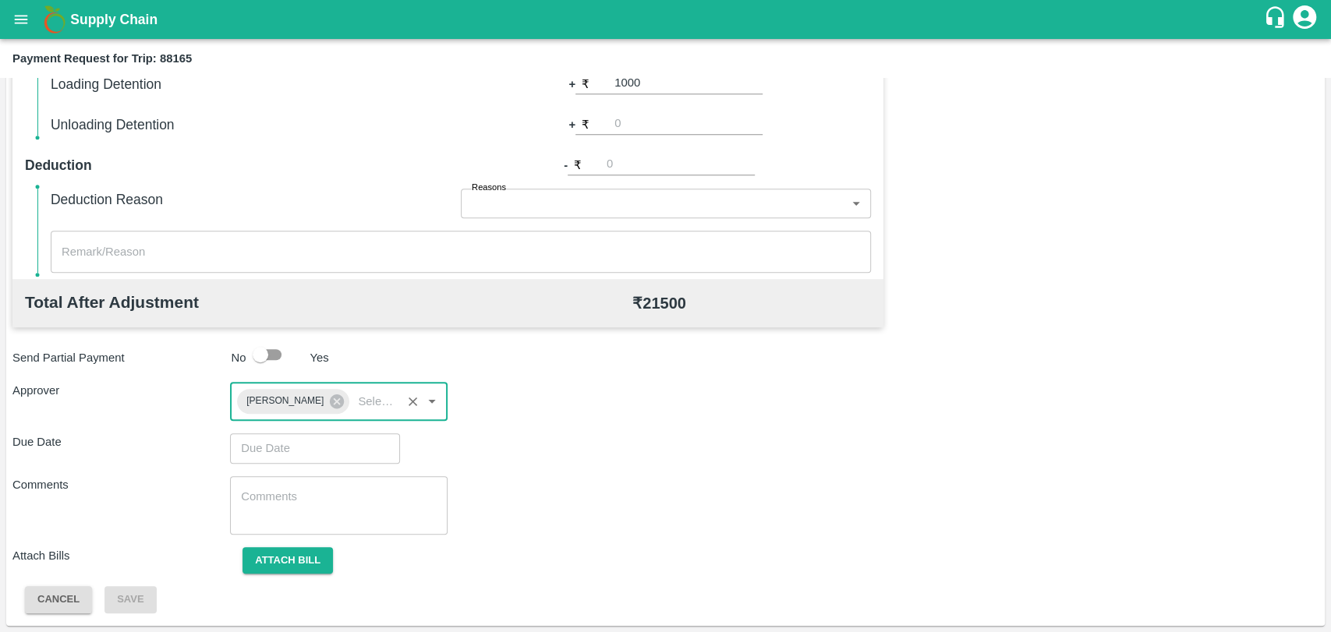
type input "DD/MM/YYYY hh:mm aa"
click at [264, 444] on input "DD/MM/YYYY hh:mm aa" at bounding box center [309, 448] width 159 height 30
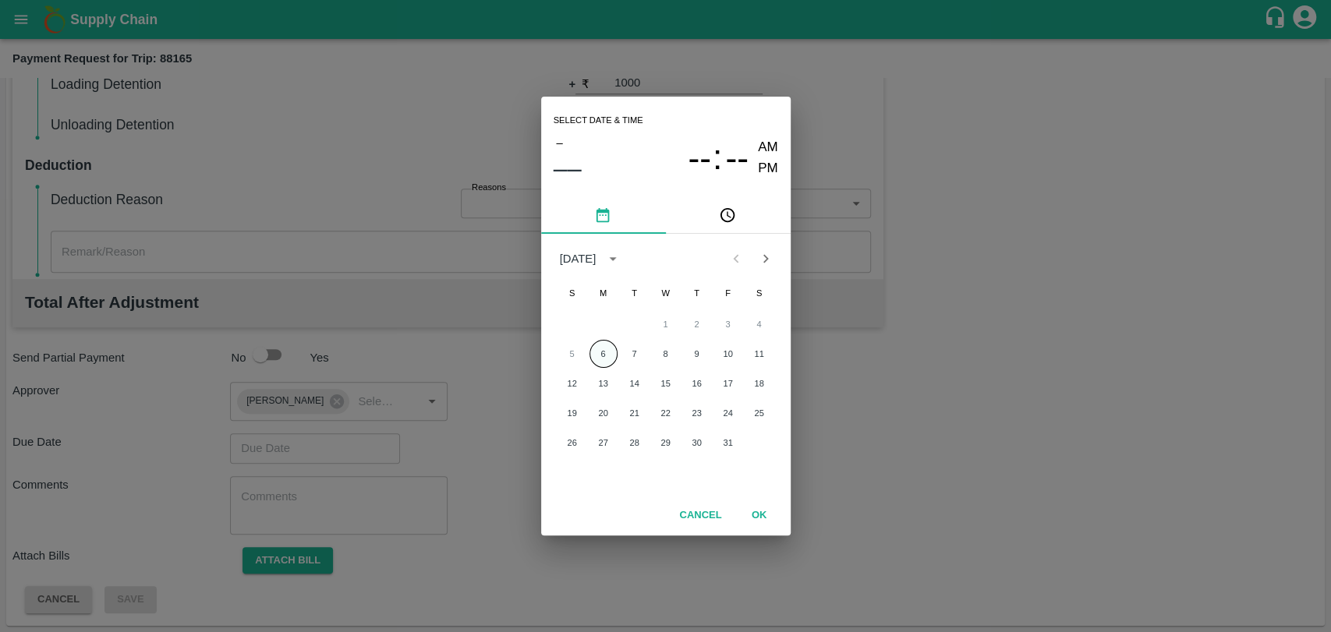
click at [607, 355] on button "6" at bounding box center [603, 354] width 28 height 28
type input "06/10/2025 12:00 AM"
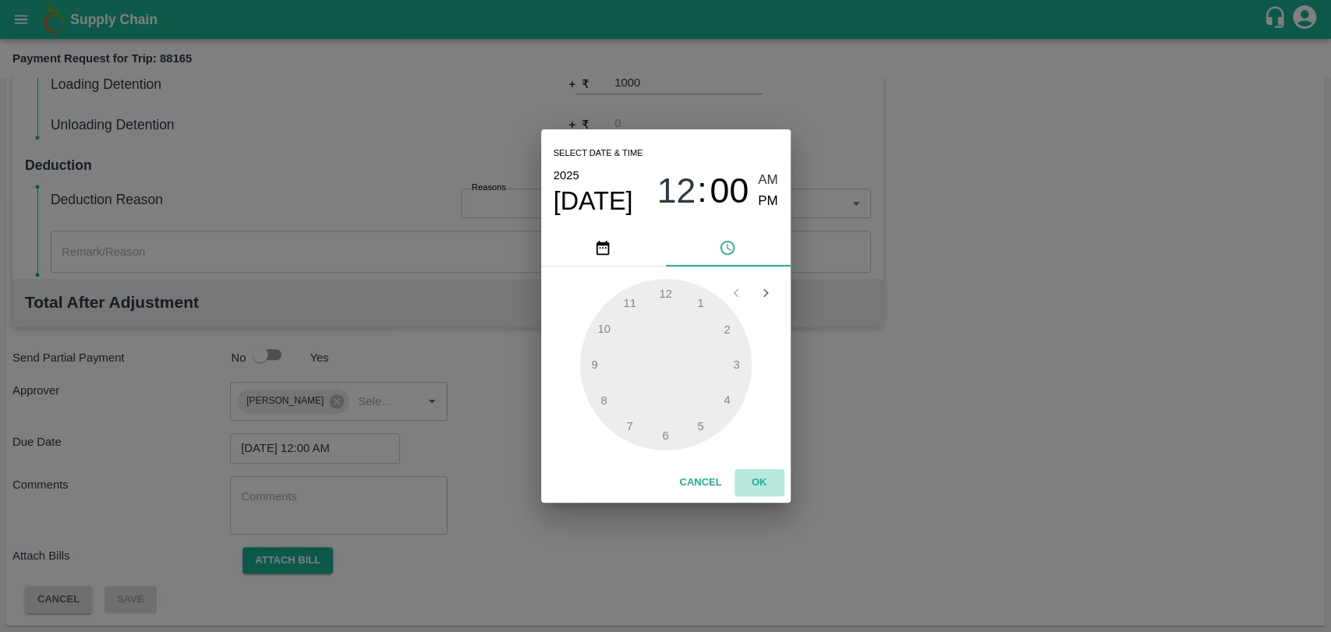
click at [761, 487] on button "OK" at bounding box center [759, 482] width 50 height 27
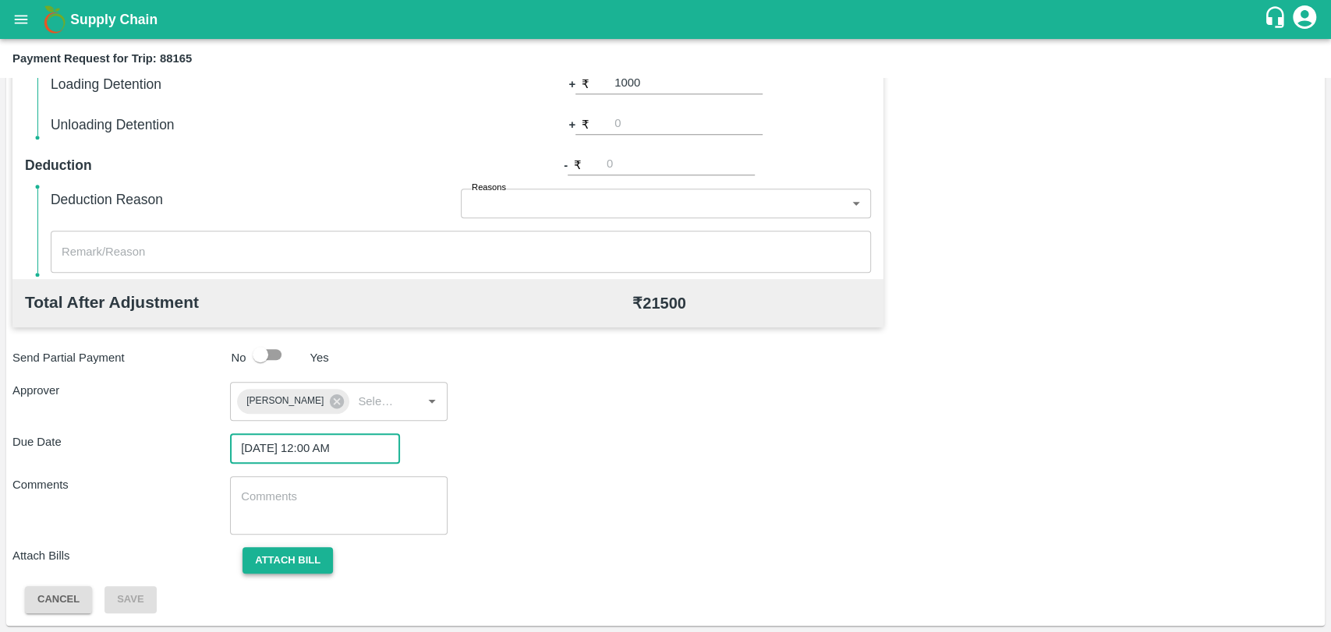
click at [260, 569] on button "Attach bill" at bounding box center [287, 560] width 90 height 27
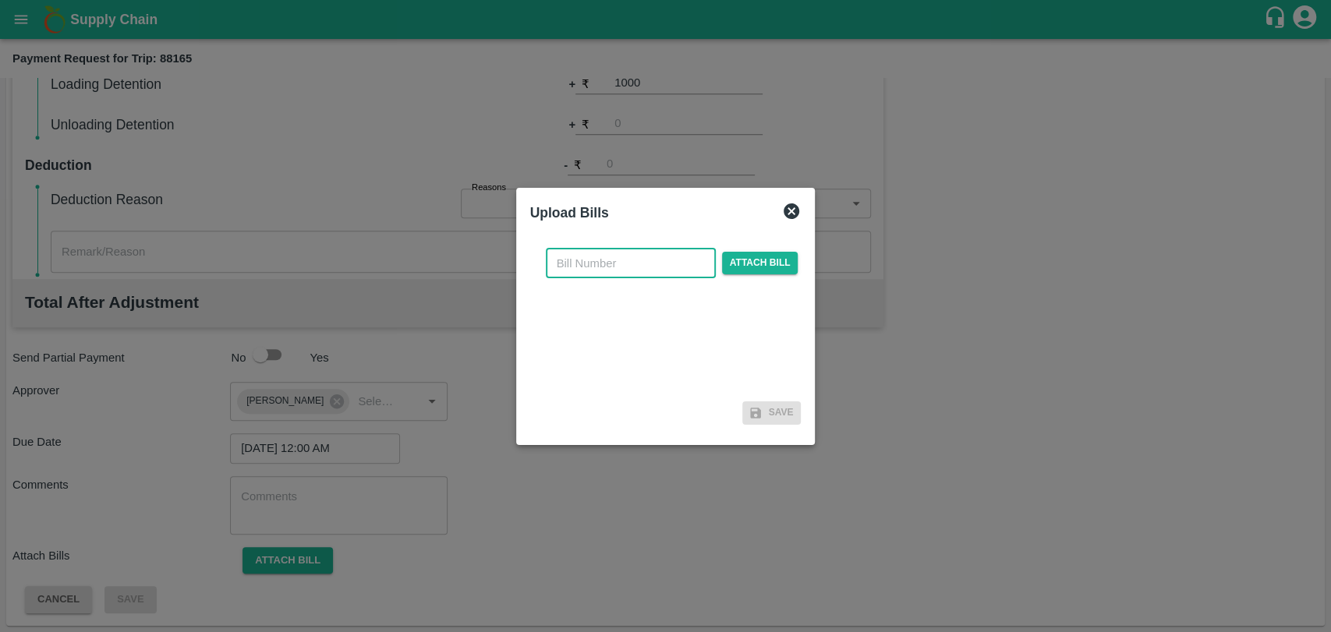
drag, startPoint x: 584, startPoint y: 264, endPoint x: 575, endPoint y: 264, distance: 8.6
click at [578, 264] on input "text" at bounding box center [631, 264] width 170 height 30
click at [707, 253] on input "4006" at bounding box center [631, 264] width 170 height 30
type input "4006"
click at [732, 257] on span "Attach bill" at bounding box center [760, 263] width 76 height 23
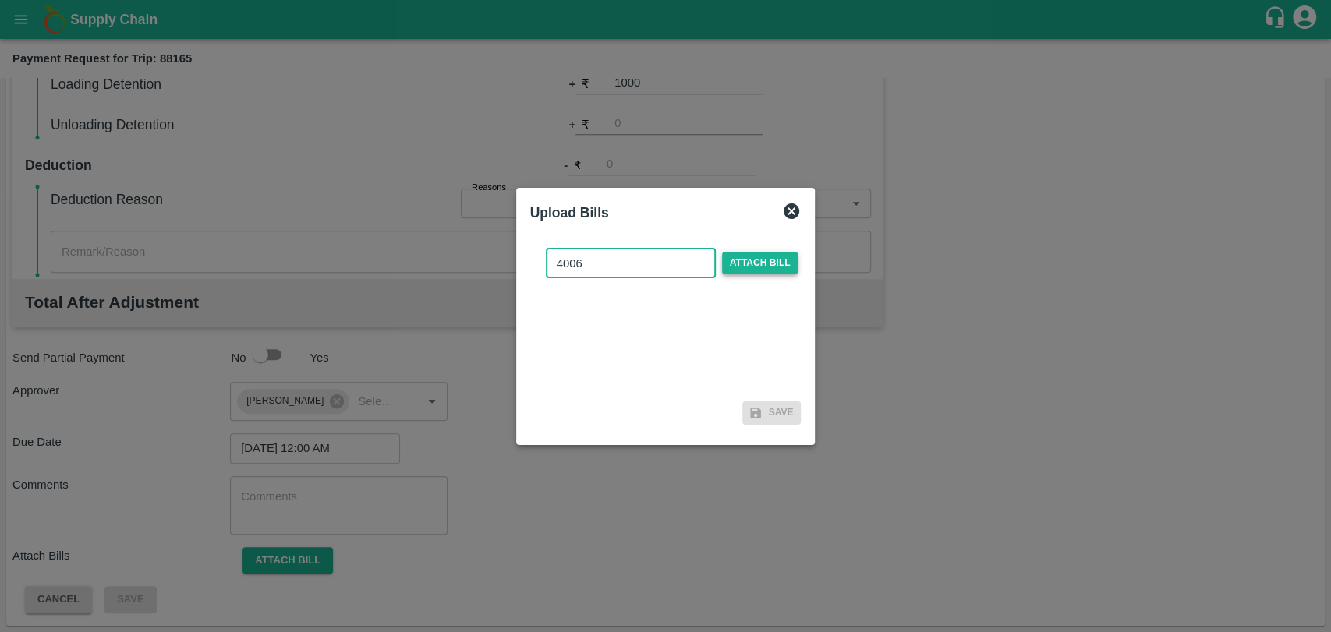
click at [0, 0] on input "Attach bill" at bounding box center [0, 0] width 0 height 0
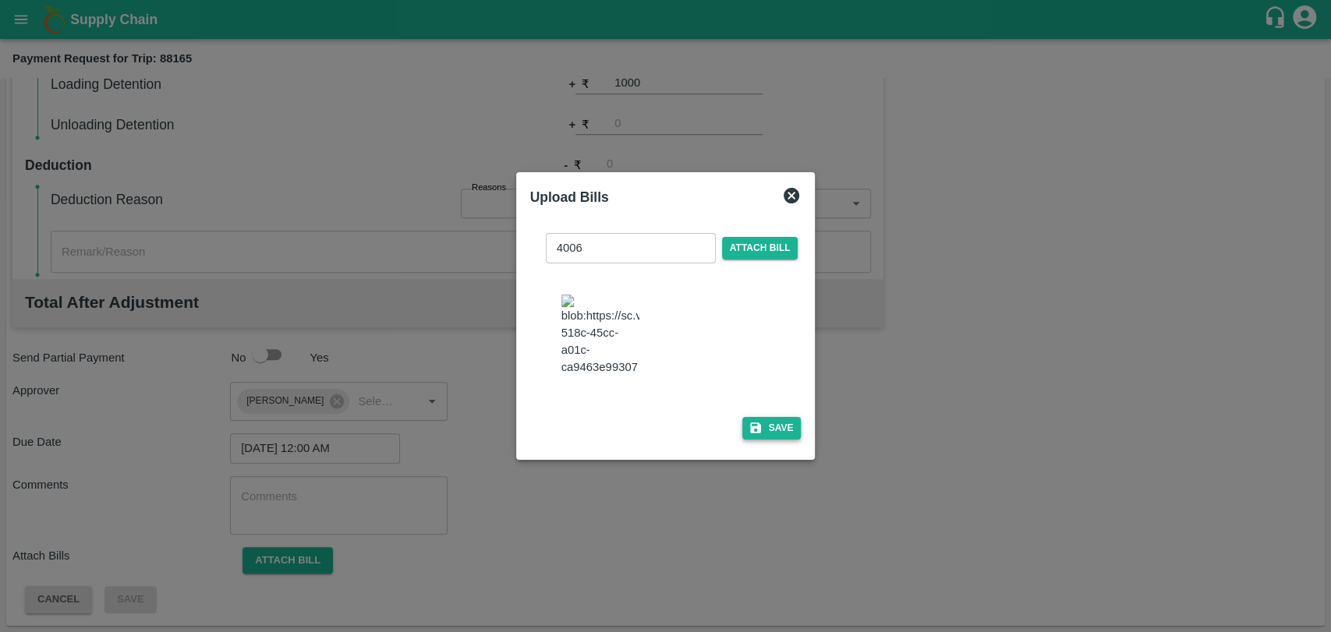
click at [768, 426] on button "Save" at bounding box center [771, 428] width 59 height 23
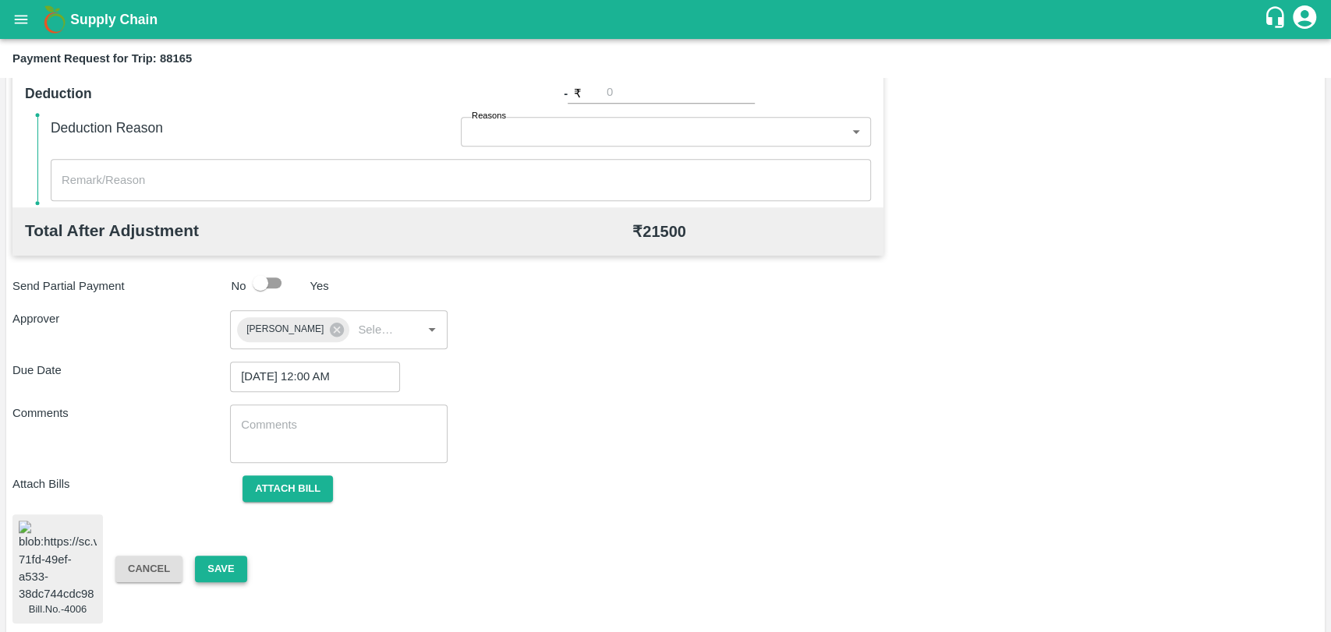
click at [234, 556] on button "Save" at bounding box center [220, 569] width 51 height 27
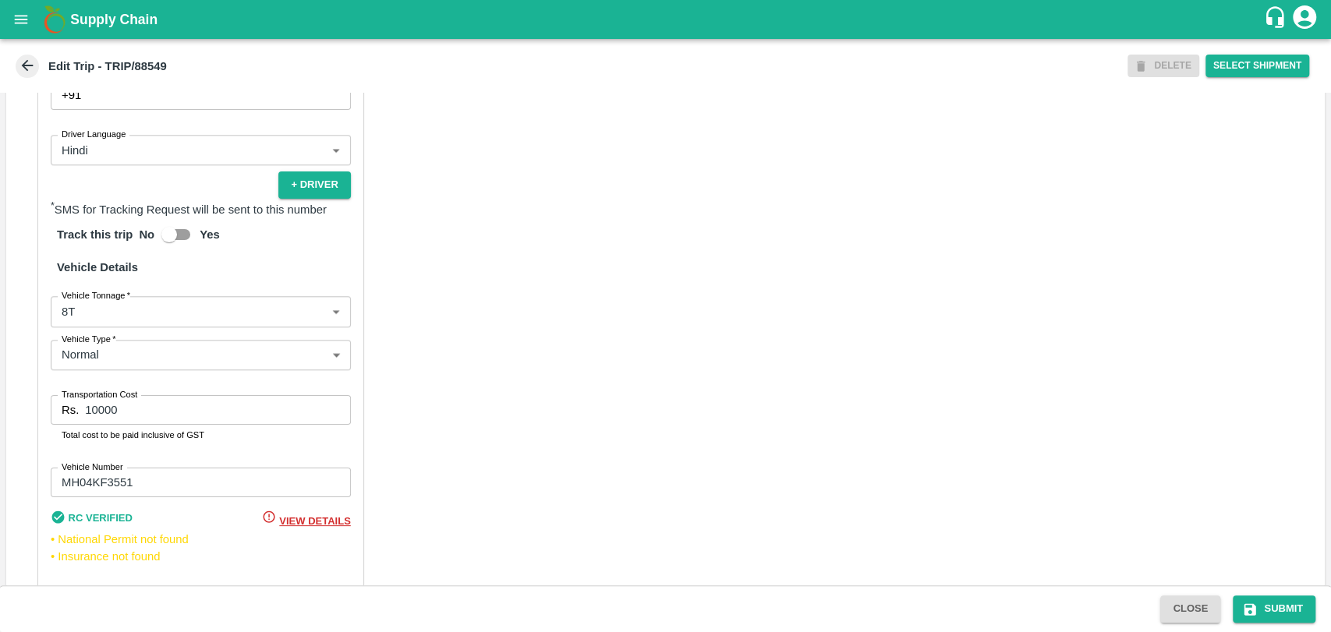
scroll to position [1032, 0]
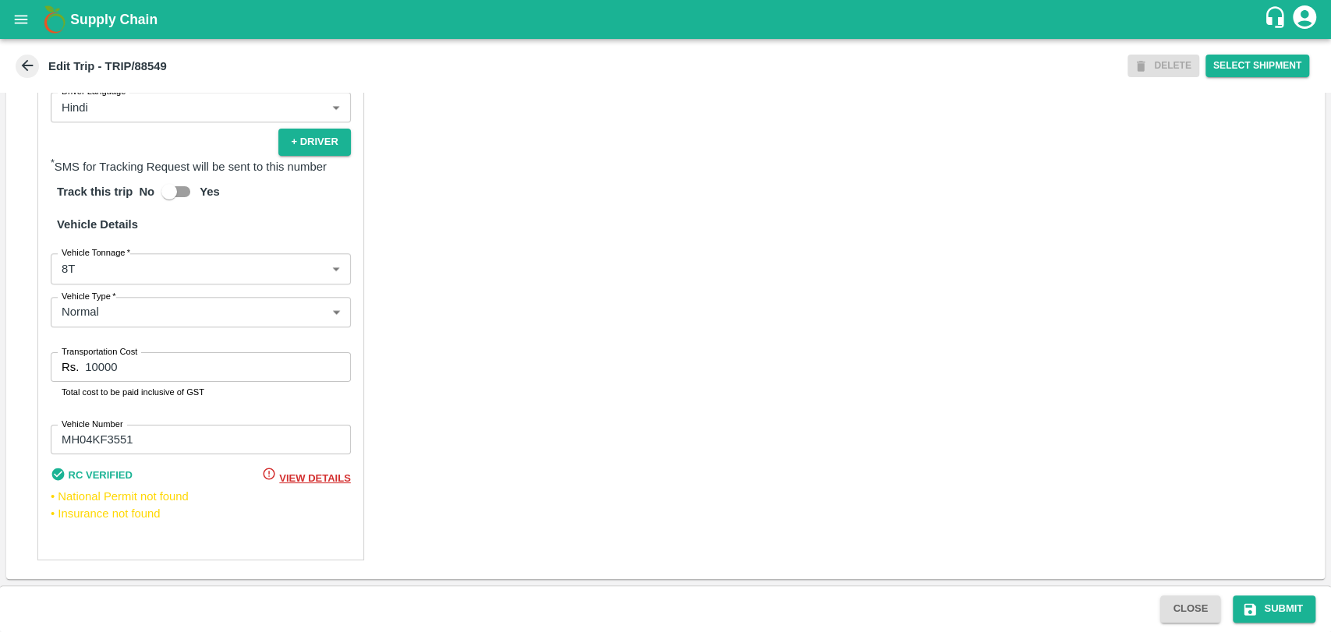
click at [107, 274] on body "Supply Chain Edit Trip - TRIP/88549 DELETE Select Shipment Trip Details Trip Ty…" at bounding box center [665, 316] width 1331 height 632
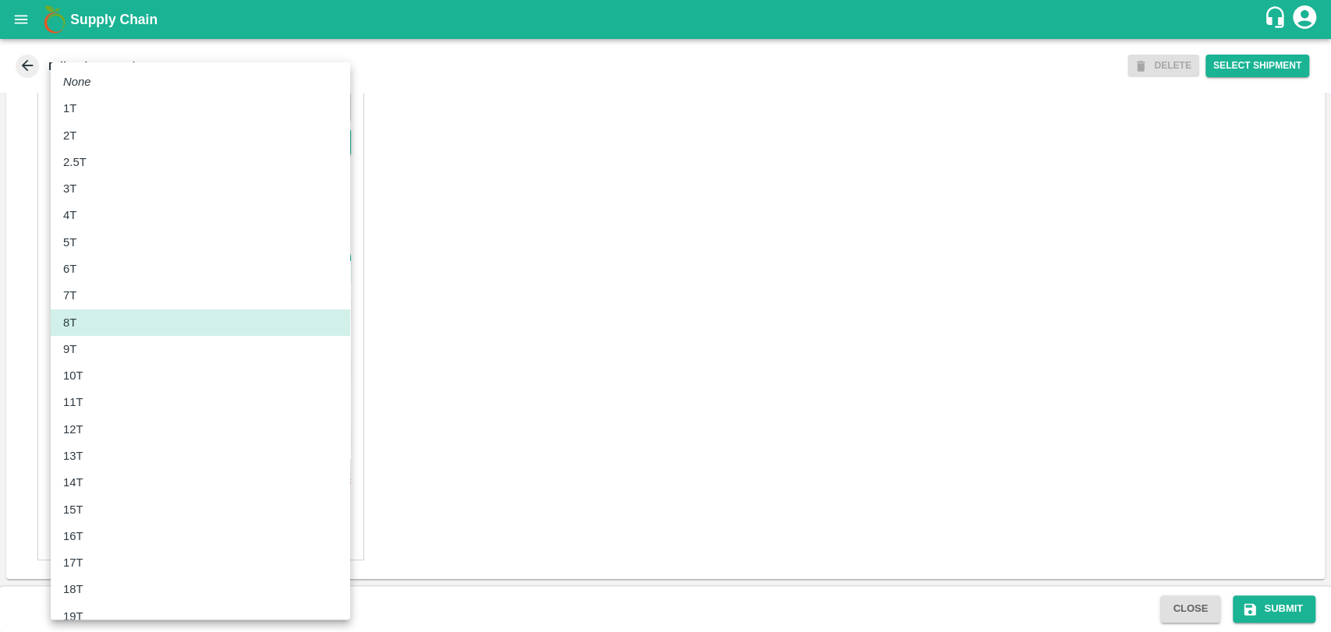
click at [69, 419] on li "12T" at bounding box center [200, 429] width 299 height 27
type input "12000"
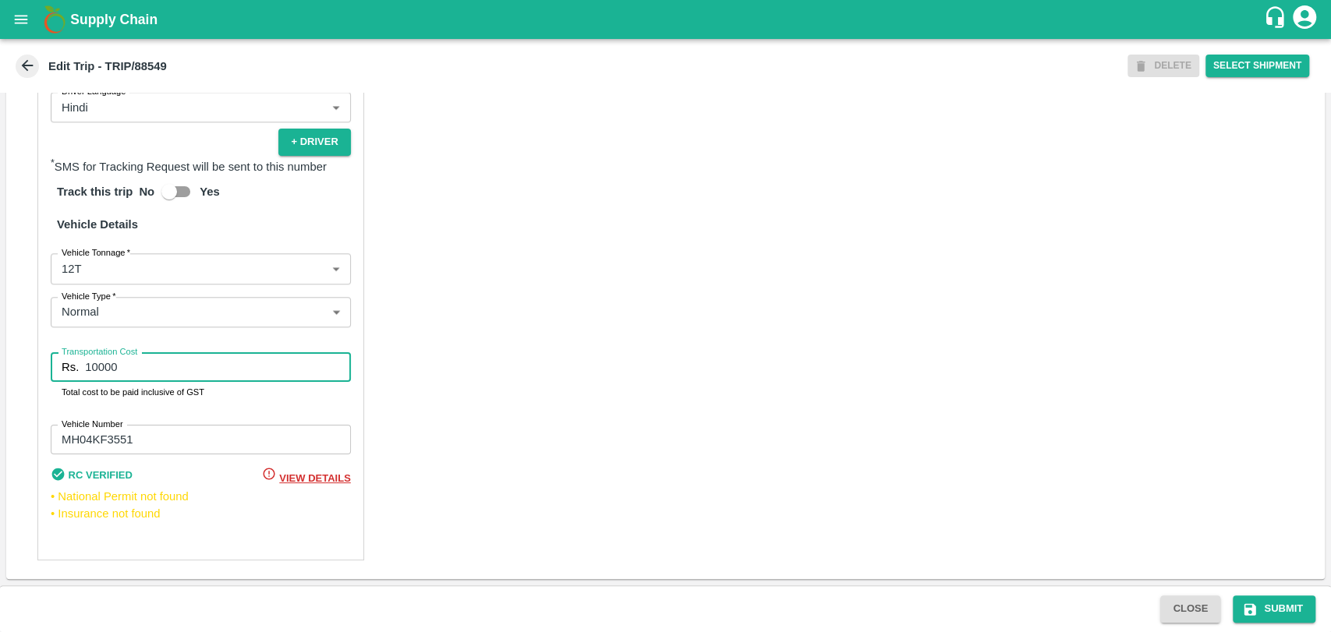
drag, startPoint x: 104, startPoint y: 366, endPoint x: 68, endPoint y: 369, distance: 36.8
click at [85, 366] on input "10000" at bounding box center [217, 367] width 265 height 30
type input "21850"
click at [1286, 603] on button "Submit" at bounding box center [1274, 609] width 83 height 27
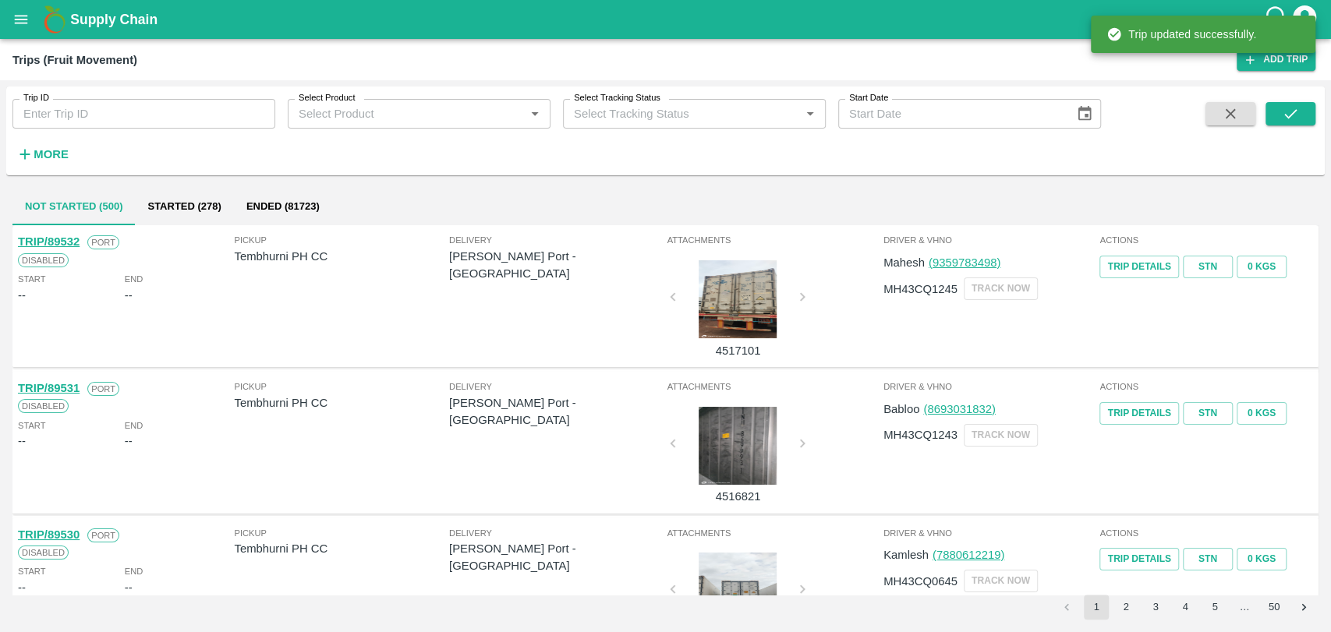
click at [48, 161] on h6 "More" at bounding box center [51, 154] width 35 height 20
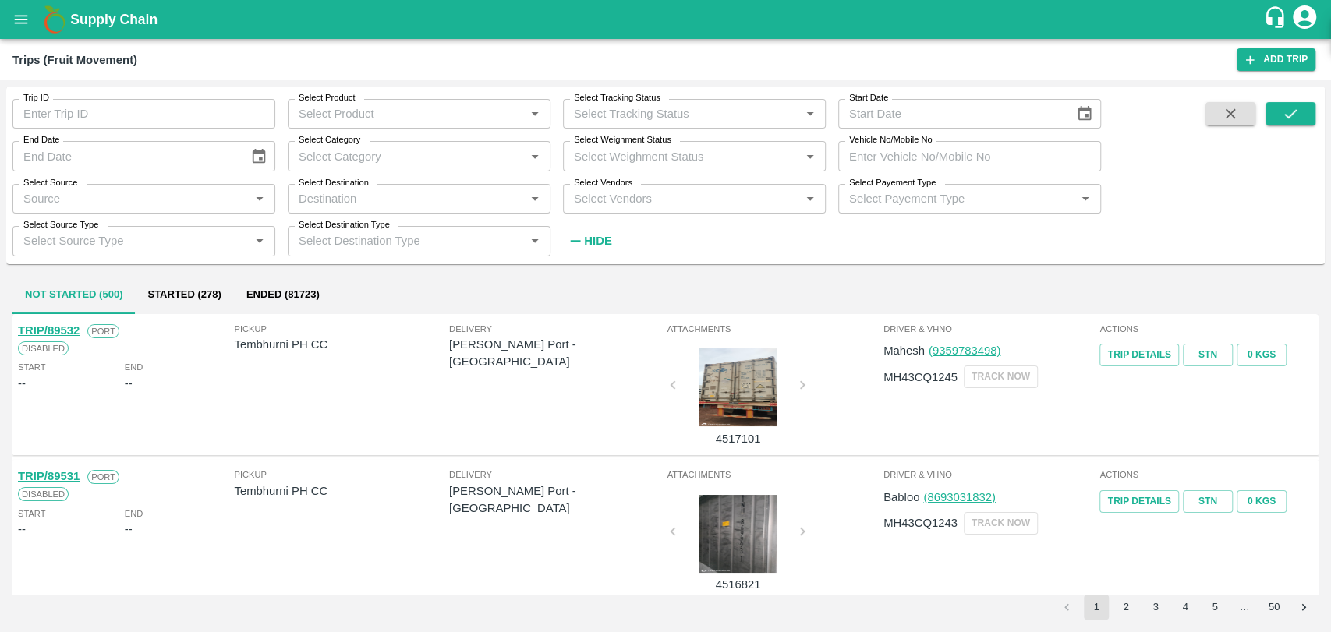
click at [955, 161] on input "Vehicle No/Mobile No" at bounding box center [969, 156] width 263 height 30
paste input "MH18BG7757"
type input "MH18BG7757"
click at [1311, 120] on button "submit" at bounding box center [1290, 113] width 50 height 23
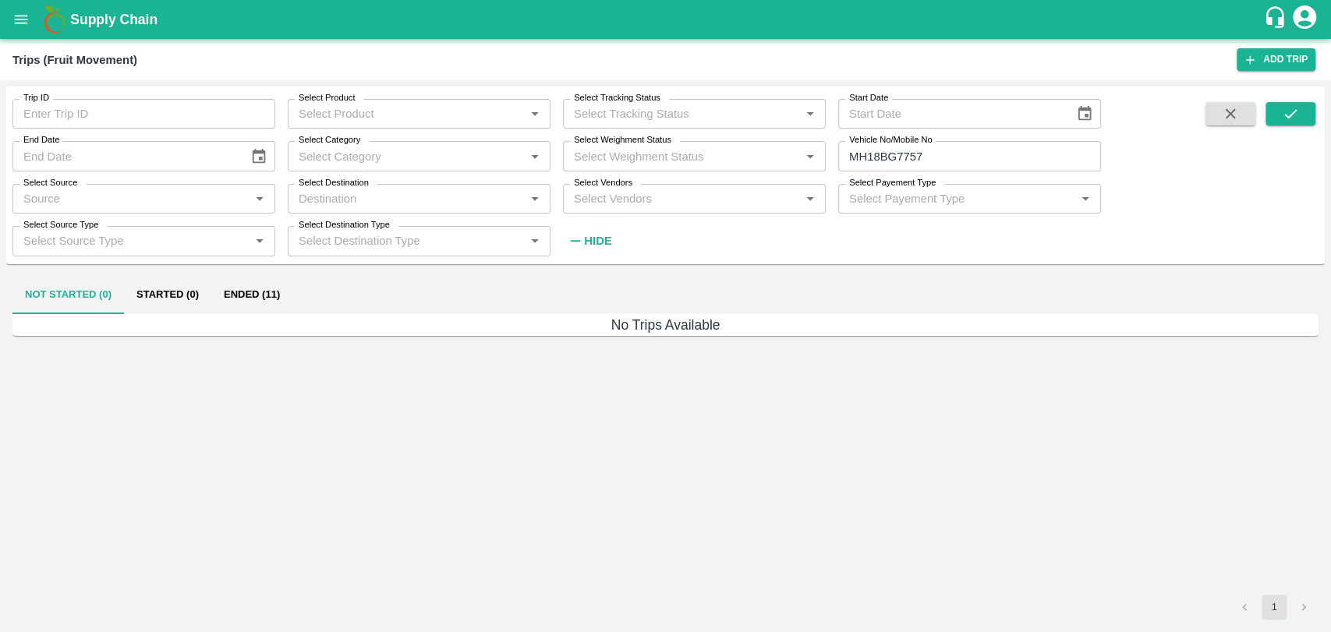
click at [249, 302] on button "Ended (11)" at bounding box center [251, 295] width 81 height 37
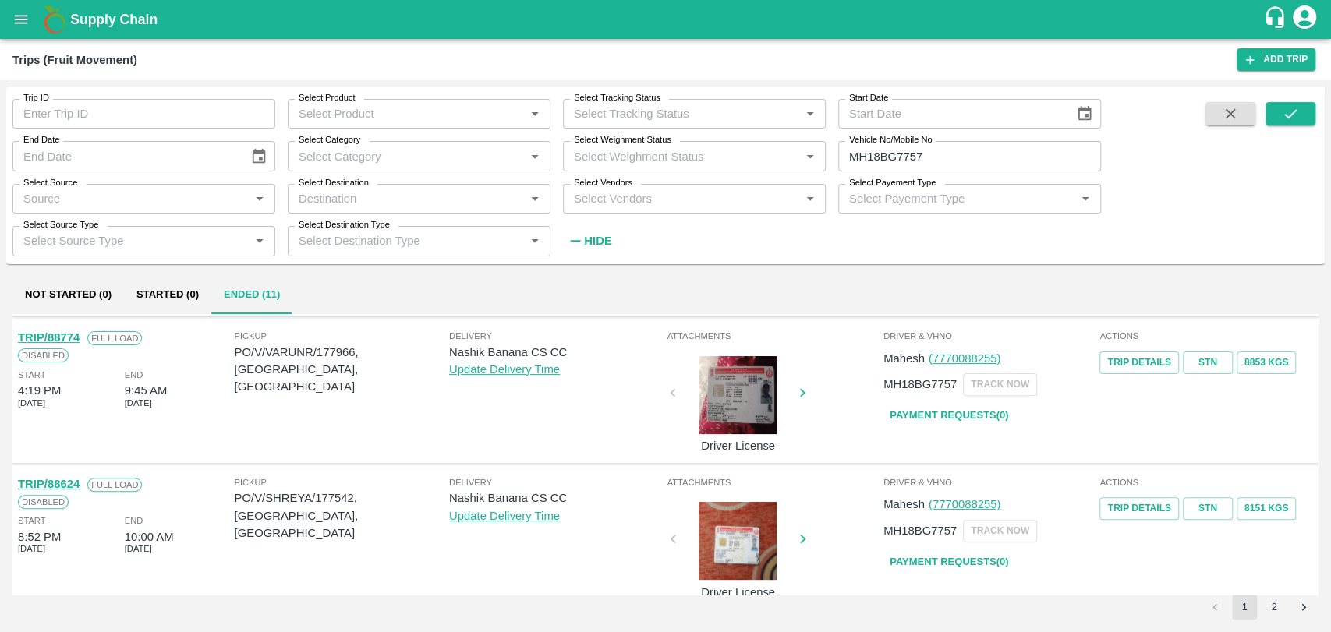
scroll to position [433, 0]
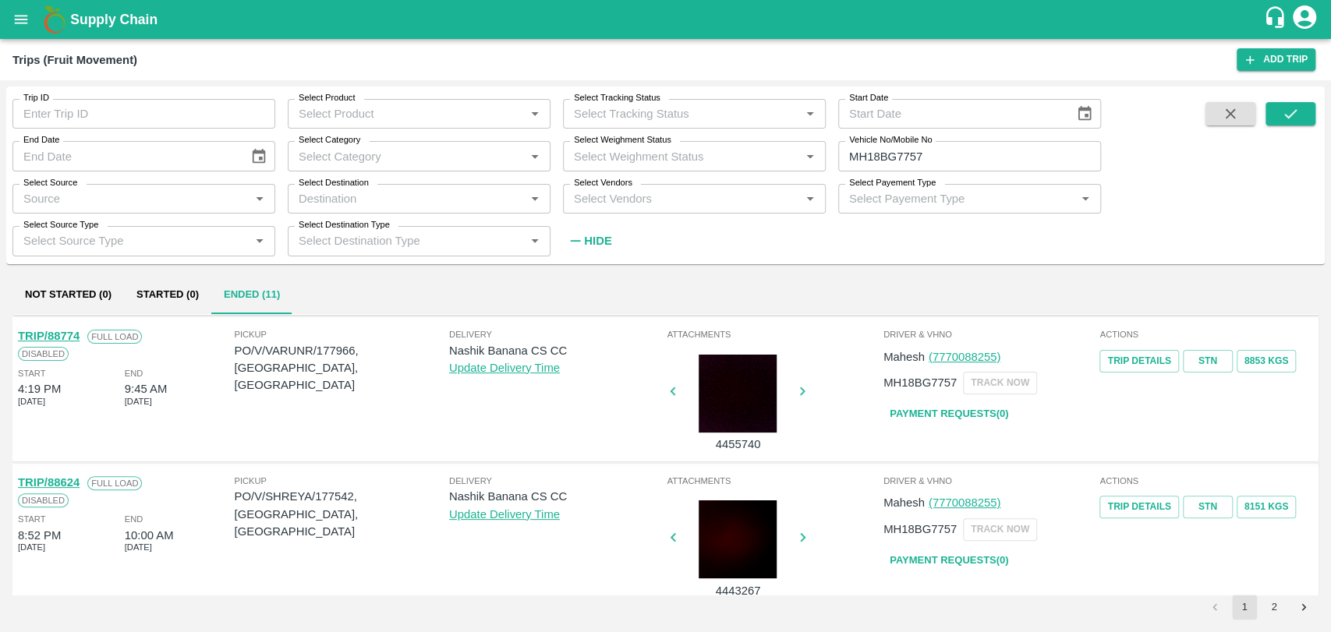
click at [76, 338] on link "TRIP/88774" at bounding box center [49, 336] width 62 height 12
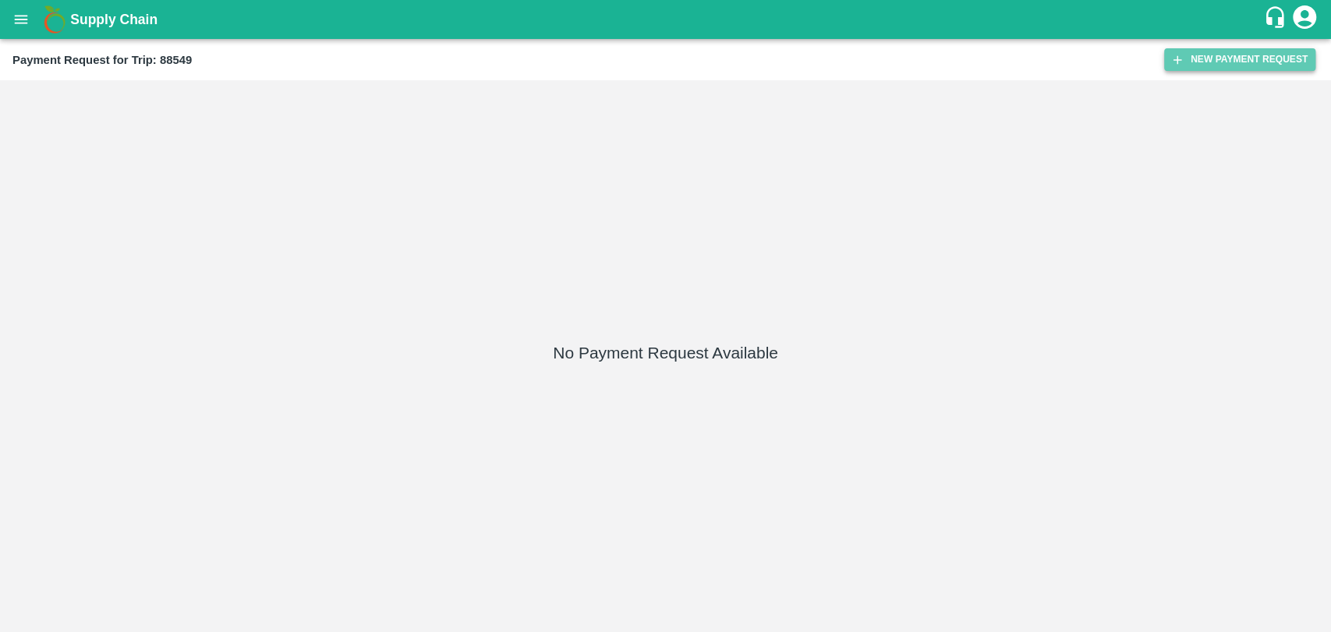
click at [1189, 64] on button "New Payment Request" at bounding box center [1239, 59] width 151 height 23
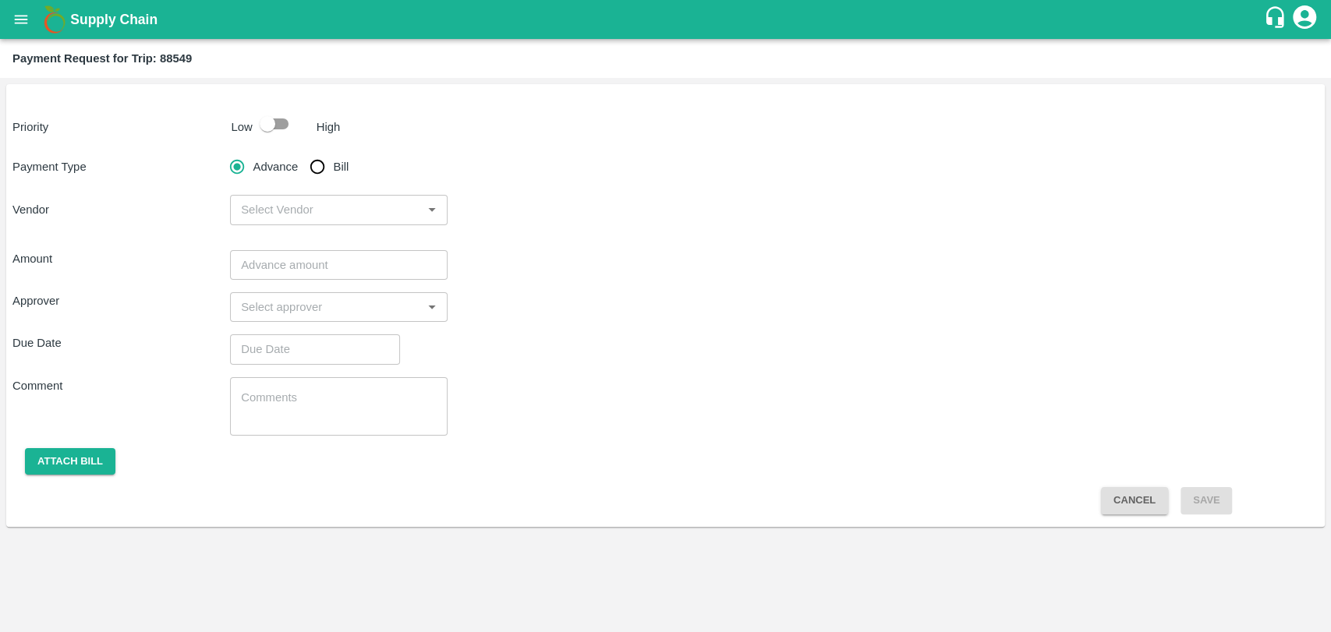
click at [288, 133] on input "checkbox" at bounding box center [267, 124] width 89 height 30
checkbox input "true"
click at [318, 164] on input "Bill" at bounding box center [317, 166] width 31 height 31
radio input "true"
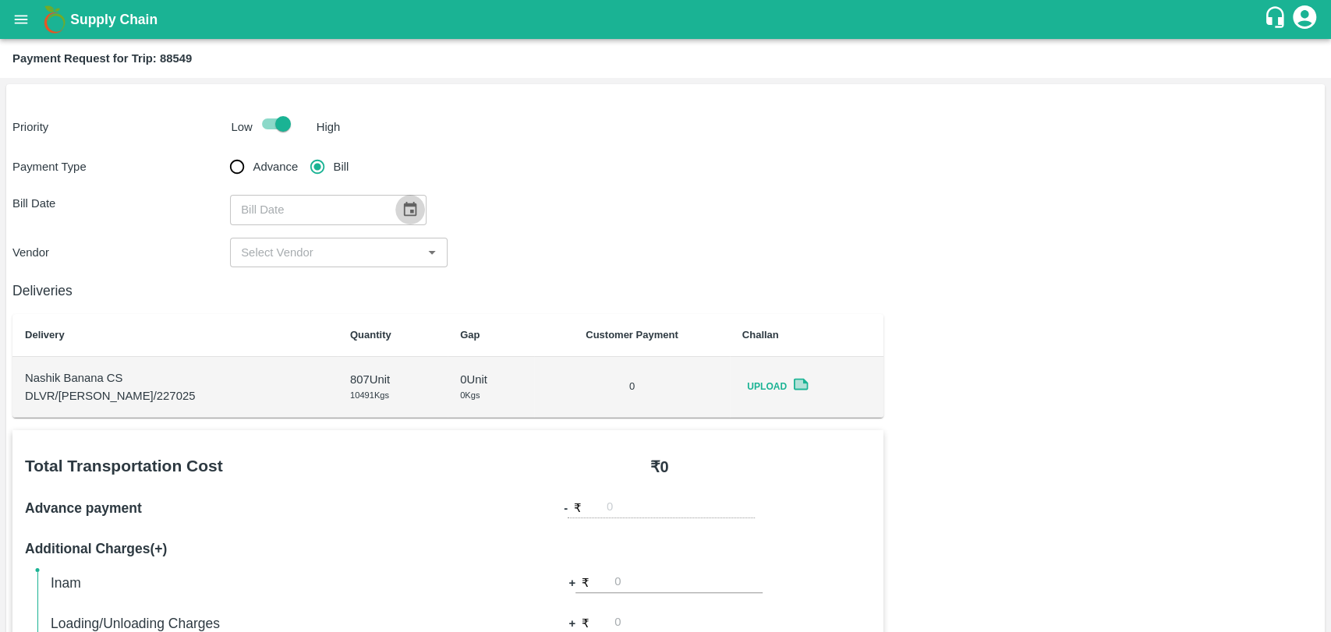
click at [405, 207] on icon "Choose date" at bounding box center [410, 209] width 13 height 15
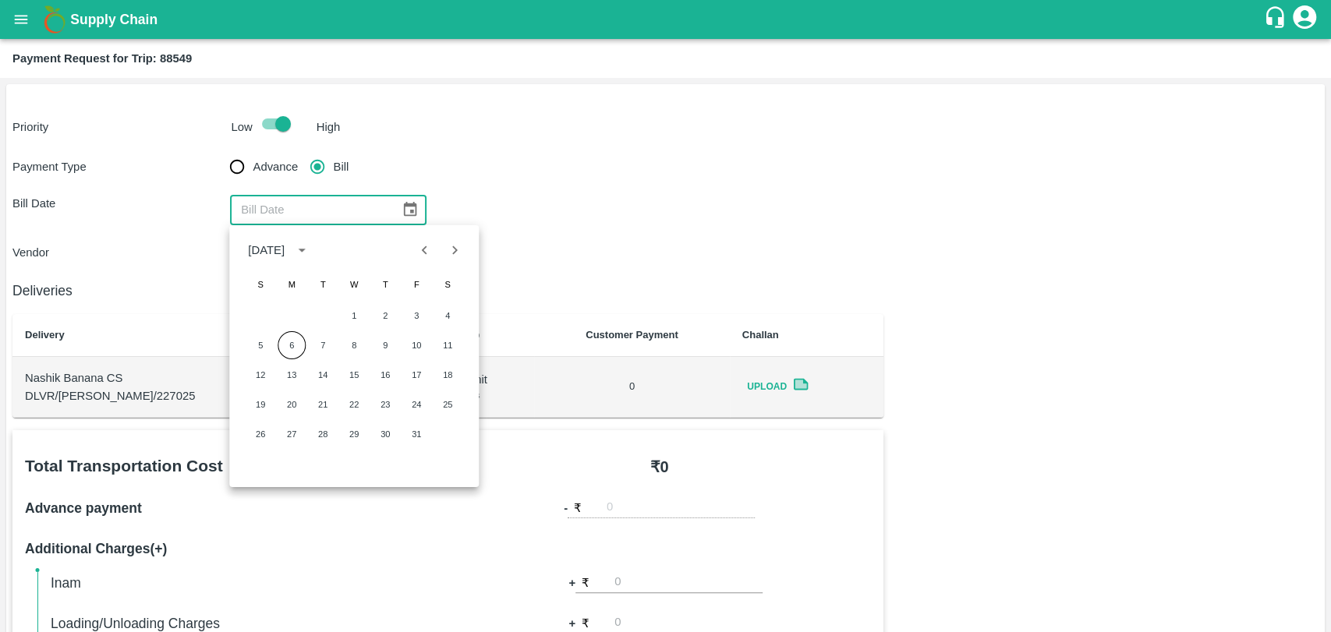
click at [424, 256] on icon "Previous month" at bounding box center [424, 250] width 17 height 17
click at [387, 379] on button "18" at bounding box center [385, 375] width 28 height 28
type input "18/09/2025"
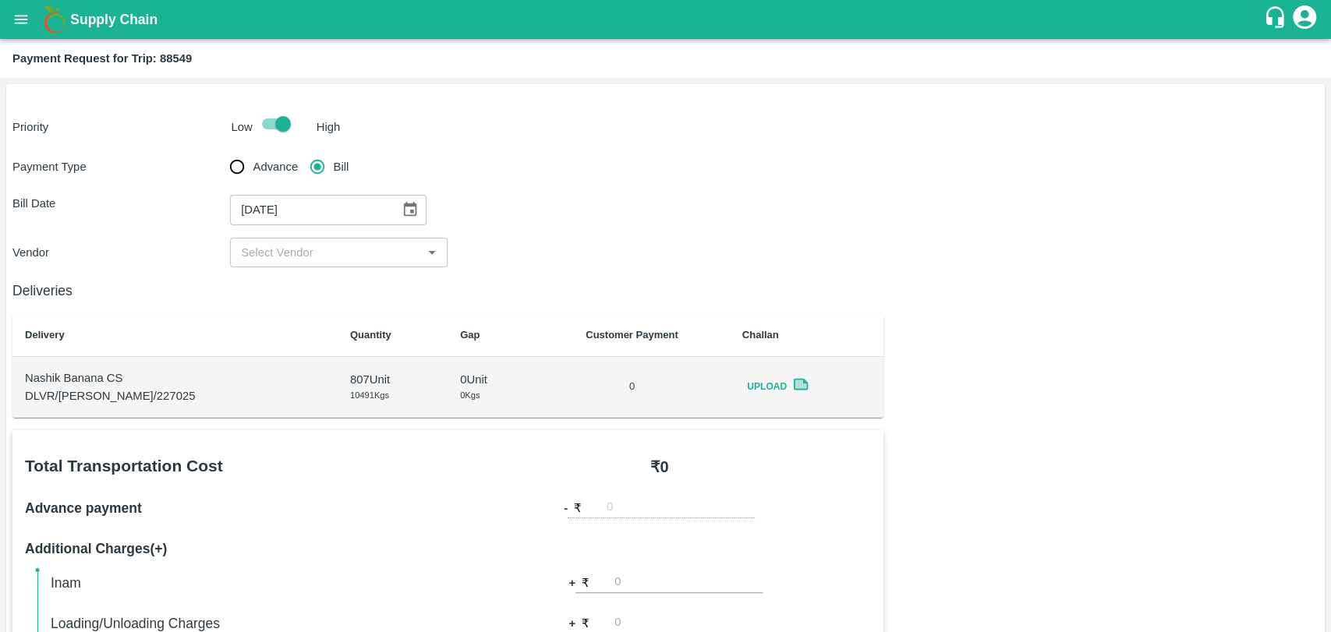
click at [277, 264] on div "​" at bounding box center [339, 253] width 218 height 30
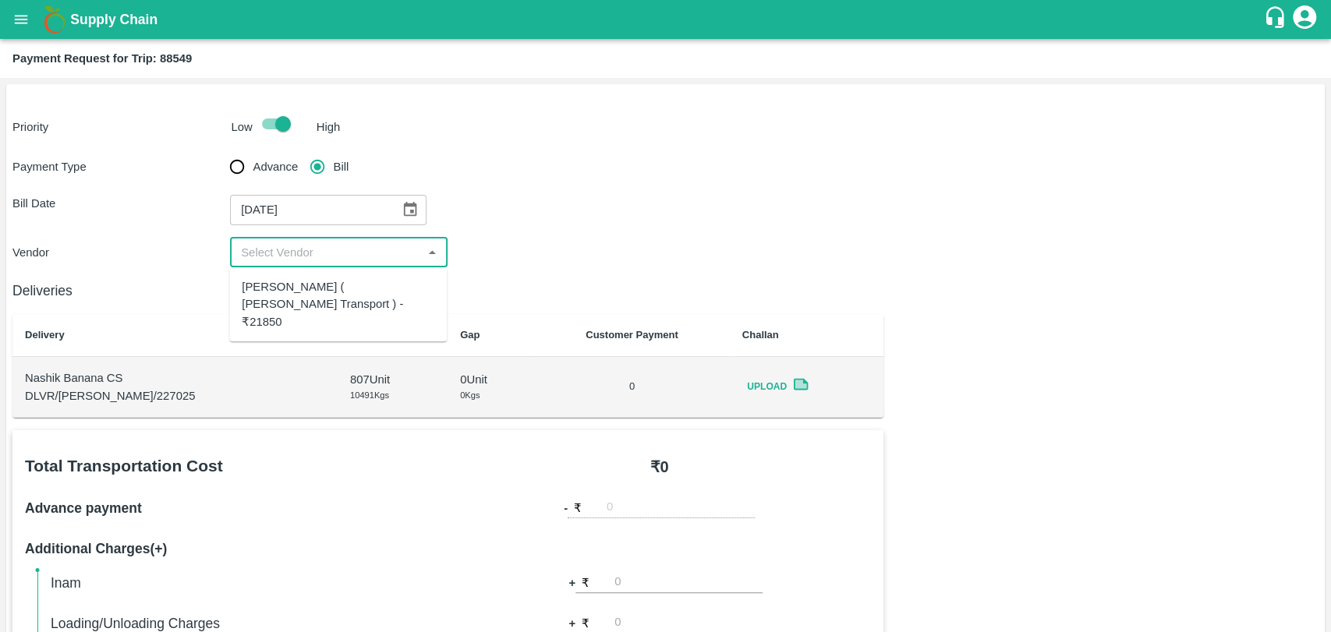
click at [280, 288] on div "Nitin Rasal ( Bhairavnath Transport ) - ₹21850" at bounding box center [338, 304] width 193 height 52
type input "Nitin Rasal ( Bhairavnath Transport ) - ₹21850"
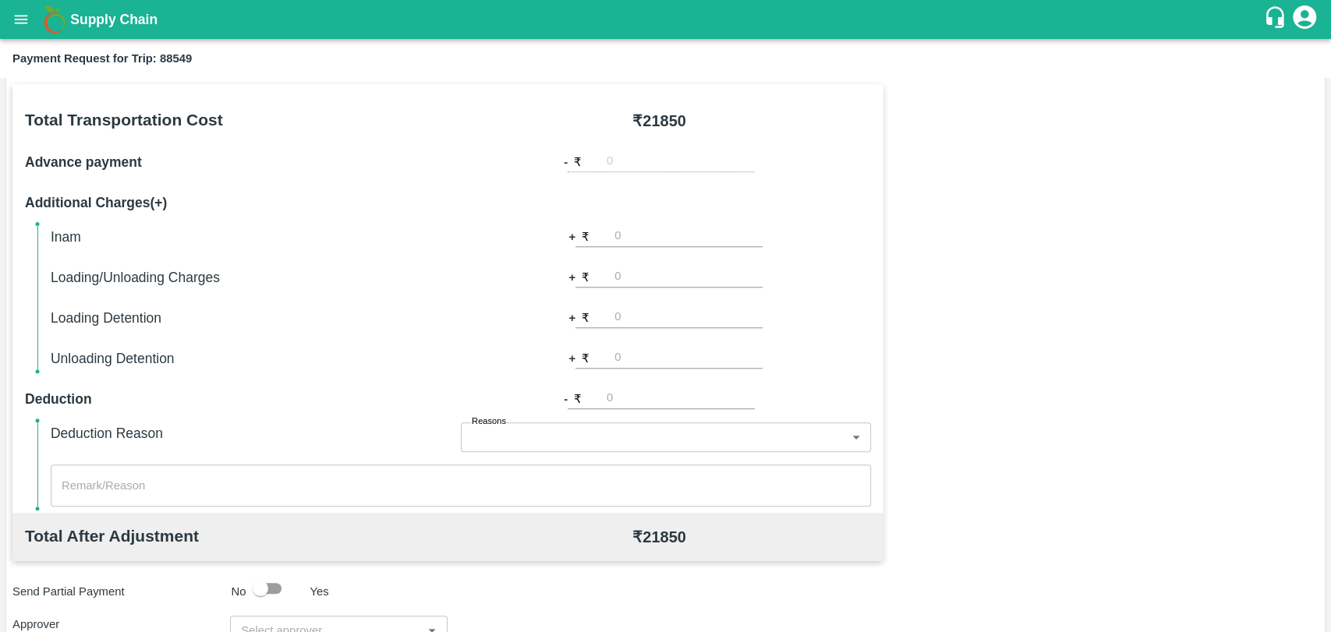
click at [635, 279] on input "number" at bounding box center [688, 277] width 148 height 21
click at [634, 322] on input "number" at bounding box center [688, 317] width 148 height 21
type input "1000"
click at [880, 307] on div "Total Transportation Cost ₹ 21850 Advance payment - ₹ Additional Charges(+) Ina…" at bounding box center [447, 298] width 871 height 429
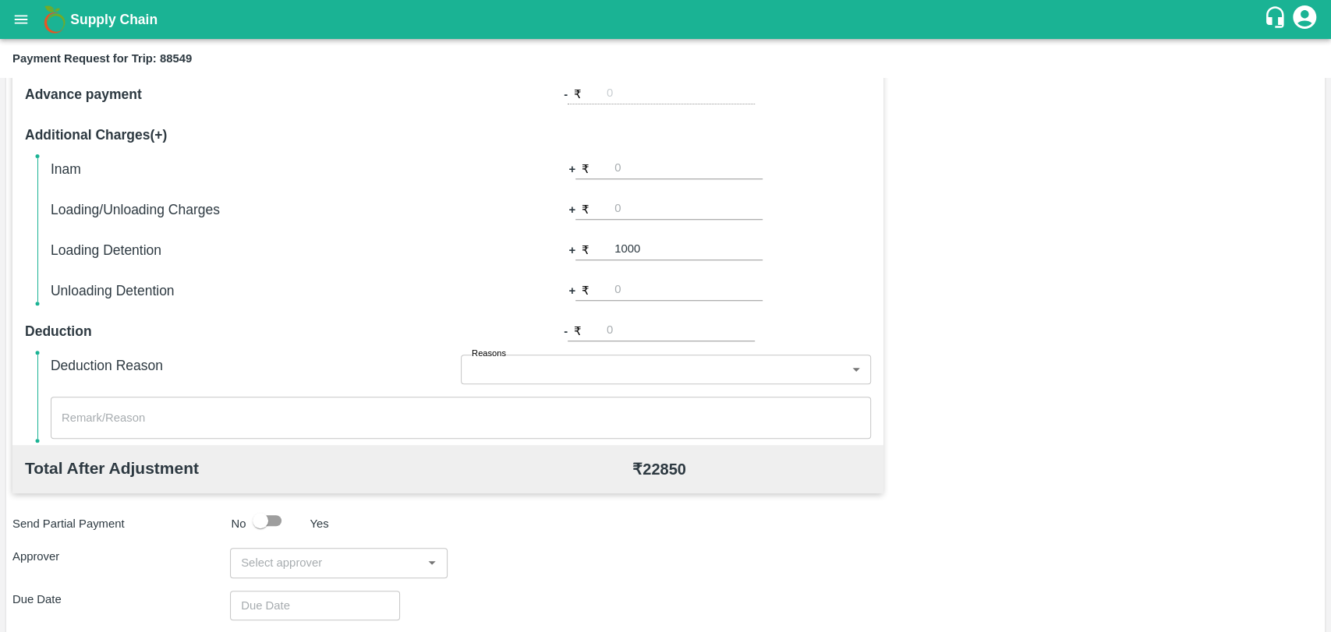
scroll to position [519, 0]
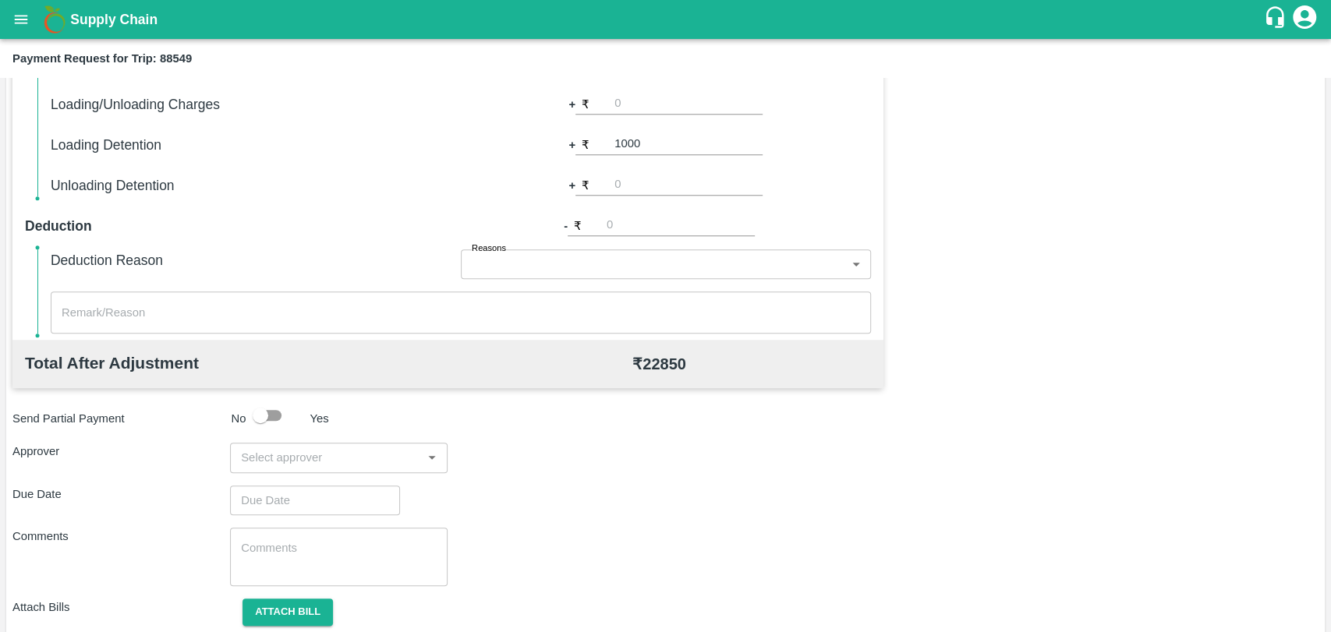
click at [260, 468] on div "​" at bounding box center [339, 458] width 218 height 30
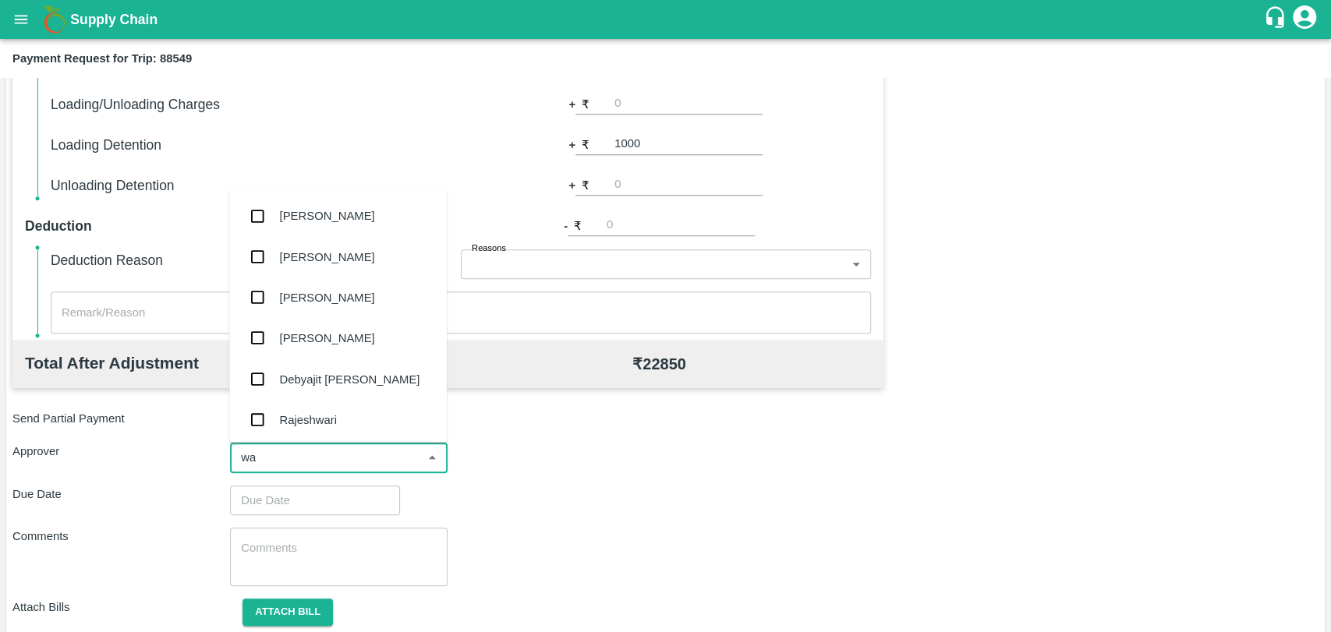
type input "wag"
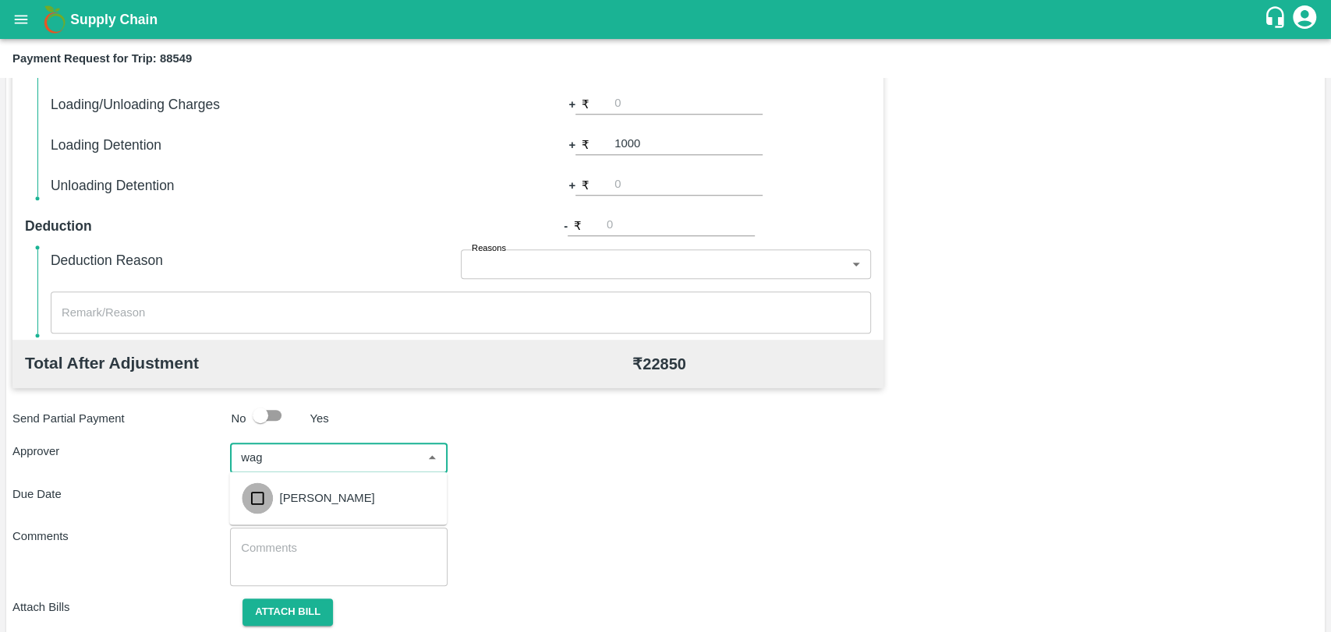
click at [265, 510] on input "checkbox" at bounding box center [257, 498] width 31 height 31
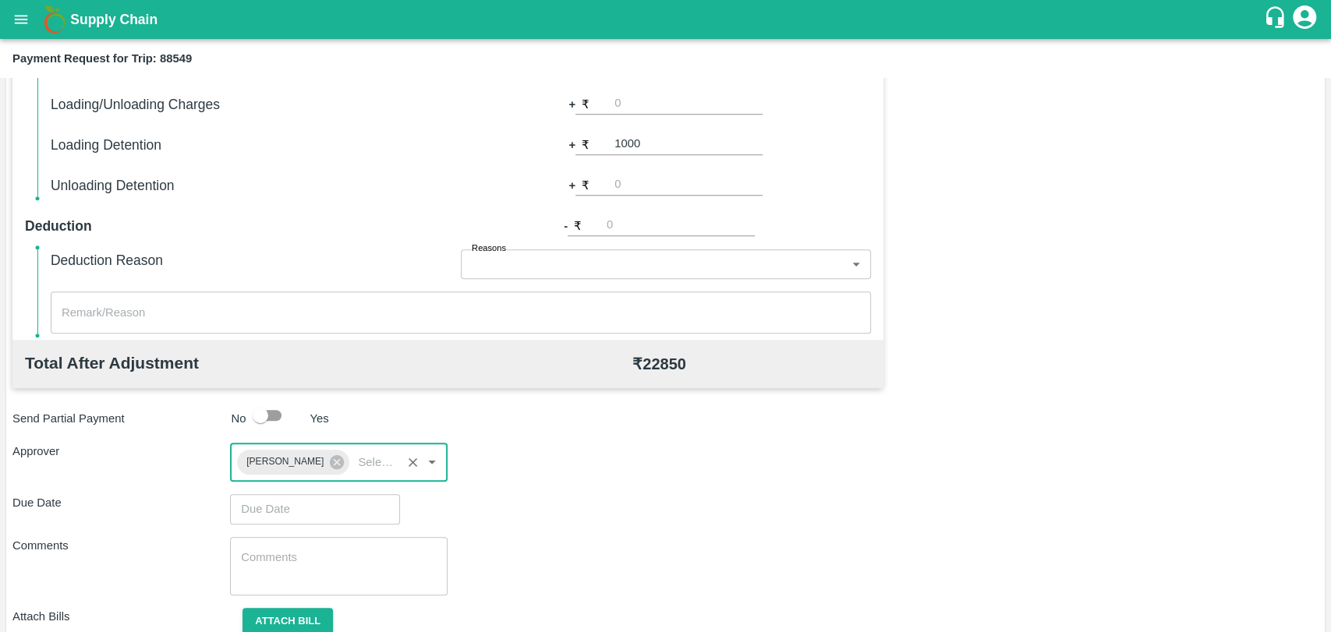
type input "DD/MM/YYYY hh:mm aa"
click at [265, 510] on input "DD/MM/YYYY hh:mm aa" at bounding box center [309, 509] width 159 height 30
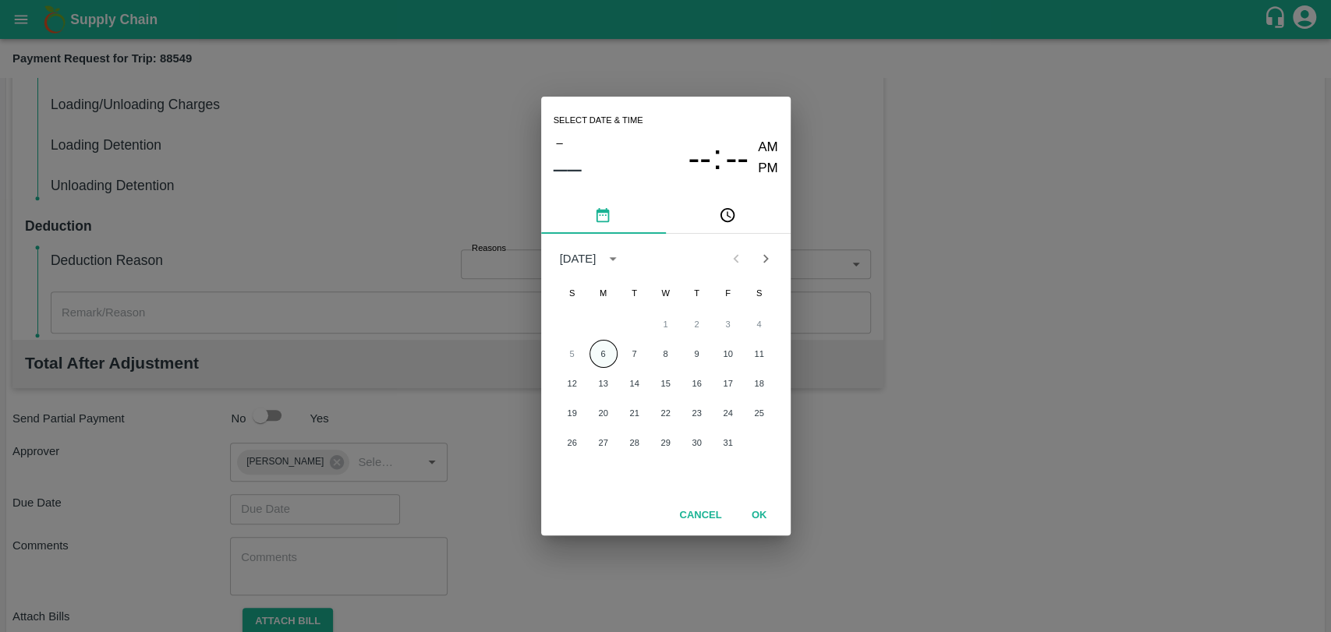
click at [604, 351] on button "6" at bounding box center [603, 354] width 28 height 28
type input "06/10/2025 12:00 AM"
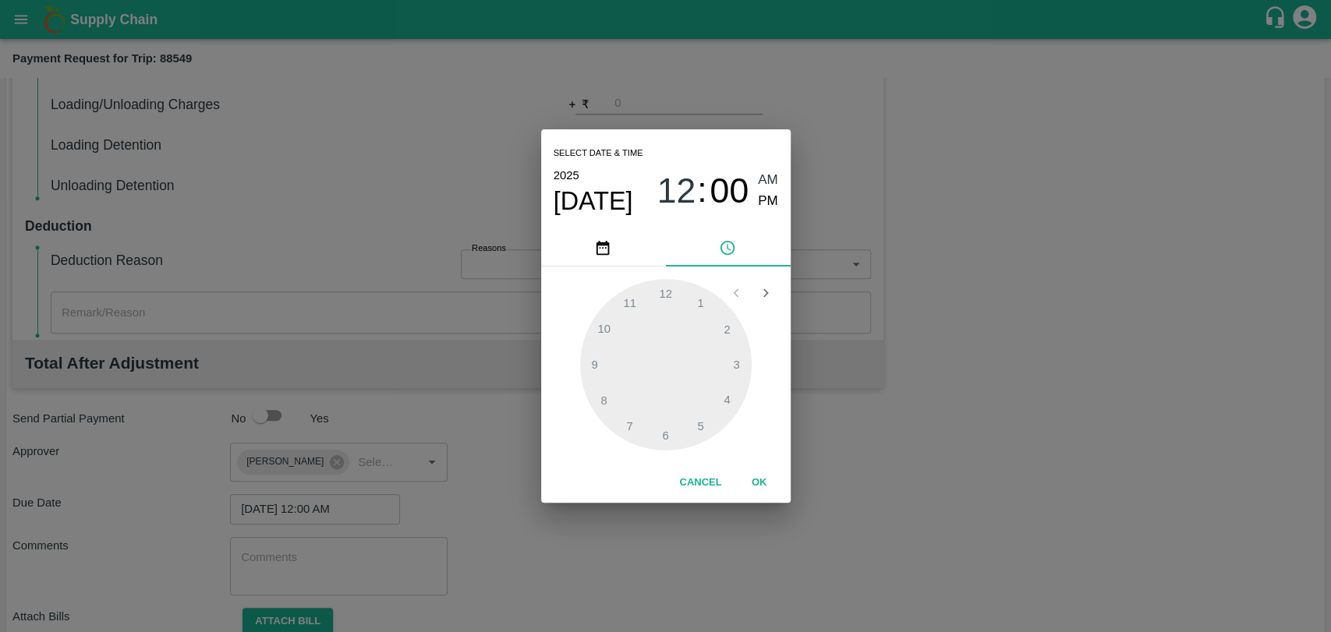
click at [748, 487] on button "OK" at bounding box center [759, 482] width 50 height 27
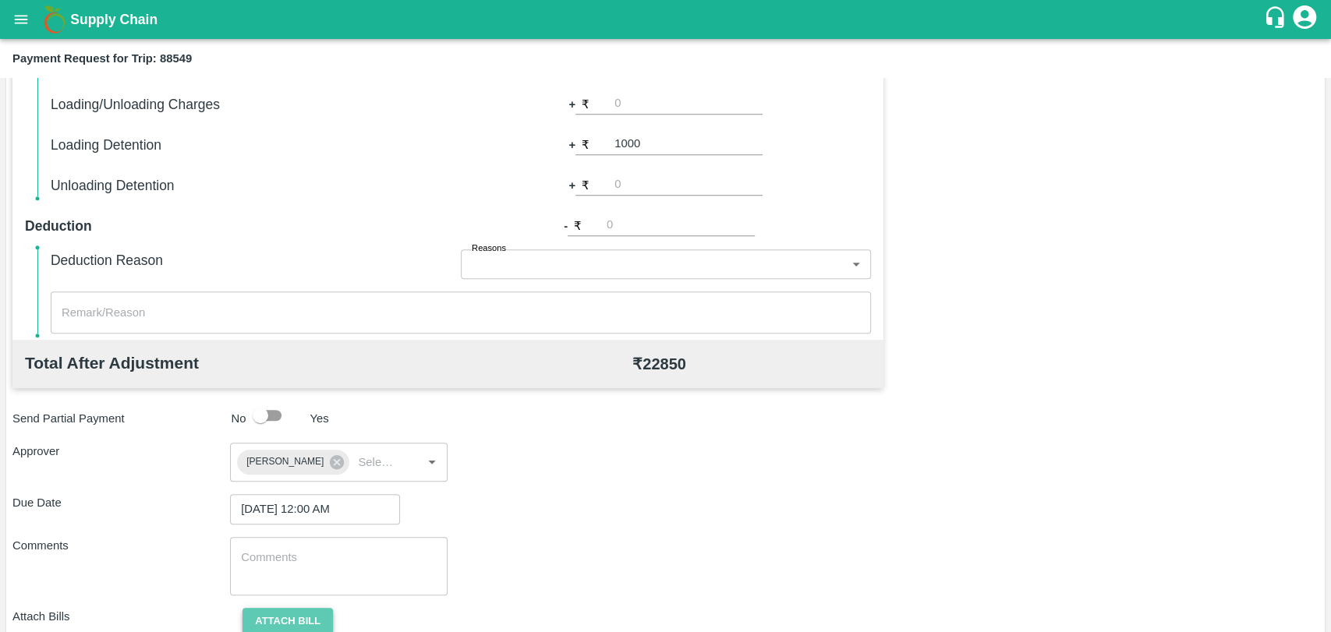
click at [304, 619] on button "Attach bill" at bounding box center [287, 621] width 90 height 27
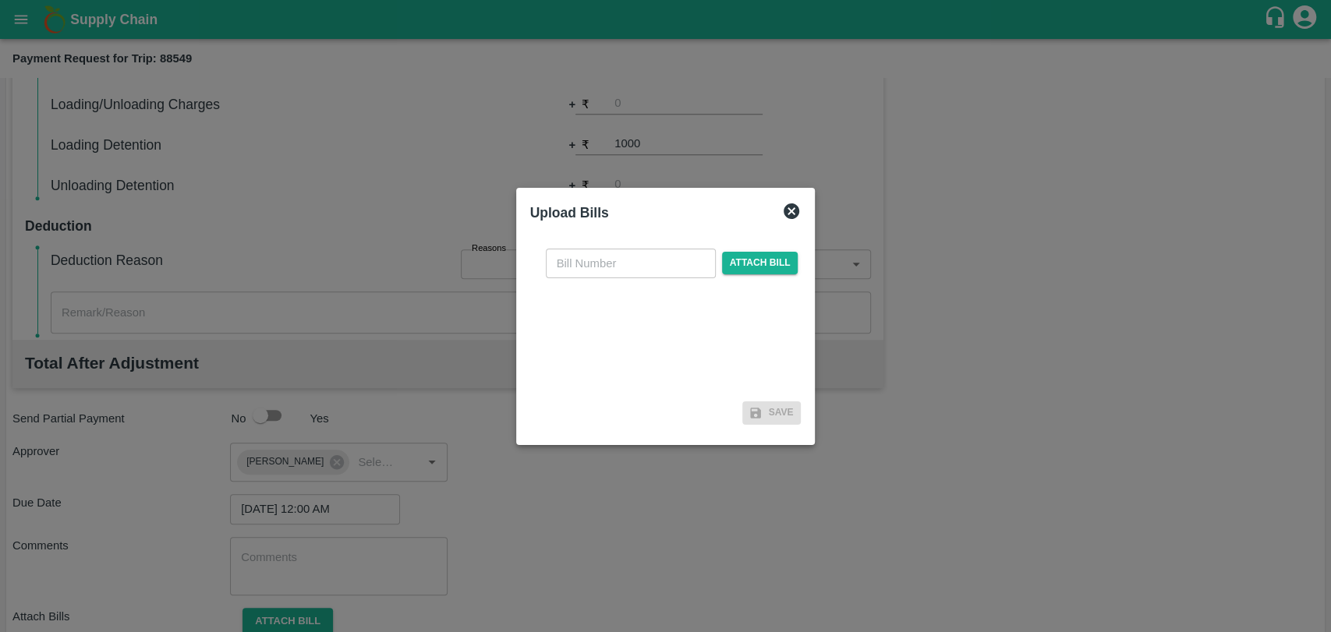
click at [587, 264] on input "text" at bounding box center [631, 264] width 170 height 30
type input "1"
type input "4024"
click at [729, 260] on span "Attach bill" at bounding box center [760, 263] width 76 height 23
click at [0, 0] on input "Attach bill" at bounding box center [0, 0] width 0 height 0
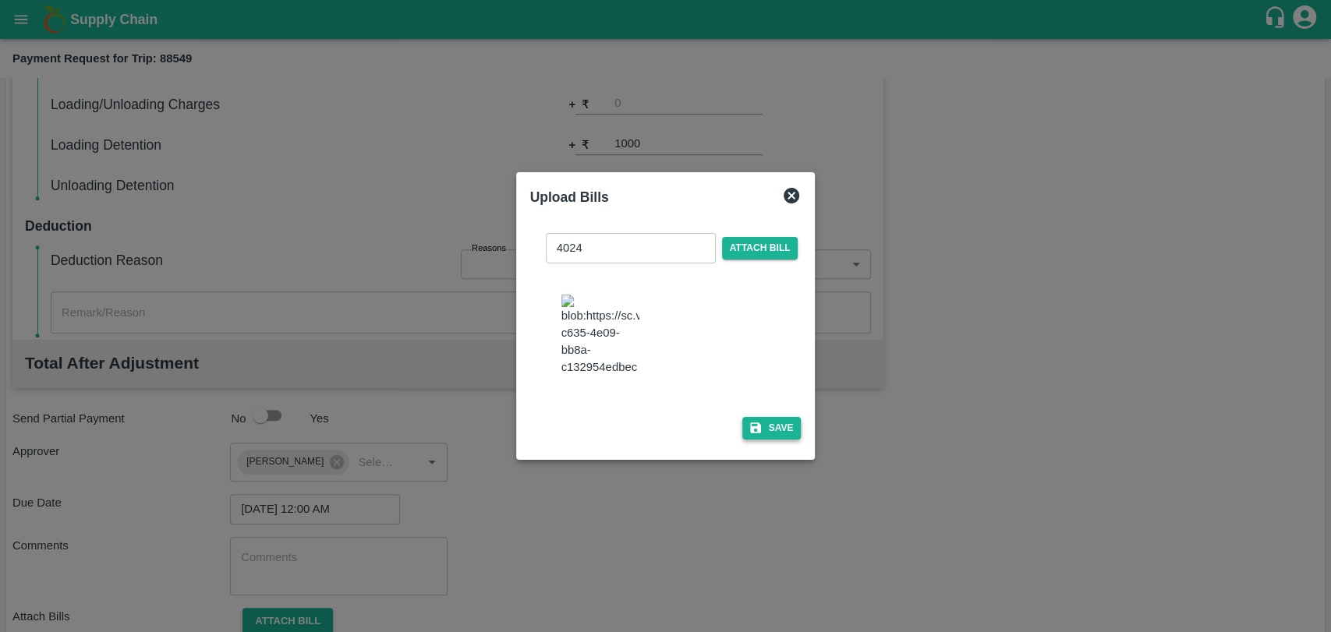
click at [750, 423] on icon "button" at bounding box center [755, 428] width 11 height 11
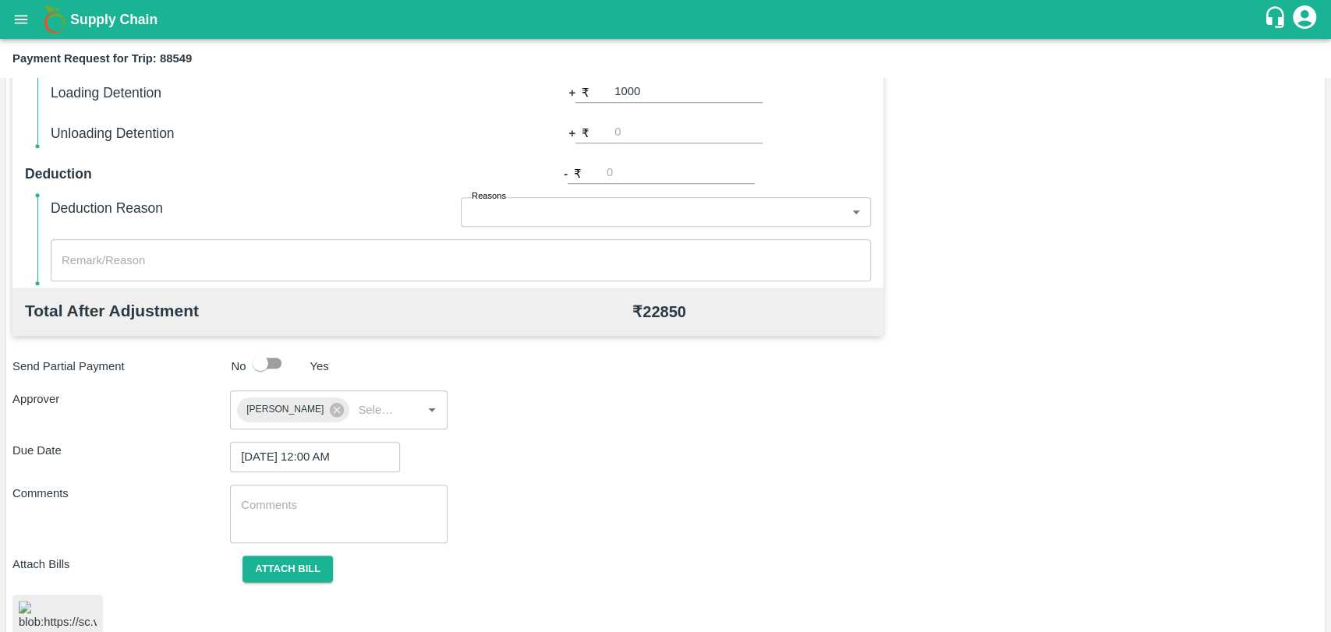
scroll to position [649, 0]
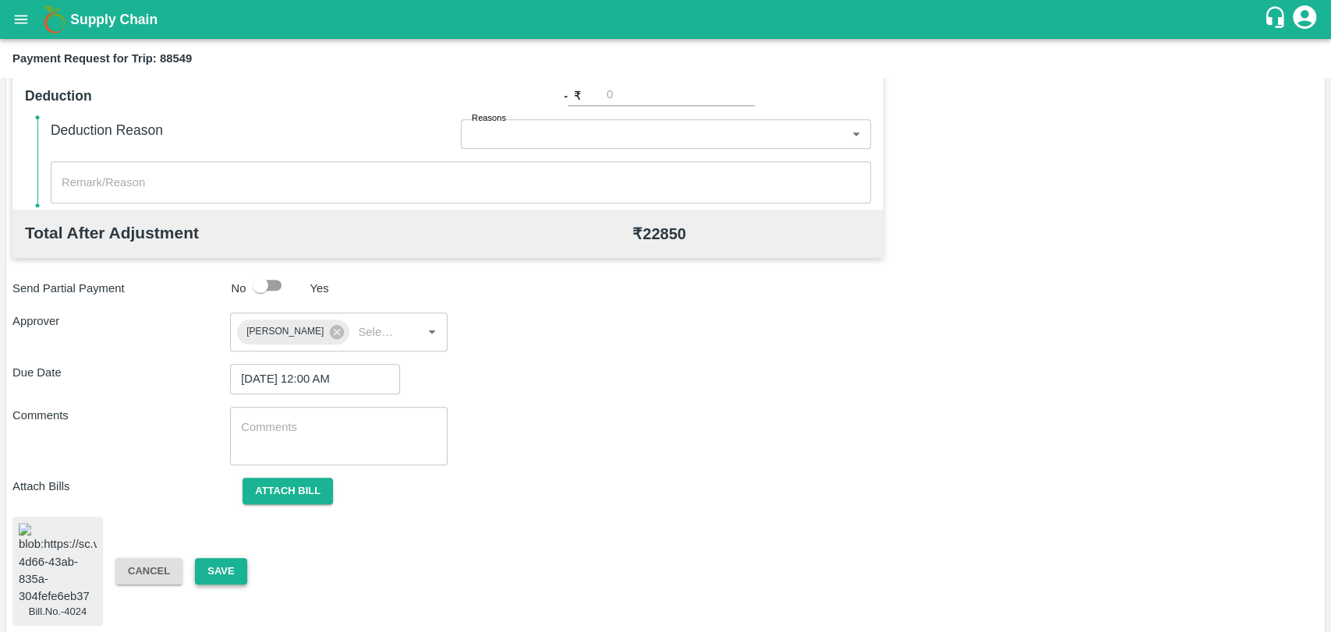
click at [238, 558] on button "Save" at bounding box center [220, 571] width 51 height 27
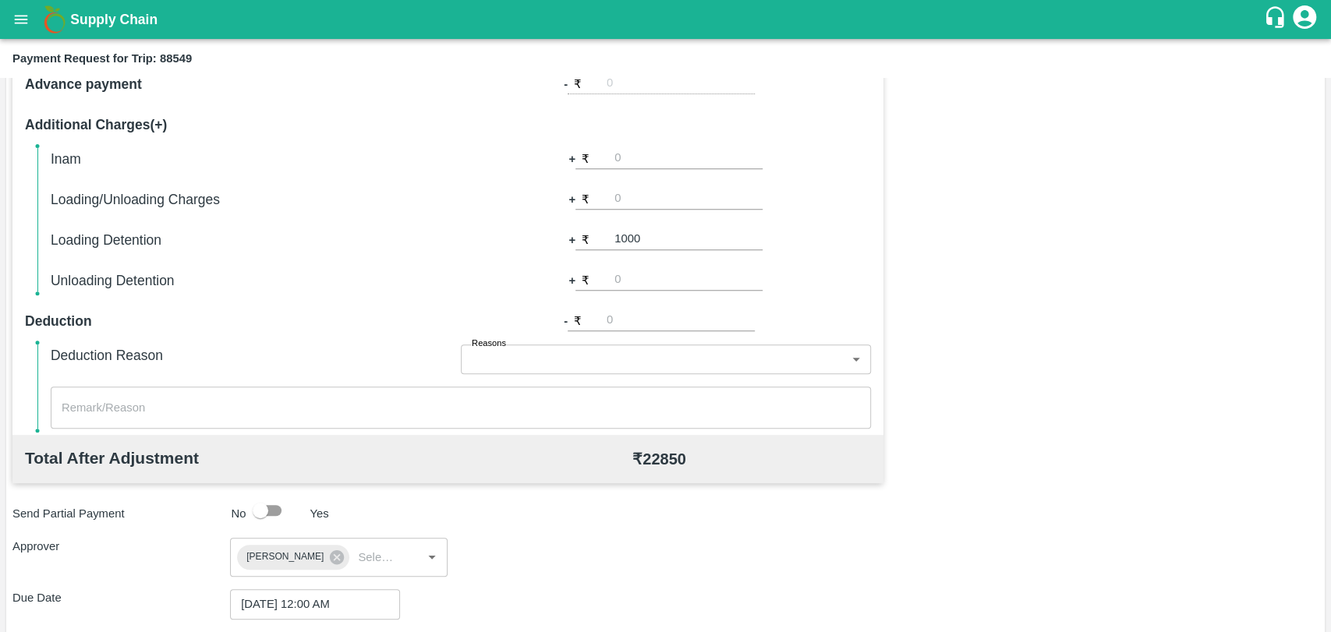
scroll to position [303, 0]
